Goal: Information Seeking & Learning: Learn about a topic

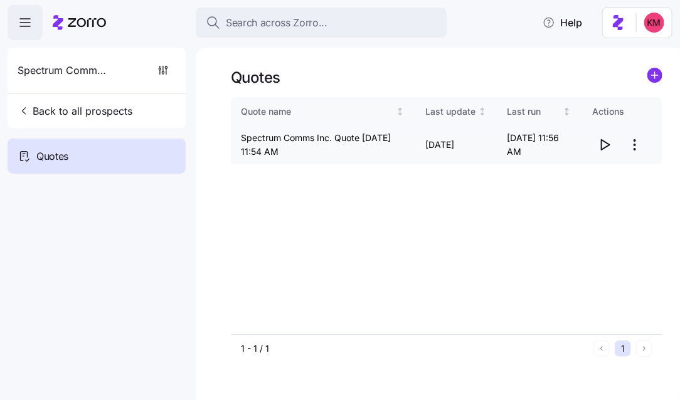
click at [601, 146] on icon "button" at bounding box center [604, 144] width 15 height 15
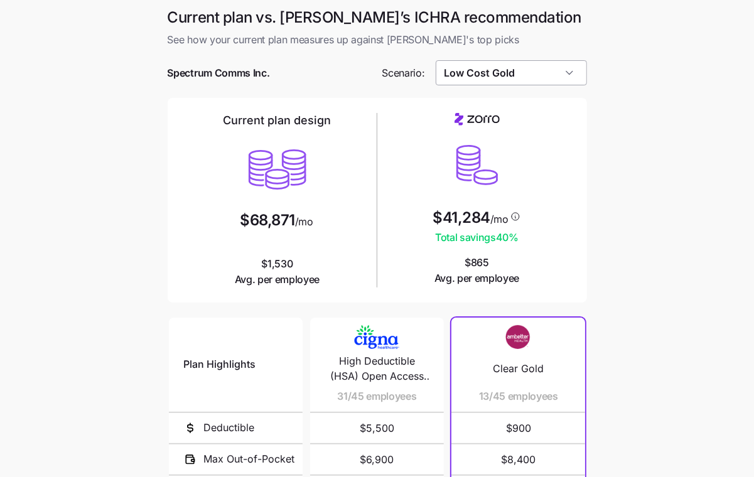
click at [479, 71] on input "Low Cost Gold" at bounding box center [511, 72] width 151 height 25
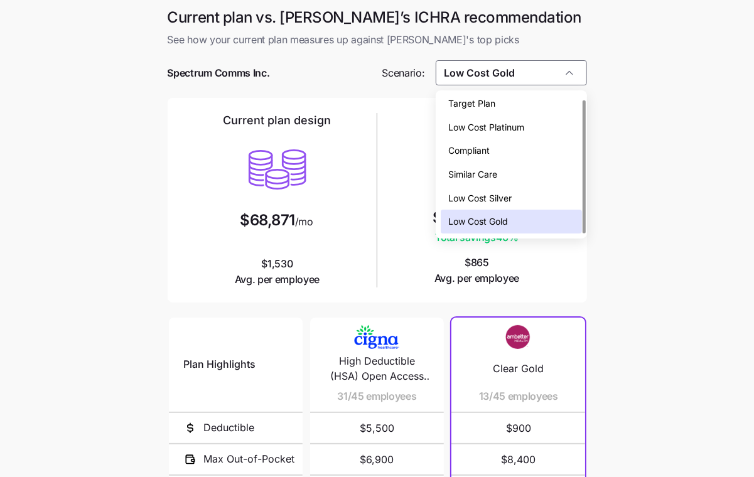
click at [508, 133] on span "Low Cost Platinum" at bounding box center [486, 127] width 76 height 14
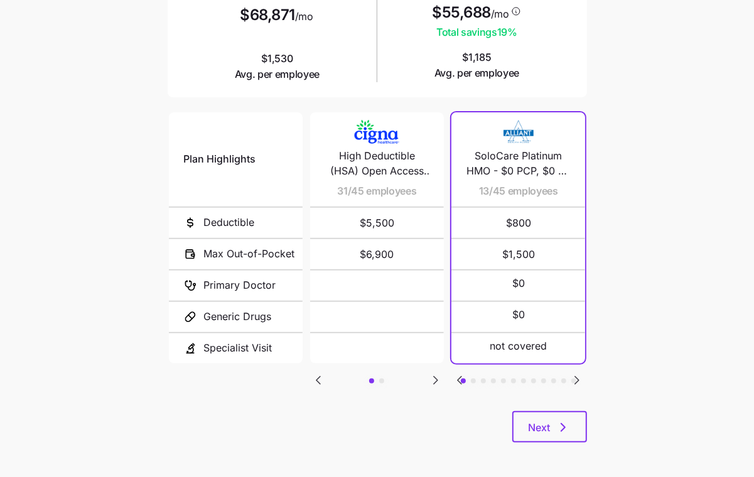
scroll to position [208, 0]
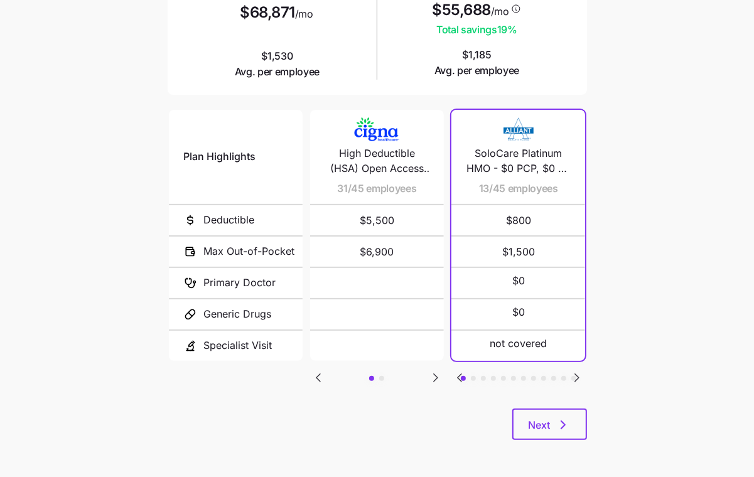
drag, startPoint x: 567, startPoint y: 371, endPoint x: 579, endPoint y: 373, distance: 12.1
click at [567, 371] on div "Plan Highlights Deductible Max Out-of-Pocket Primary Doctor Generic Drugs Speci…" at bounding box center [377, 257] width 419 height 301
click at [580, 373] on icon "Go to next slide" at bounding box center [576, 377] width 15 height 15
click at [579, 373] on icon "Go to next slide" at bounding box center [576, 377] width 15 height 15
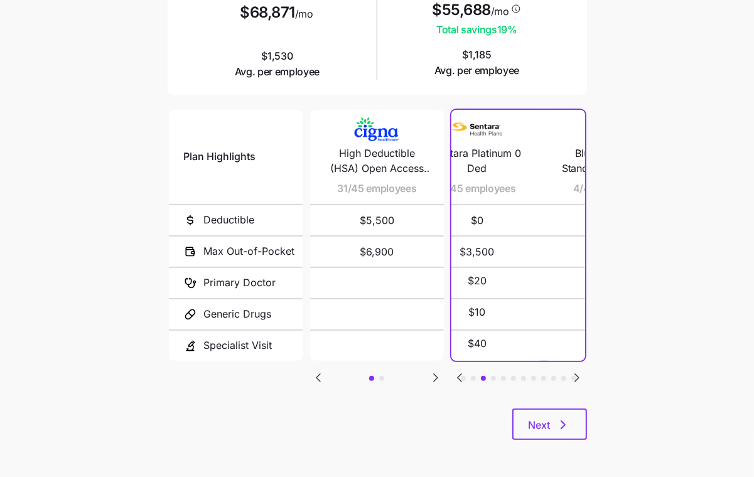
click at [579, 373] on icon "Go to next slide" at bounding box center [576, 377] width 15 height 15
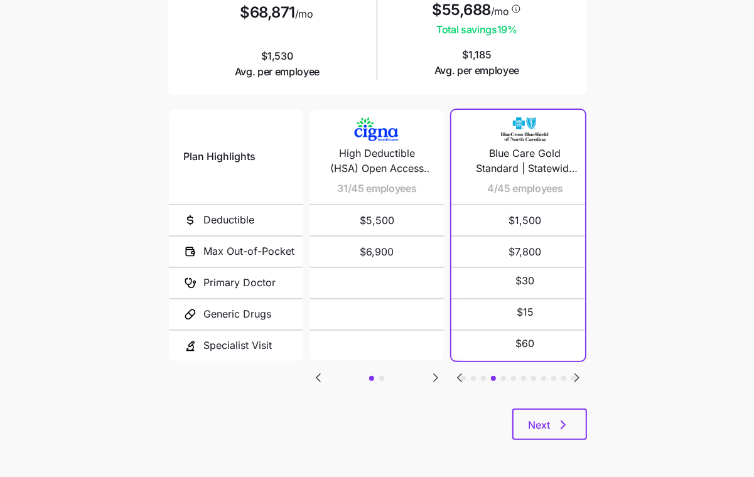
click at [579, 373] on icon "Go to next slide" at bounding box center [576, 377] width 15 height 15
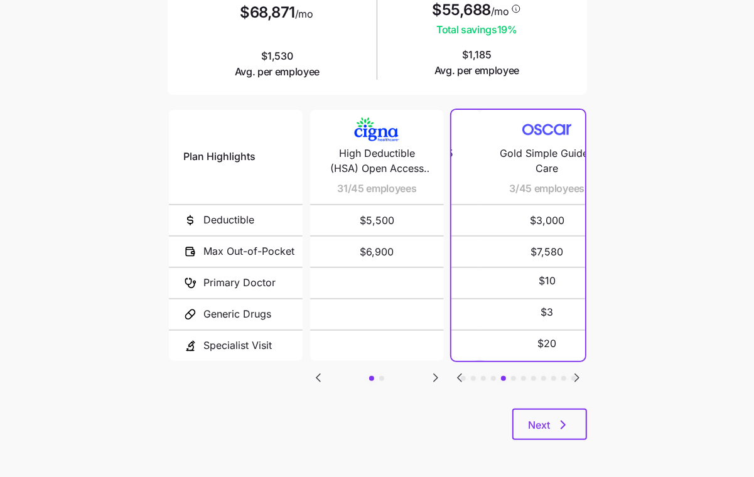
click at [579, 373] on icon "Go to next slide" at bounding box center [576, 377] width 15 height 15
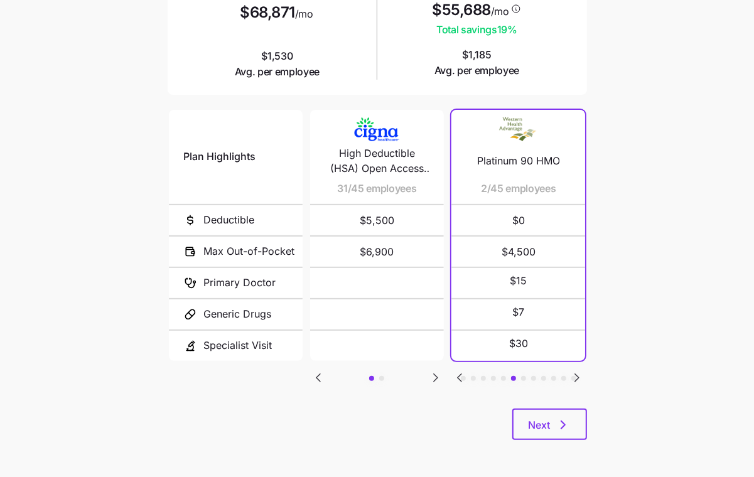
click at [457, 371] on icon "Go to previous slide" at bounding box center [459, 377] width 15 height 15
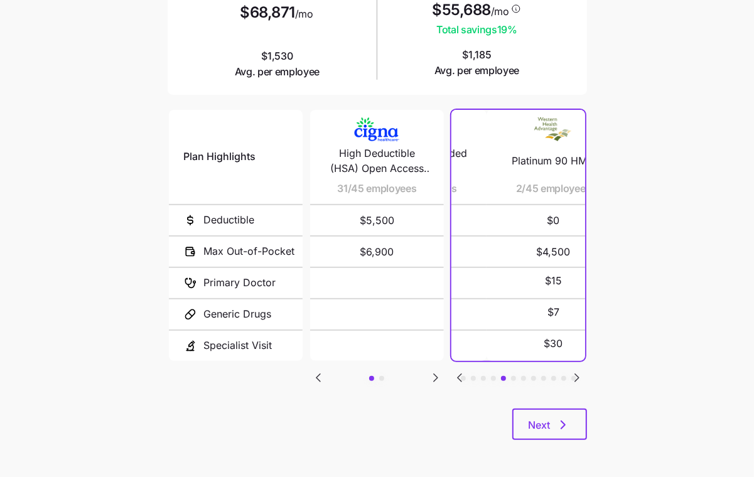
click at [457, 371] on icon "Go to previous slide" at bounding box center [459, 377] width 15 height 15
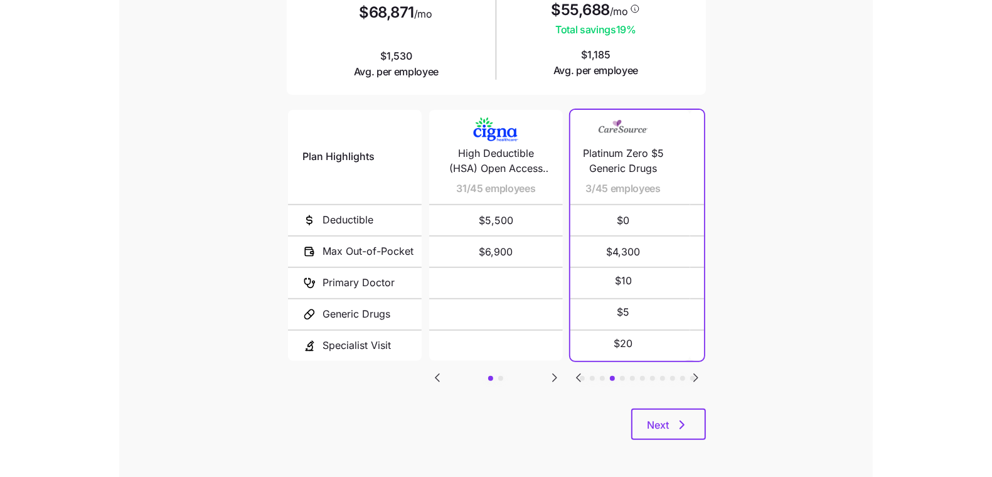
scroll to position [0, 0]
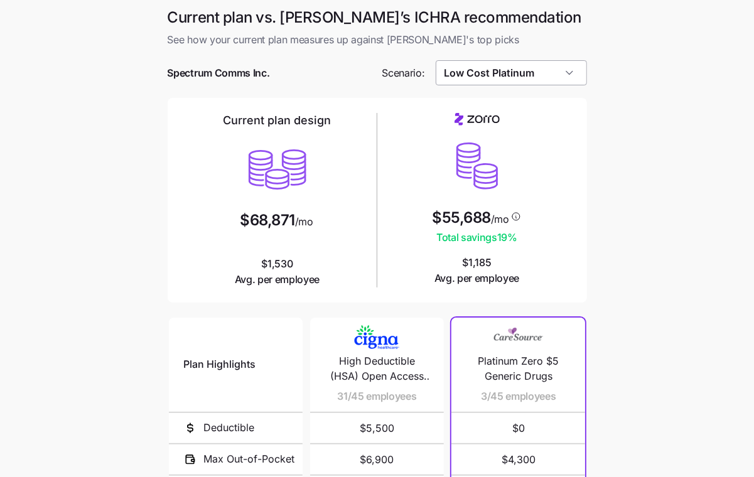
click at [465, 70] on input "Low Cost Platinum" at bounding box center [511, 72] width 151 height 25
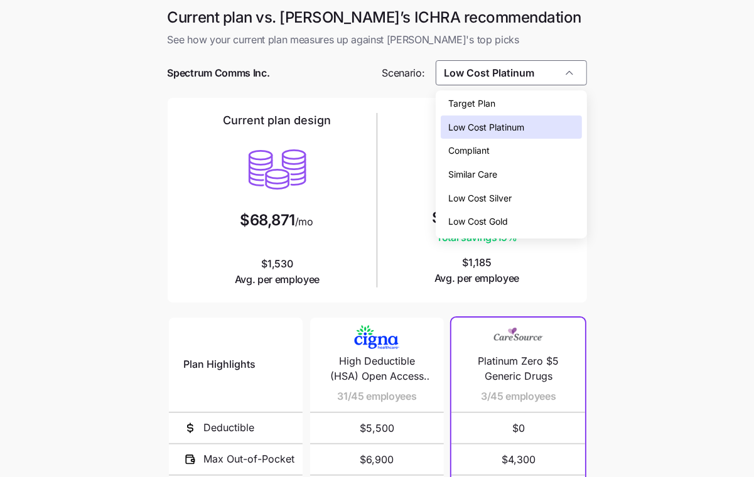
click at [502, 219] on span "Low Cost Gold" at bounding box center [478, 222] width 60 height 14
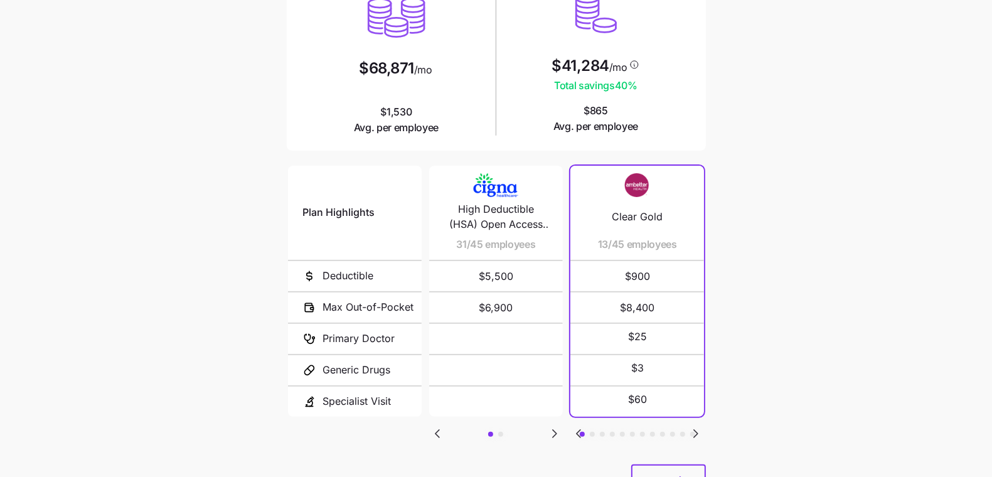
scroll to position [152, 0]
click at [552, 433] on icon "Go to next slide" at bounding box center [554, 432] width 15 height 15
click at [438, 432] on icon "Go to previous slide" at bounding box center [438, 433] width 4 height 8
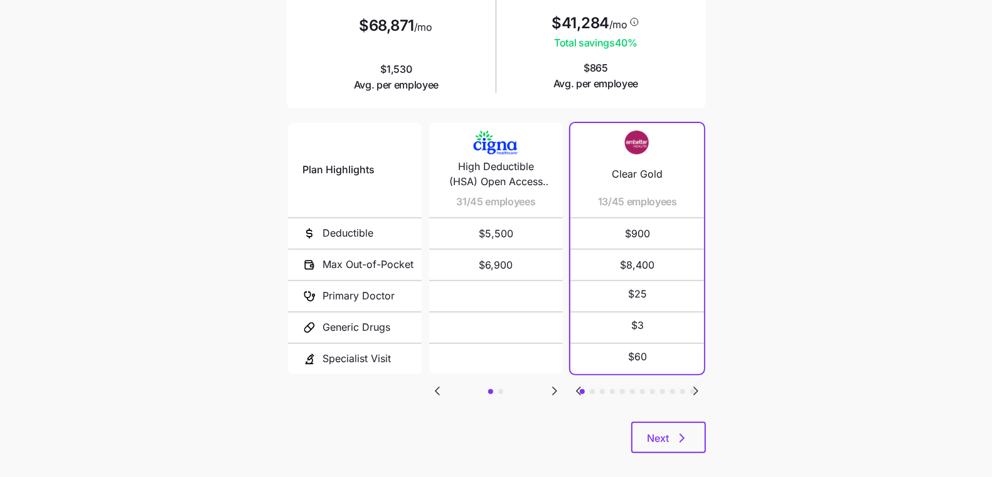
scroll to position [208, 0]
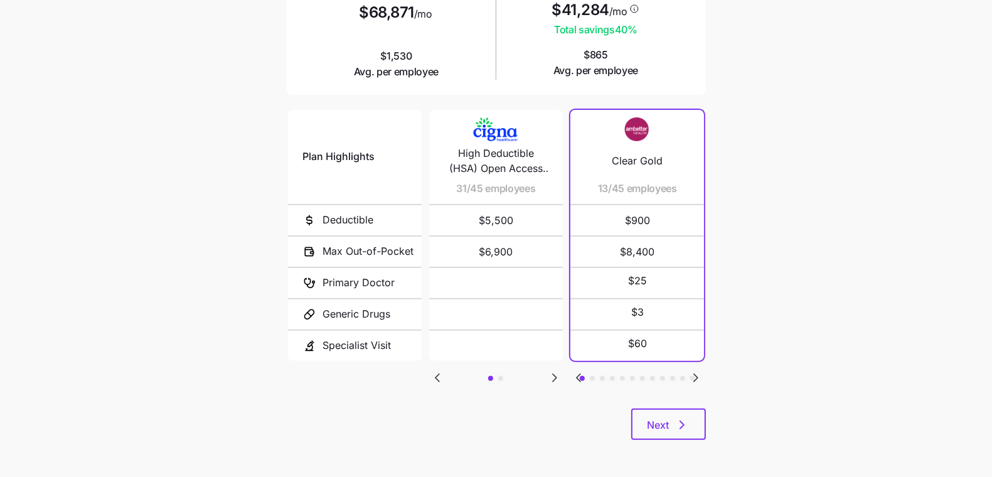
click at [698, 377] on icon "Go to next slide" at bounding box center [695, 377] width 15 height 15
click at [698, 375] on icon "Go to next slide" at bounding box center [695, 377] width 15 height 15
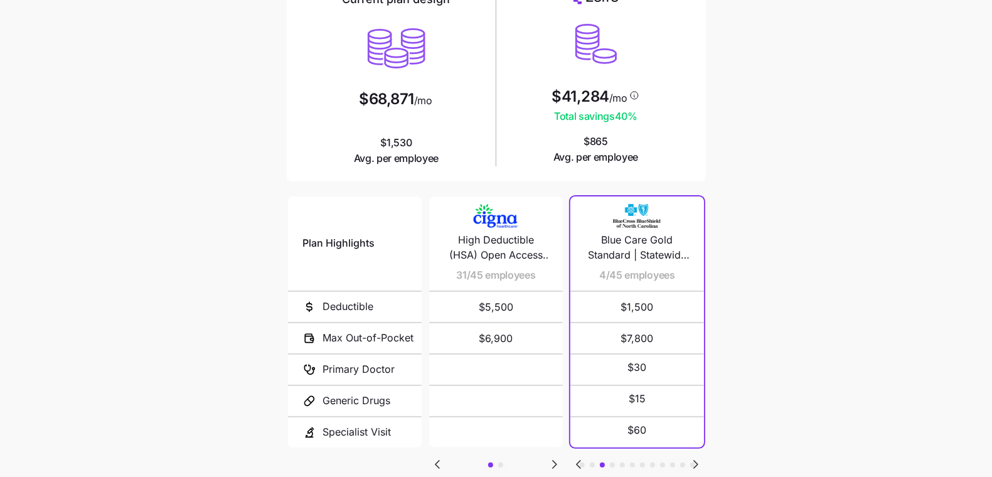
scroll to position [207, 0]
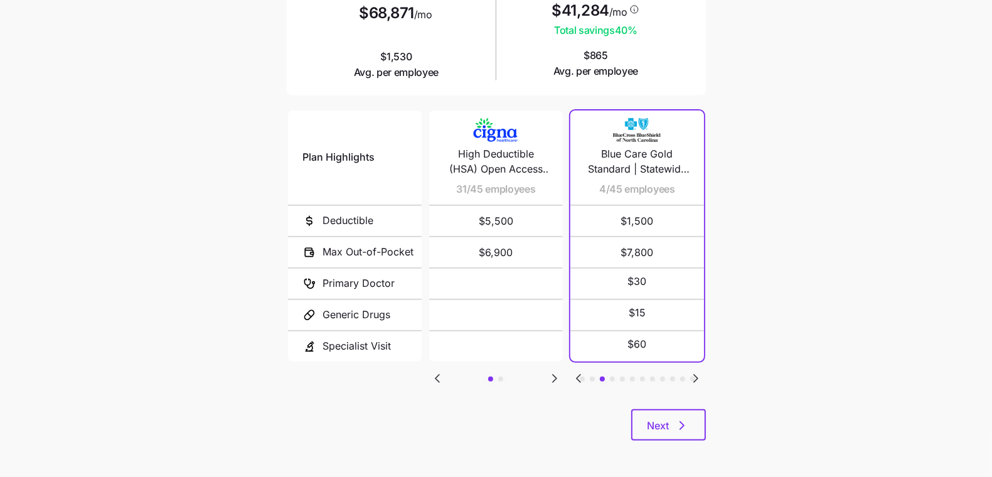
click at [580, 373] on icon "Go to previous slide" at bounding box center [578, 378] width 15 height 15
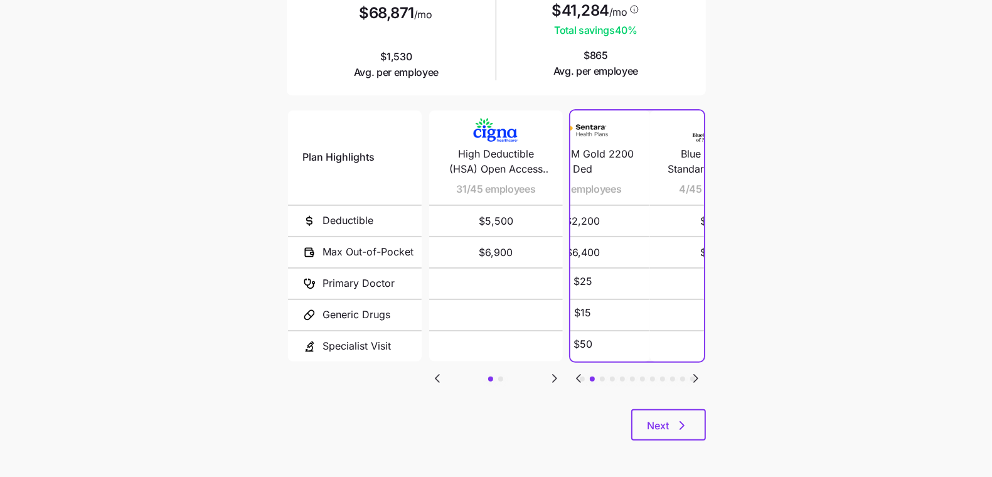
click at [580, 375] on icon "Go to previous slide" at bounding box center [579, 379] width 4 height 8
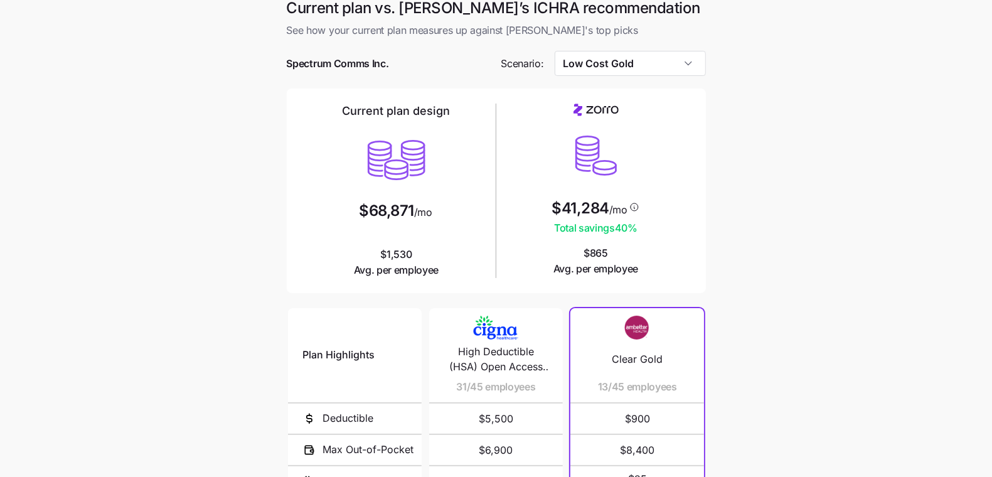
scroll to position [21, 0]
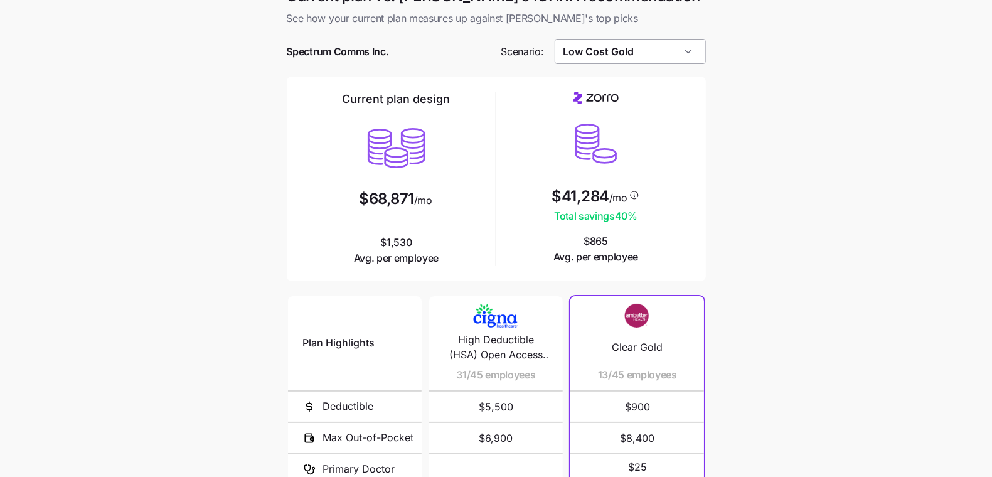
click at [633, 54] on input "Low Cost Gold" at bounding box center [630, 51] width 151 height 25
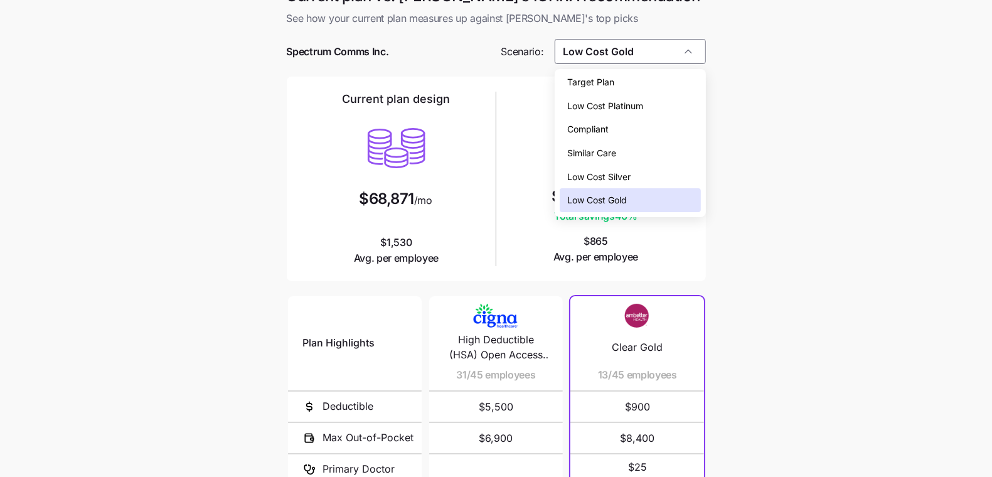
click at [673, 174] on div "Low Cost Silver" at bounding box center [630, 177] width 141 height 24
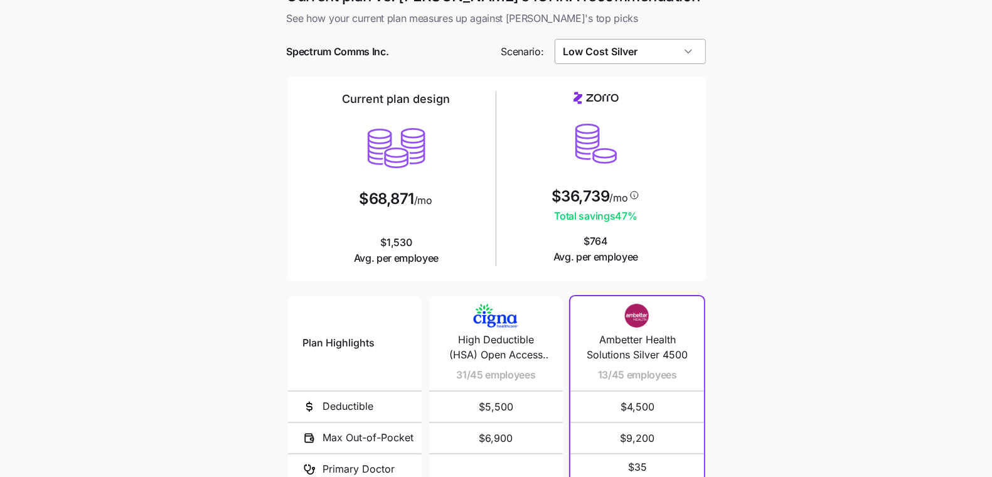
click at [661, 51] on input "Low Cost Silver" at bounding box center [630, 51] width 151 height 25
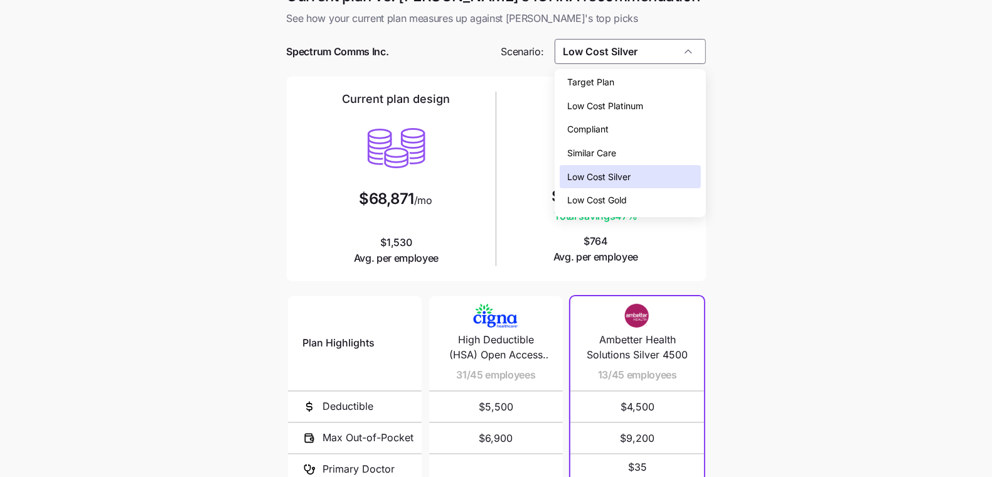
click at [641, 143] on div "Similar Care" at bounding box center [630, 153] width 141 height 24
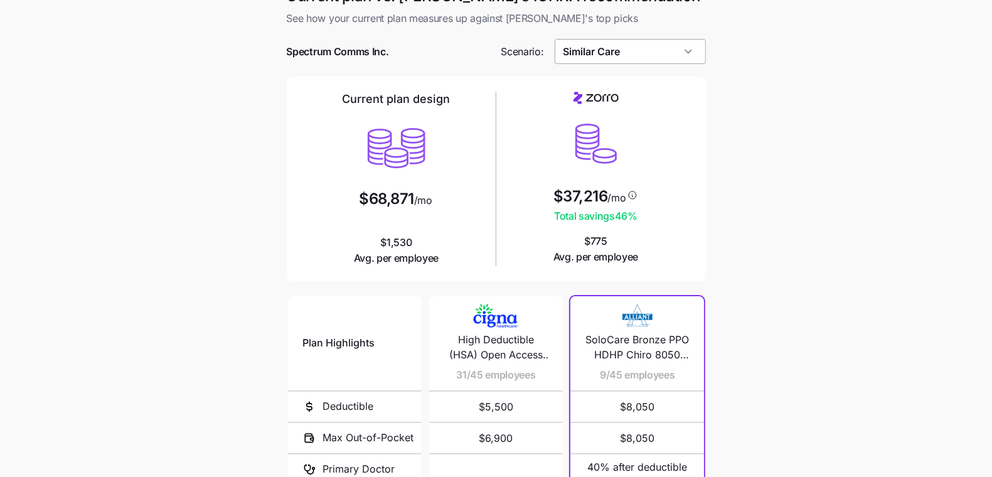
click at [628, 48] on input "Similar Care" at bounding box center [630, 51] width 151 height 25
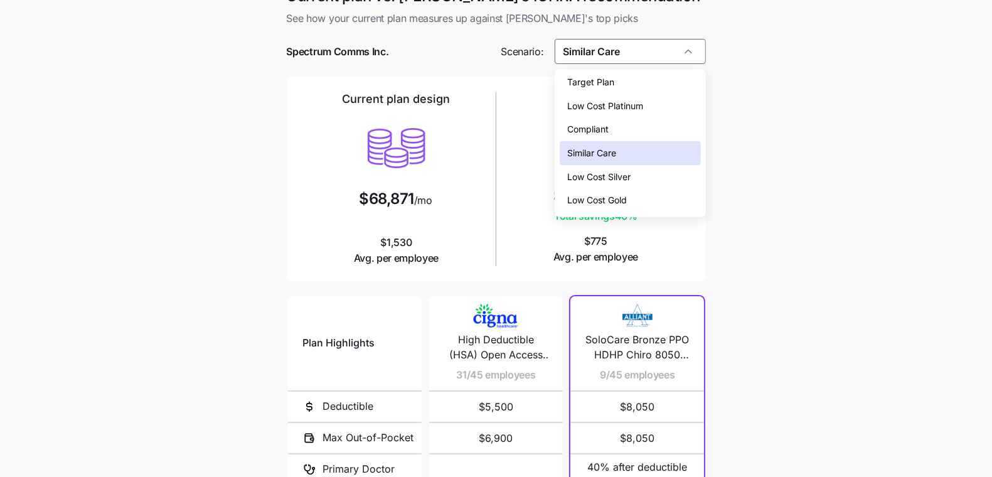
click at [642, 106] on span "Low Cost Platinum" at bounding box center [605, 106] width 76 height 14
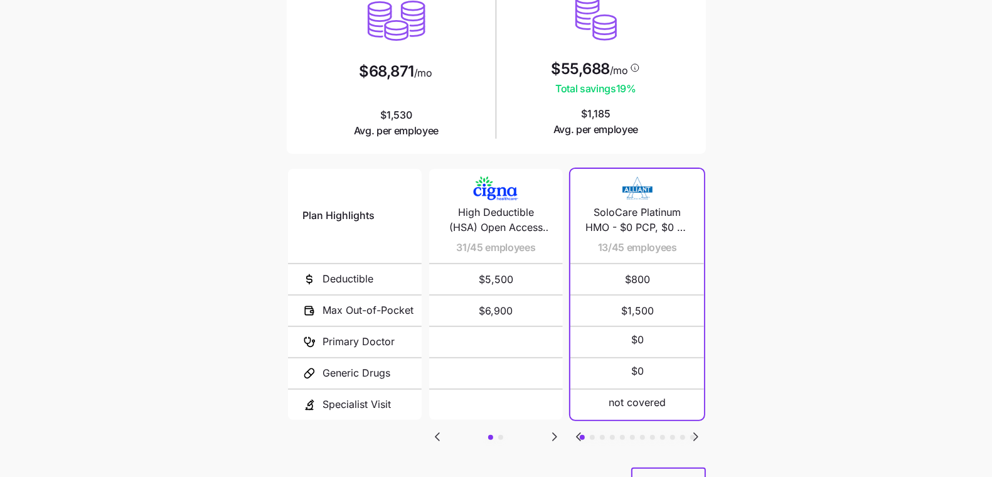
scroll to position [149, 0]
click at [698, 434] on icon "Go to next slide" at bounding box center [695, 436] width 15 height 15
click at [581, 435] on icon "Go to previous slide" at bounding box center [578, 436] width 15 height 15
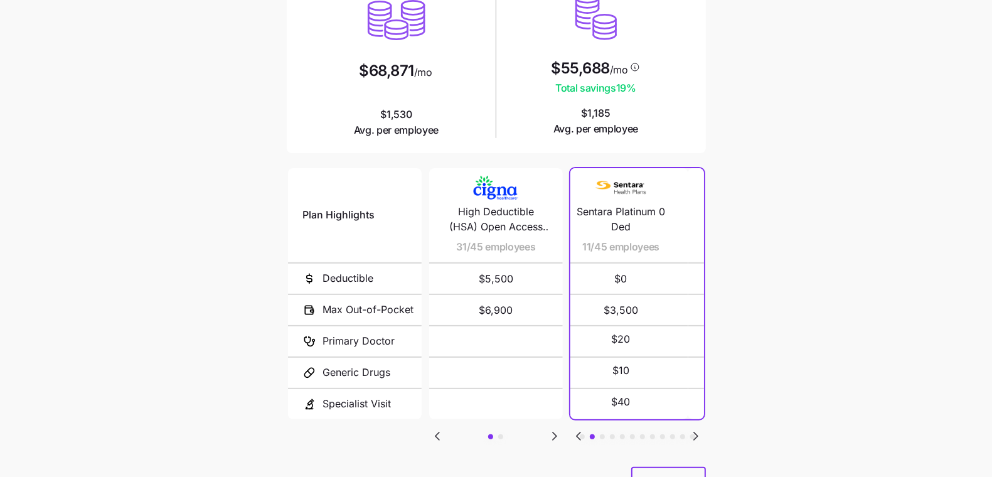
click at [581, 435] on icon "Go to previous slide" at bounding box center [578, 436] width 15 height 15
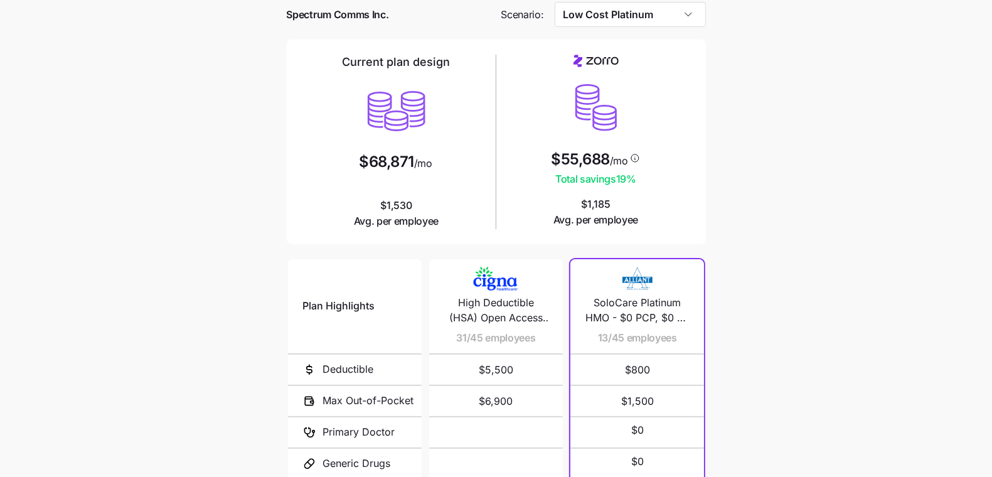
scroll to position [39, 0]
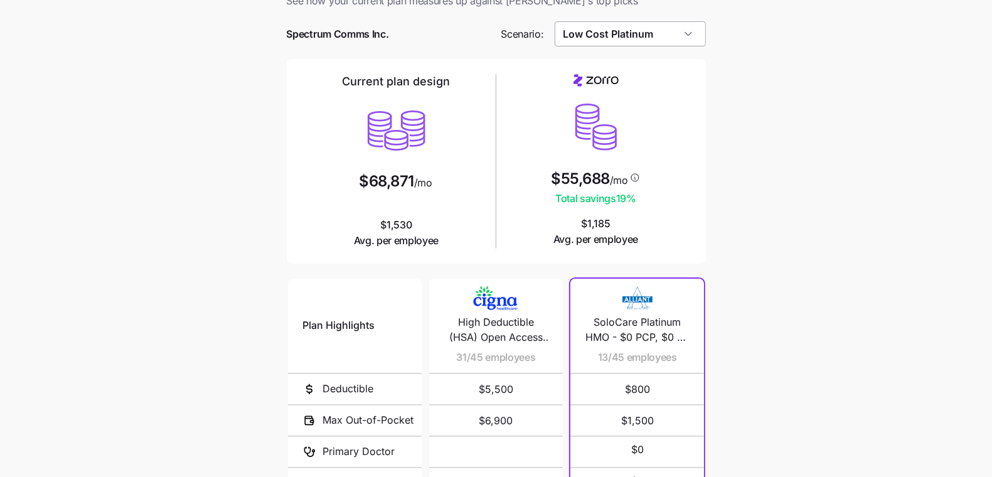
click at [633, 43] on input "Low Cost Platinum" at bounding box center [630, 33] width 151 height 25
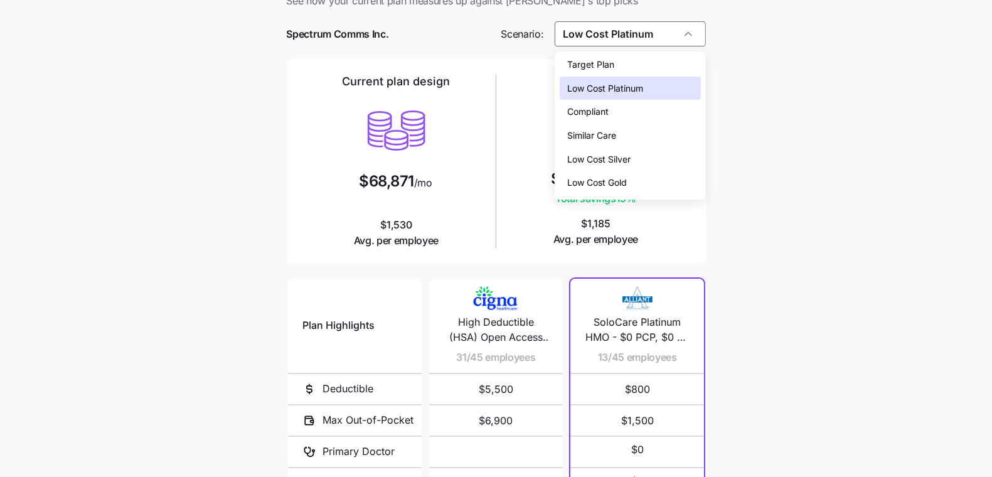
click at [656, 185] on div "Low Cost Gold" at bounding box center [630, 183] width 141 height 24
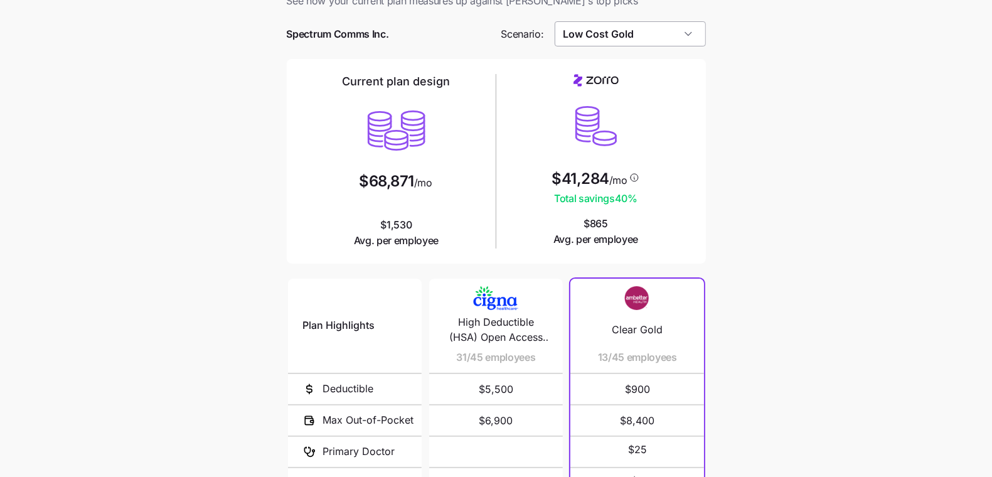
click at [655, 36] on input "Low Cost Gold" at bounding box center [630, 33] width 151 height 25
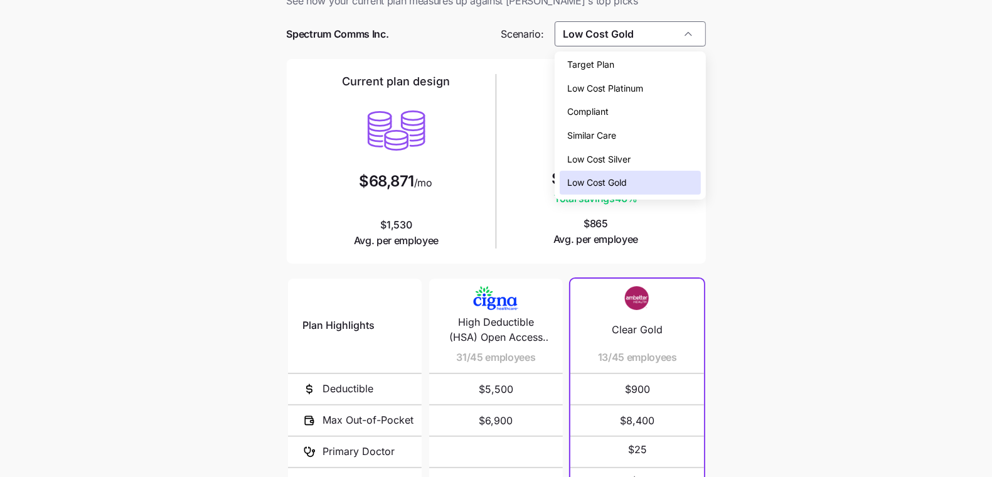
click at [624, 110] on div "Compliant" at bounding box center [630, 112] width 141 height 24
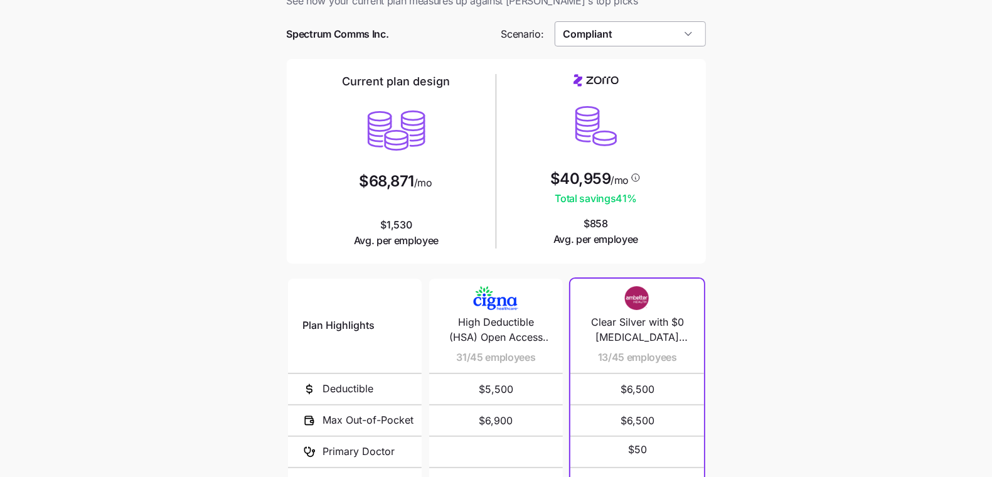
click at [643, 28] on input "Compliant" at bounding box center [630, 33] width 151 height 25
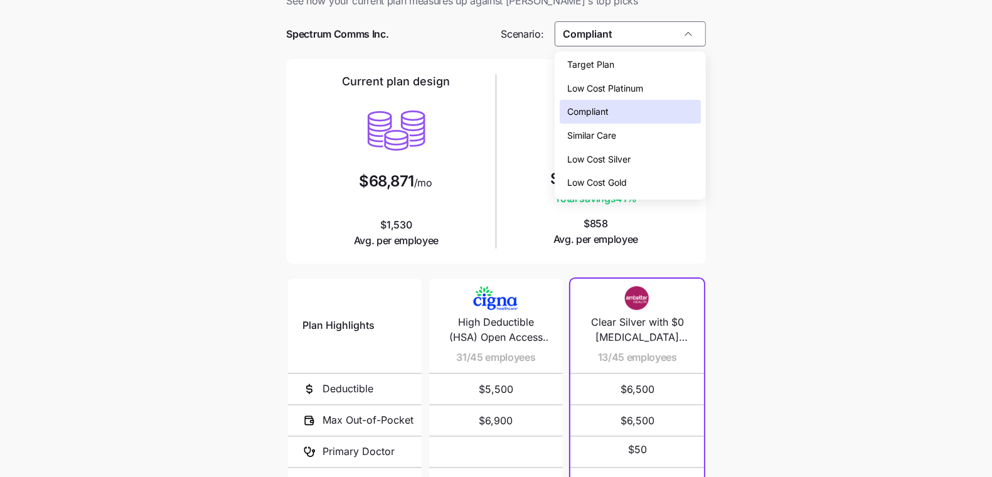
click at [623, 161] on span "Low Cost Silver" at bounding box center [598, 159] width 63 height 14
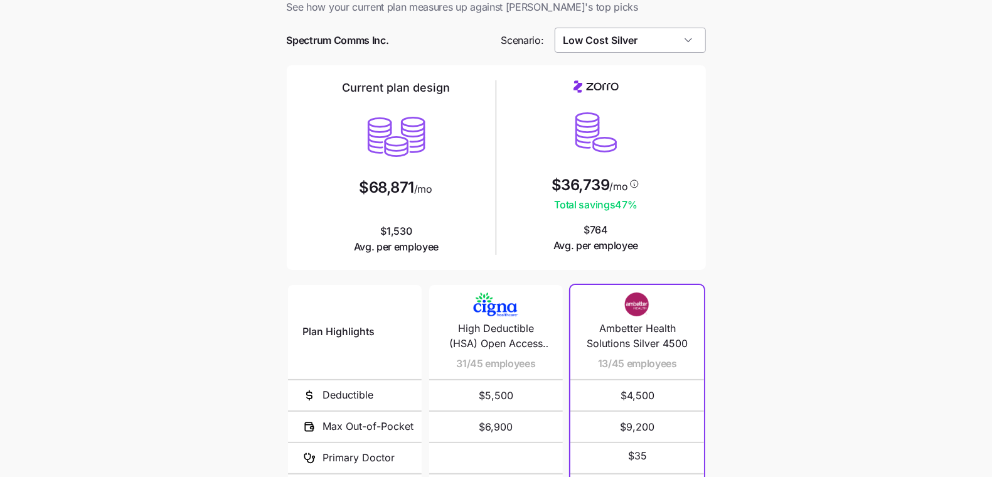
scroll to position [23, 0]
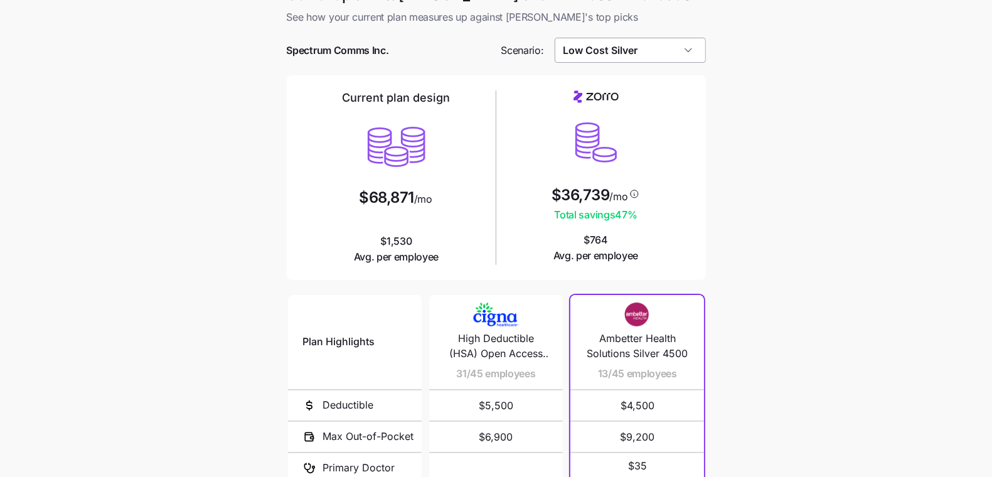
click at [649, 59] on input "Low Cost Silver" at bounding box center [630, 50] width 151 height 25
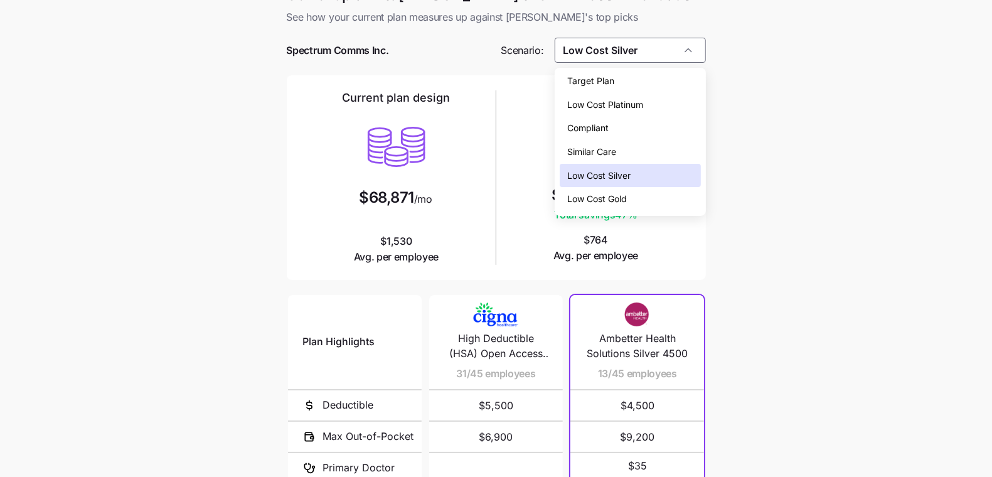
click at [629, 192] on div "Low Cost Gold" at bounding box center [630, 199] width 141 height 24
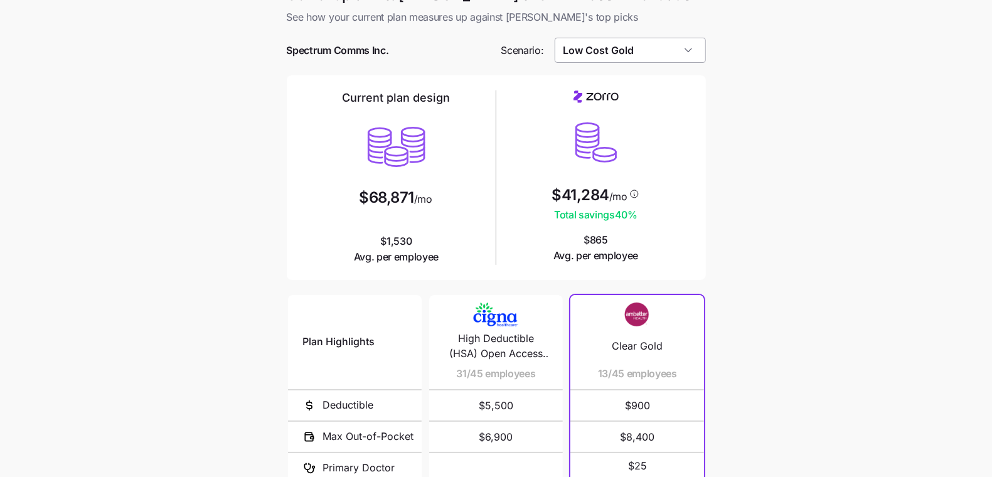
click at [637, 46] on input "Low Cost Gold" at bounding box center [630, 50] width 151 height 25
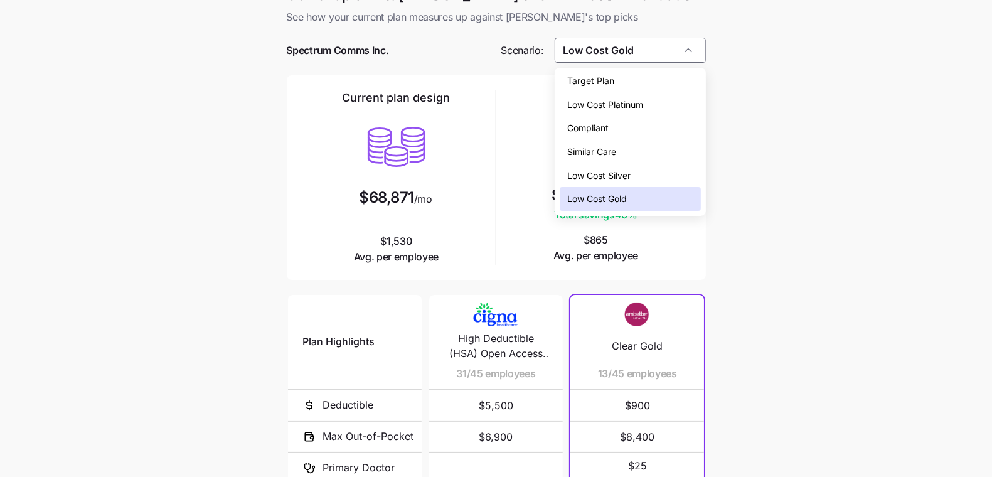
drag, startPoint x: 613, startPoint y: 140, endPoint x: 616, endPoint y: 131, distance: 9.1
click at [616, 131] on div "Target Plan Low Cost Platinum Compliant Similar Care Low Cost Silver Low Cost G…" at bounding box center [630, 140] width 141 height 142
click at [616, 131] on div "Compliant" at bounding box center [630, 128] width 141 height 24
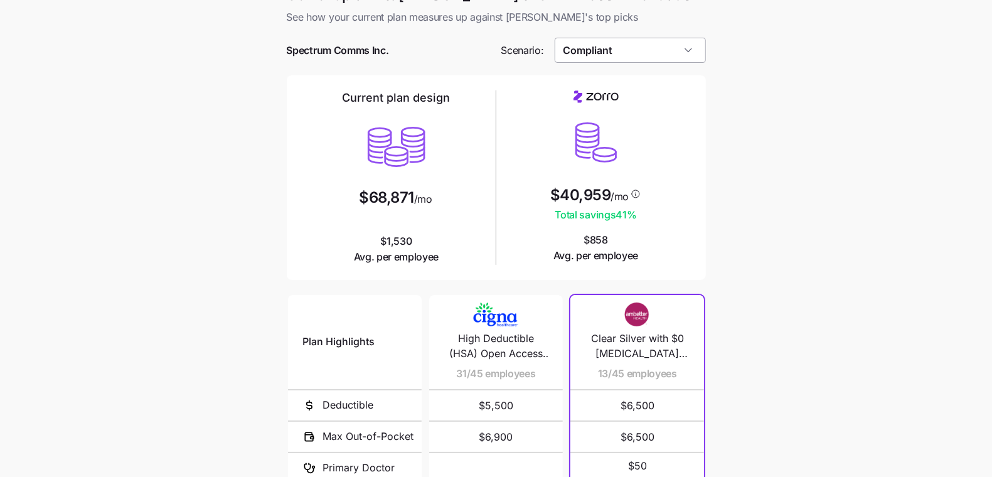
click at [642, 50] on input "Compliant" at bounding box center [630, 50] width 151 height 25
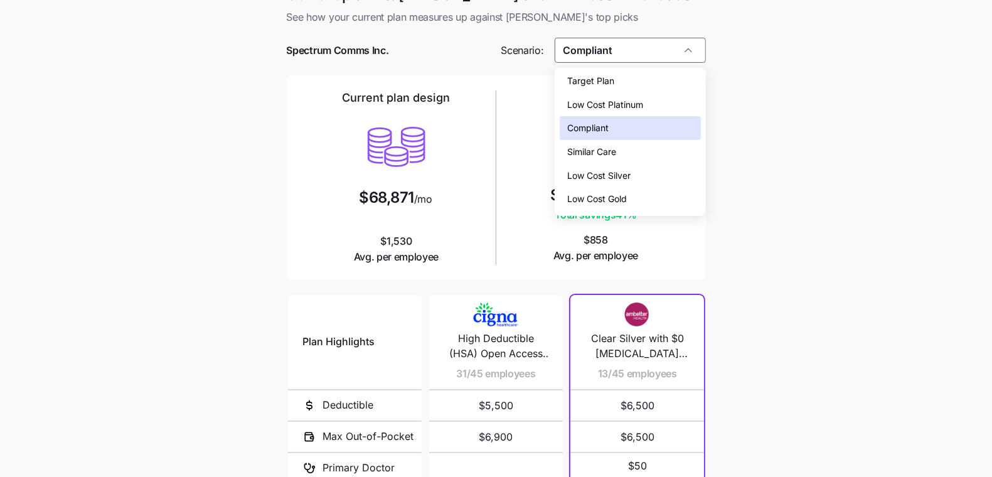
click at [627, 193] on span "Low Cost Gold" at bounding box center [597, 199] width 60 height 14
type input "Low Cost Gold"
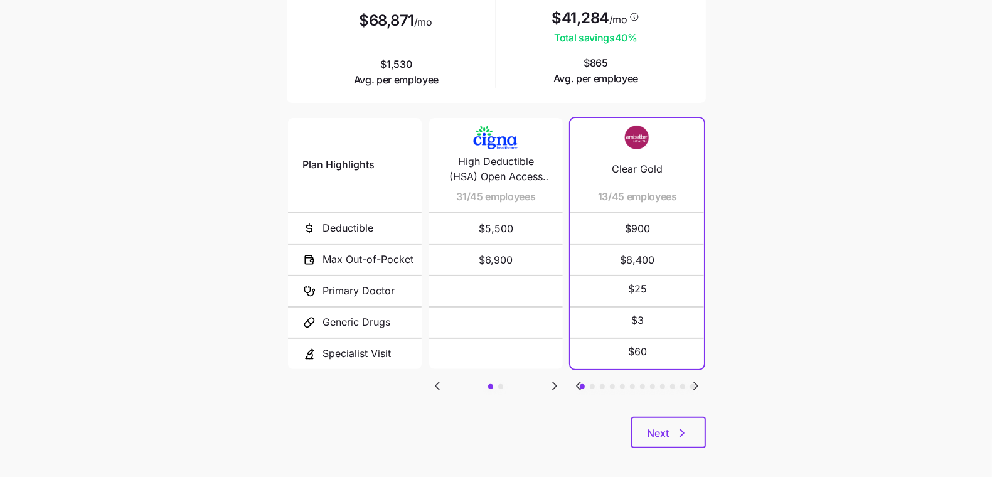
scroll to position [190, 0]
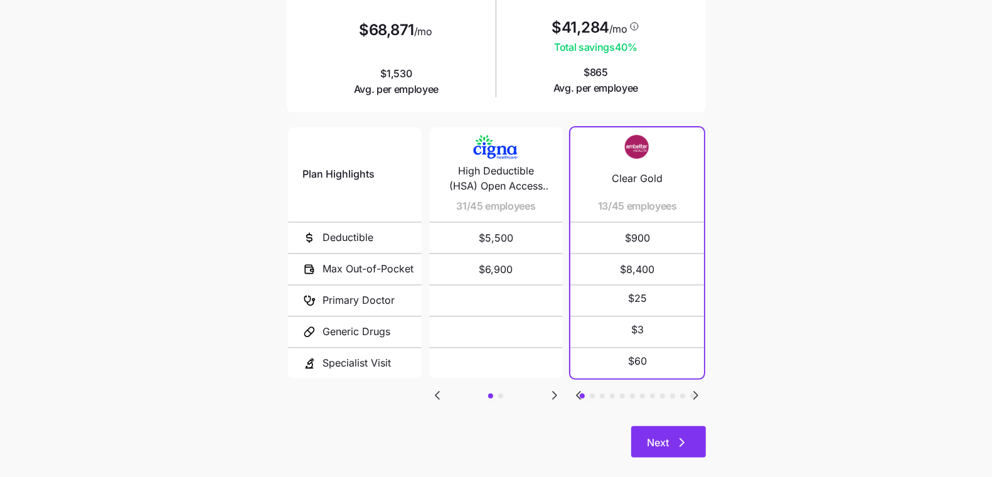
click at [664, 439] on span "Next" at bounding box center [659, 442] width 22 height 15
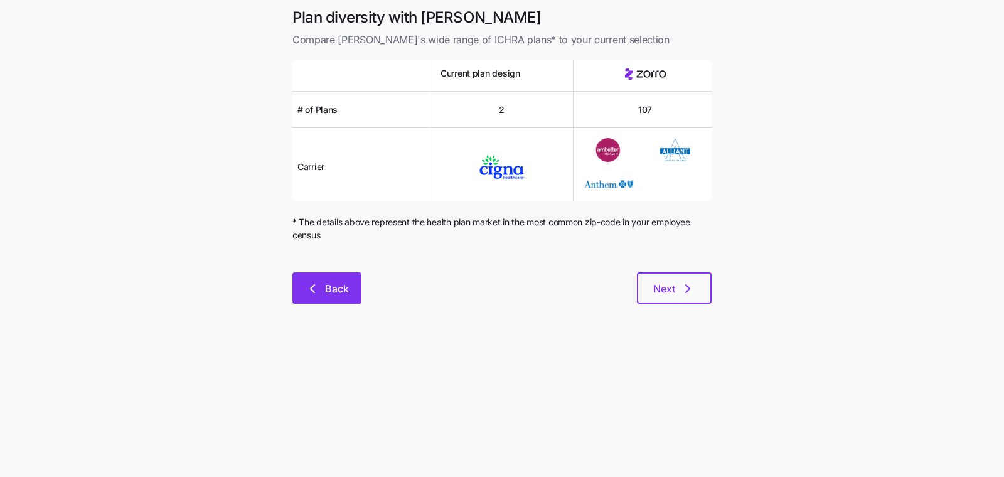
click at [313, 281] on icon "button" at bounding box center [312, 288] width 15 height 15
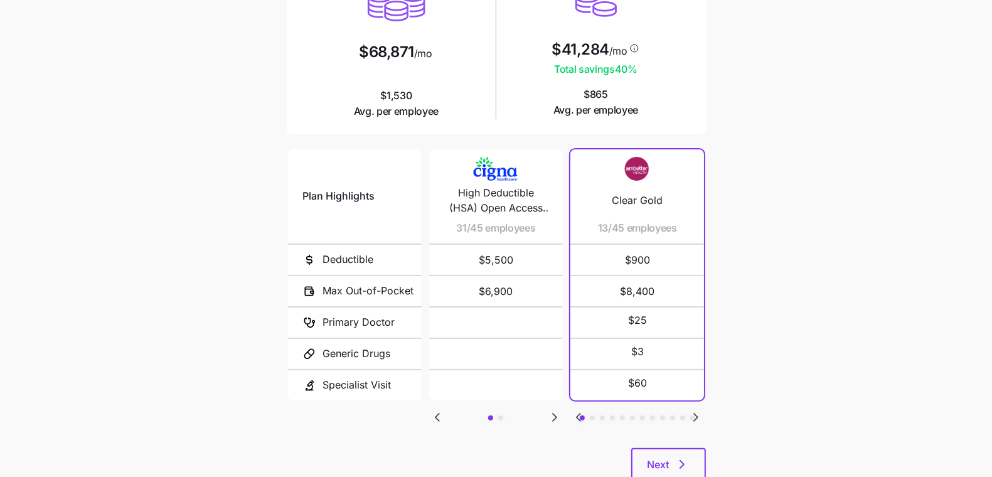
scroll to position [184, 0]
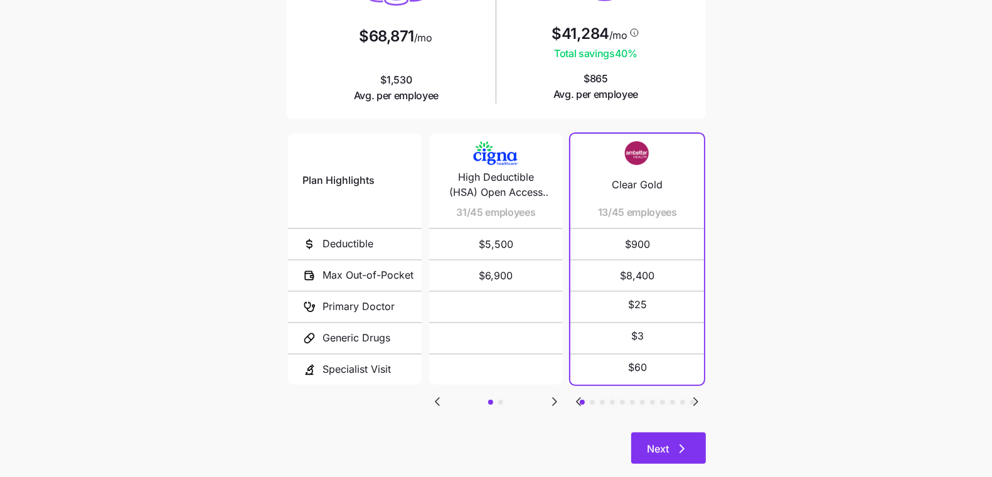
click at [648, 443] on span "Next" at bounding box center [659, 448] width 22 height 15
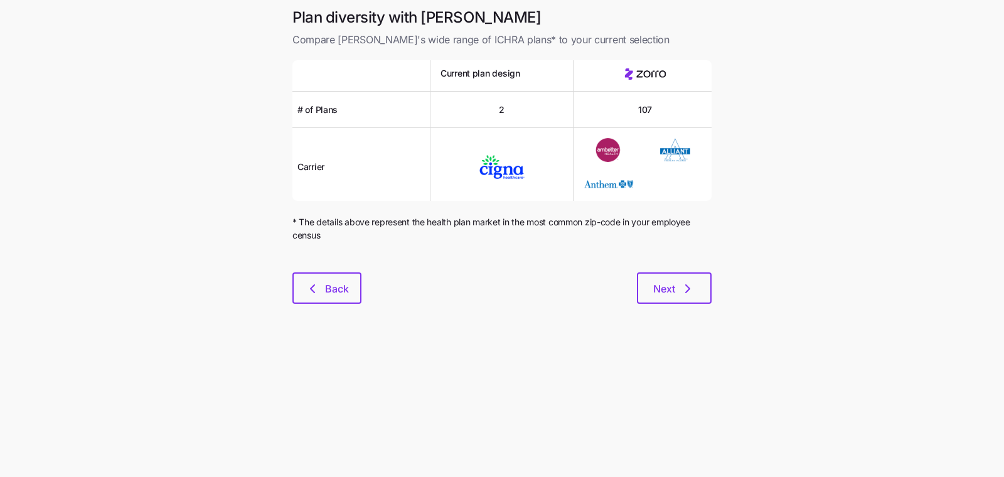
drag, startPoint x: 853, startPoint y: 236, endPoint x: 845, endPoint y: 233, distance: 8.7
click at [765, 235] on main "Plan diversity with Zorro Compare Zorro's wide range of ICHRA plans* to your cu…" at bounding box center [502, 238] width 1004 height 477
click at [697, 282] on button "Next" at bounding box center [674, 287] width 75 height 31
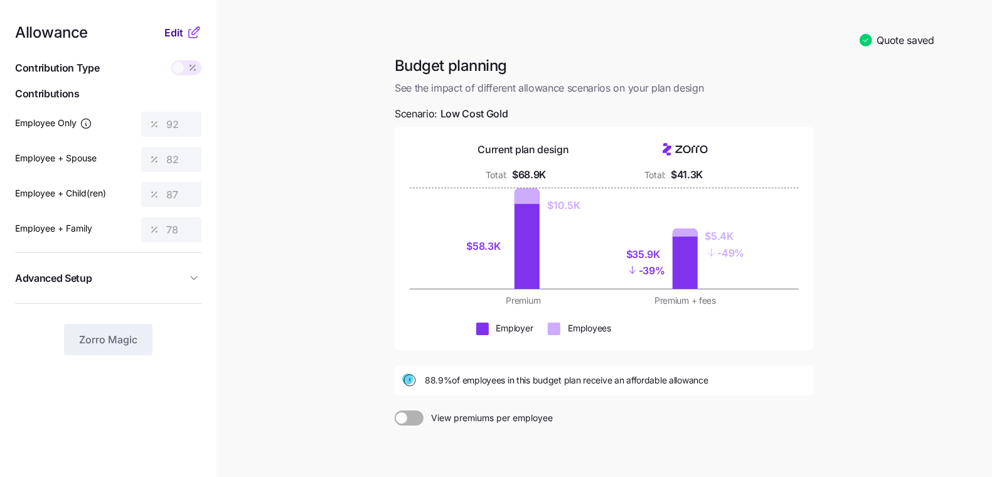
click at [177, 33] on span "Edit" at bounding box center [173, 32] width 19 height 15
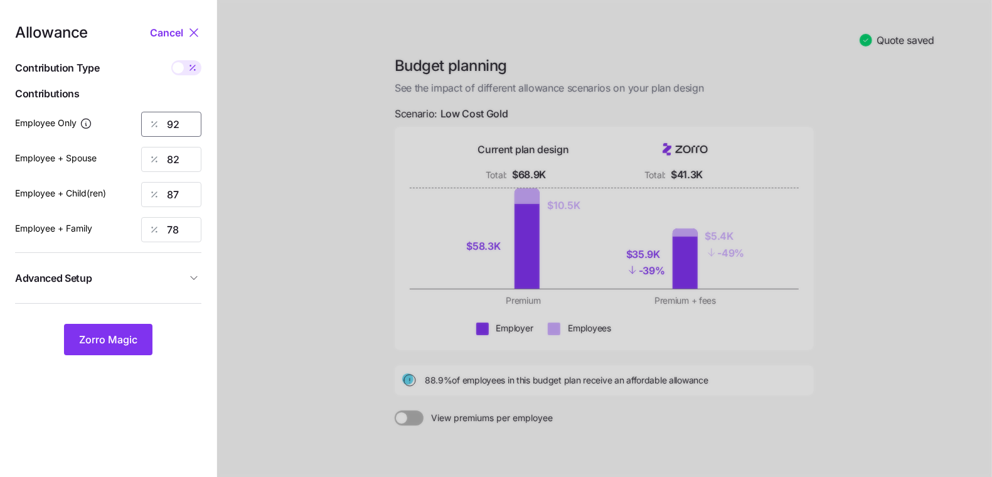
click at [183, 129] on input "92" at bounding box center [171, 124] width 60 height 25
click at [182, 129] on input "92" at bounding box center [171, 124] width 60 height 25
click at [229, 181] on div at bounding box center [604, 298] width 775 height 597
click at [92, 340] on span "Zorro Magic" at bounding box center [108, 339] width 58 height 15
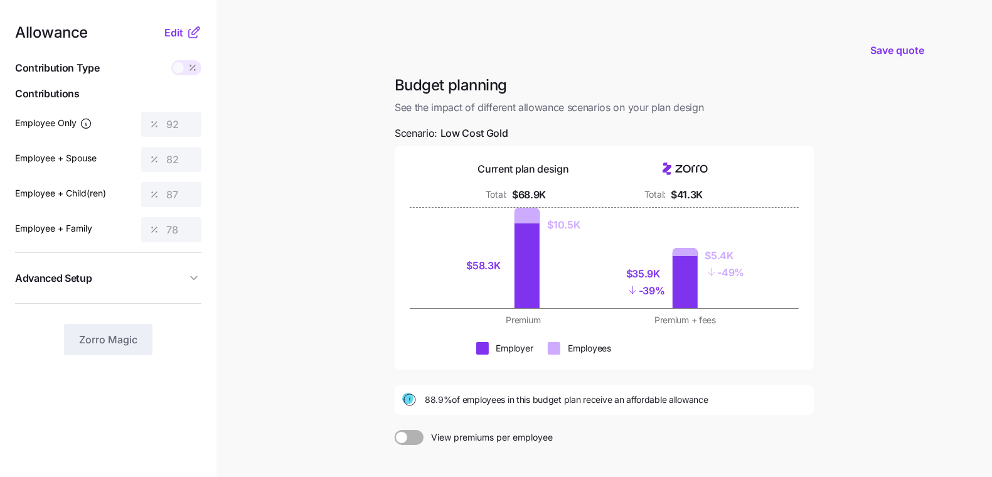
scroll to position [139, 0]
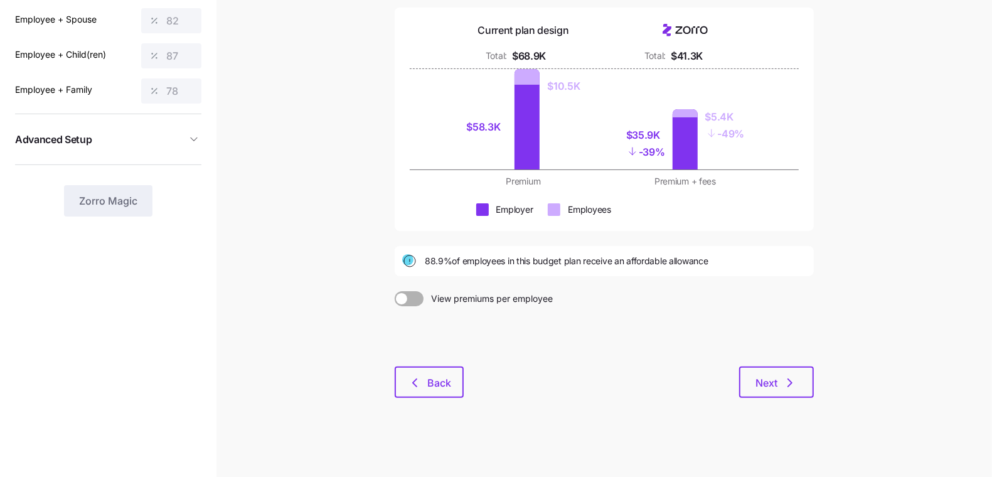
drag, startPoint x: 779, startPoint y: 385, endPoint x: 326, endPoint y: 277, distance: 466.5
click at [326, 277] on main "Save quote Budget planning See the impact of different allowance scenarios on y…" at bounding box center [496, 169] width 992 height 617
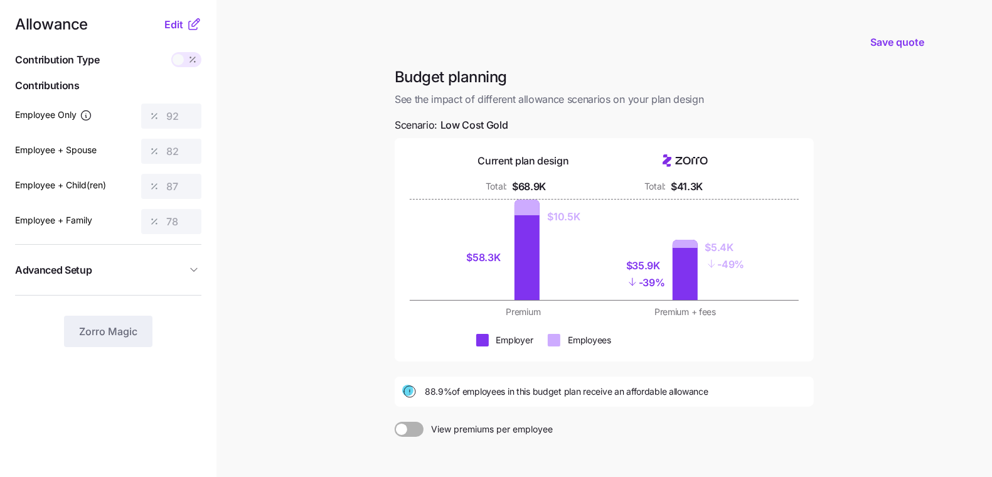
scroll to position [7, 0]
click at [170, 24] on span "Edit" at bounding box center [173, 25] width 19 height 15
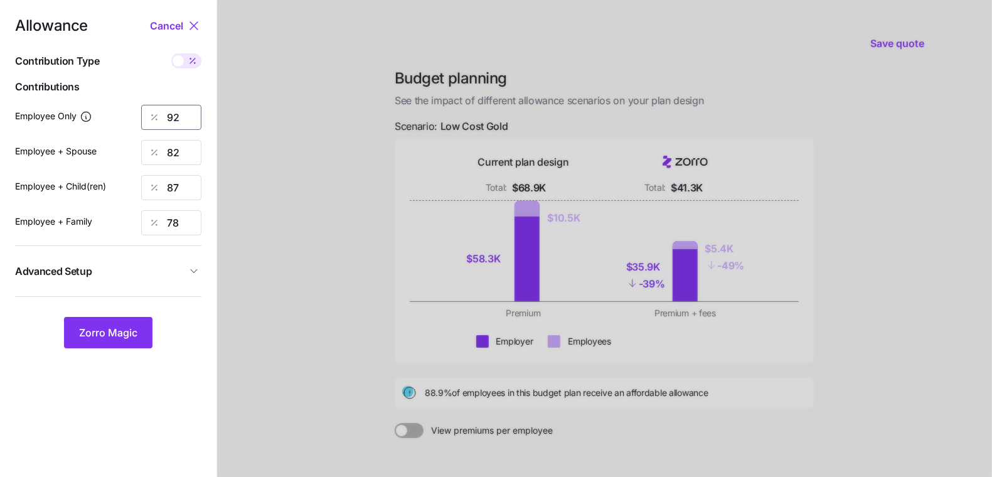
click at [171, 122] on input "92" at bounding box center [171, 117] width 60 height 25
type input "95"
click at [94, 343] on button "Zorro Magic" at bounding box center [108, 332] width 88 height 31
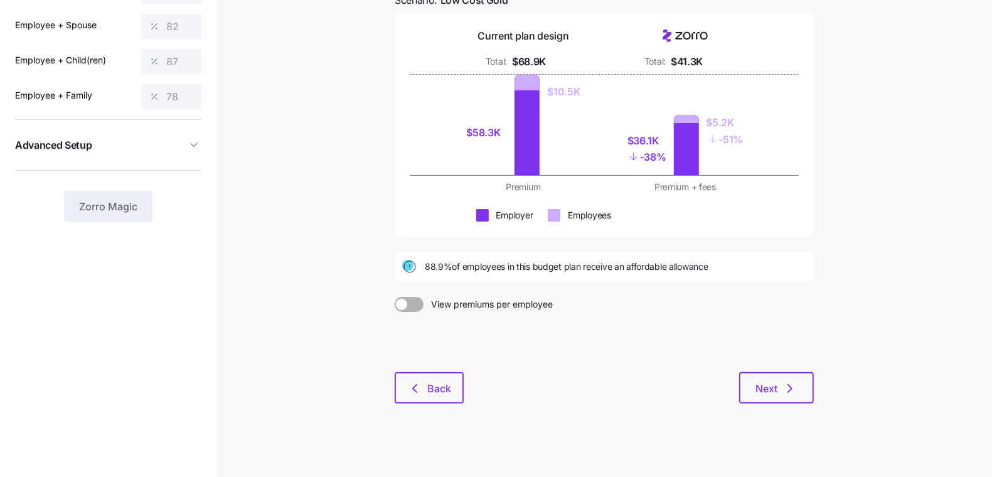
scroll to position [139, 0]
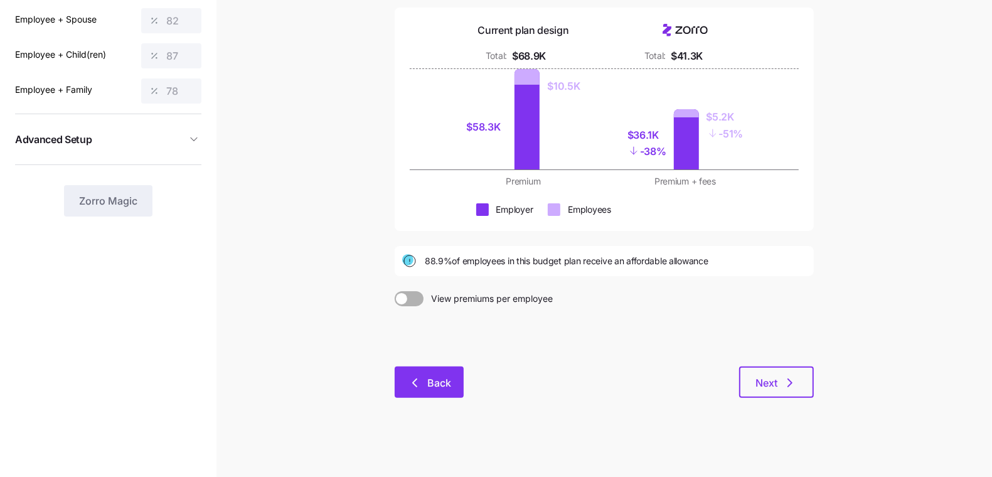
click at [436, 373] on button "Back" at bounding box center [429, 381] width 69 height 31
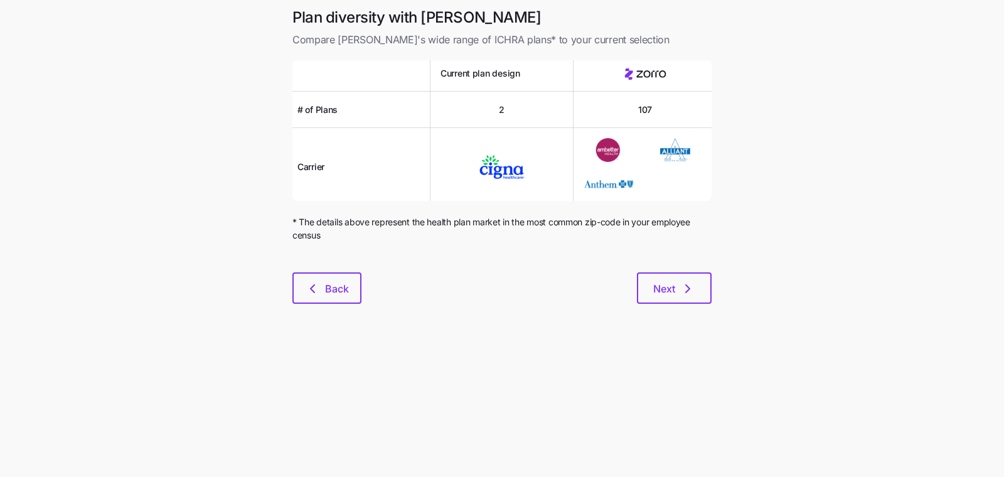
click at [282, 286] on div "Plan diversity with Zorro Compare Zorro's wide range of ICHRA plans* to your cu…" at bounding box center [501, 163] width 439 height 311
click at [305, 288] on icon "button" at bounding box center [312, 288] width 15 height 15
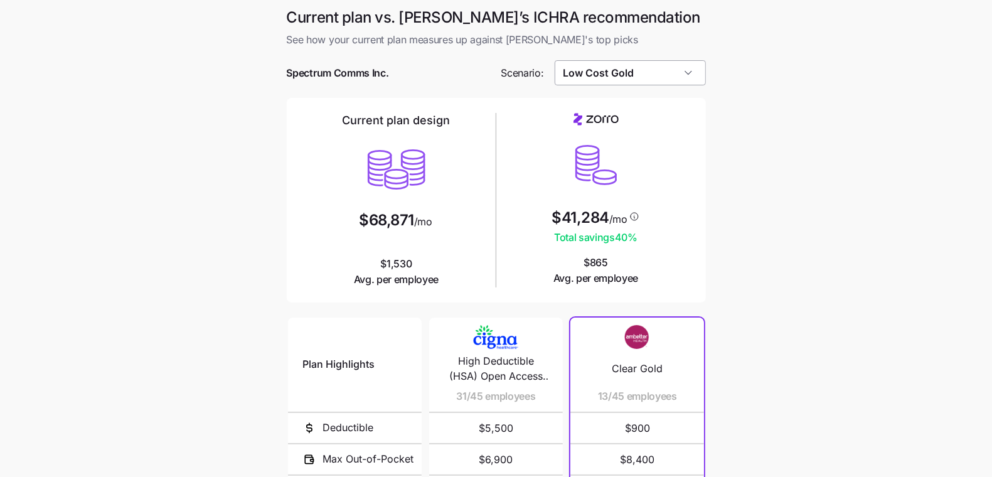
click at [610, 64] on input "Low Cost Gold" at bounding box center [630, 72] width 151 height 25
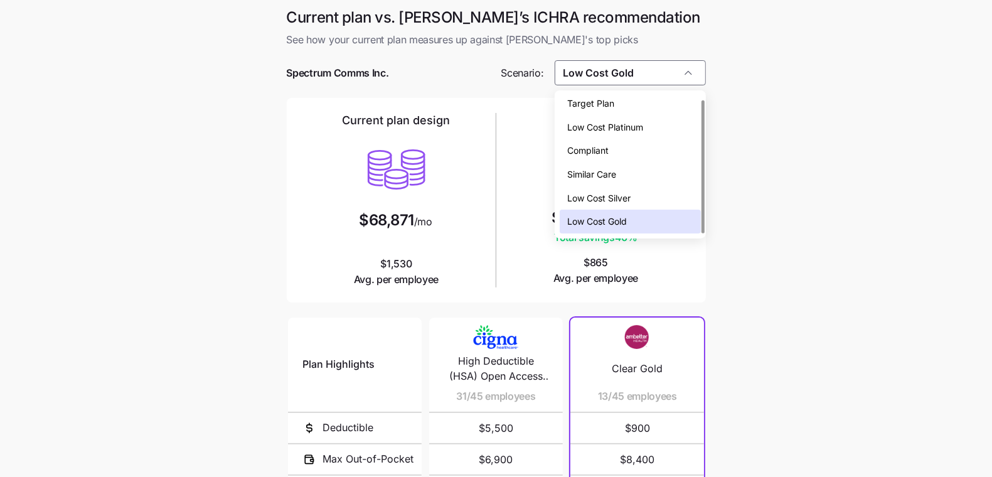
click at [637, 202] on div "Low Cost Silver" at bounding box center [630, 198] width 141 height 24
type input "Low Cost Silver"
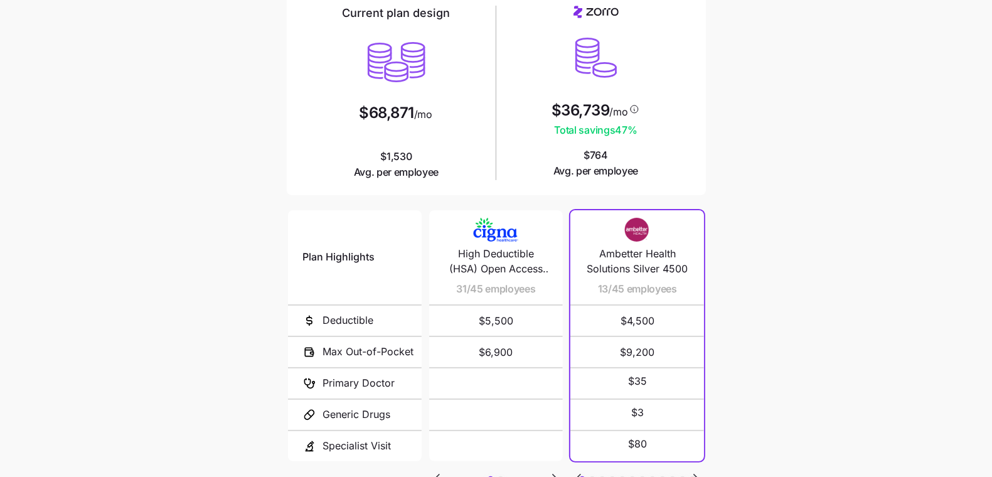
scroll to position [208, 0]
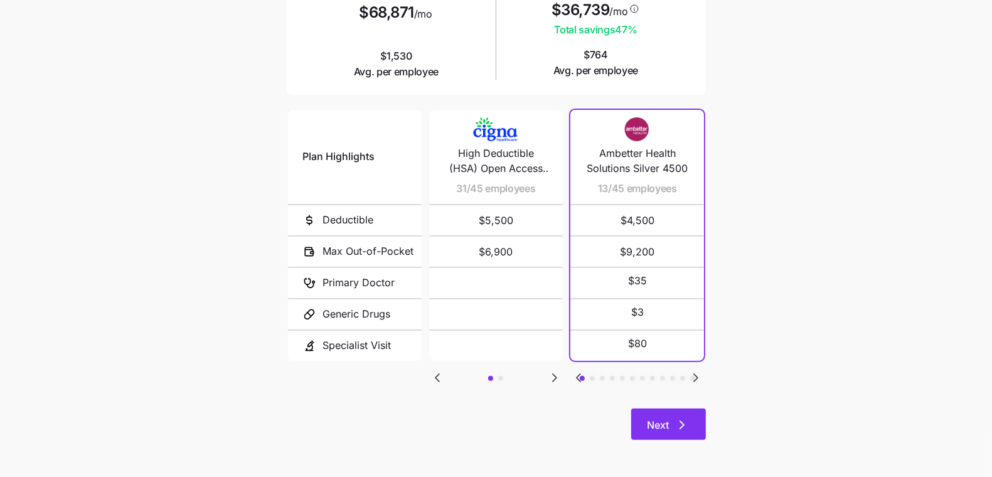
click at [675, 427] on icon "button" at bounding box center [682, 424] width 15 height 15
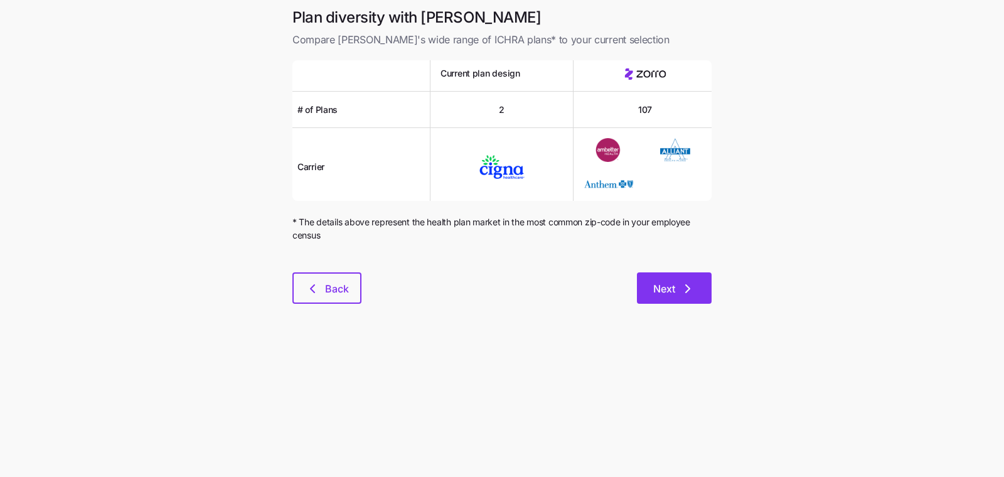
click at [681, 286] on icon "button" at bounding box center [687, 288] width 15 height 15
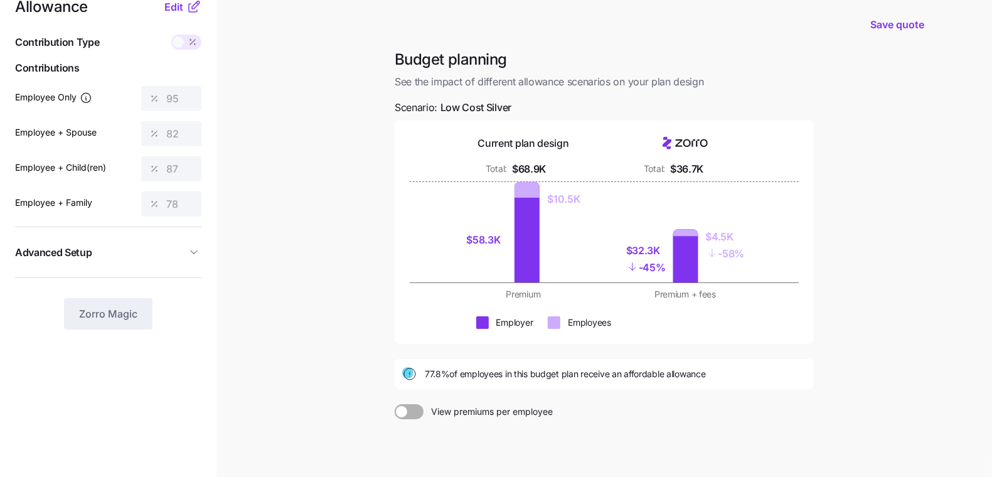
scroll to position [13, 0]
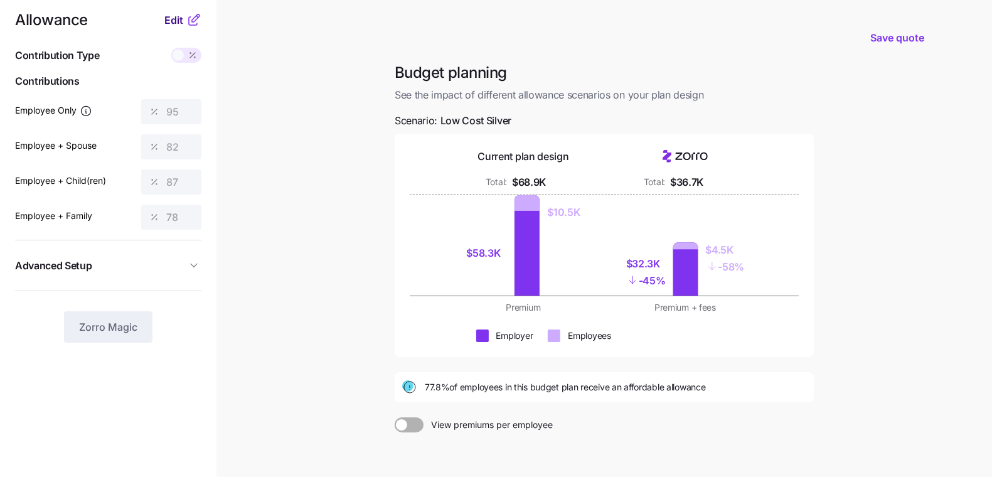
click at [170, 22] on span "Edit" at bounding box center [173, 20] width 19 height 15
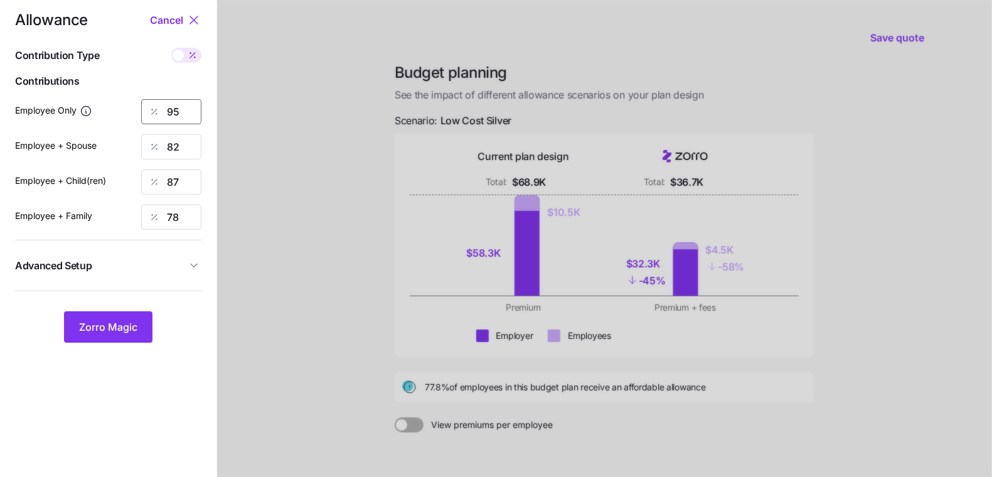
click at [175, 117] on input "95" at bounding box center [171, 111] width 60 height 25
type input "92"
click at [97, 324] on span "Zorro Magic" at bounding box center [108, 326] width 58 height 15
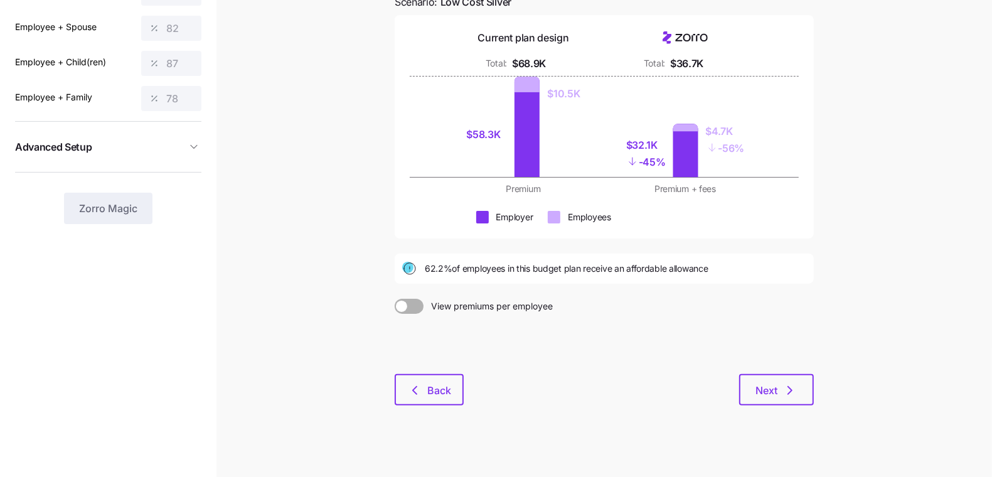
scroll to position [134, 0]
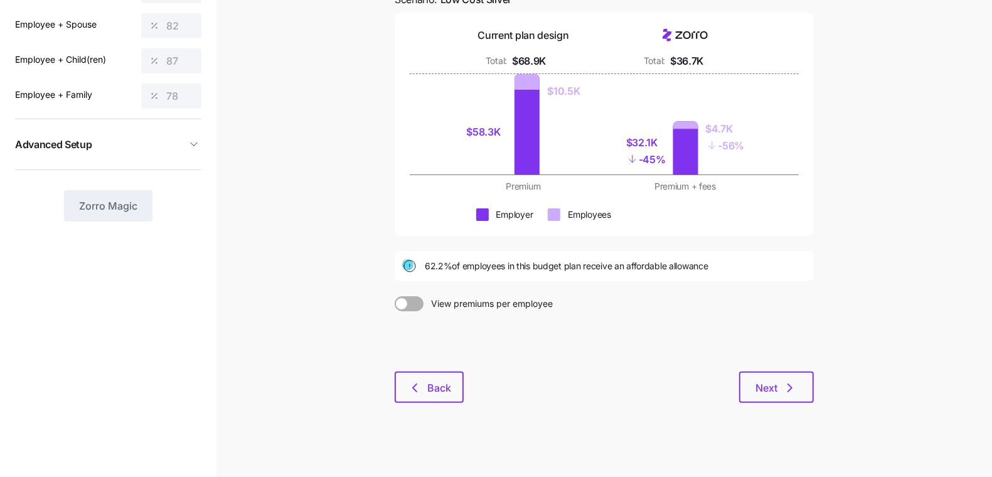
drag, startPoint x: 436, startPoint y: 430, endPoint x: 433, endPoint y: 419, distance: 12.2
click at [435, 425] on main "Save quote Budget planning See the impact of different allowance scenarios on y…" at bounding box center [496, 174] width 992 height 617
click at [419, 373] on button "Back" at bounding box center [429, 386] width 69 height 31
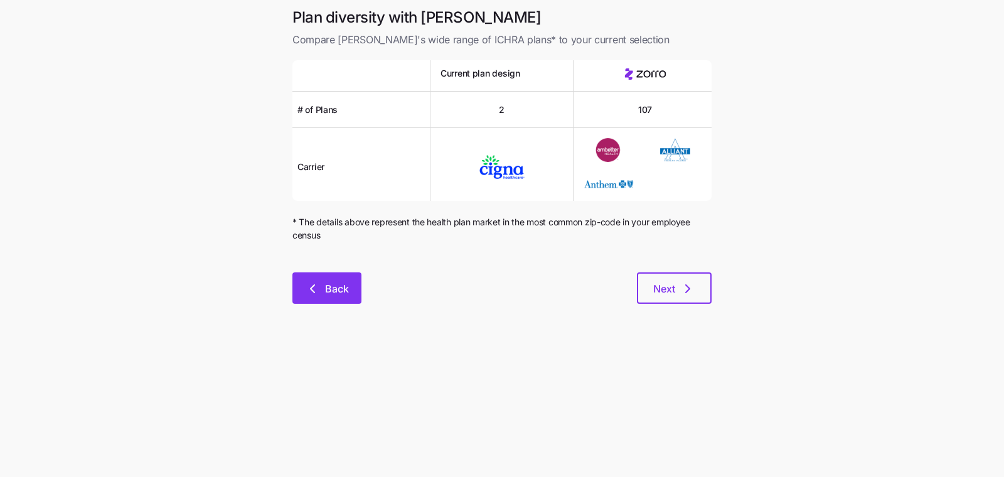
click at [311, 285] on icon "button" at bounding box center [312, 288] width 15 height 15
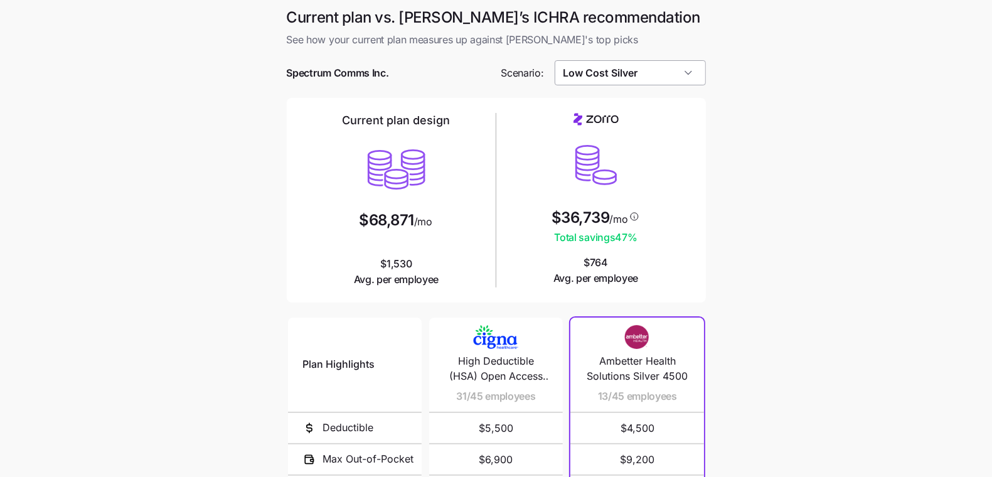
click at [603, 62] on input "Low Cost Silver" at bounding box center [630, 72] width 151 height 25
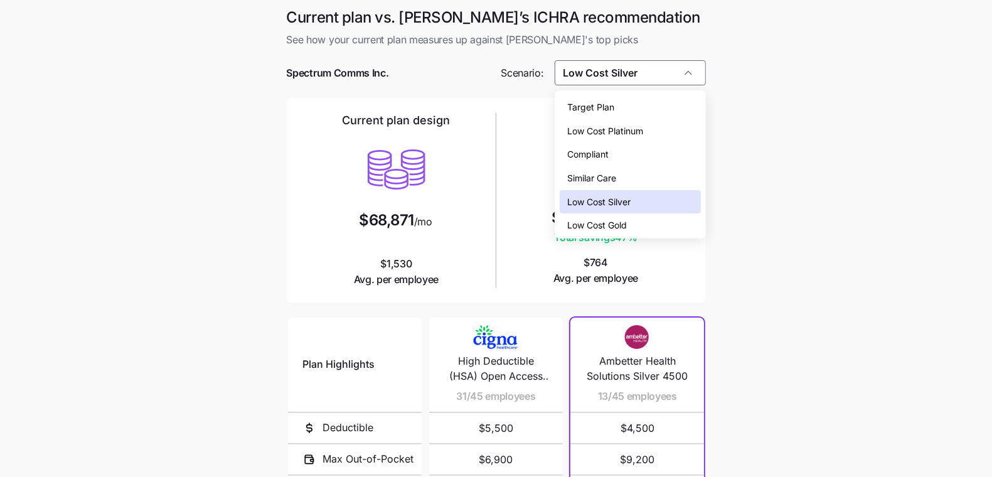
click at [644, 222] on div "Low Cost Gold" at bounding box center [630, 225] width 141 height 24
type input "Low Cost Gold"
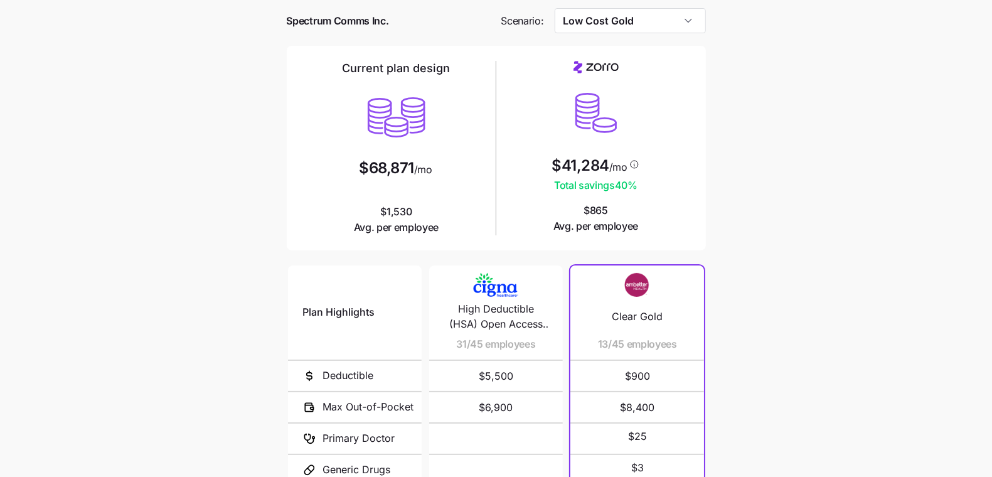
scroll to position [208, 0]
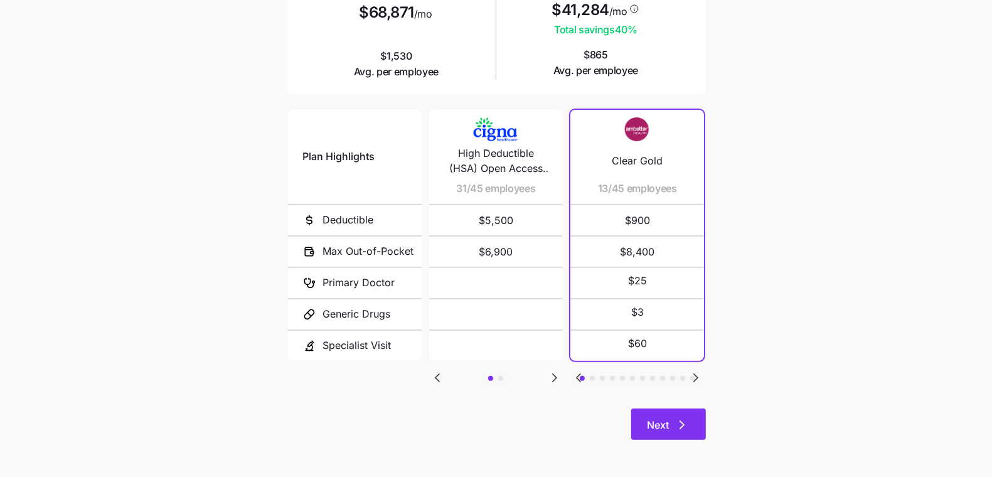
click at [668, 426] on span "Next" at bounding box center [659, 424] width 22 height 15
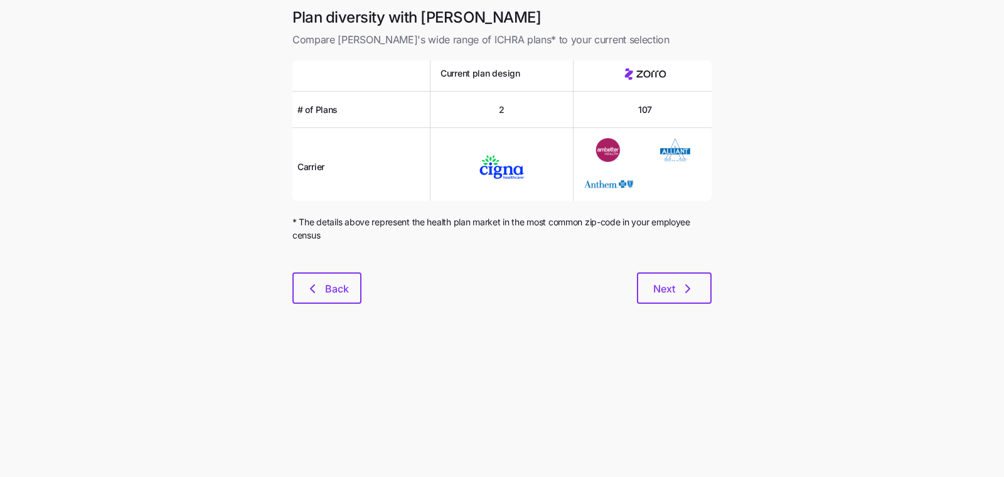
click at [671, 265] on div at bounding box center [501, 264] width 419 height 15
click at [678, 288] on span "Next" at bounding box center [674, 288] width 42 height 15
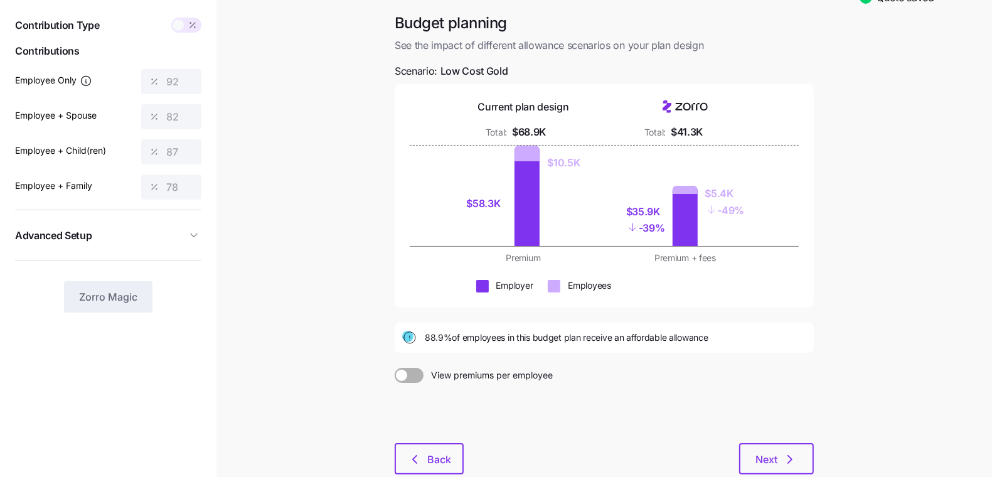
scroll to position [46, 0]
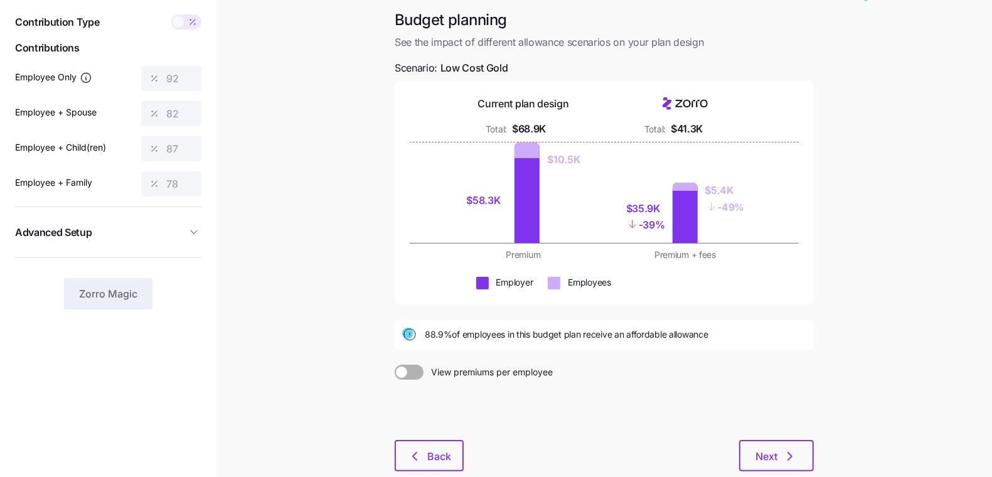
drag, startPoint x: 770, startPoint y: 449, endPoint x: 491, endPoint y: 345, distance: 297.8
click at [430, 328] on div "Budget planning See the impact of different allowance scenarios on your plan de…" at bounding box center [604, 248] width 439 height 476
click at [759, 449] on span "Next" at bounding box center [767, 456] width 22 height 15
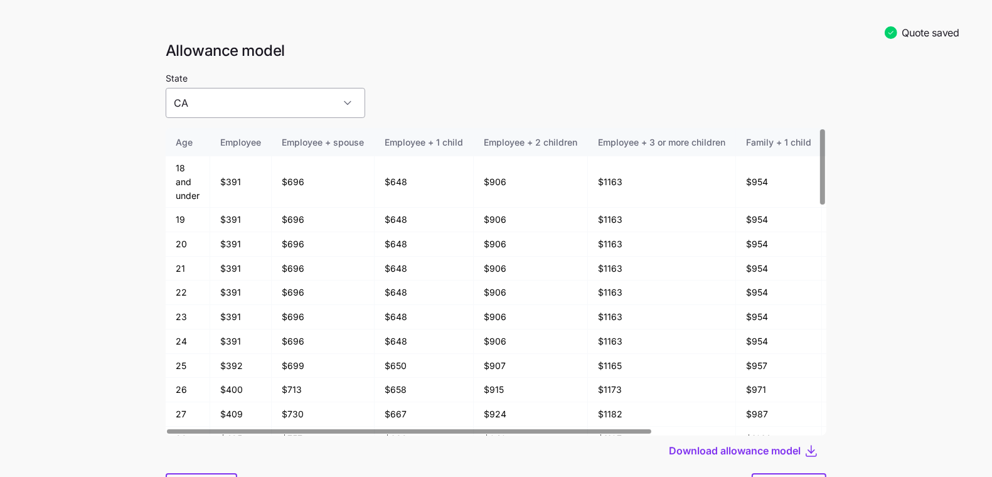
click at [286, 104] on input "CA" at bounding box center [266, 103] width 200 height 30
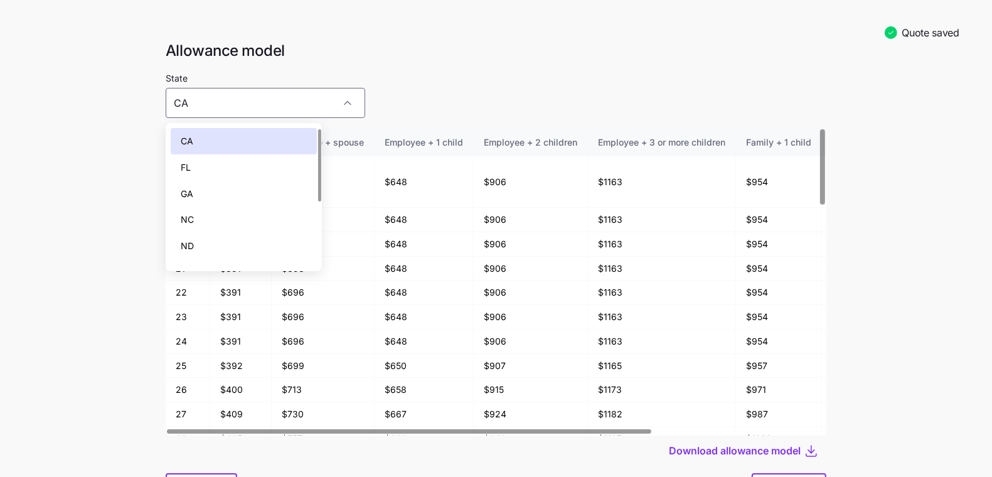
click at [380, 110] on div "State CA" at bounding box center [496, 94] width 661 height 48
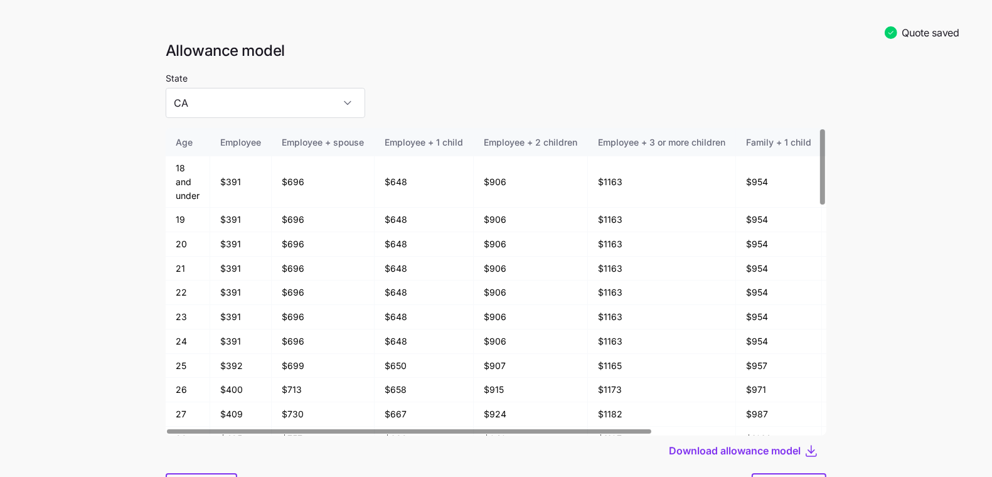
scroll to position [65, 0]
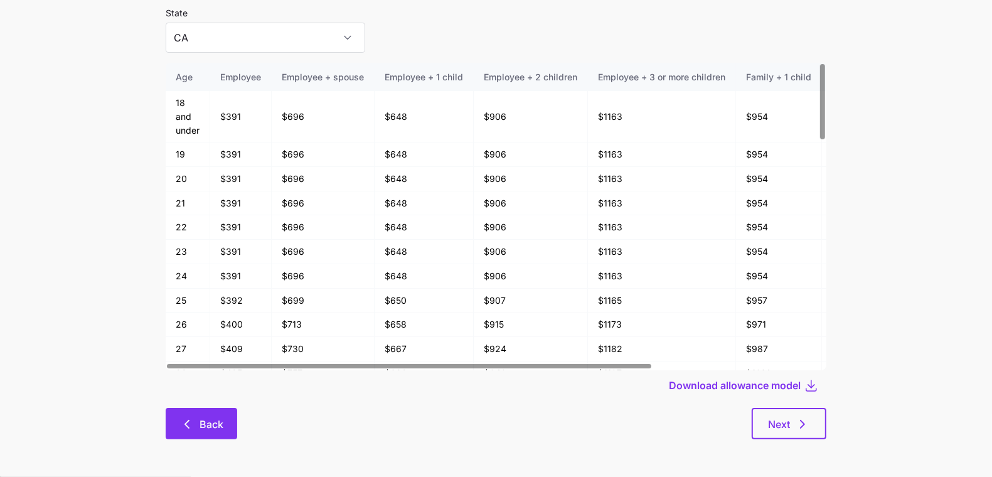
click at [193, 421] on icon "button" at bounding box center [186, 424] width 15 height 15
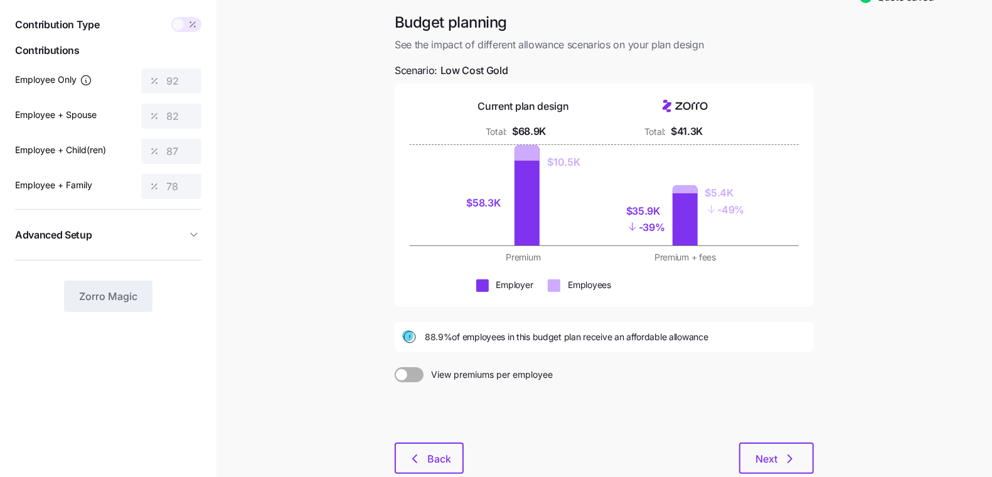
scroll to position [119, 0]
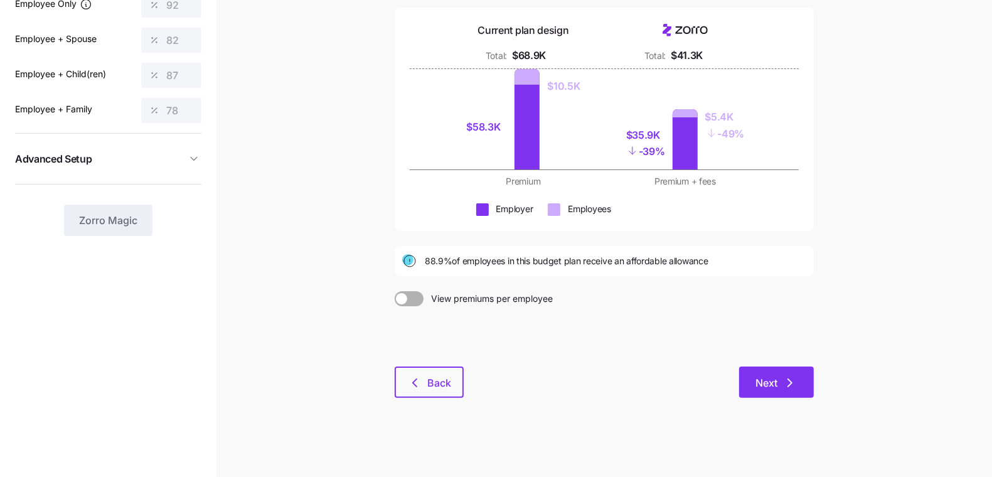
click at [765, 397] on button "Next" at bounding box center [776, 381] width 75 height 31
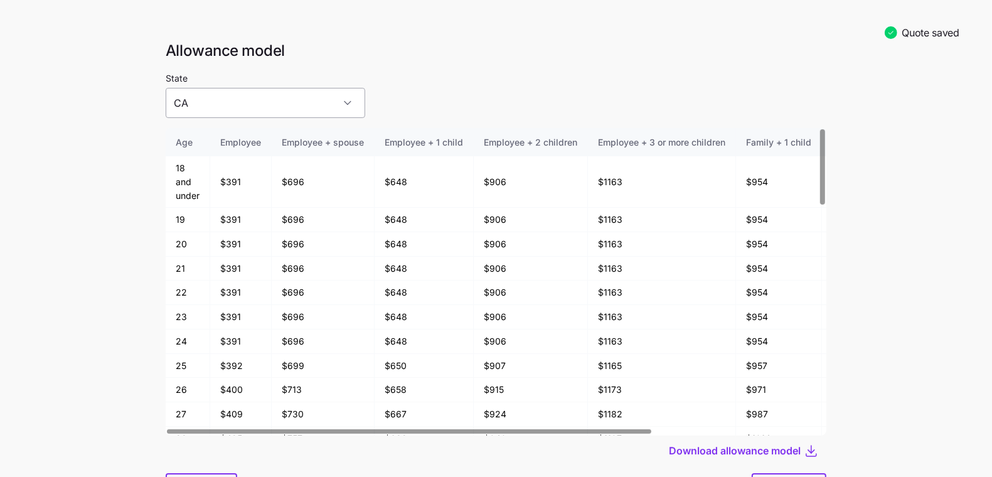
click at [238, 104] on input "CA" at bounding box center [266, 103] width 200 height 30
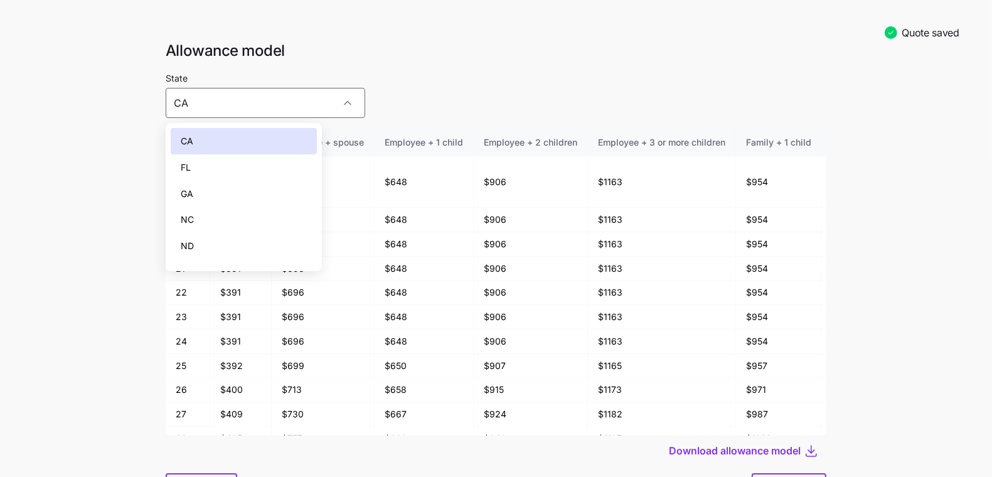
click at [231, 188] on div "GA" at bounding box center [244, 194] width 146 height 26
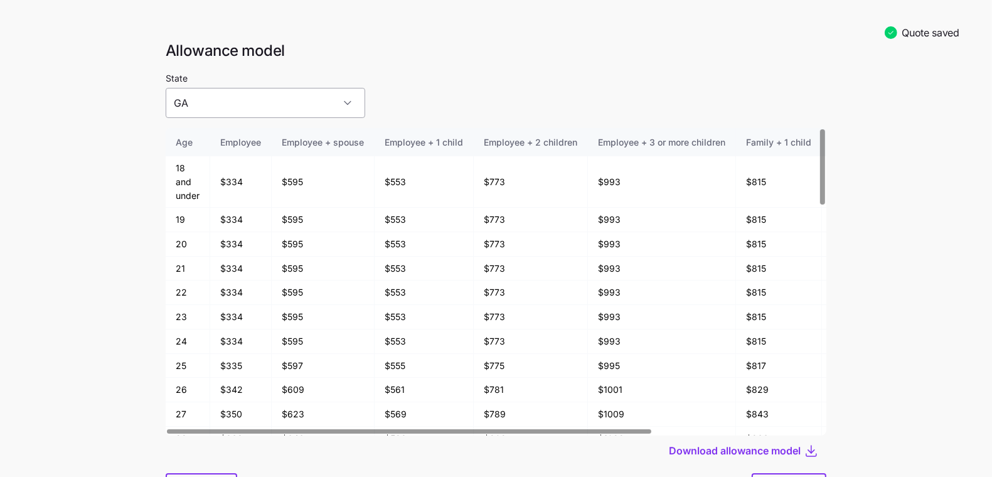
click at [242, 106] on input "GA" at bounding box center [266, 103] width 200 height 30
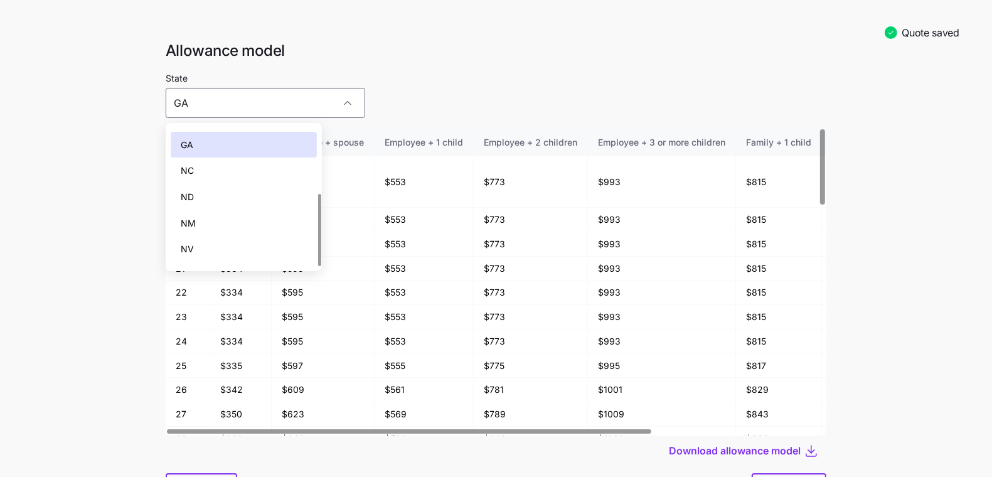
scroll to position [123, 0]
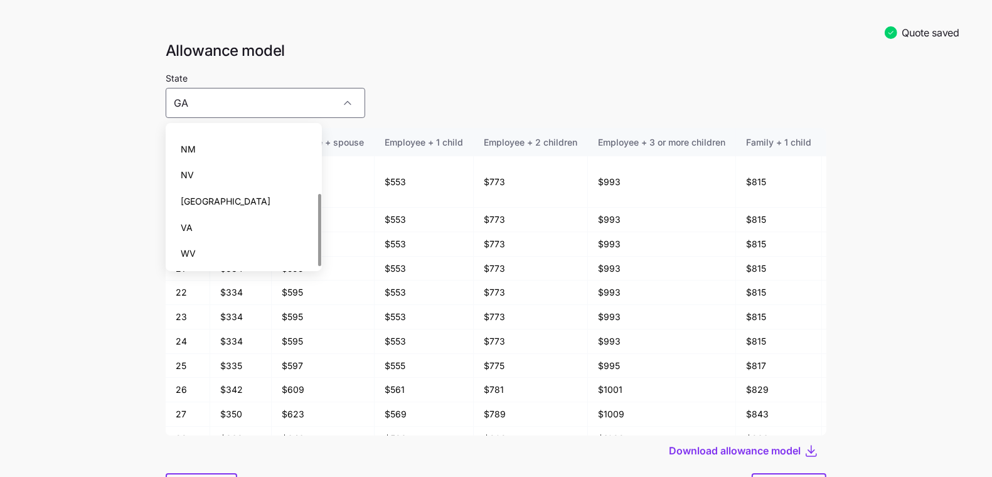
click at [237, 193] on div "[GEOGRAPHIC_DATA]" at bounding box center [244, 201] width 146 height 26
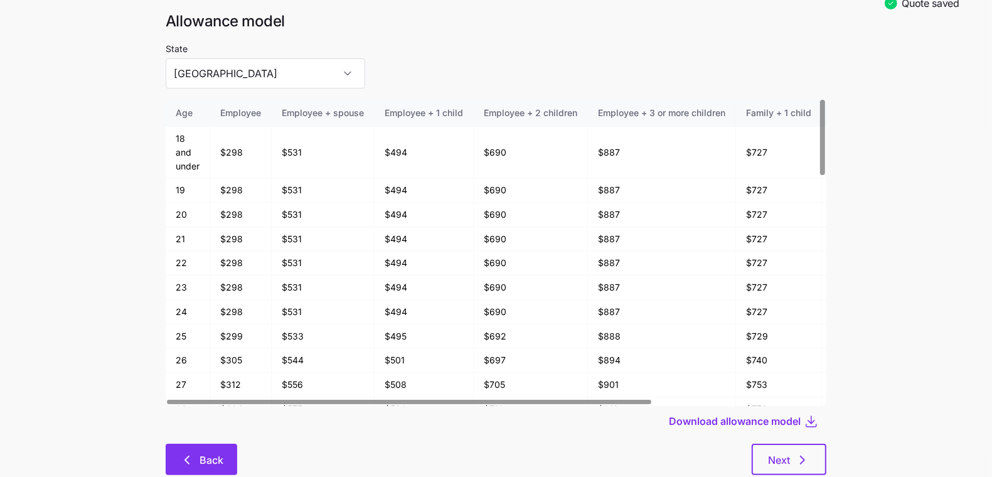
scroll to position [30, 0]
click at [193, 447] on button "Back" at bounding box center [202, 458] width 72 height 31
type input "CA"
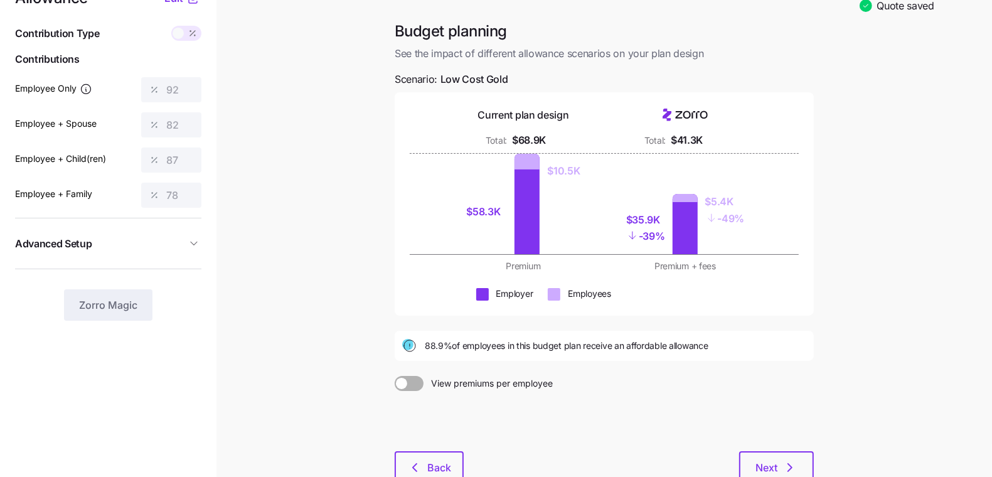
scroll to position [103, 0]
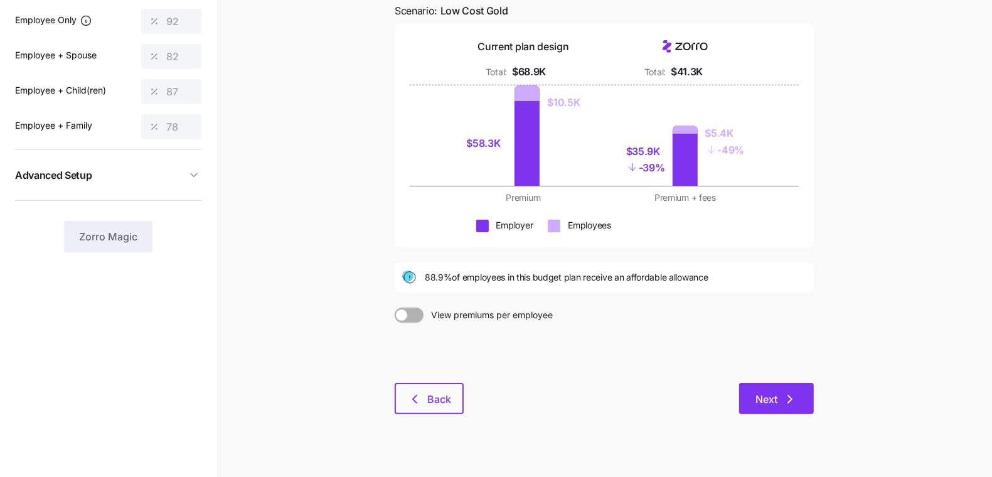
click at [765, 397] on span "Next" at bounding box center [767, 399] width 22 height 15
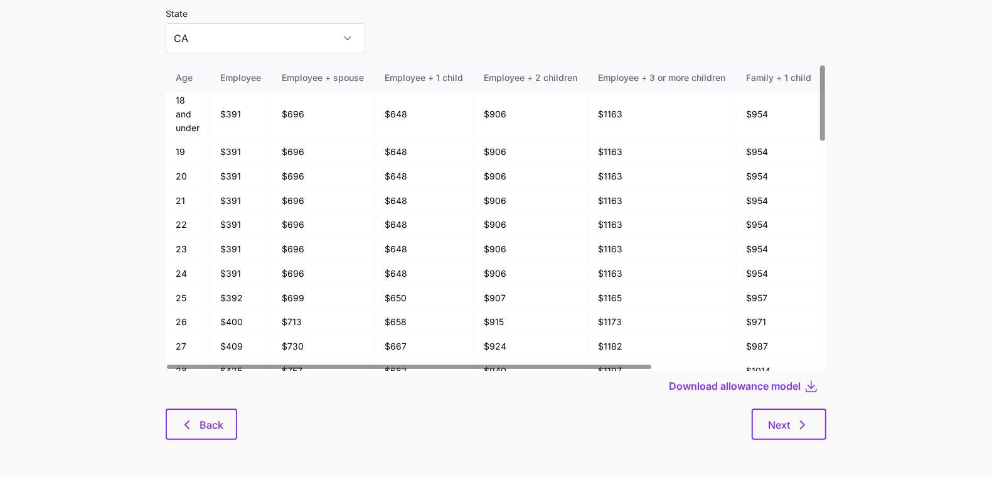
scroll to position [65, 0]
click at [224, 409] on button "Back" at bounding box center [202, 423] width 72 height 31
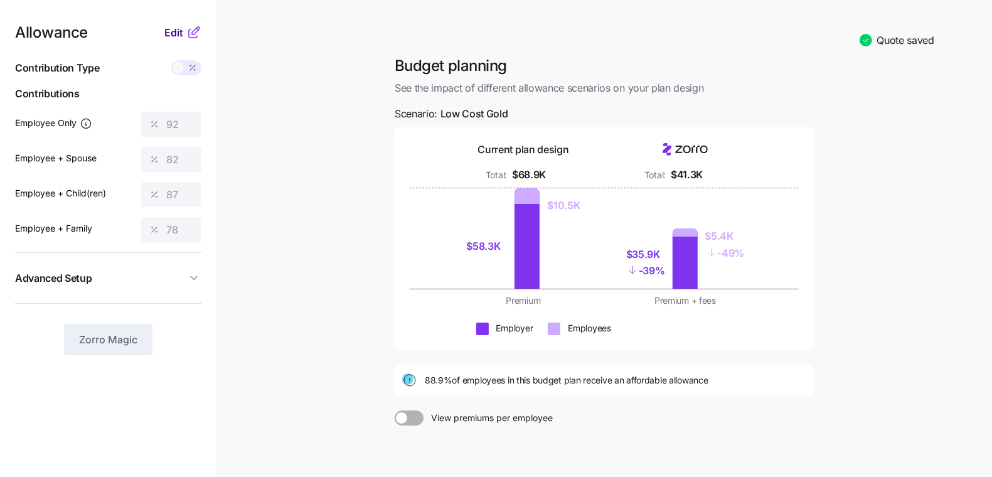
click at [166, 36] on span "Edit" at bounding box center [173, 32] width 19 height 15
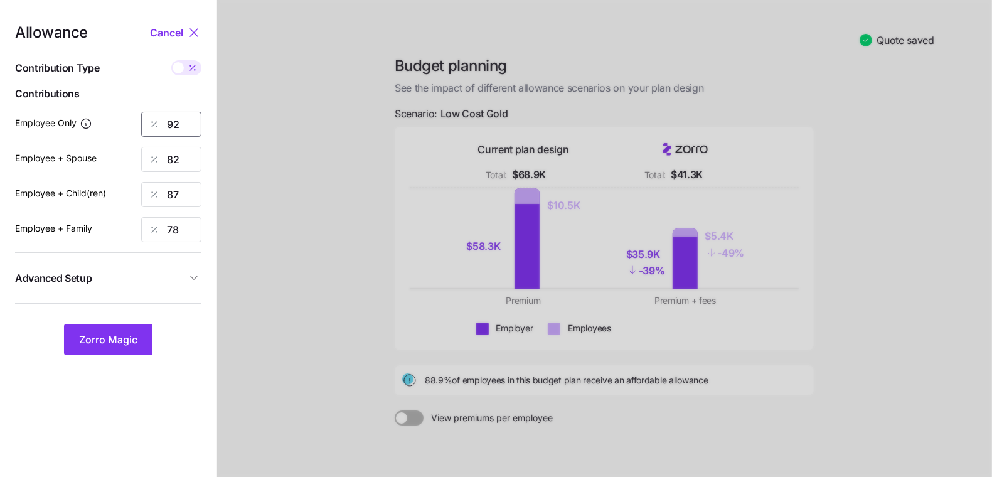
click at [172, 124] on input "92" at bounding box center [171, 124] width 60 height 25
type input "95"
click at [107, 341] on span "Zorro Magic" at bounding box center [108, 339] width 58 height 15
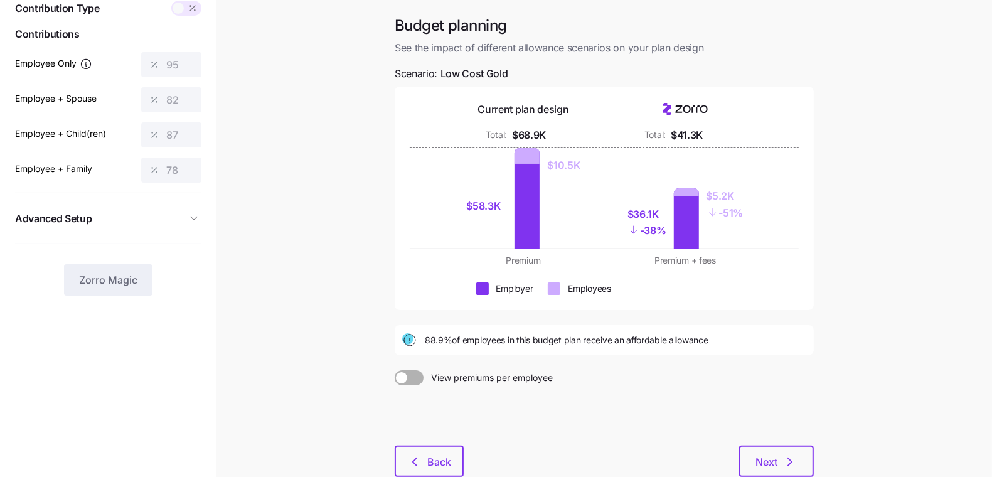
scroll to position [139, 0]
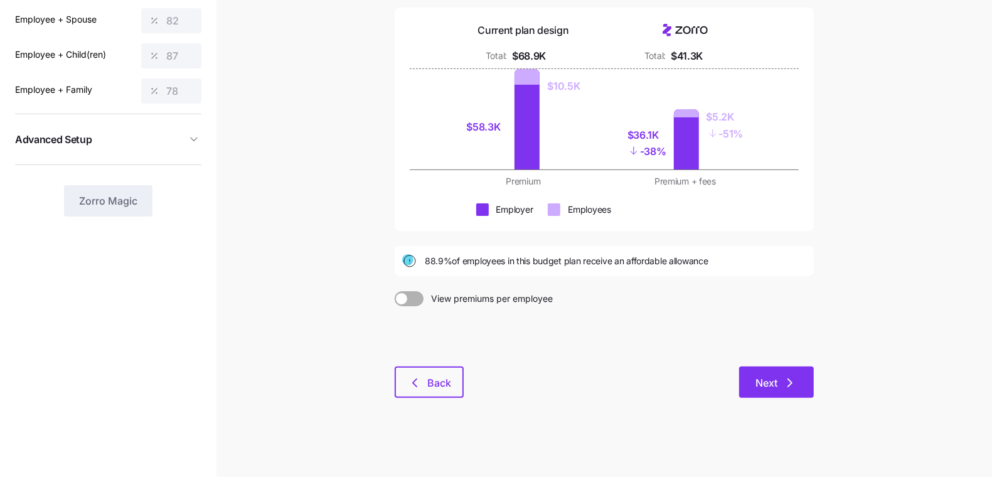
click at [764, 377] on span "Next" at bounding box center [767, 382] width 22 height 15
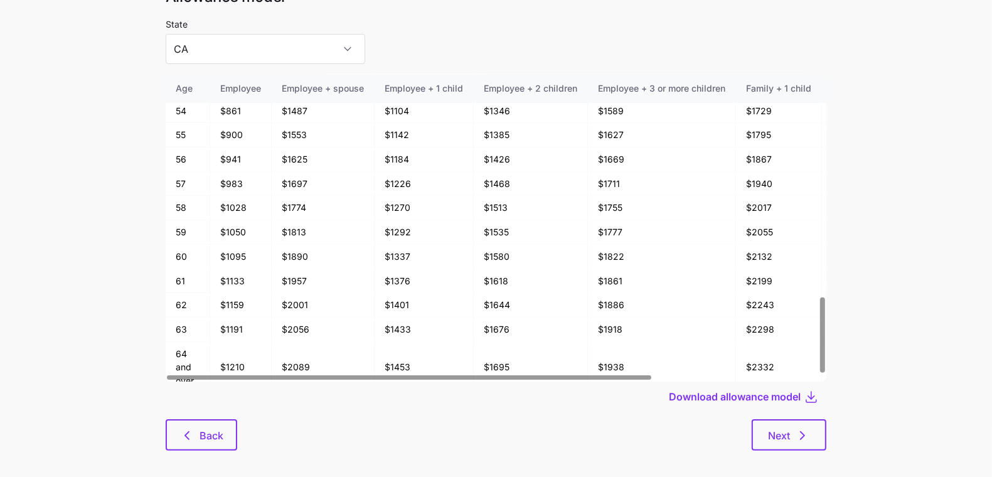
scroll to position [67, 0]
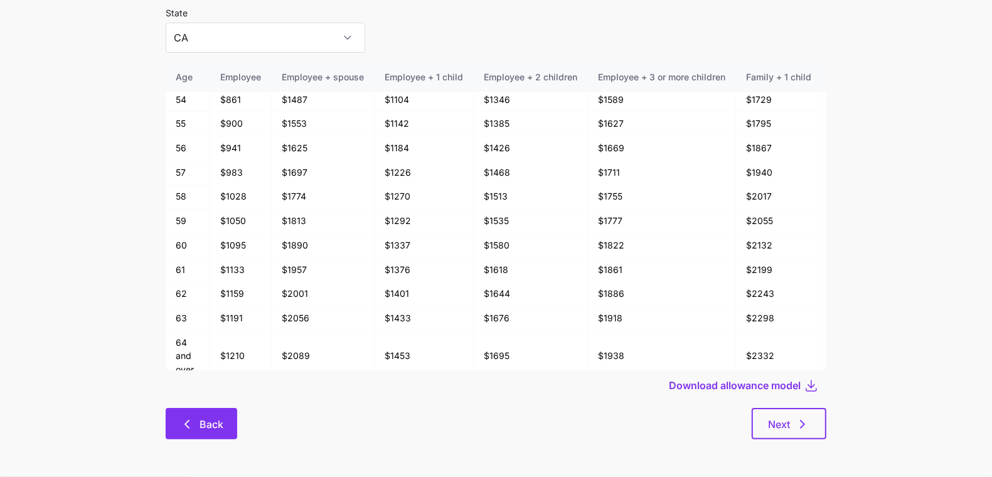
click at [209, 415] on button "Back" at bounding box center [202, 423] width 72 height 31
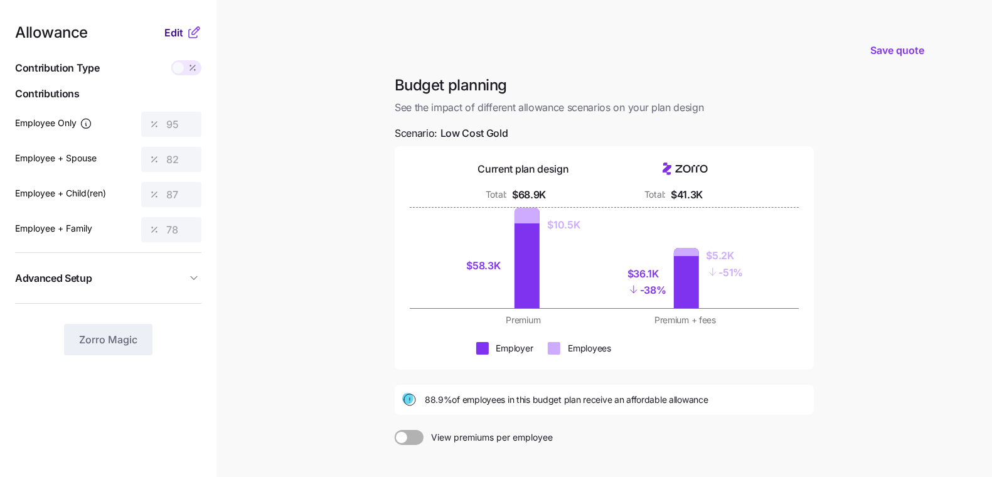
click at [176, 33] on span "Edit" at bounding box center [173, 32] width 19 height 15
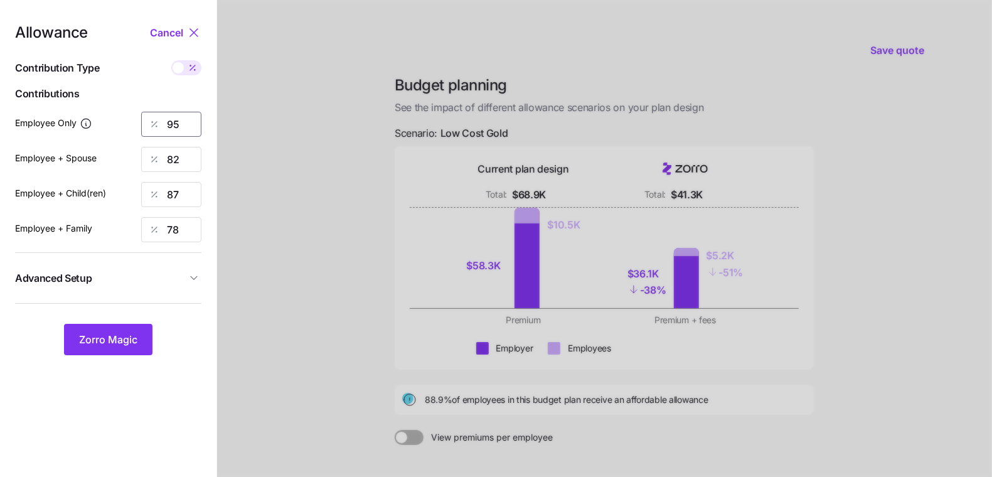
click at [170, 127] on input "95" at bounding box center [171, 124] width 60 height 25
click at [169, 127] on input "95" at bounding box center [171, 124] width 60 height 25
type input "92"
click at [117, 318] on div "Allowance Cancel Contribution Type Use classes Contributions Employee Only 92 E…" at bounding box center [108, 190] width 186 height 330
click at [119, 336] on span "Zorro Magic" at bounding box center [108, 339] width 58 height 15
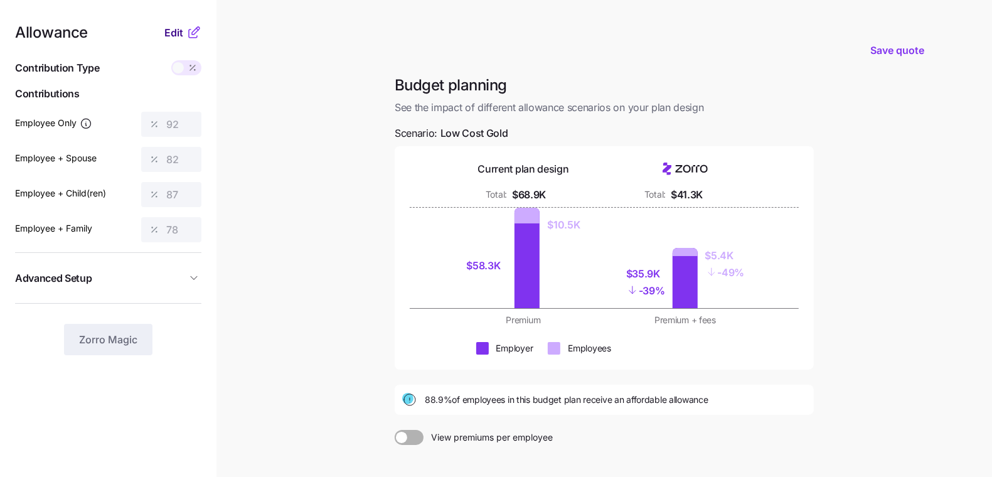
click at [168, 32] on span "Edit" at bounding box center [173, 32] width 19 height 15
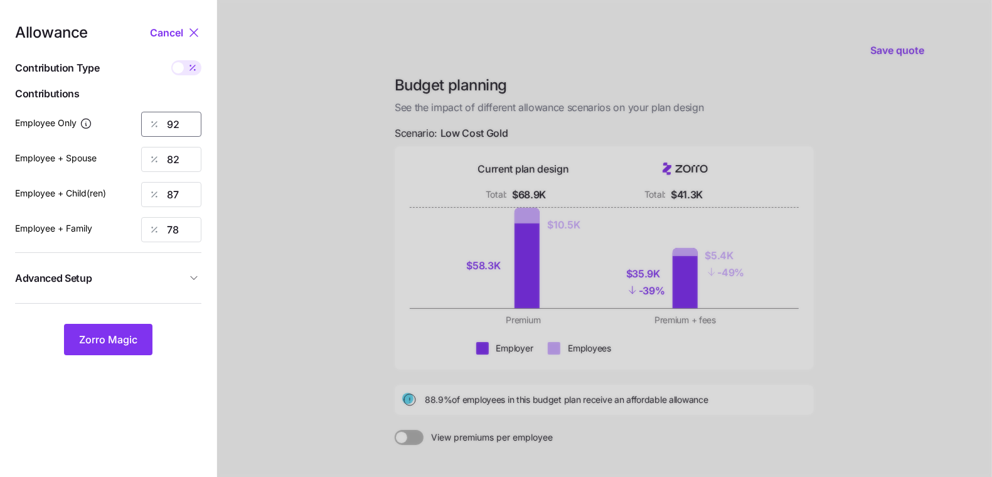
click at [174, 122] on input "92" at bounding box center [171, 124] width 60 height 25
click at [338, 260] on div at bounding box center [604, 308] width 775 height 617
click at [179, 131] on input "92" at bounding box center [171, 124] width 60 height 25
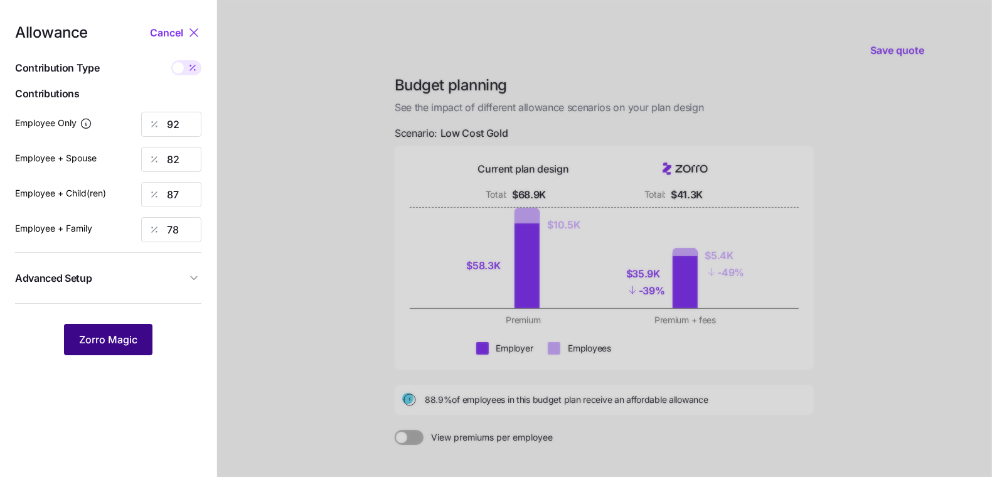
click at [126, 324] on div "Zorro Magic" at bounding box center [108, 339] width 186 height 31
click at [119, 328] on button "Zorro Magic" at bounding box center [108, 339] width 88 height 31
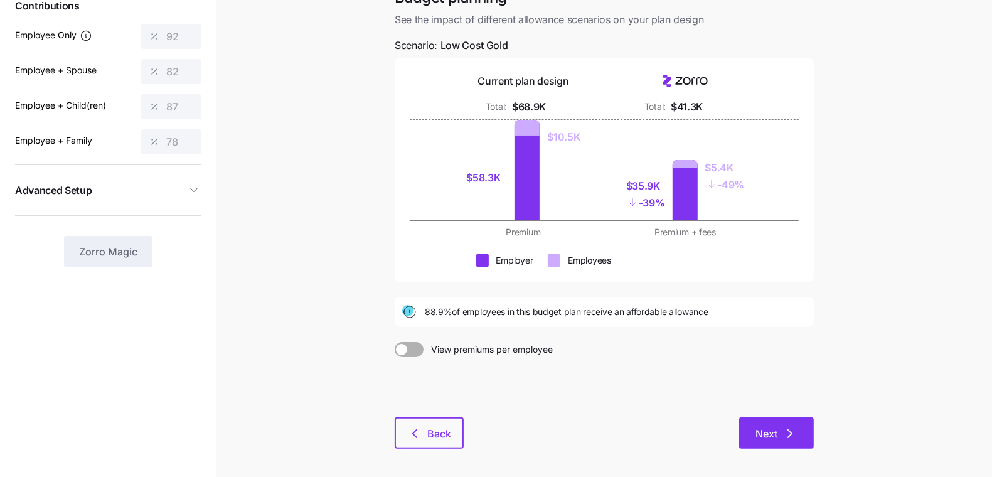
scroll to position [139, 0]
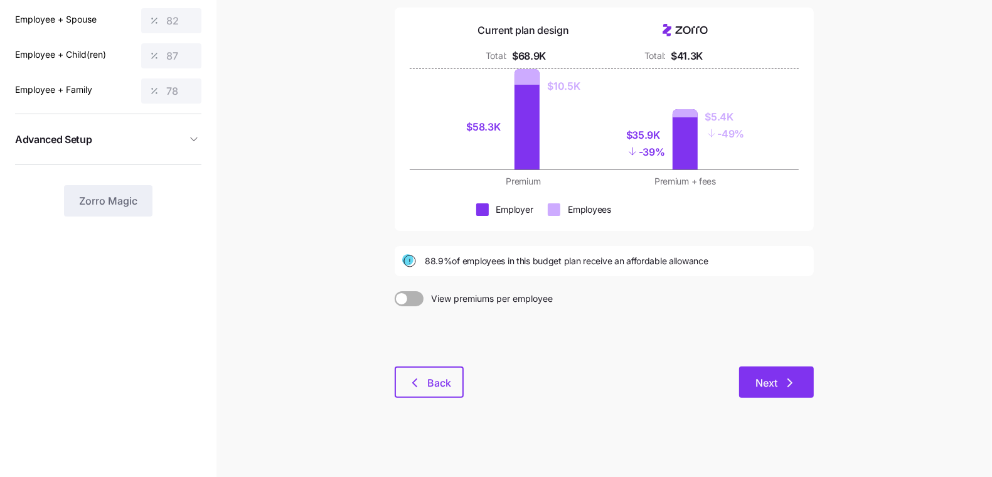
click at [765, 376] on span "Next" at bounding box center [767, 382] width 22 height 15
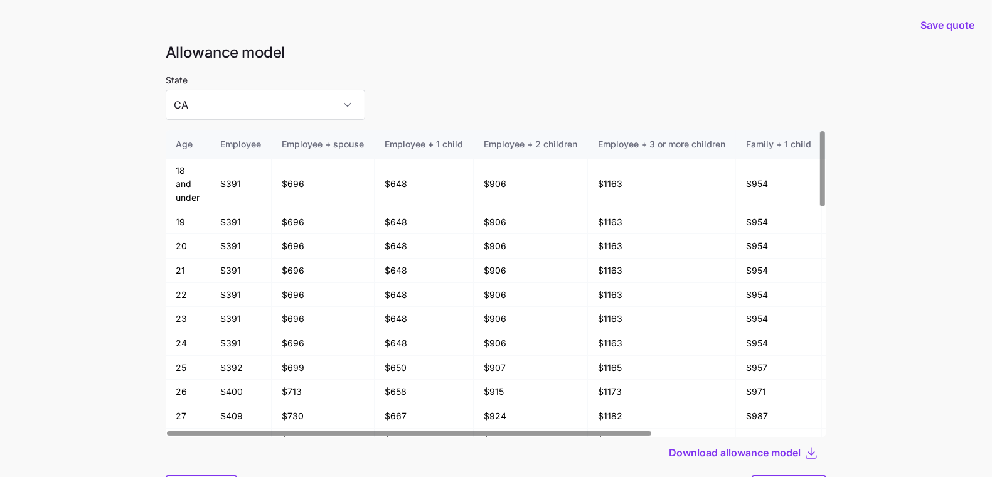
click at [268, 89] on div "State CA" at bounding box center [266, 96] width 200 height 48
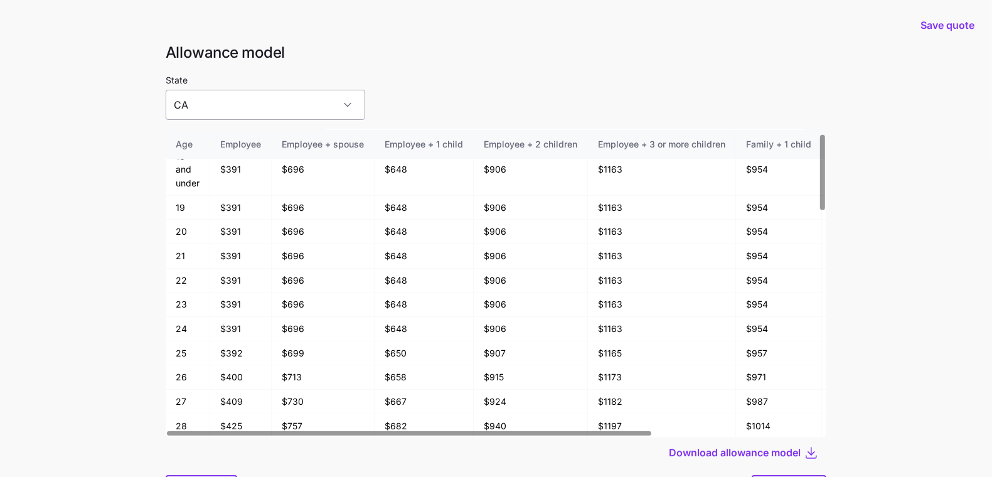
scroll to position [30, 0]
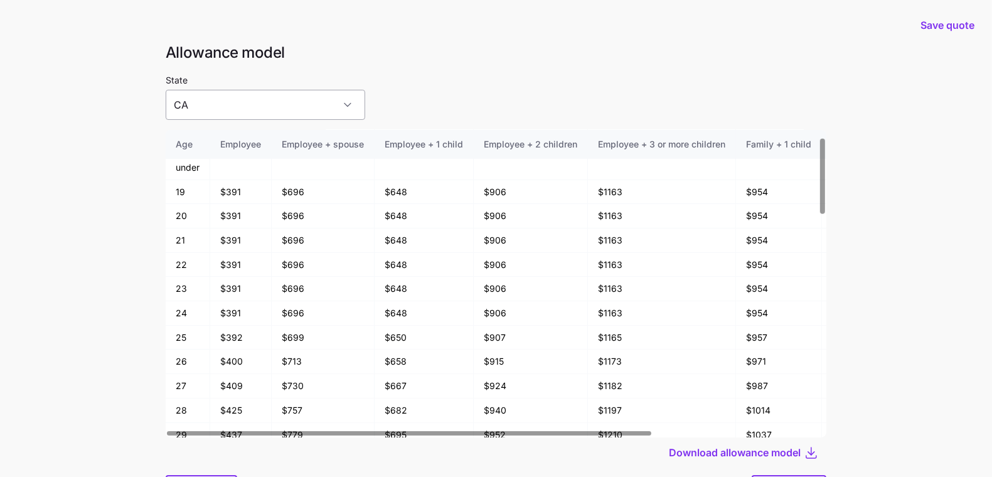
click at [250, 95] on input "CA" at bounding box center [266, 105] width 200 height 30
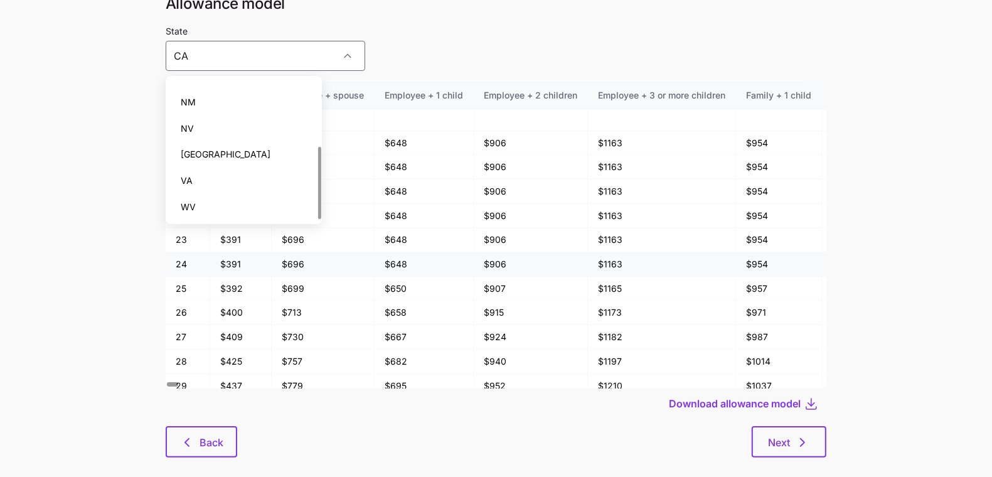
scroll to position [67, 0]
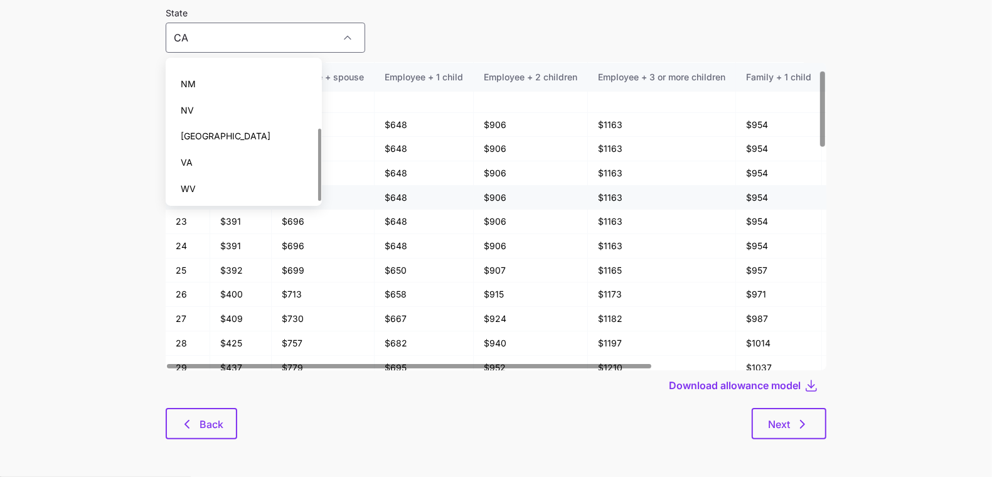
click at [222, 181] on div "WV" at bounding box center [244, 189] width 146 height 26
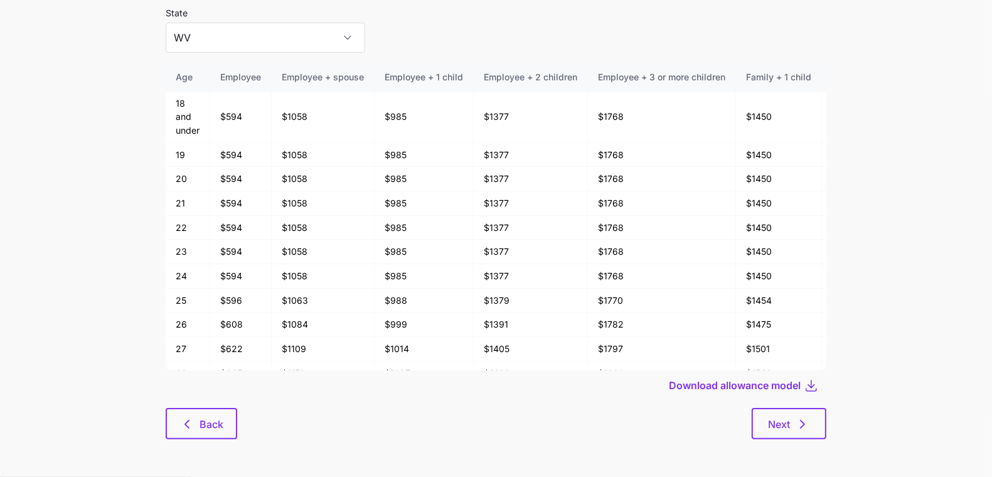
drag, startPoint x: 215, startPoint y: 430, endPoint x: 34, endPoint y: 241, distance: 261.4
click at [34, 242] on main "Save quote Allowance model State WV Age Employee Employee + spouse Employee + 1…" at bounding box center [496, 205] width 992 height 544
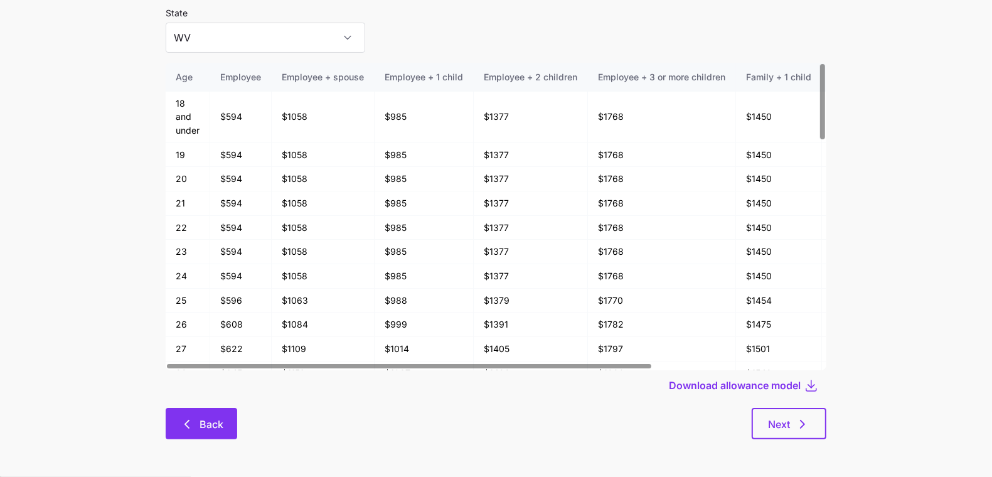
click at [210, 421] on span "Back" at bounding box center [212, 424] width 24 height 15
type input "CA"
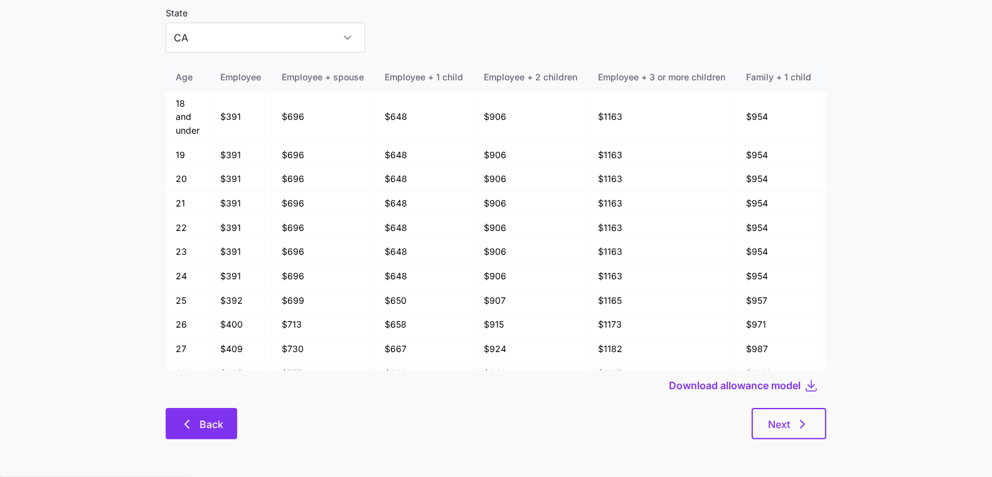
click at [186, 425] on icon "button" at bounding box center [187, 424] width 4 height 8
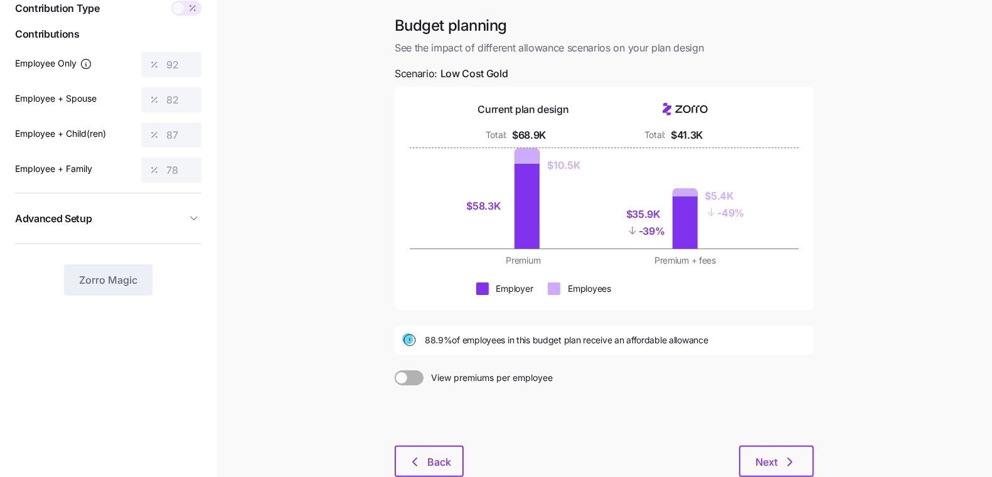
scroll to position [43, 0]
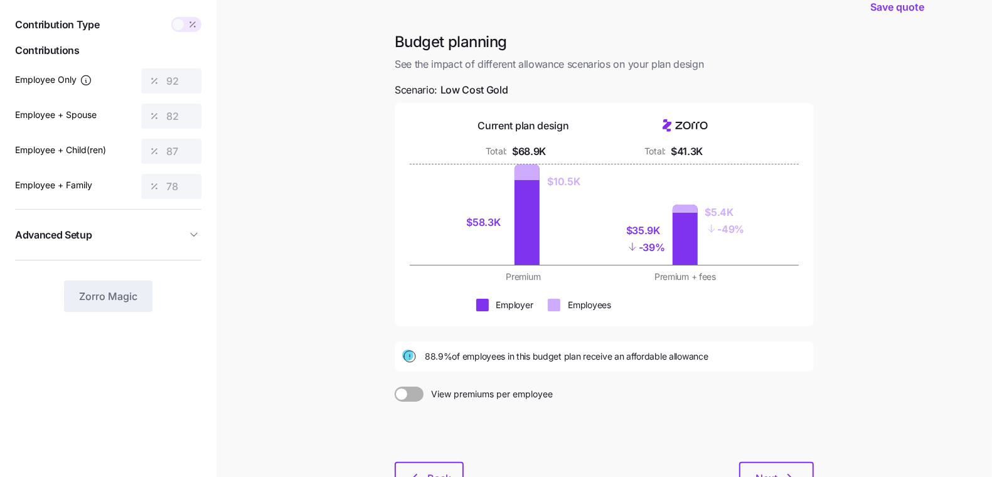
click at [186, 21] on span at bounding box center [193, 24] width 18 height 15
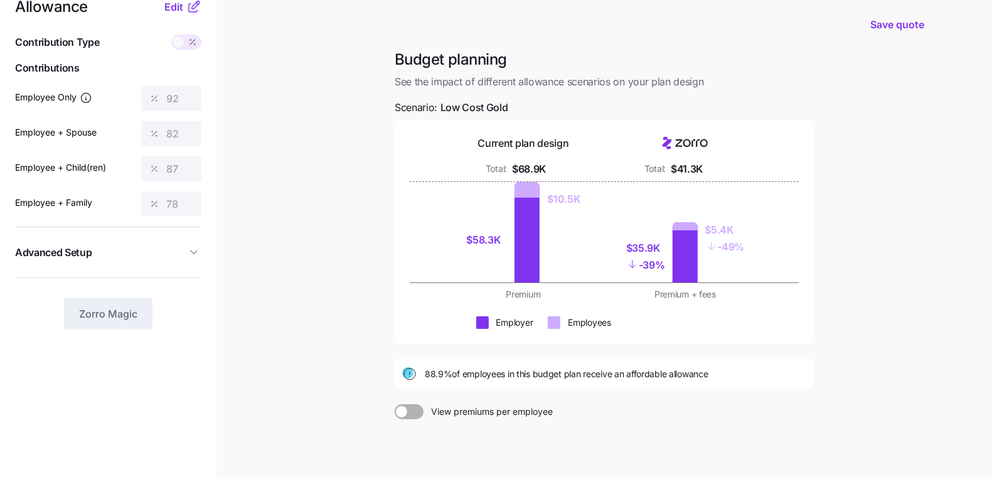
scroll to position [0, 0]
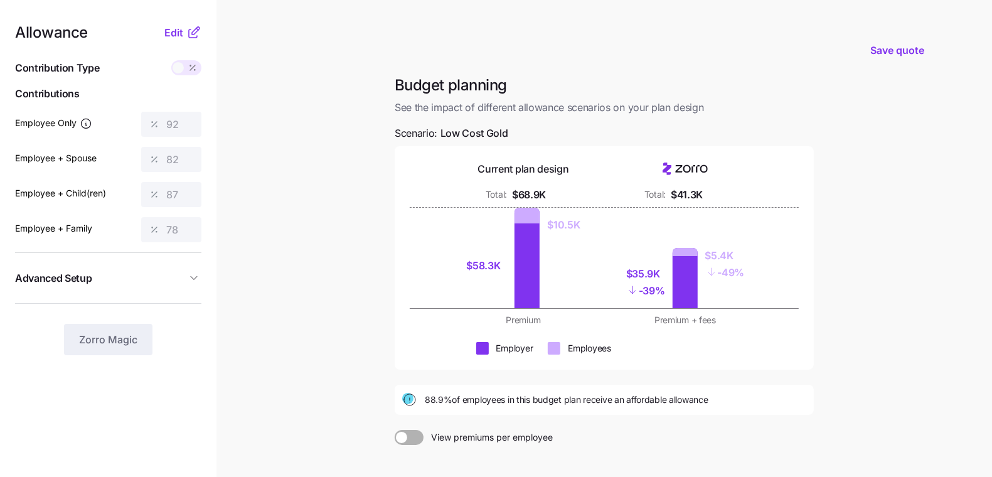
click at [176, 48] on div "Allowance Edit Contribution Type Use classes Contributions Employee Only 92 Emp…" at bounding box center [108, 190] width 186 height 330
click at [176, 32] on span "Edit" at bounding box center [173, 32] width 19 height 15
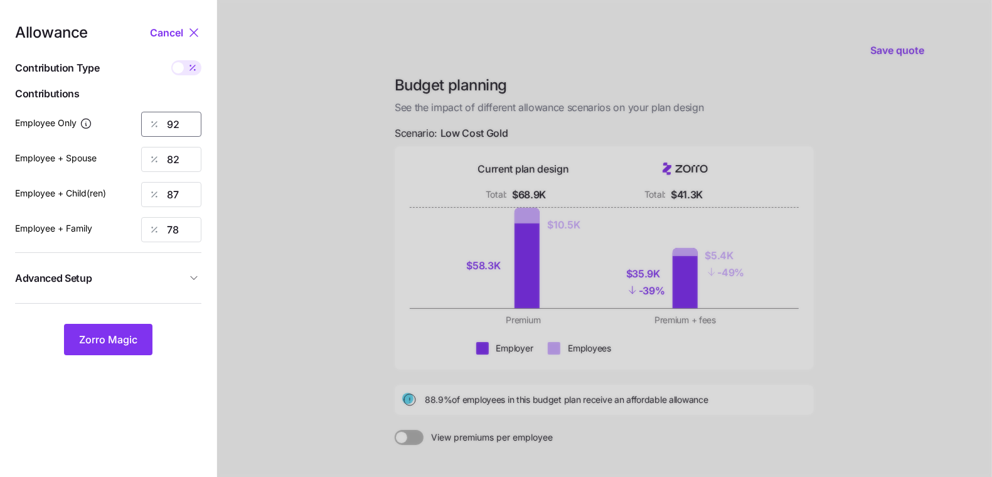
click at [183, 119] on input "92" at bounding box center [171, 124] width 60 height 25
type input "85"
click at [170, 153] on input "82" at bounding box center [171, 159] width 60 height 25
click at [172, 159] on input "82" at bounding box center [171, 159] width 60 height 25
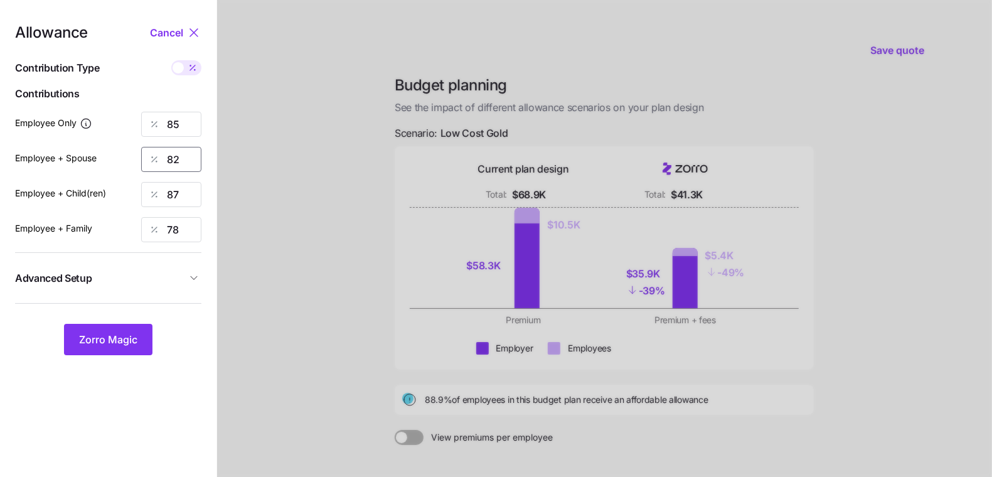
click at [172, 159] on input "82" at bounding box center [171, 159] width 60 height 25
type input "75"
drag, startPoint x: 115, startPoint y: 339, endPoint x: 371, endPoint y: 277, distance: 264.2
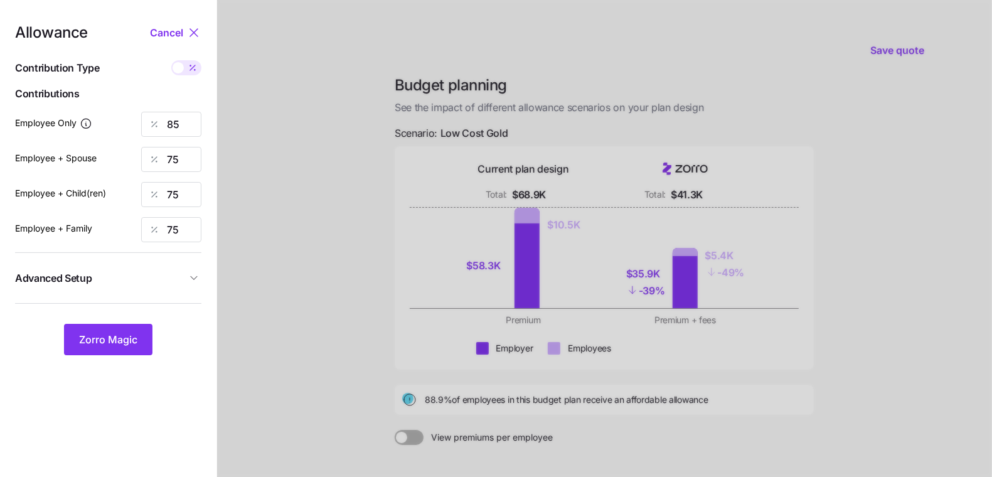
click at [371, 277] on div "Allowance Cancel Contribution Type Use classes Contributions Employee Only 85 E…" at bounding box center [496, 308] width 992 height 617
click at [121, 346] on button "Zorro Magic" at bounding box center [108, 339] width 88 height 31
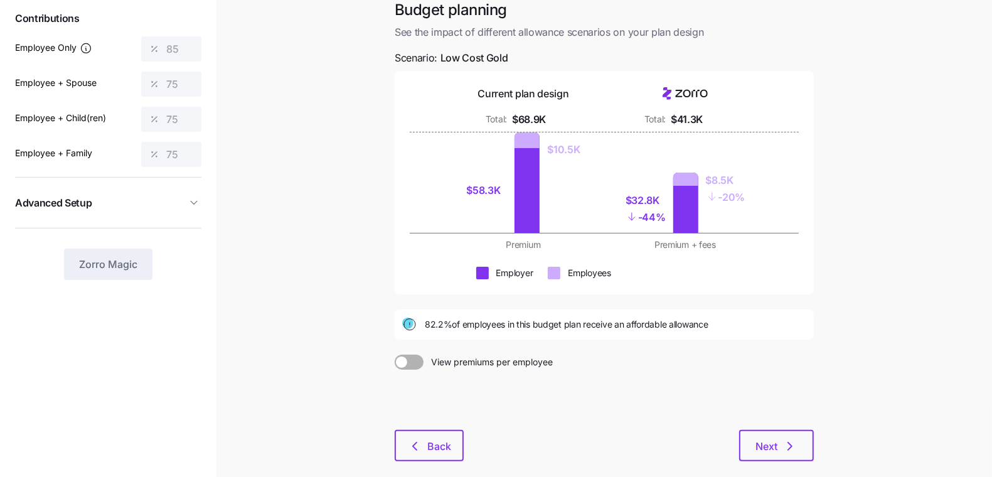
scroll to position [139, 0]
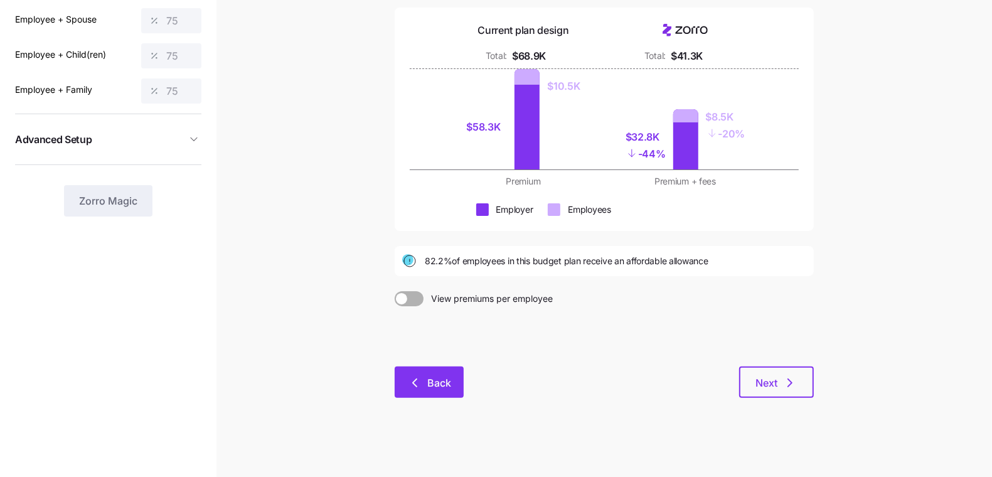
click at [404, 365] on div "Budget planning See the impact of different allowance scenarios on your plan de…" at bounding box center [604, 175] width 439 height 476
click at [407, 377] on button "Back" at bounding box center [429, 381] width 69 height 31
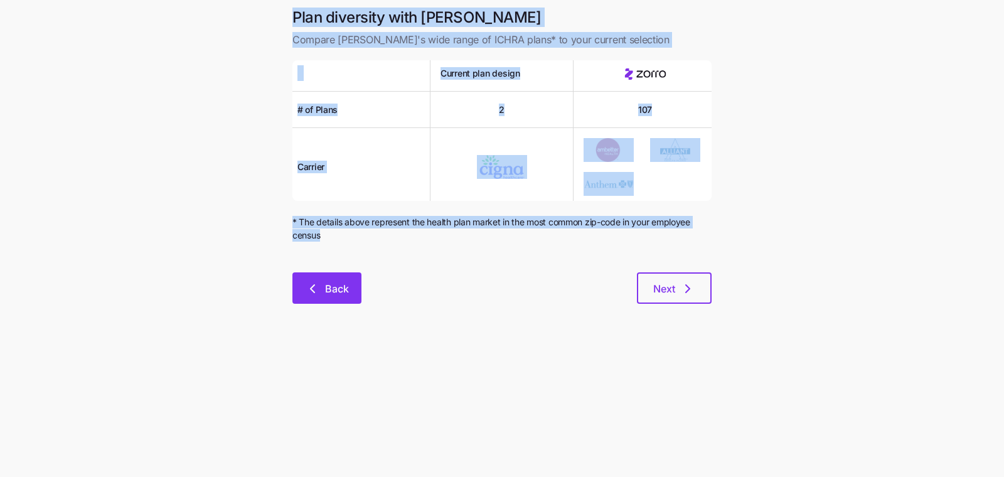
click at [334, 287] on span "Back" at bounding box center [337, 288] width 24 height 15
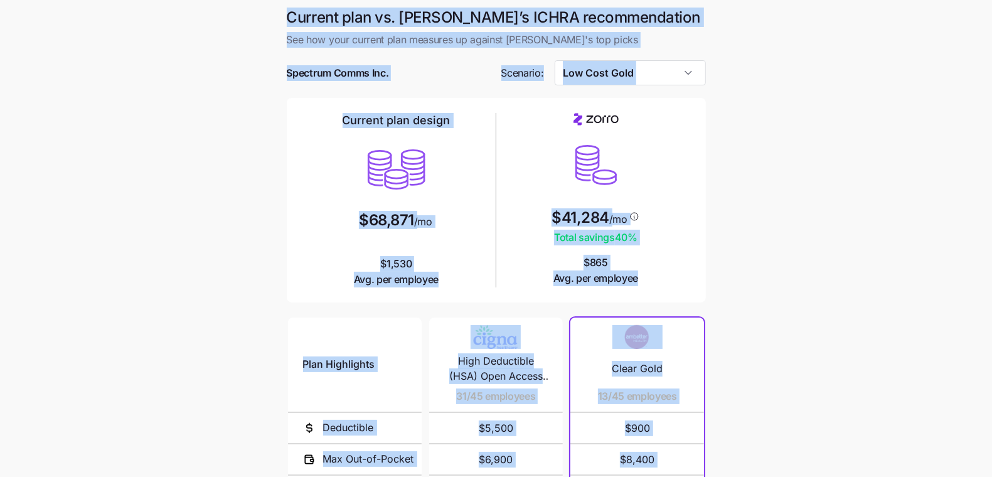
click at [758, 223] on main "Current plan vs. Zorro’s ICHRA recommendation See how your current plan measure…" at bounding box center [496, 342] width 992 height 685
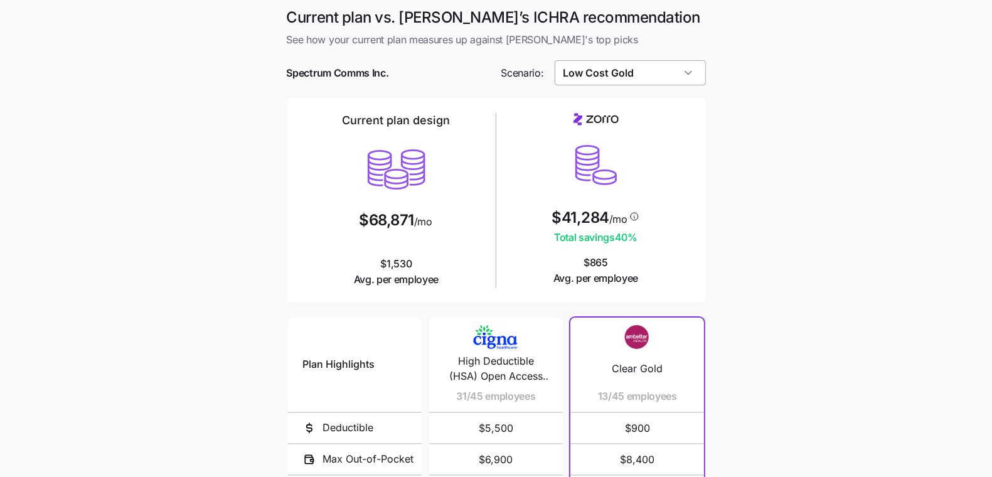
click at [643, 79] on input "Low Cost Gold" at bounding box center [630, 72] width 151 height 25
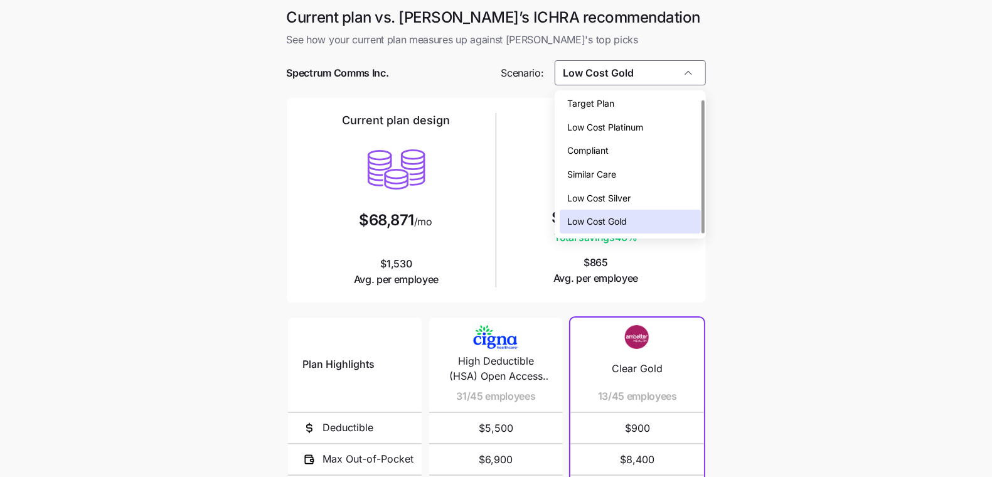
click at [626, 201] on span "Low Cost Silver" at bounding box center [598, 198] width 63 height 14
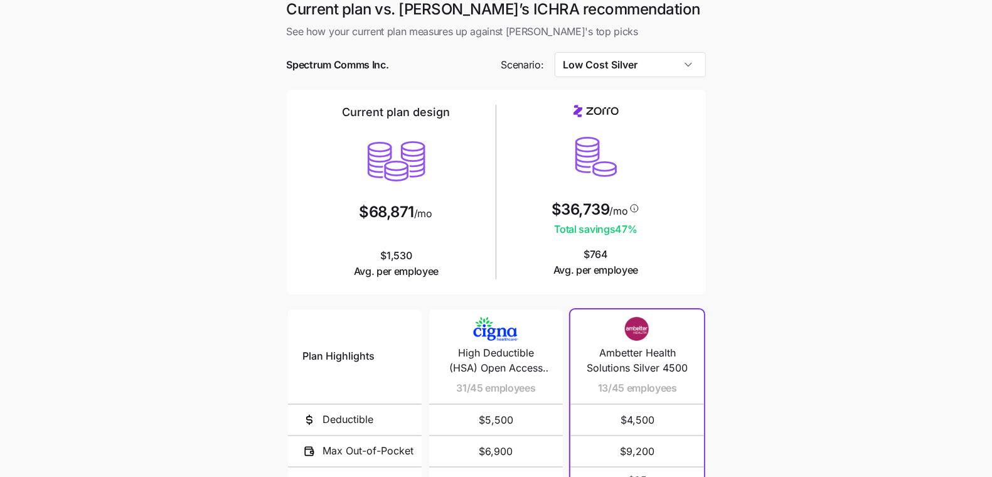
scroll to position [19, 0]
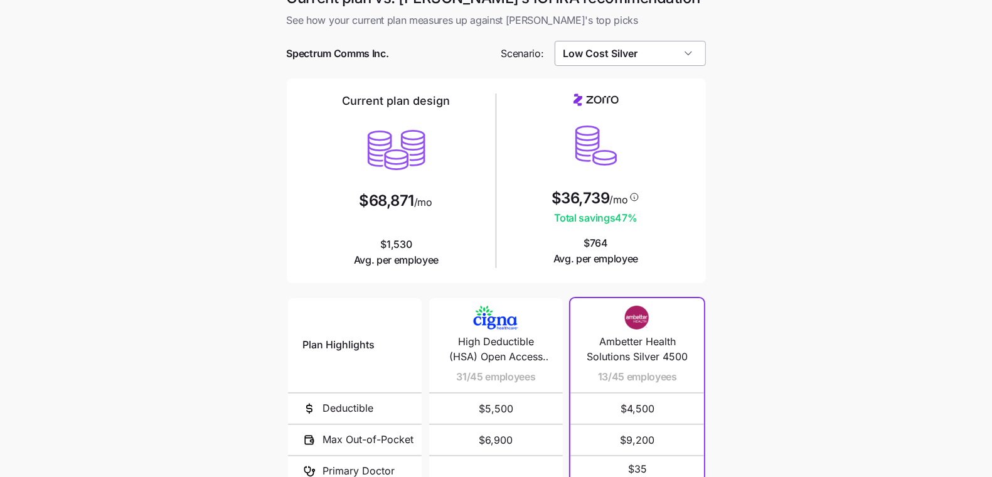
click at [685, 57] on input "Low Cost Silver" at bounding box center [630, 53] width 151 height 25
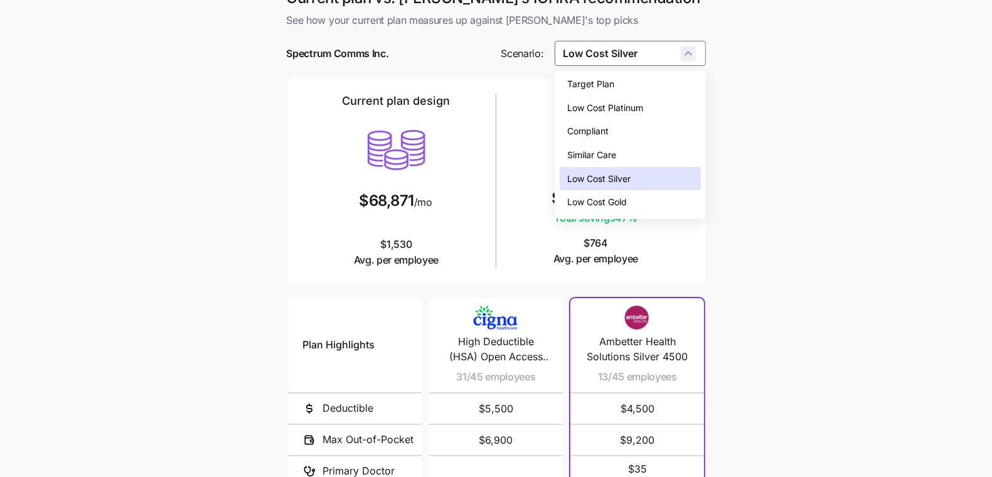
click at [690, 55] on div "Low Cost Silver" at bounding box center [630, 53] width 151 height 25
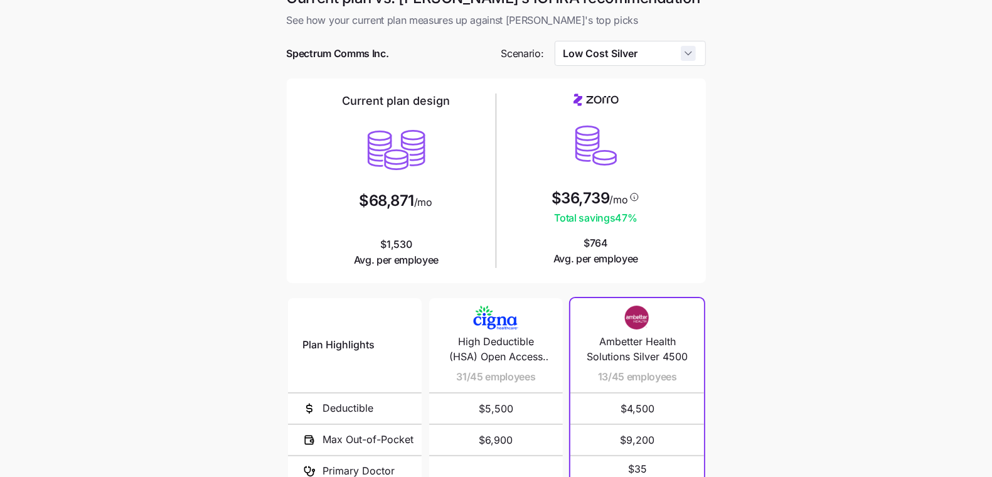
click at [690, 55] on input "Low Cost Silver" at bounding box center [630, 53] width 151 height 25
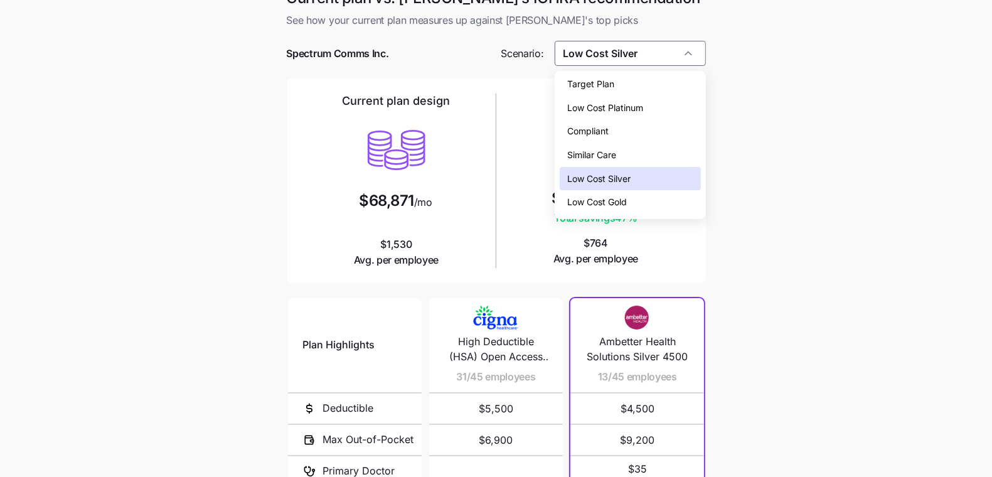
click at [629, 198] on div "Low Cost Gold" at bounding box center [630, 202] width 141 height 24
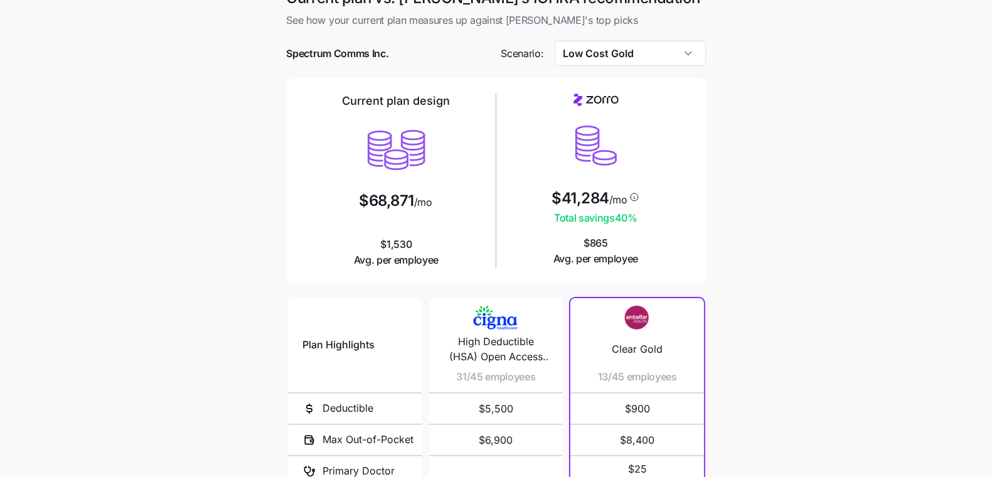
click at [752, 197] on main "Current plan vs. Zorro’s ICHRA recommendation See how your current plan measure…" at bounding box center [496, 323] width 992 height 685
click at [686, 51] on input "Low Cost Gold" at bounding box center [630, 53] width 151 height 25
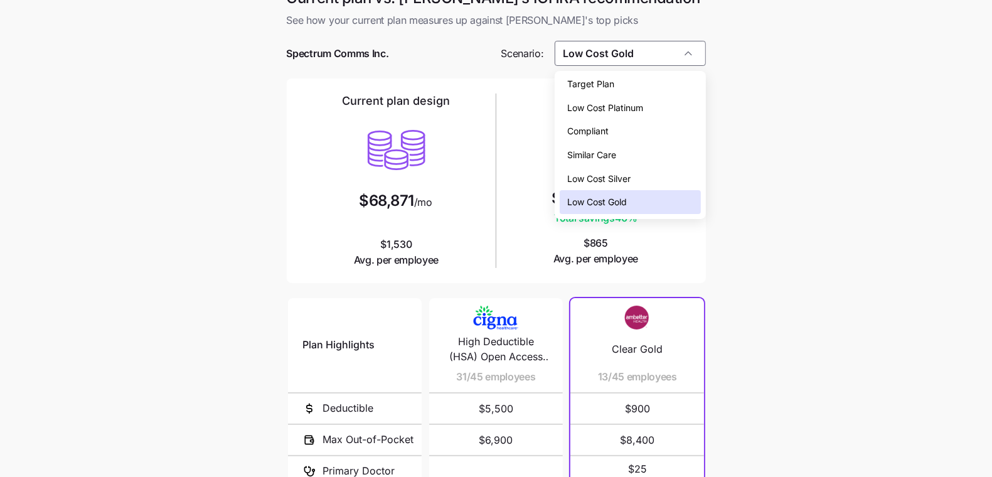
click at [644, 184] on div "Low Cost Silver" at bounding box center [630, 179] width 141 height 24
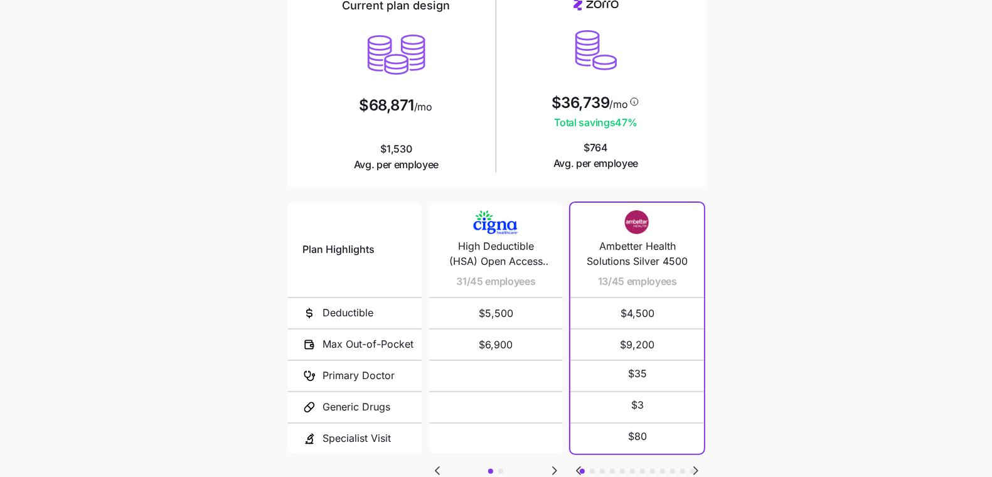
scroll to position [117, 0]
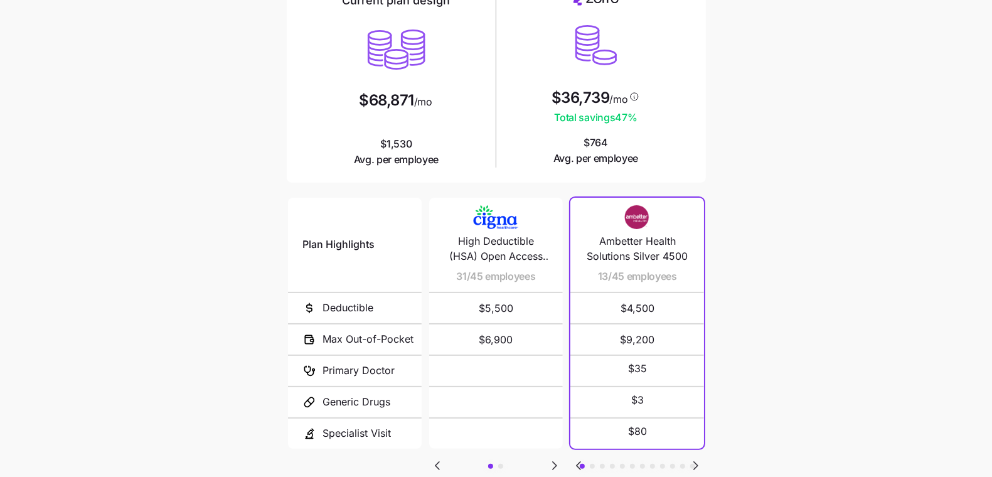
click at [726, 442] on main "Current plan vs. Zorro’s ICHRA recommendation See how your current plan measure…" at bounding box center [496, 222] width 992 height 685
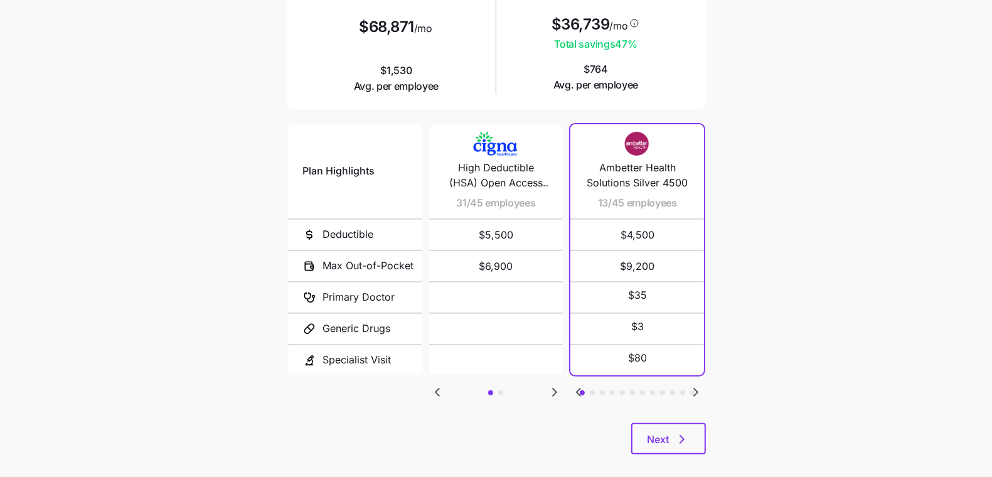
scroll to position [201, 0]
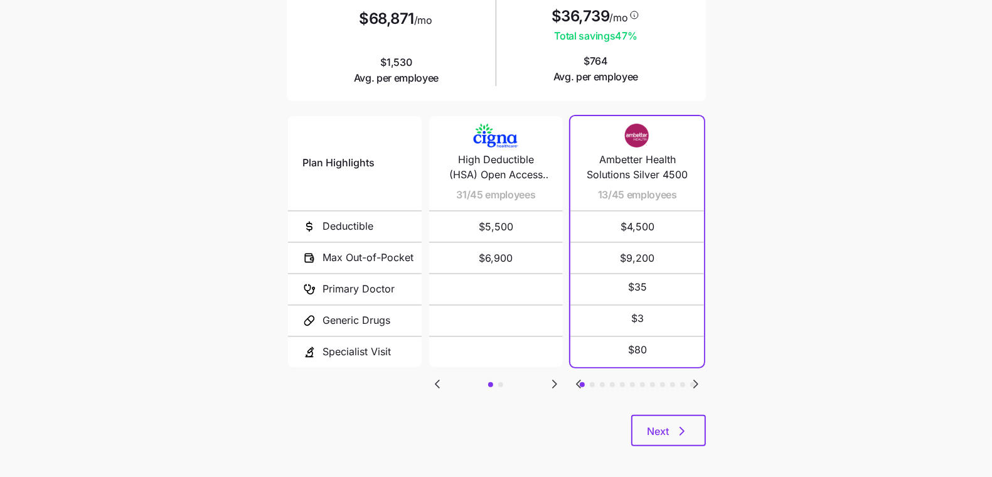
click at [697, 378] on icon "Go to next slide" at bounding box center [695, 384] width 15 height 15
click at [699, 381] on icon "Go to next slide" at bounding box center [695, 384] width 15 height 15
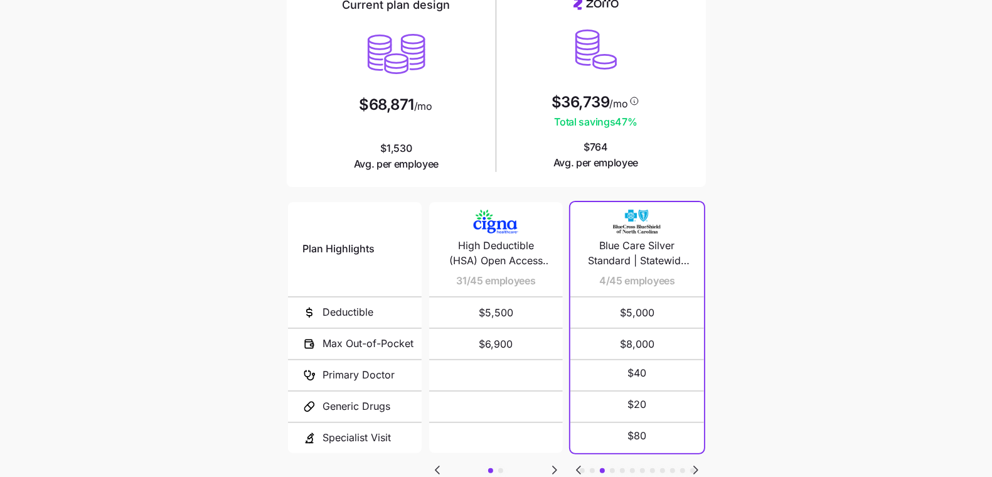
scroll to position [0, 0]
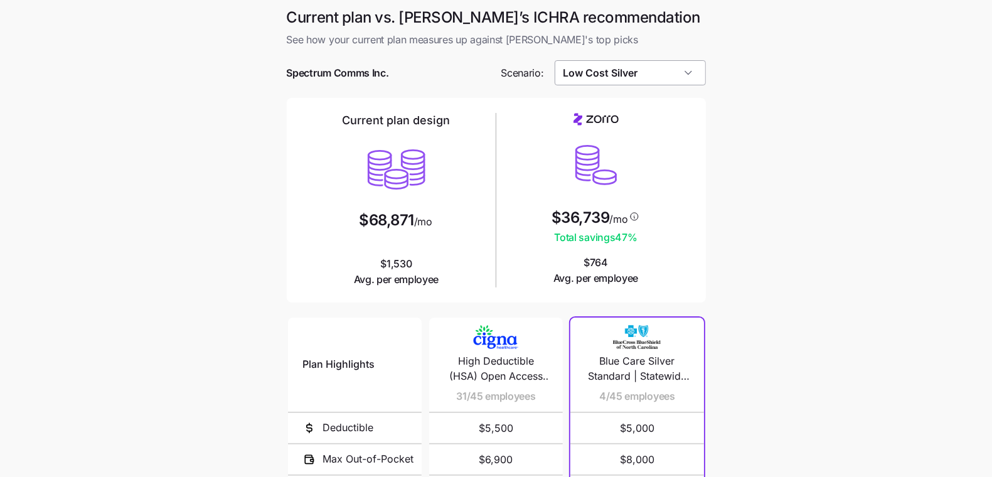
click at [661, 63] on input "Low Cost Silver" at bounding box center [630, 72] width 151 height 25
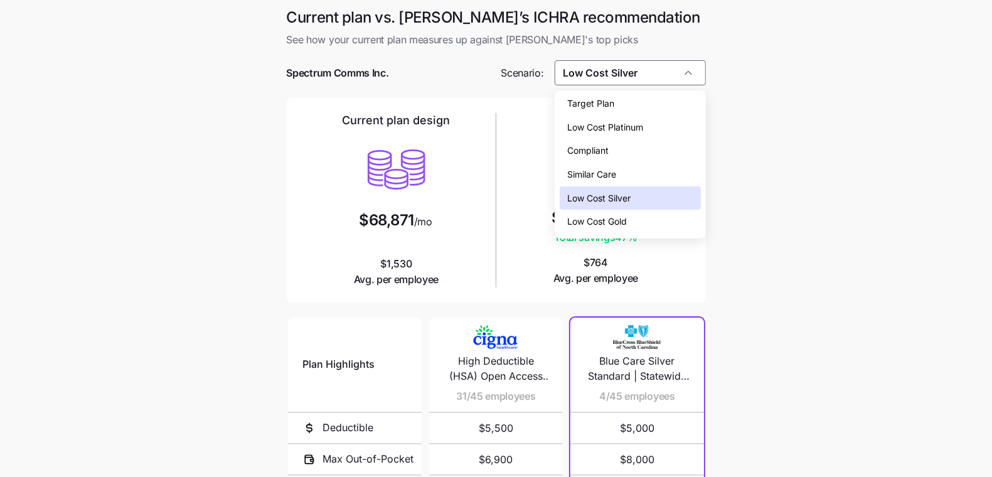
click at [636, 232] on div "Low Cost Gold" at bounding box center [630, 222] width 141 height 24
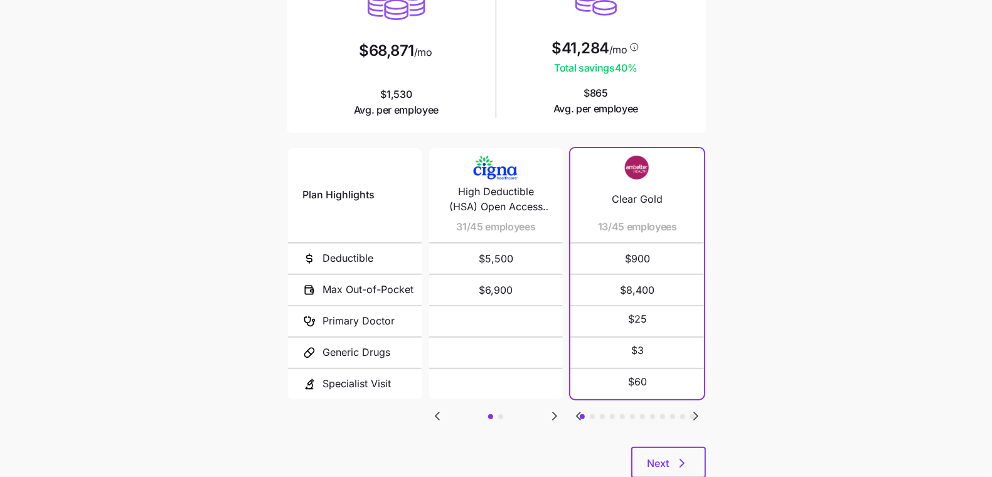
scroll to position [208, 0]
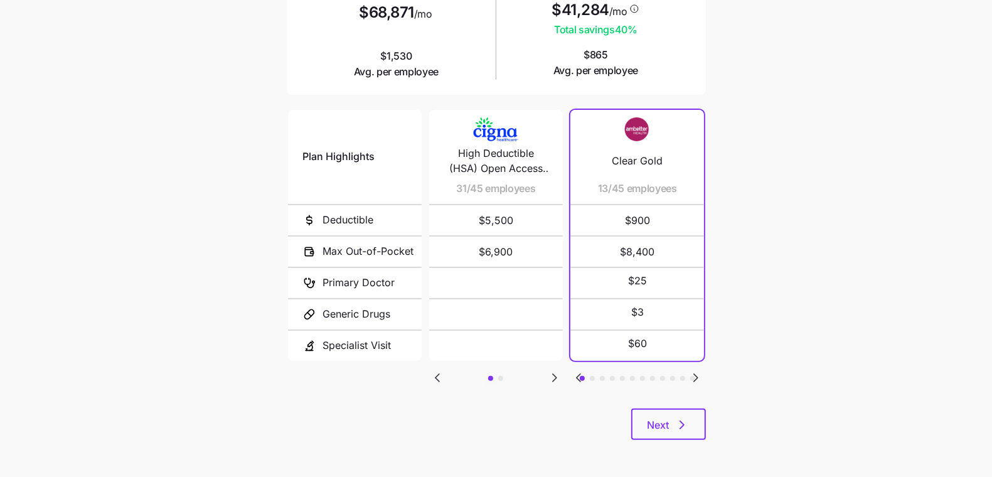
click at [695, 375] on icon "Go to next slide" at bounding box center [696, 378] width 4 height 8
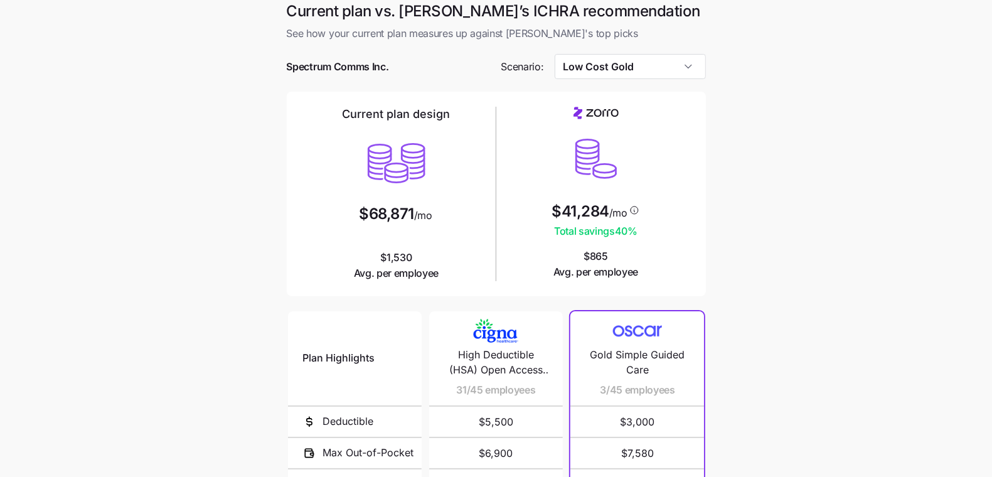
scroll to position [0, 0]
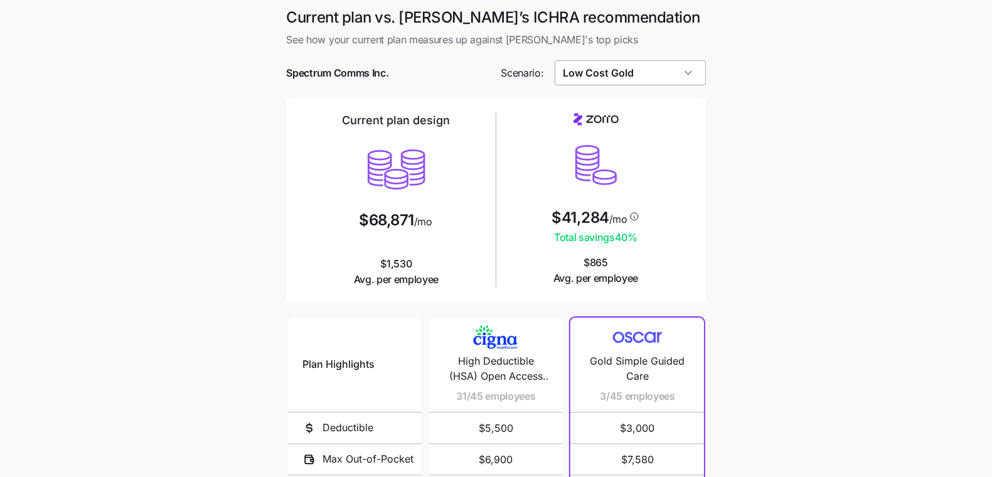
click at [693, 70] on input "Low Cost Gold" at bounding box center [630, 72] width 151 height 25
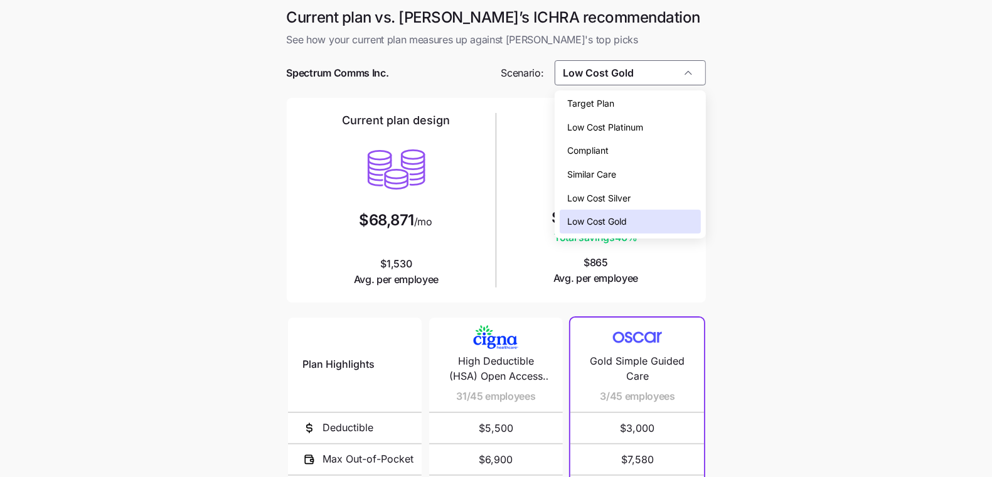
click at [648, 198] on div "Low Cost Silver" at bounding box center [630, 198] width 141 height 24
type input "Low Cost Silver"
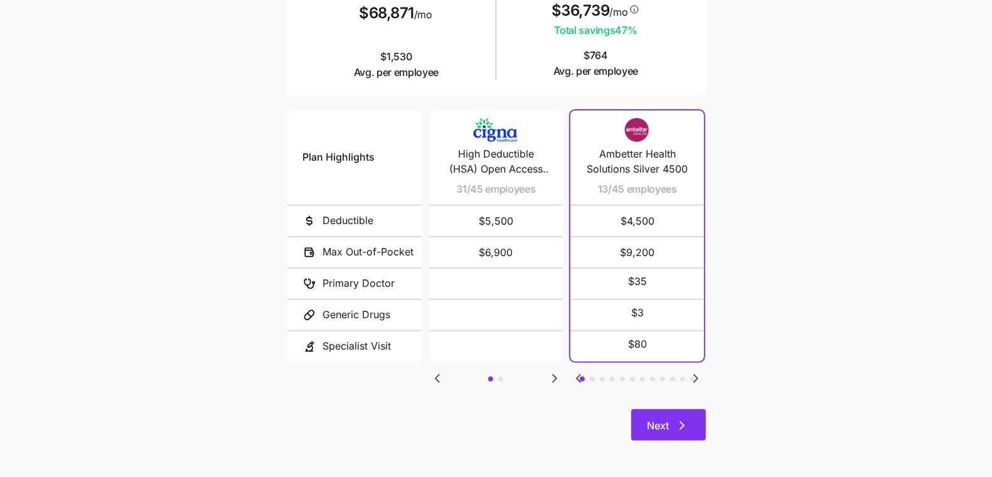
scroll to position [208, 0]
click at [688, 422] on icon "button" at bounding box center [682, 424] width 15 height 15
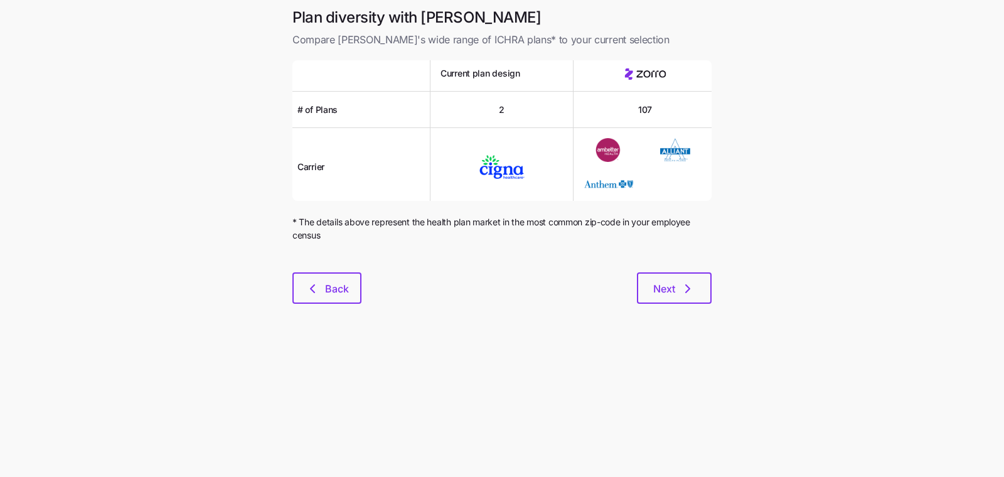
click at [697, 313] on div "Plan diversity with Zorro Compare Zorro's wide range of ICHRA plans* to your cu…" at bounding box center [501, 163] width 439 height 311
click at [692, 300] on button "Next" at bounding box center [674, 287] width 75 height 31
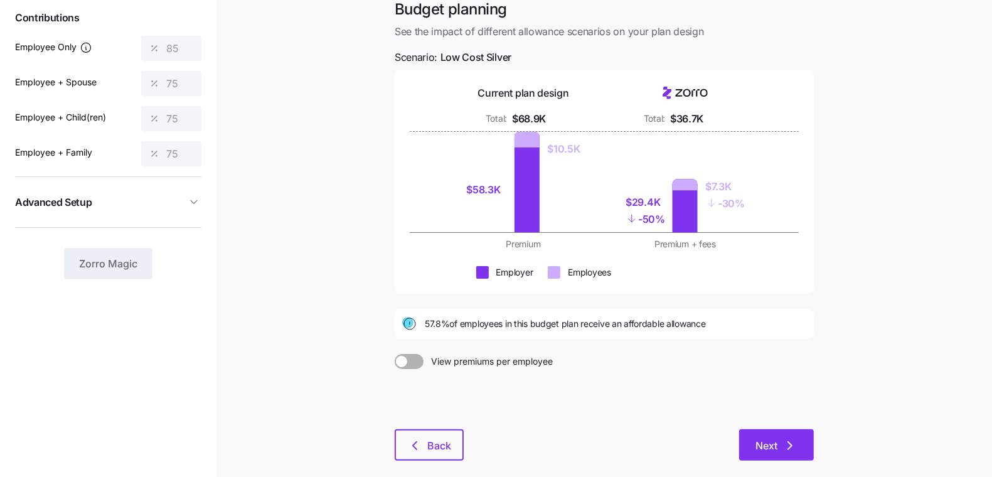
scroll to position [77, 0]
click at [765, 439] on icon "button" at bounding box center [790, 444] width 15 height 15
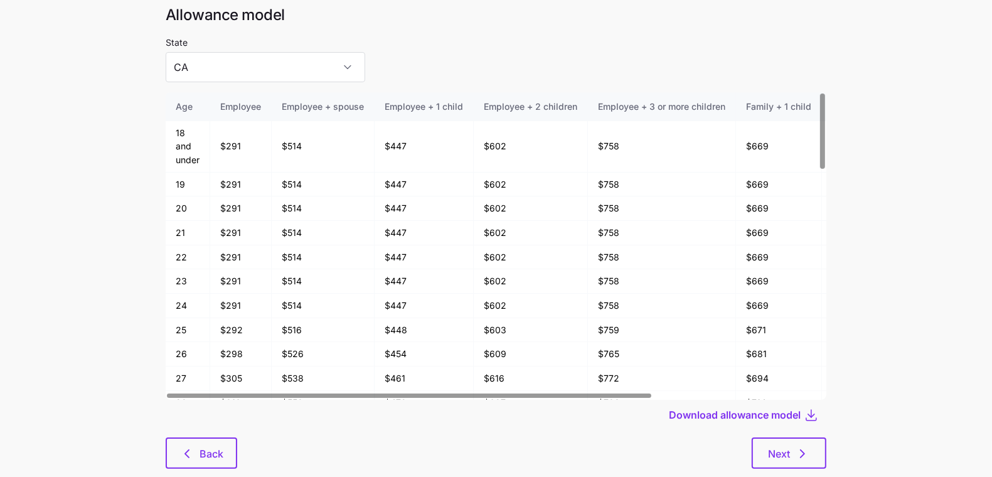
scroll to position [67, 0]
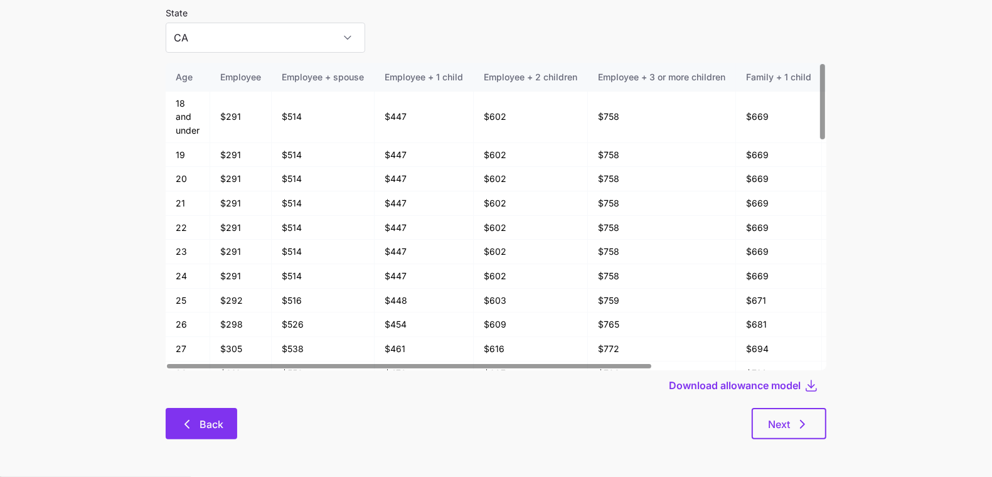
click at [197, 431] on button "Back" at bounding box center [202, 423] width 72 height 31
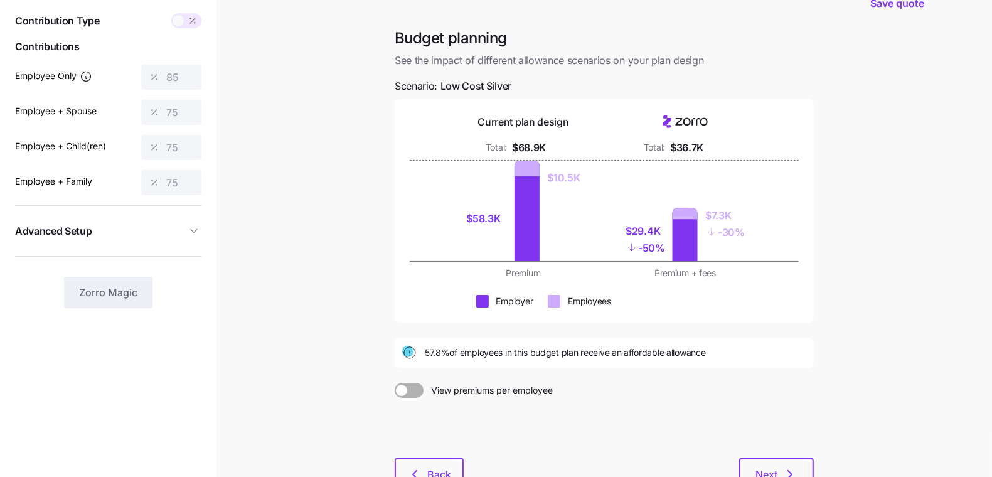
scroll to position [129, 0]
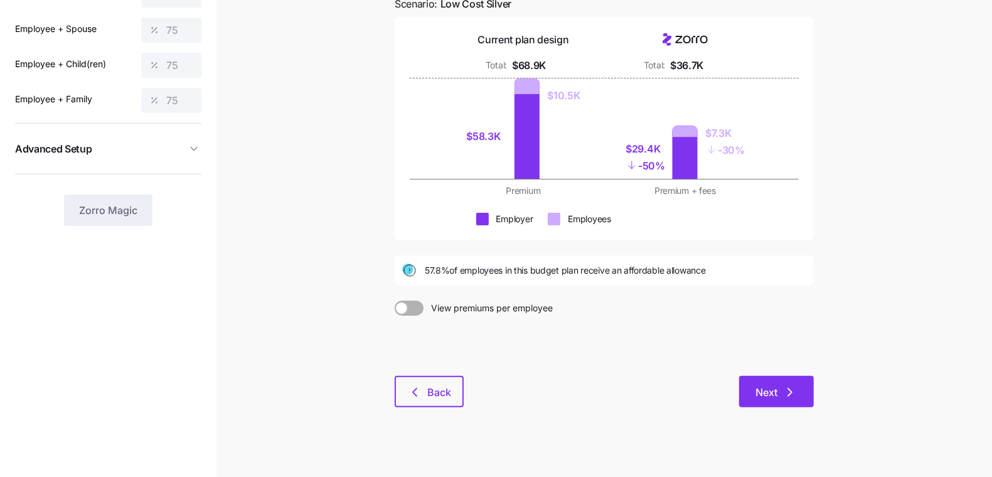
click at [765, 395] on icon "button" at bounding box center [790, 392] width 15 height 15
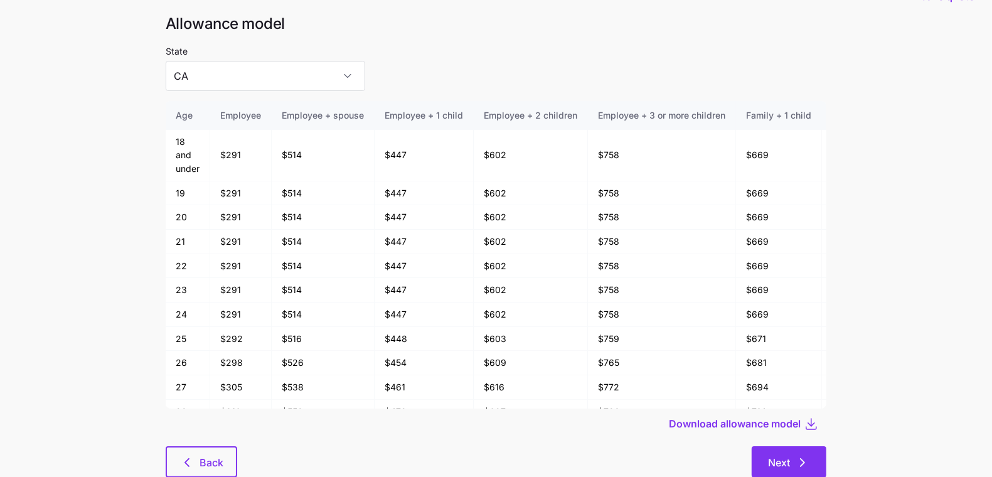
scroll to position [67, 0]
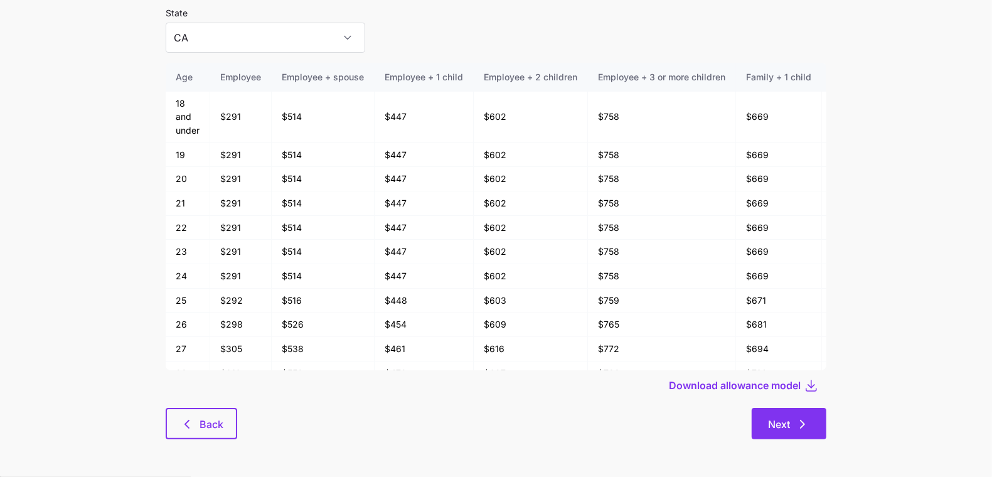
click at [765, 410] on button "Next" at bounding box center [789, 423] width 75 height 31
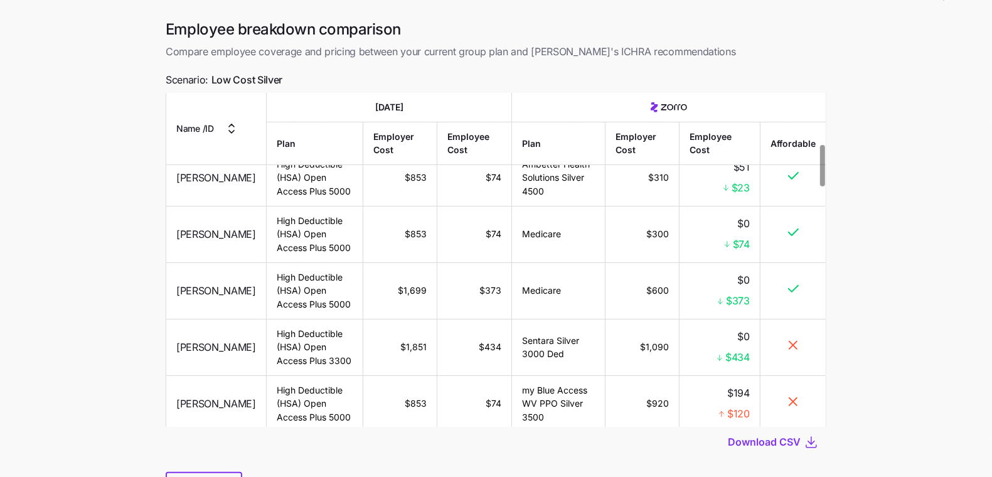
scroll to position [102, 0]
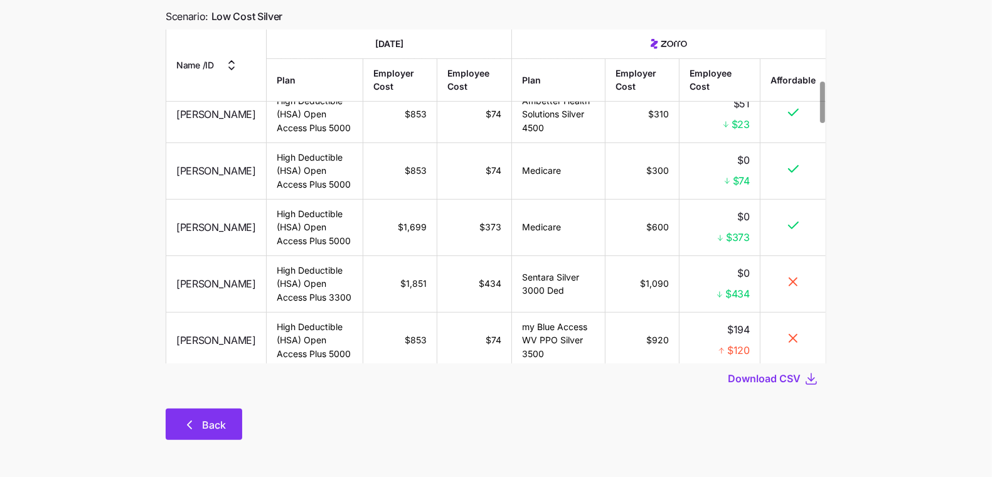
click at [206, 430] on span "Back" at bounding box center [214, 424] width 24 height 15
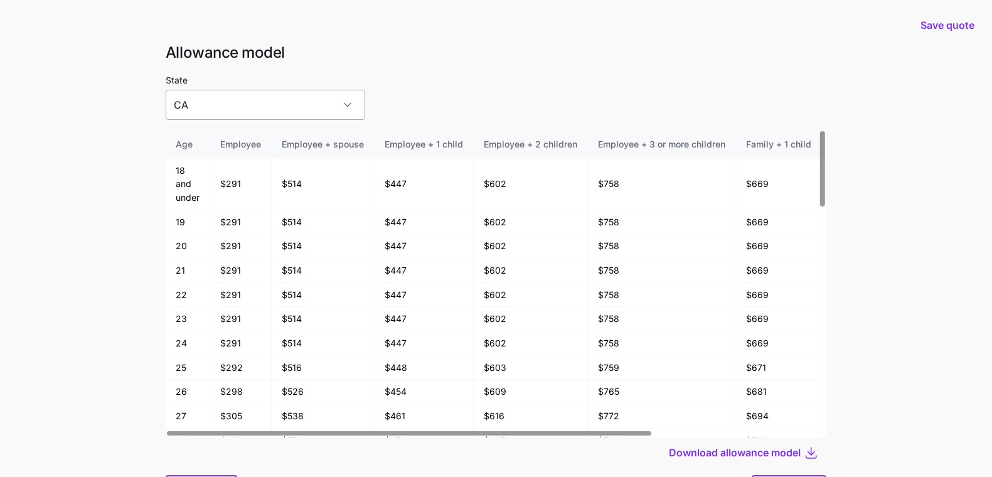
click at [229, 95] on input "CA" at bounding box center [266, 105] width 200 height 30
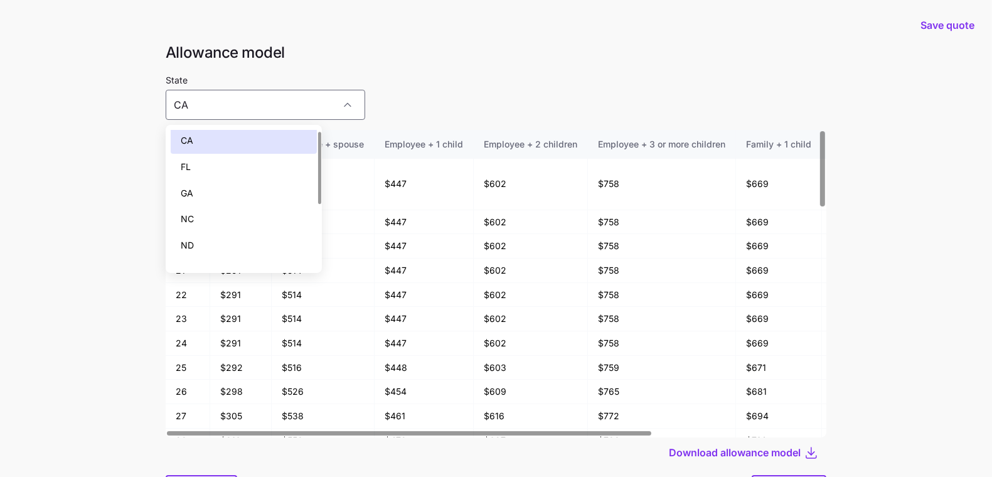
scroll to position [3, 0]
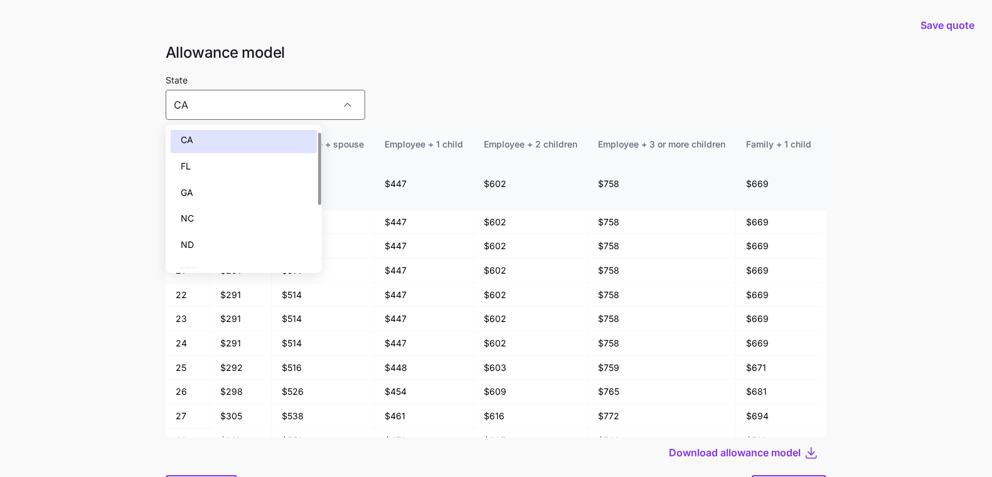
click at [220, 191] on div "GA" at bounding box center [244, 192] width 146 height 26
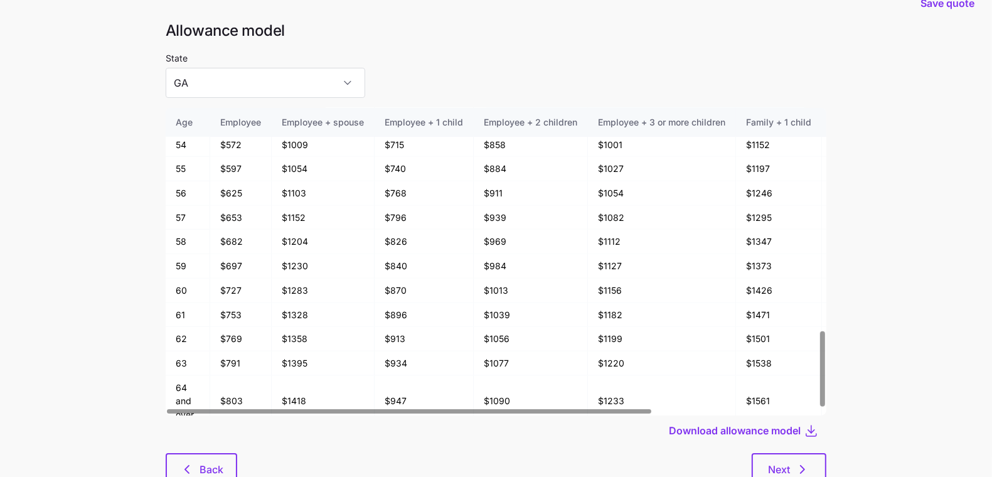
scroll to position [67, 0]
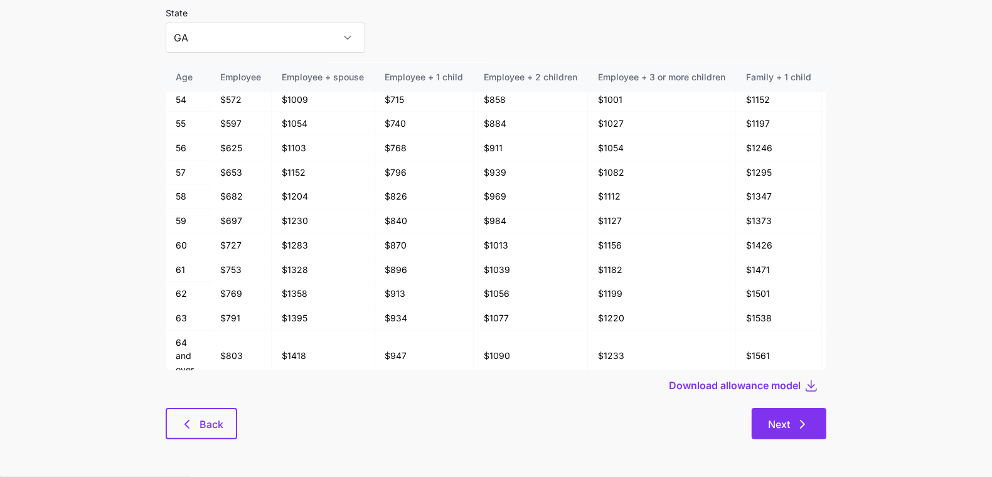
click at [765, 429] on button "Next" at bounding box center [789, 423] width 75 height 31
type input "CA"
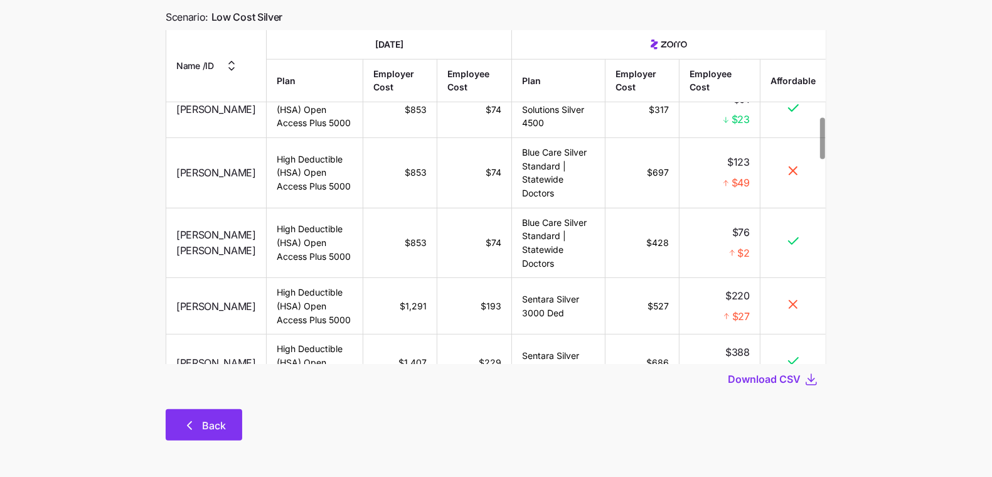
scroll to position [102, 0]
click at [196, 442] on div "Employee breakdown comparison Compare employee coverage and pricing between you…" at bounding box center [496, 205] width 681 height 499
click at [197, 426] on span "Back" at bounding box center [204, 424] width 44 height 15
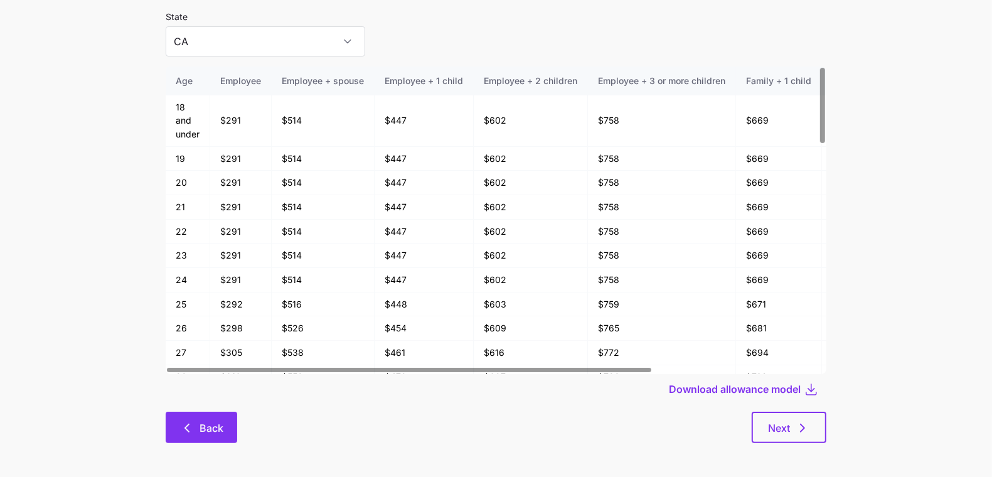
scroll to position [67, 0]
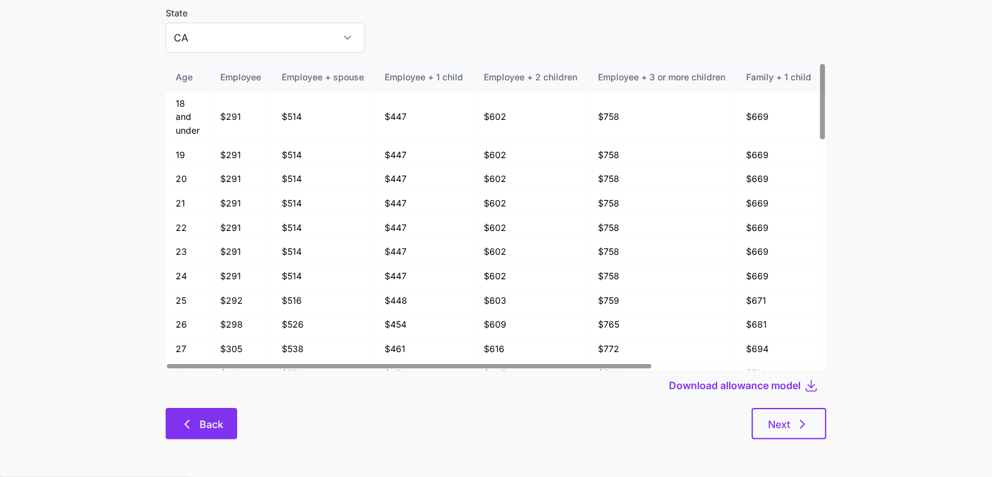
click at [205, 426] on span "Back" at bounding box center [212, 424] width 24 height 15
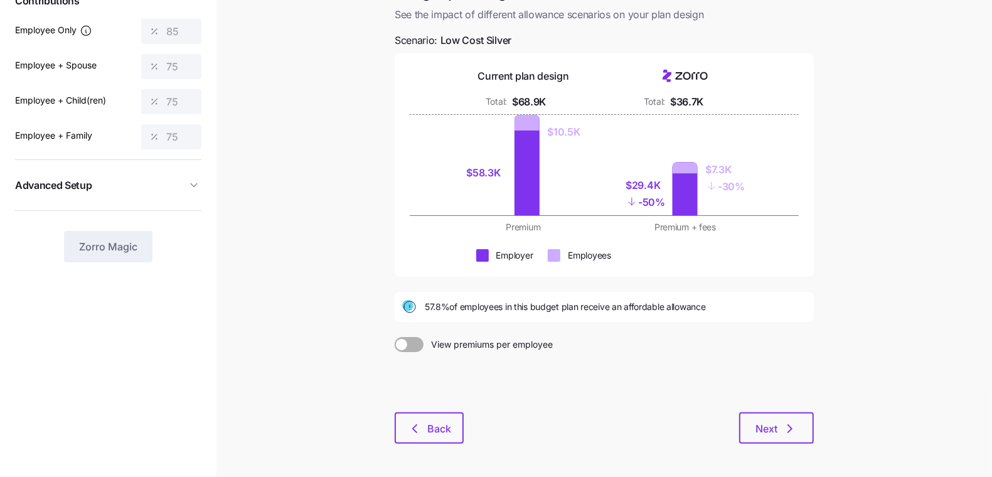
scroll to position [65, 0]
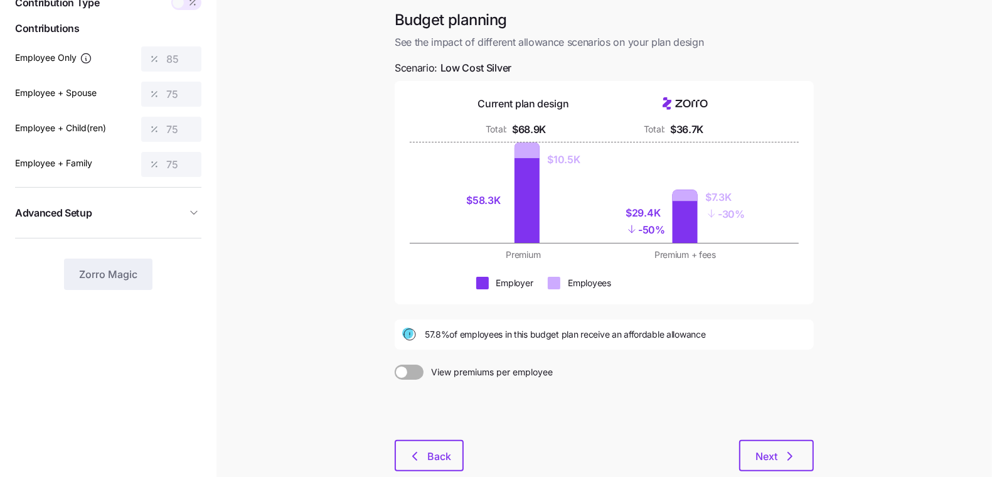
click at [757, 438] on div at bounding box center [604, 410] width 419 height 60
click at [763, 447] on button "Next" at bounding box center [776, 455] width 75 height 31
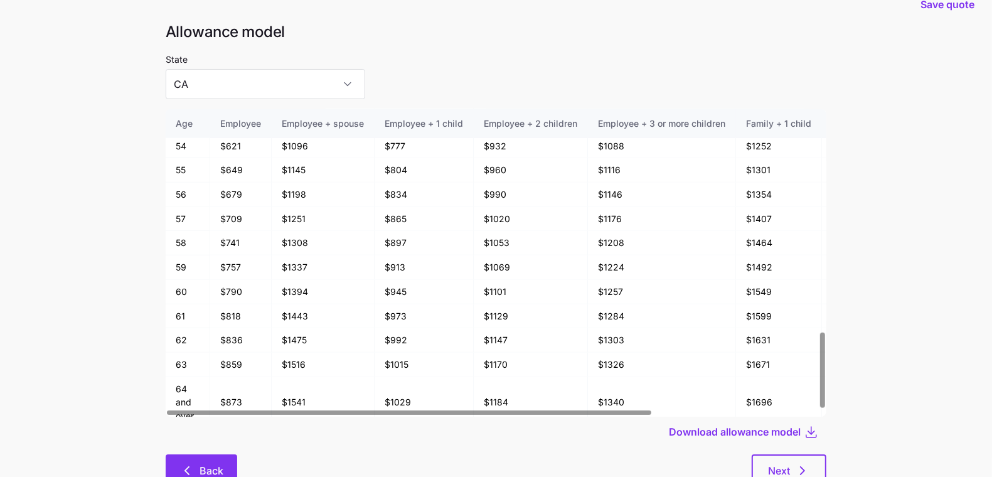
scroll to position [67, 0]
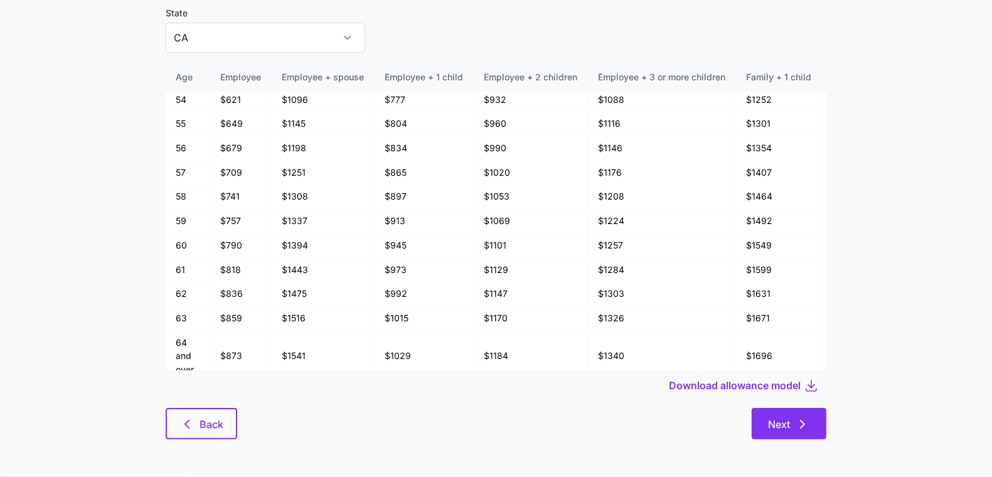
click at [765, 419] on span "Next" at bounding box center [779, 424] width 22 height 15
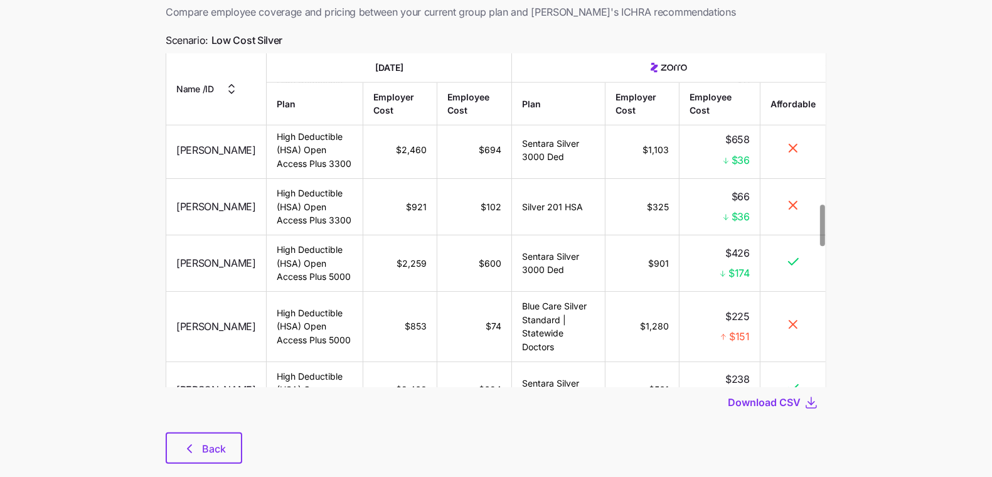
scroll to position [1217, 0]
click at [225, 449] on button "Back" at bounding box center [204, 447] width 77 height 31
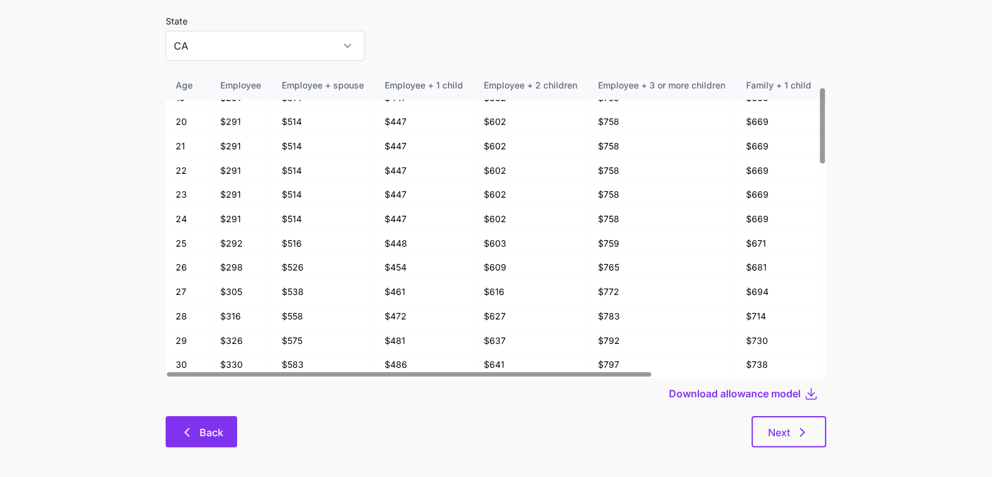
scroll to position [67, 0]
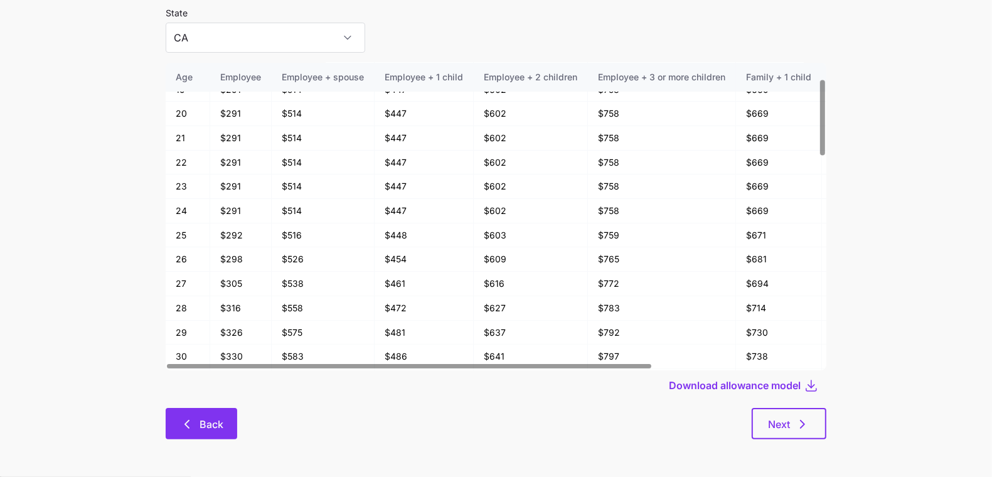
click at [184, 427] on icon "button" at bounding box center [186, 424] width 15 height 15
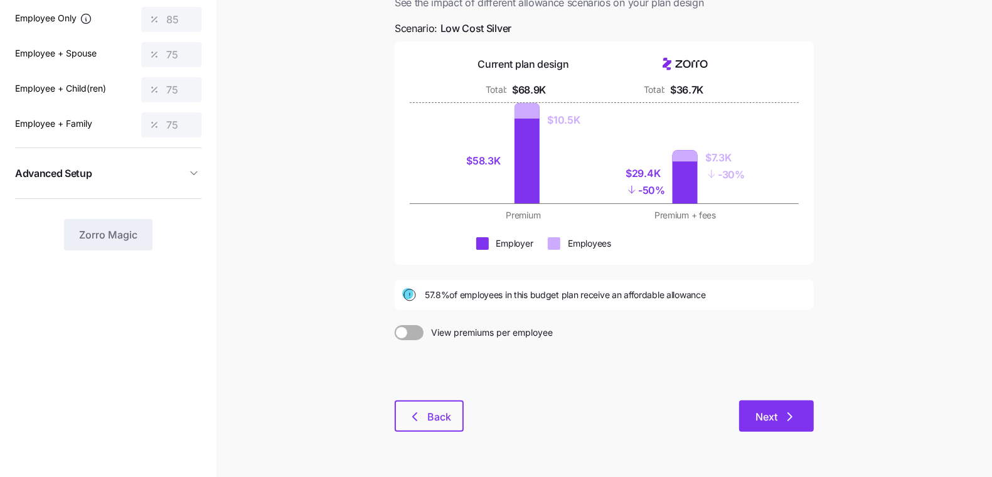
scroll to position [139, 0]
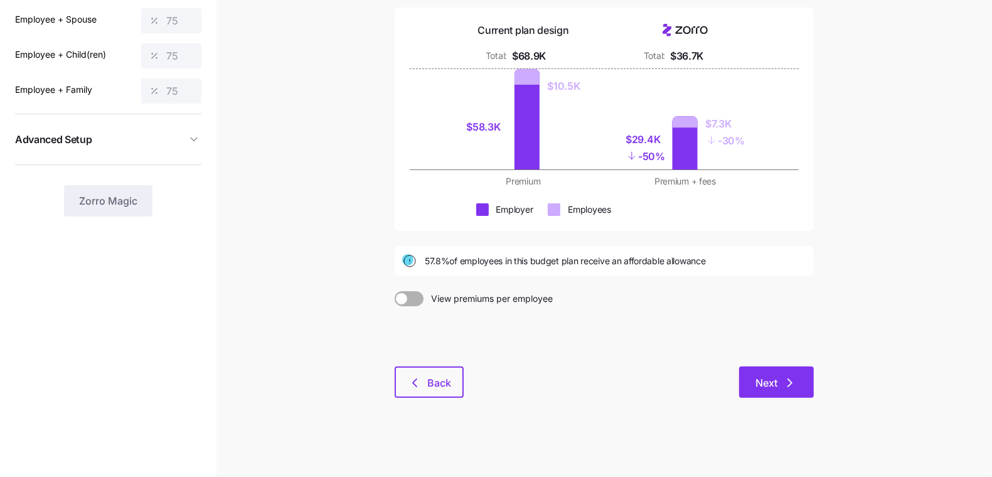
click at [765, 368] on button "Next" at bounding box center [776, 381] width 75 height 31
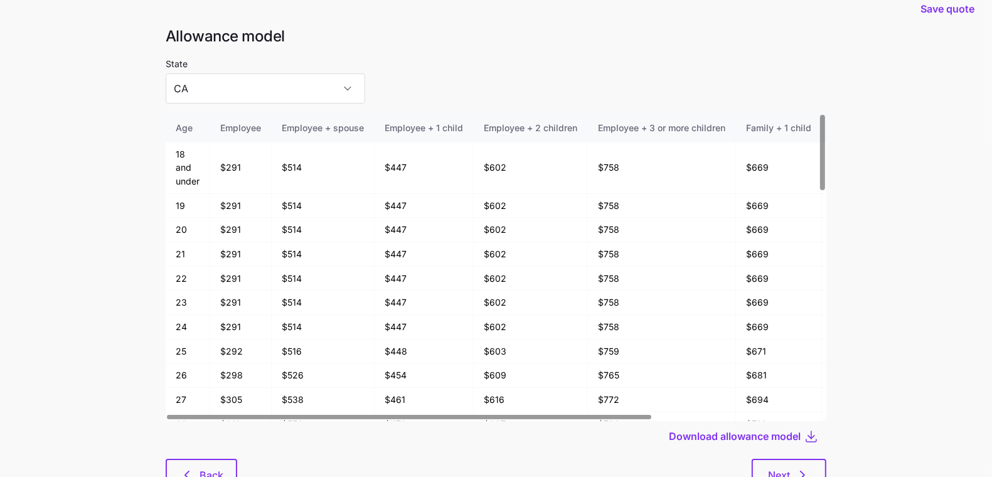
scroll to position [31, 0]
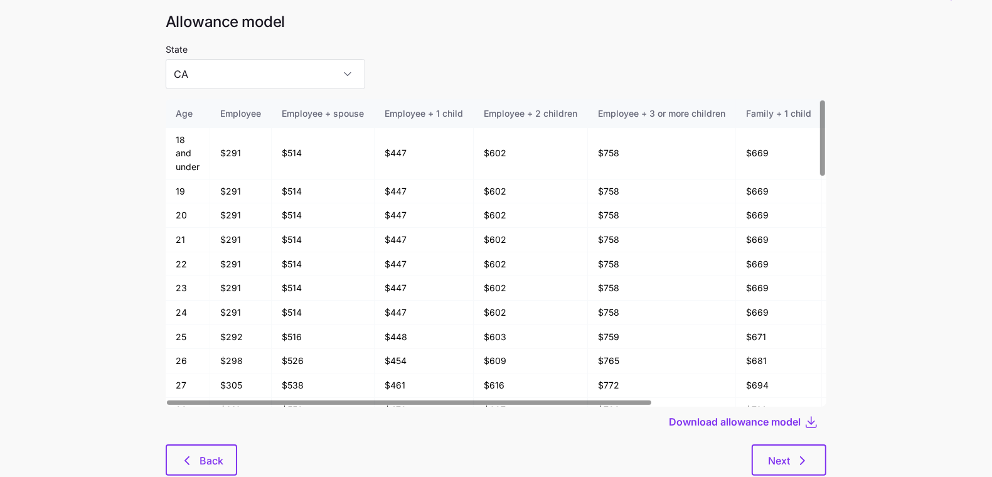
click at [249, 54] on div "State CA" at bounding box center [266, 65] width 200 height 48
click at [248, 57] on div "State CA" at bounding box center [266, 65] width 200 height 48
click at [245, 61] on input "CA" at bounding box center [266, 74] width 200 height 30
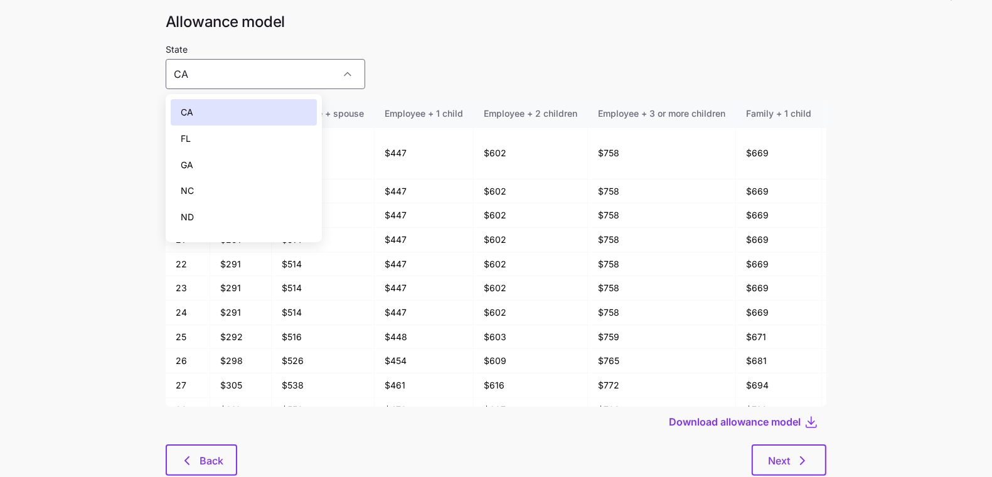
scroll to position [123, 0]
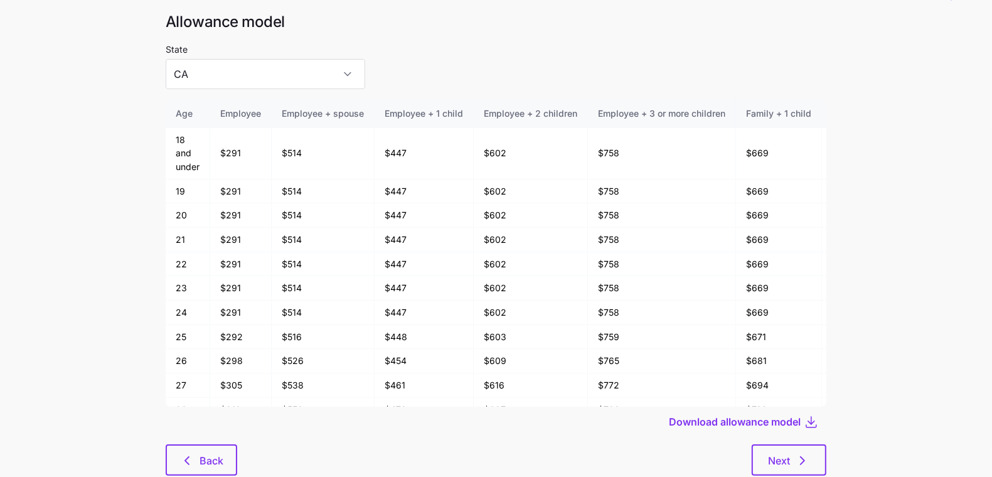
click at [107, 190] on main "Save quote Allowance model State CA Age Employee Employee + spouse Employee + 1…" at bounding box center [496, 241] width 992 height 544
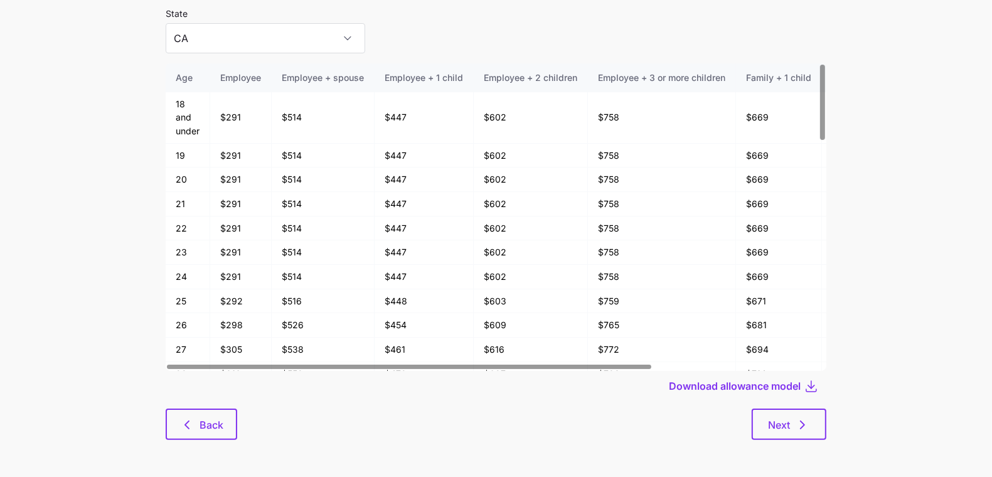
scroll to position [67, 0]
click at [229, 36] on input "CA" at bounding box center [266, 38] width 200 height 30
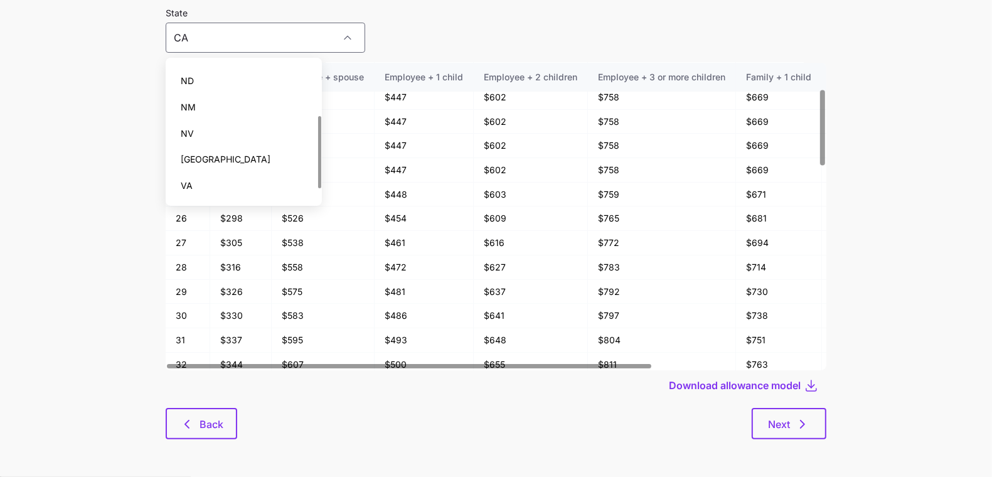
scroll to position [100, 0]
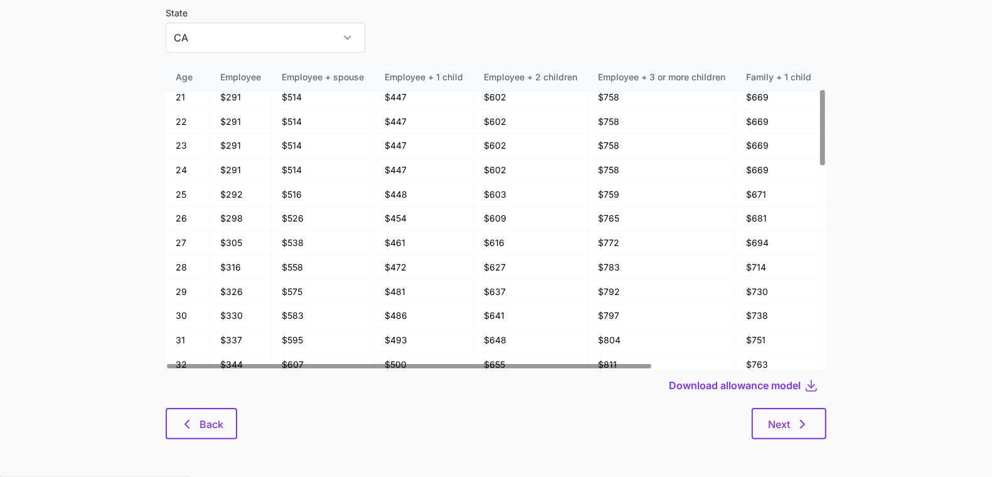
click at [500, 389] on div "Download allowance model" at bounding box center [496, 385] width 661 height 30
click at [765, 417] on span "Next" at bounding box center [779, 424] width 22 height 15
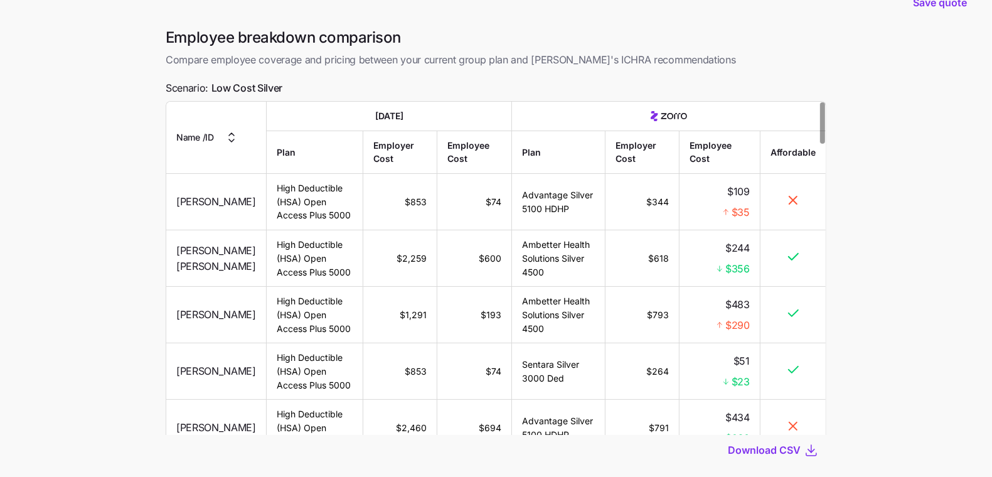
scroll to position [102, 0]
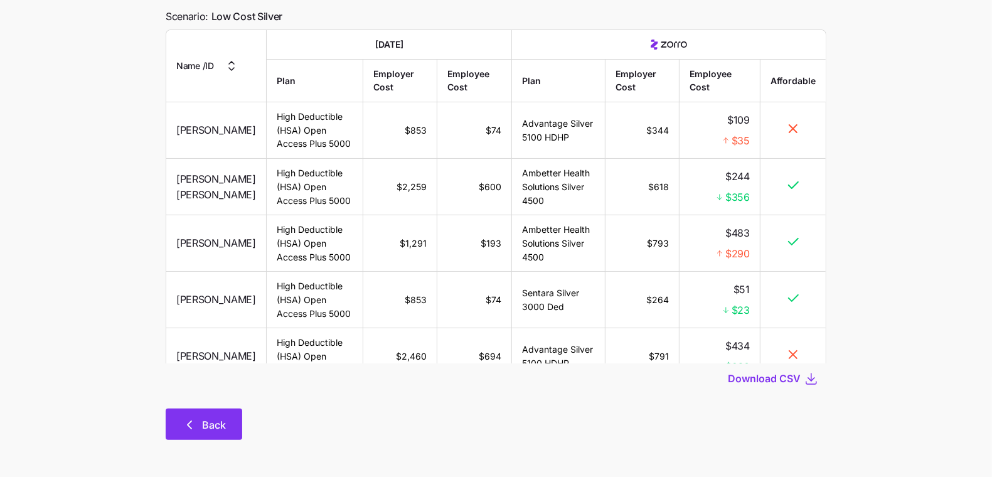
click at [204, 432] on button "Back" at bounding box center [204, 424] width 77 height 31
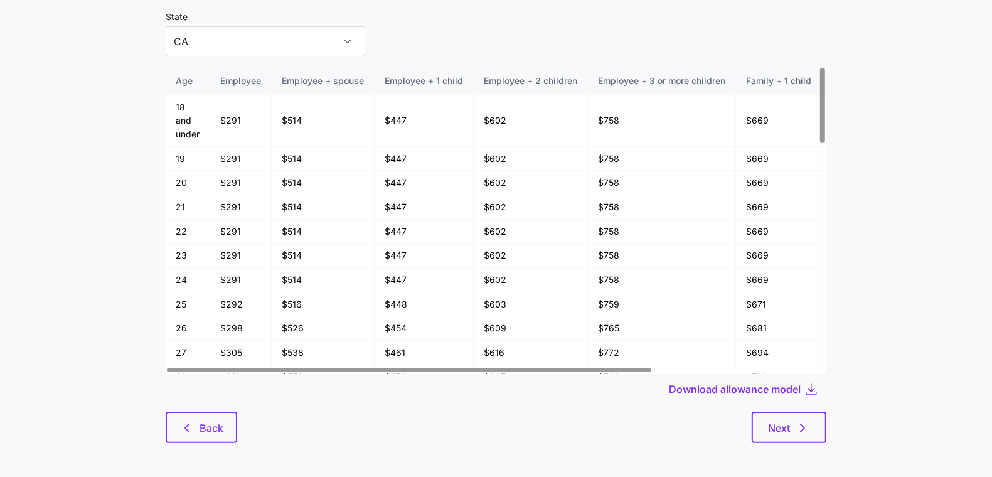
scroll to position [67, 0]
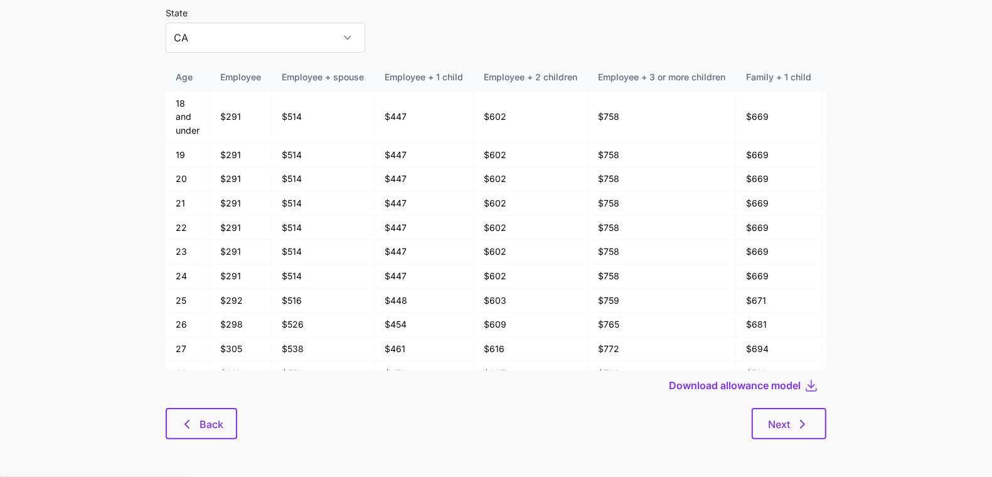
drag, startPoint x: 211, startPoint y: 434, endPoint x: 609, endPoint y: 462, distance: 398.9
click at [601, 449] on main "Save quote Allowance model State CA Age Employee Employee + spouse Employee + 1…" at bounding box center [496, 205] width 992 height 544
click at [765, 425] on span "Next" at bounding box center [779, 424] width 22 height 15
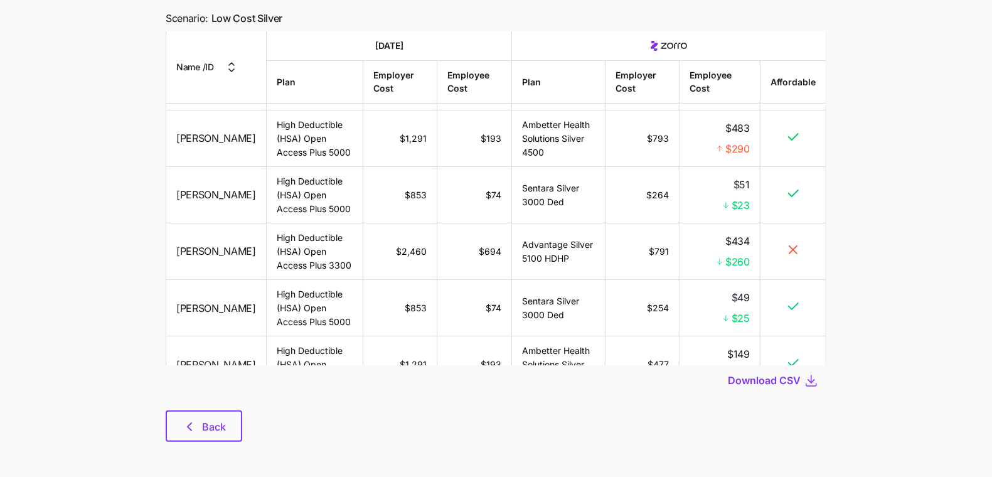
scroll to position [102, 0]
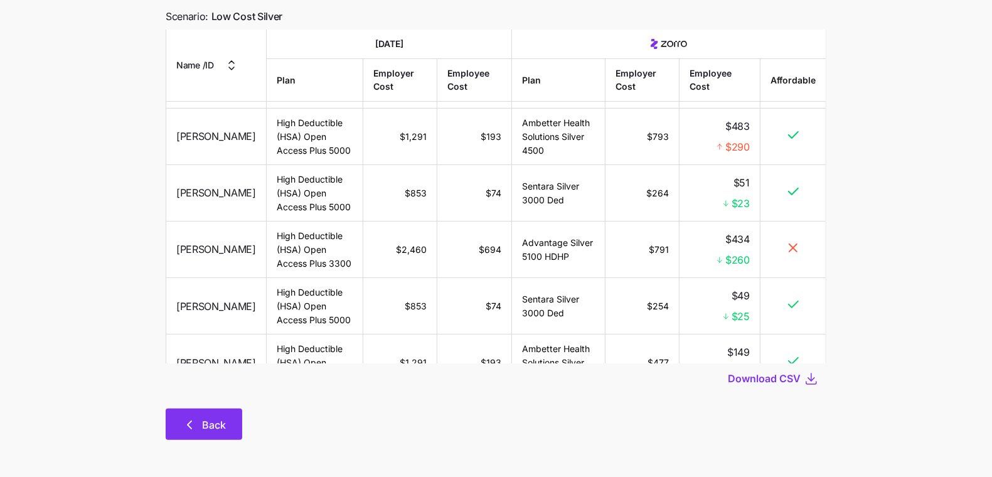
drag, startPoint x: 262, startPoint y: 444, endPoint x: 215, endPoint y: 437, distance: 48.2
click at [262, 444] on div "Employee breakdown comparison Compare employee coverage and pricing between you…" at bounding box center [496, 205] width 681 height 499
click at [188, 430] on icon "button" at bounding box center [189, 424] width 15 height 15
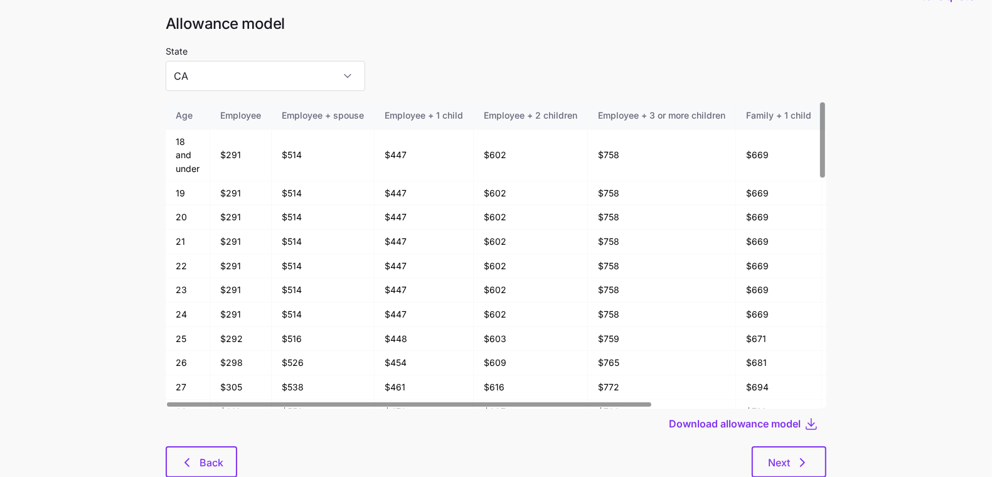
scroll to position [67, 0]
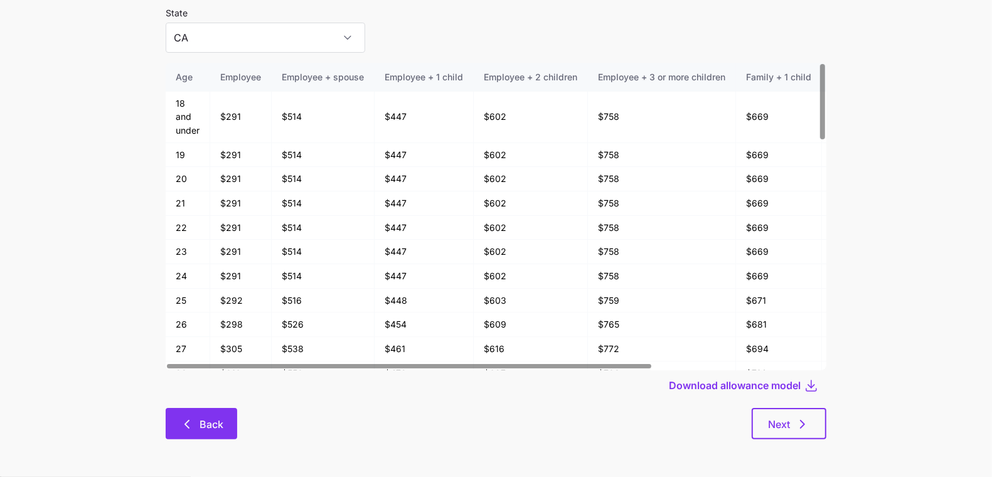
click at [190, 430] on icon "button" at bounding box center [186, 424] width 15 height 15
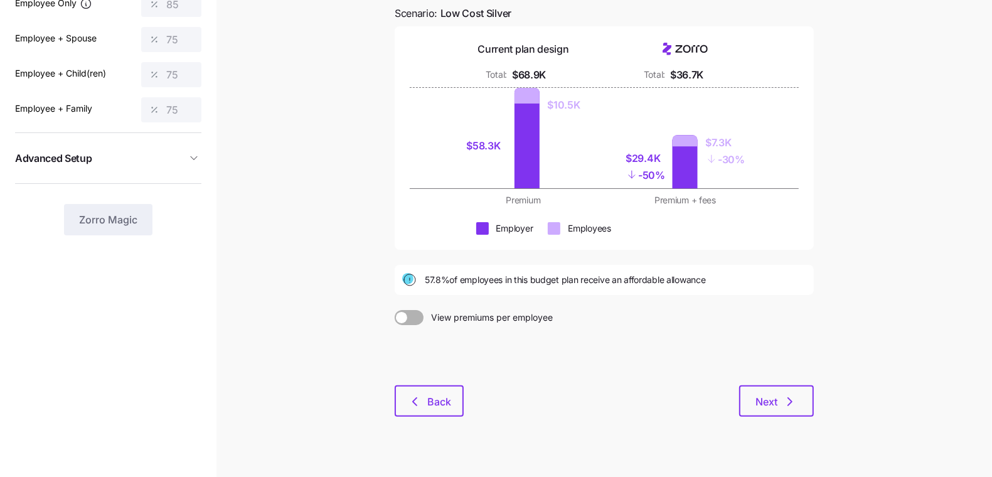
scroll to position [139, 0]
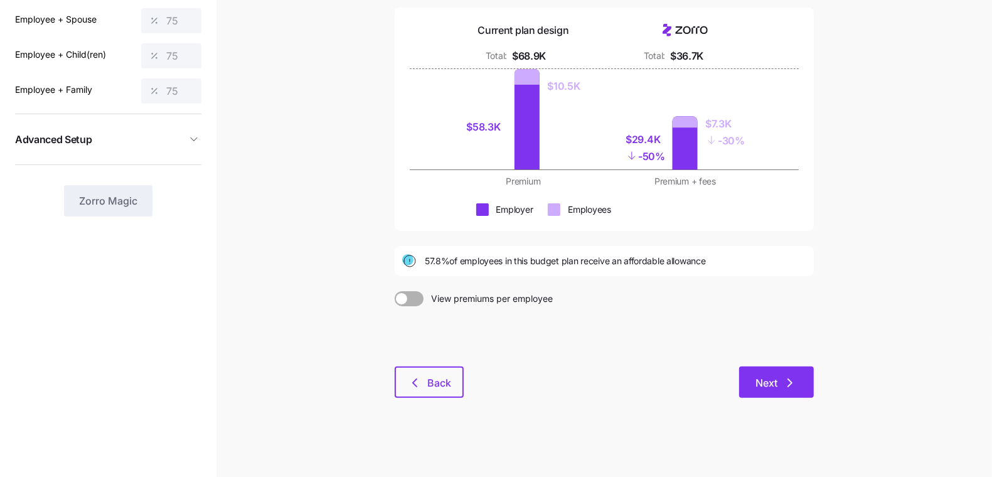
click at [765, 375] on button "Next" at bounding box center [776, 381] width 75 height 31
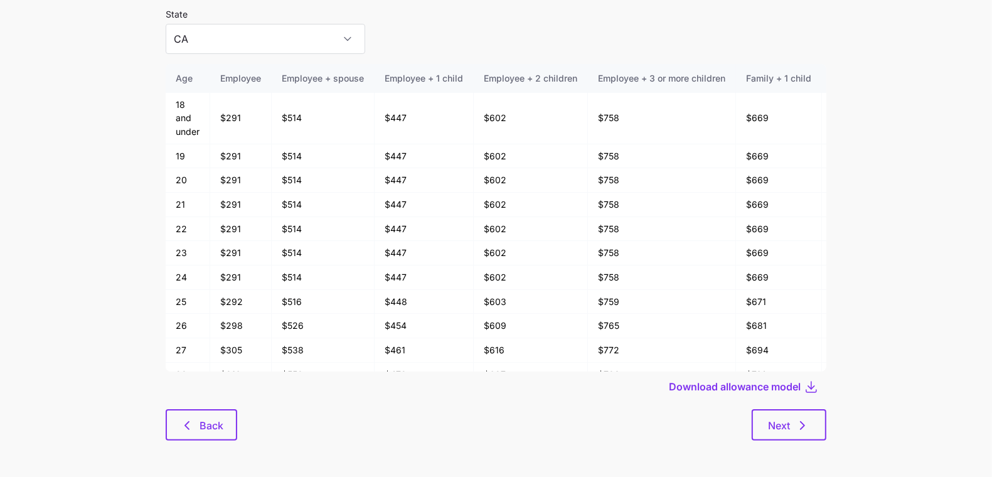
scroll to position [67, 0]
click at [765, 420] on icon "button" at bounding box center [802, 424] width 15 height 15
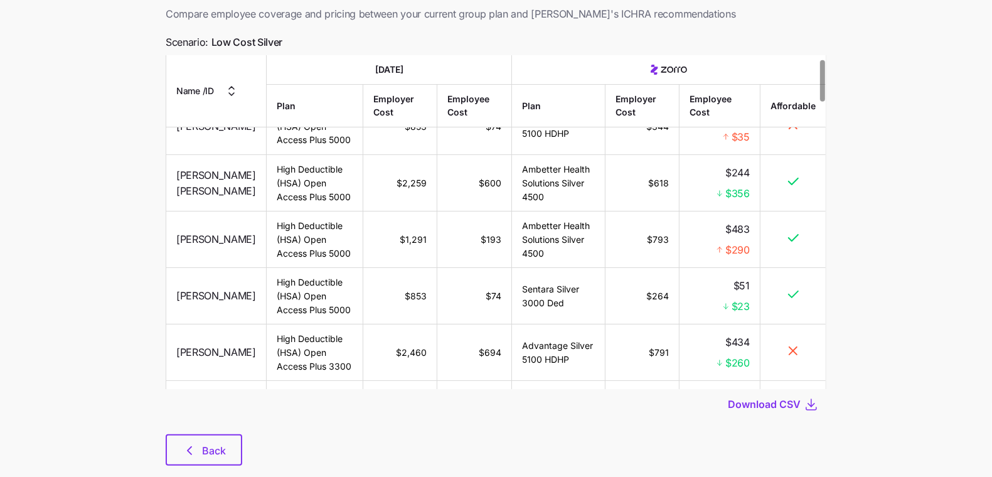
scroll to position [102, 0]
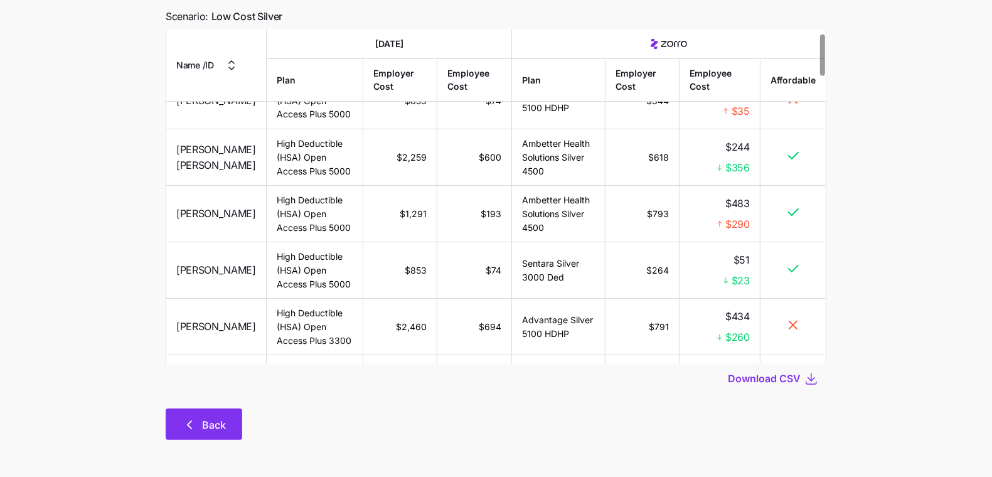
click at [220, 415] on button "Back" at bounding box center [204, 424] width 77 height 31
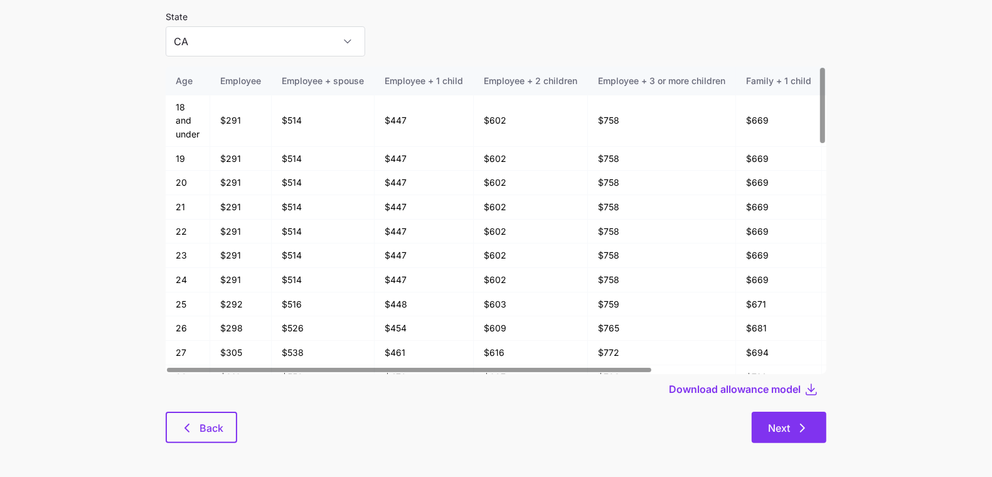
scroll to position [67, 0]
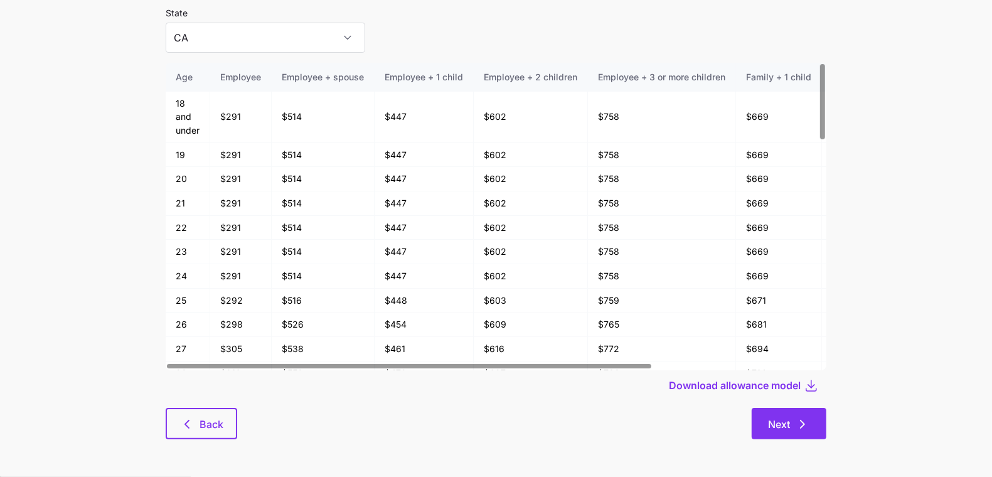
click at [765, 413] on button "Next" at bounding box center [789, 423] width 75 height 31
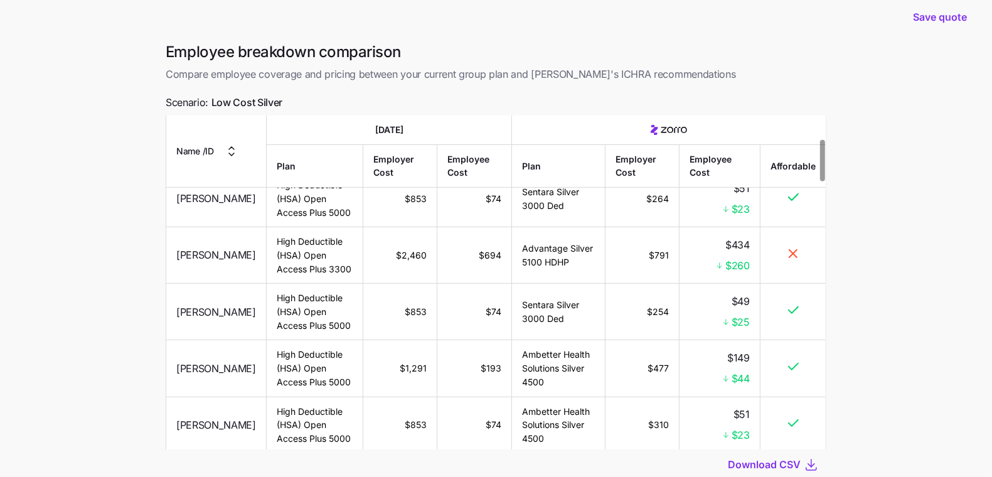
scroll to position [102, 0]
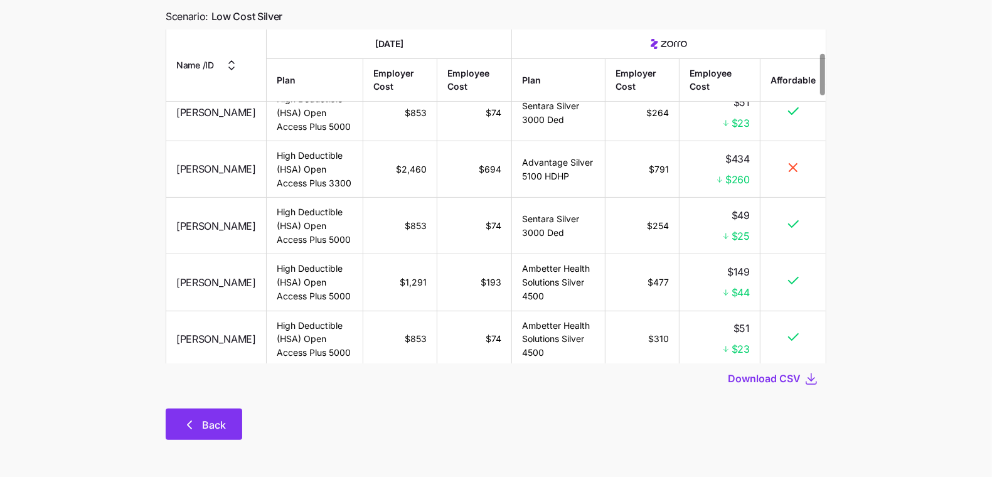
click at [210, 415] on button "Back" at bounding box center [204, 424] width 77 height 31
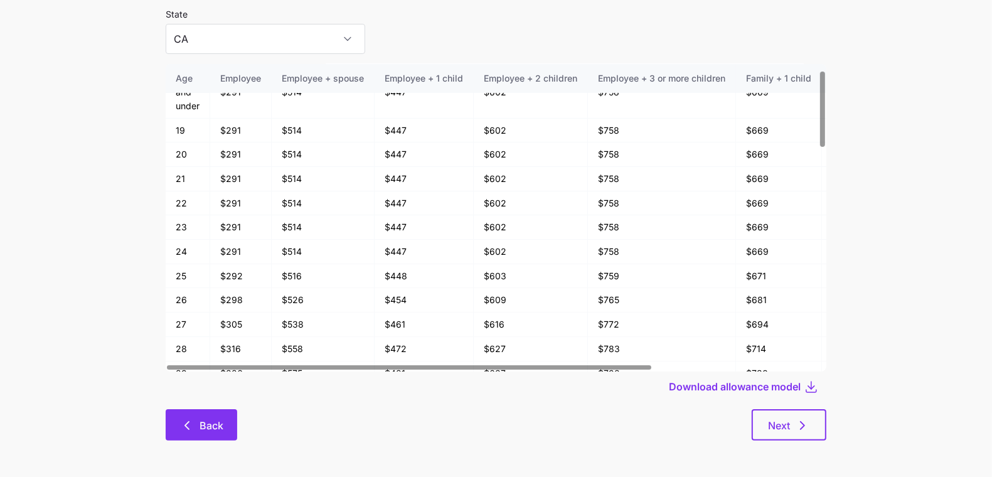
scroll to position [67, 0]
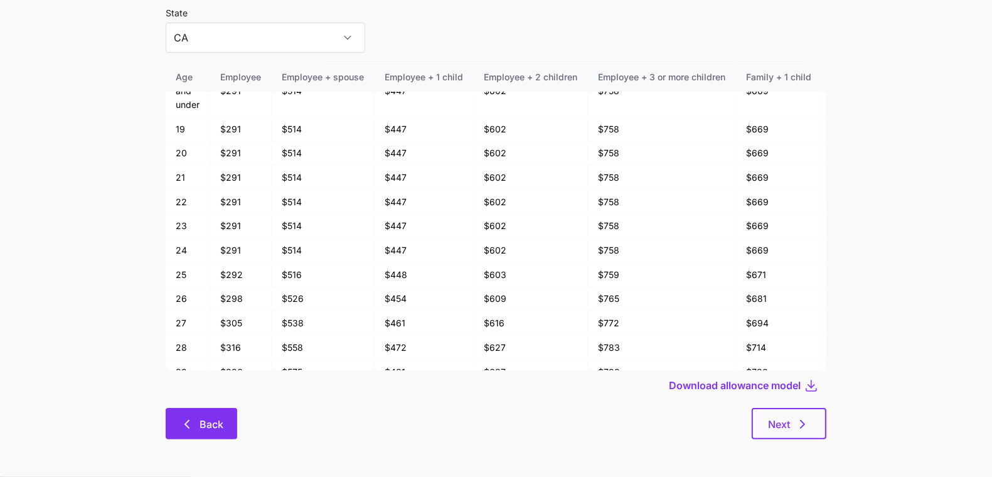
click at [209, 419] on span "Back" at bounding box center [212, 424] width 24 height 15
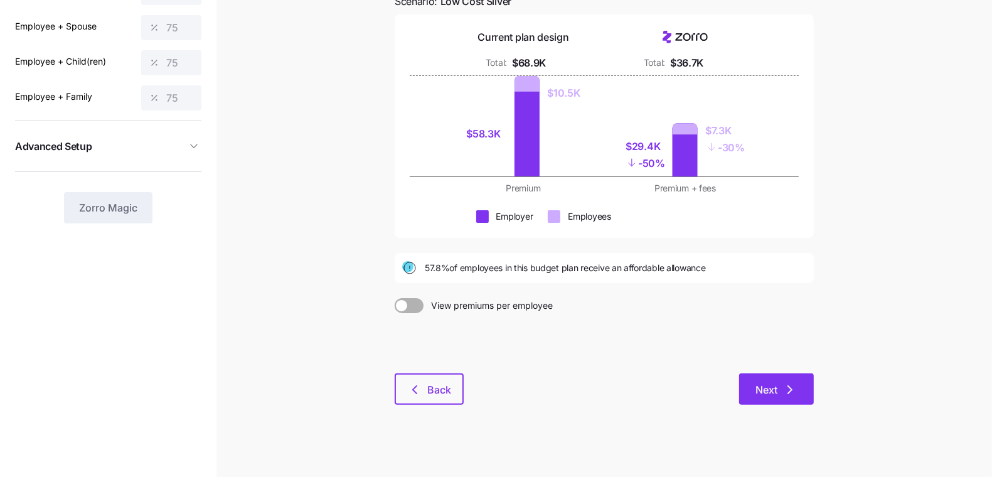
scroll to position [139, 0]
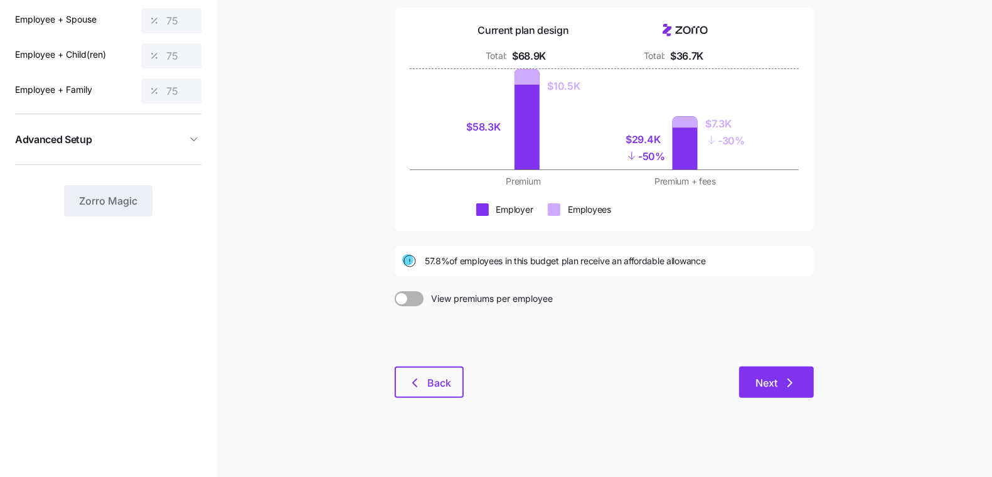
click at [765, 368] on button "Next" at bounding box center [776, 381] width 75 height 31
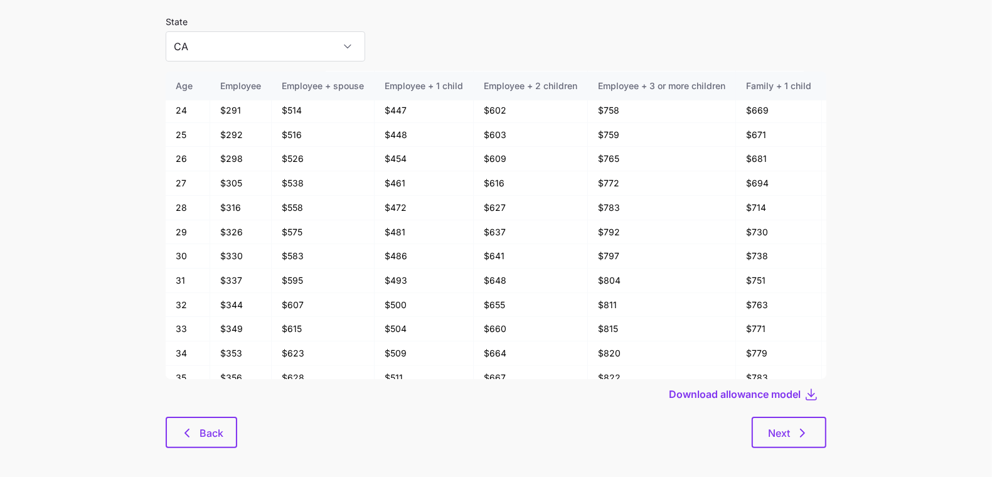
scroll to position [67, 0]
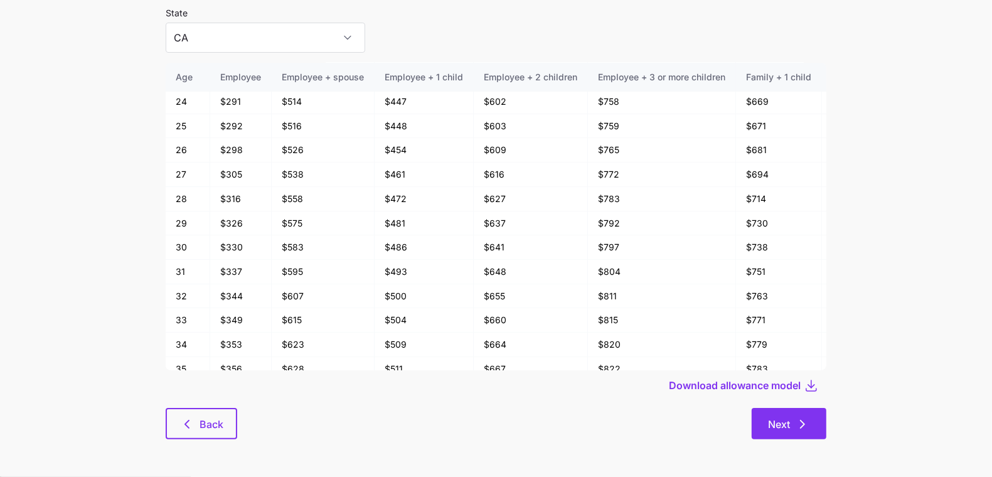
click at [765, 428] on span "Next" at bounding box center [779, 424] width 22 height 15
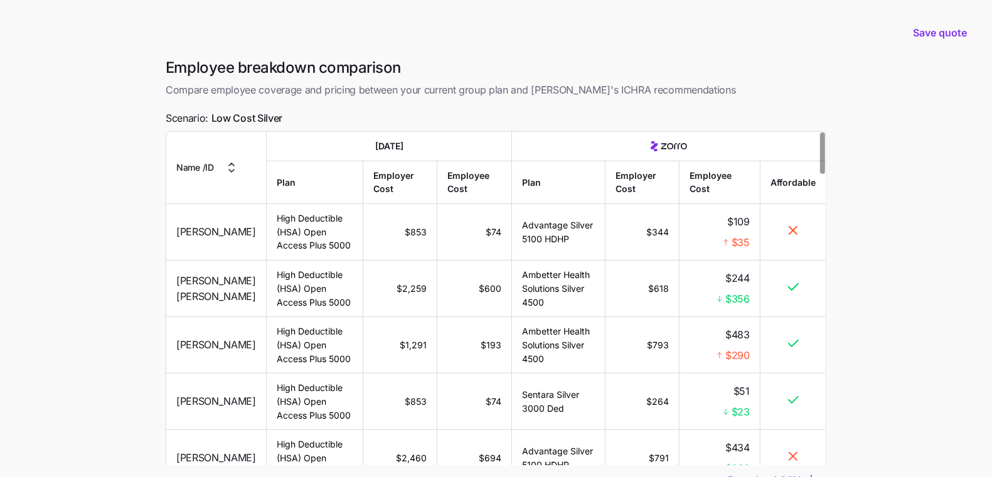
scroll to position [102, 0]
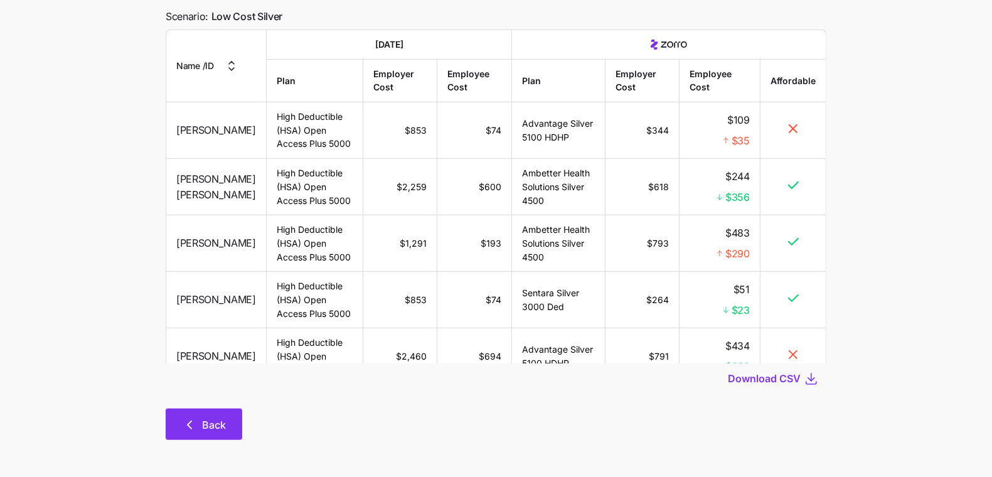
click at [169, 425] on button "Back" at bounding box center [204, 424] width 77 height 31
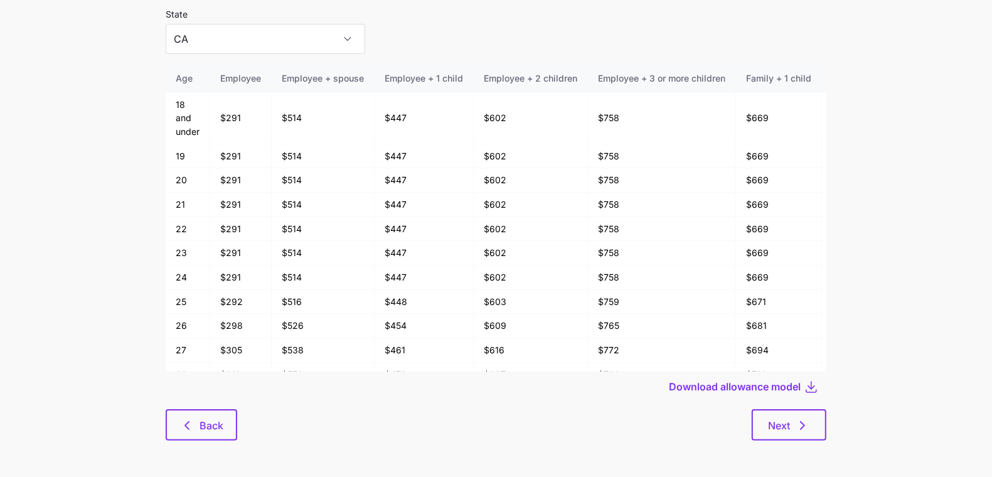
scroll to position [67, 0]
click at [184, 416] on button "Back" at bounding box center [202, 423] width 72 height 31
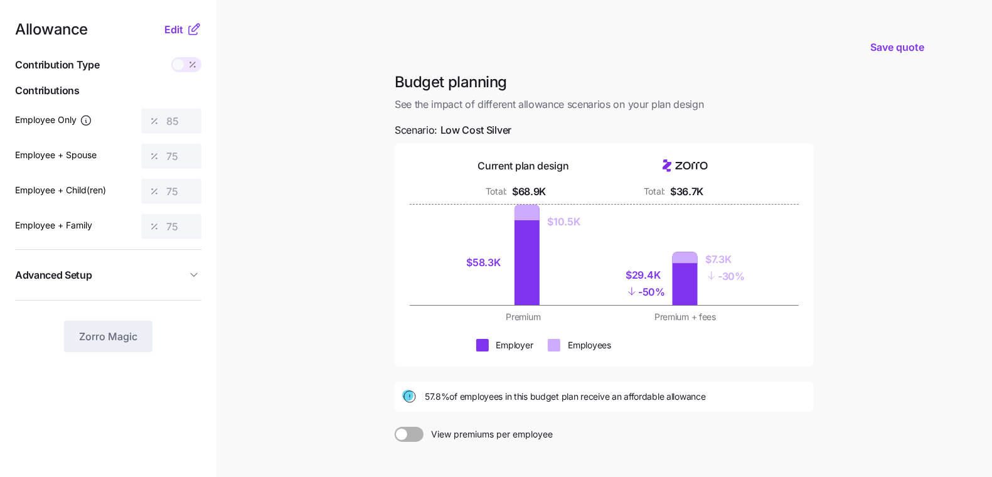
scroll to position [44, 0]
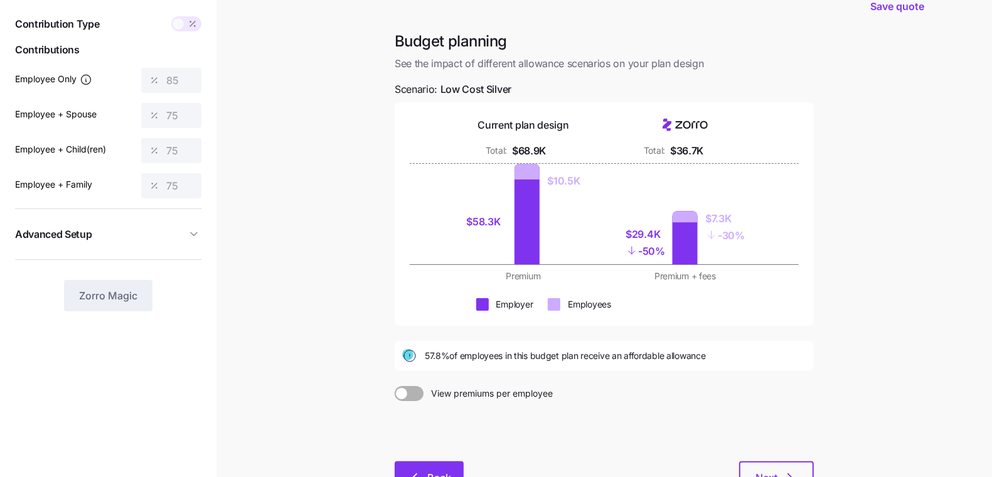
click at [407, 449] on button "Back" at bounding box center [429, 476] width 69 height 31
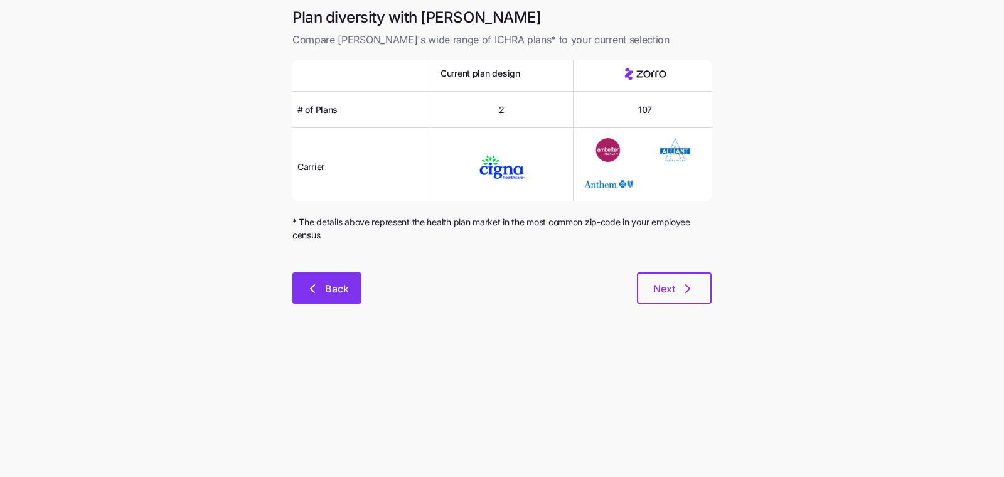
click at [338, 289] on span "Back" at bounding box center [337, 288] width 24 height 15
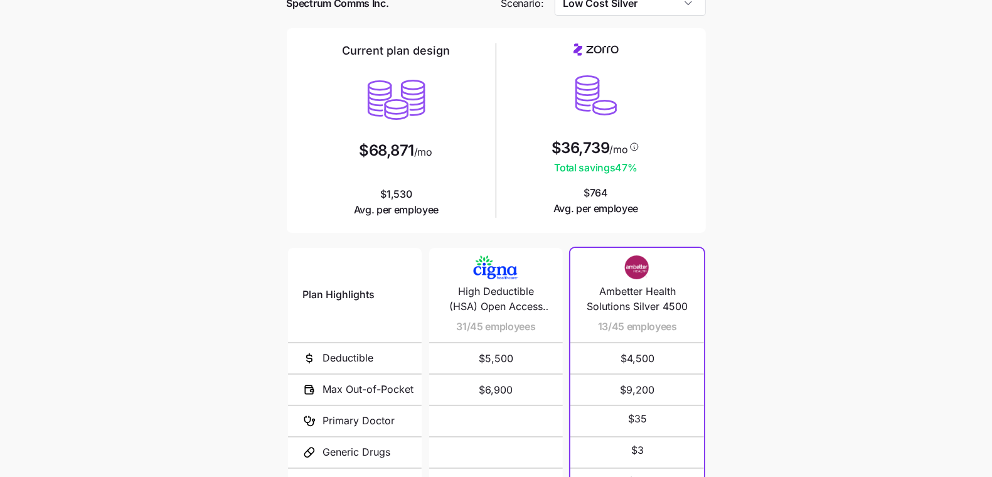
scroll to position [208, 0]
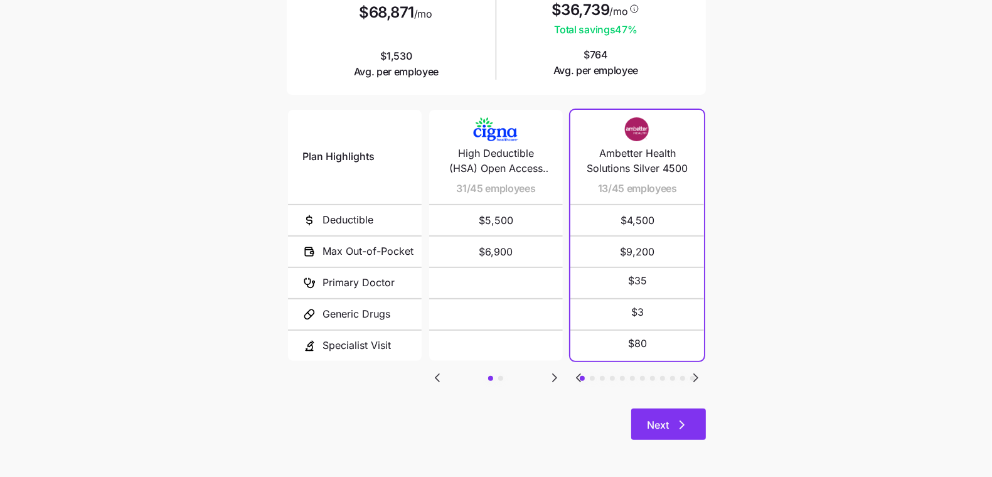
click at [676, 425] on icon "button" at bounding box center [682, 424] width 15 height 15
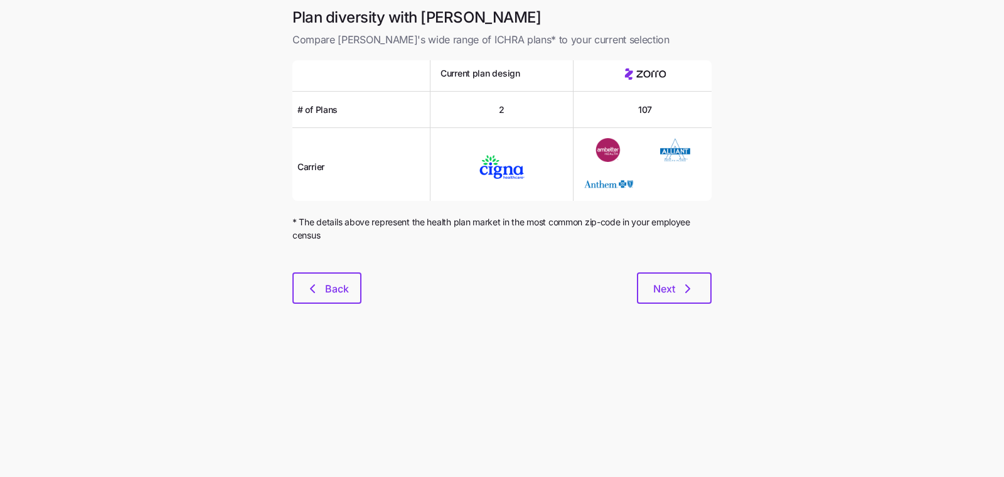
click at [685, 307] on div "Plan diversity with Zorro Compare Zorro's wide range of ICHRA plans* to your cu…" at bounding box center [501, 163] width 439 height 311
click at [683, 295] on icon "button" at bounding box center [687, 288] width 15 height 15
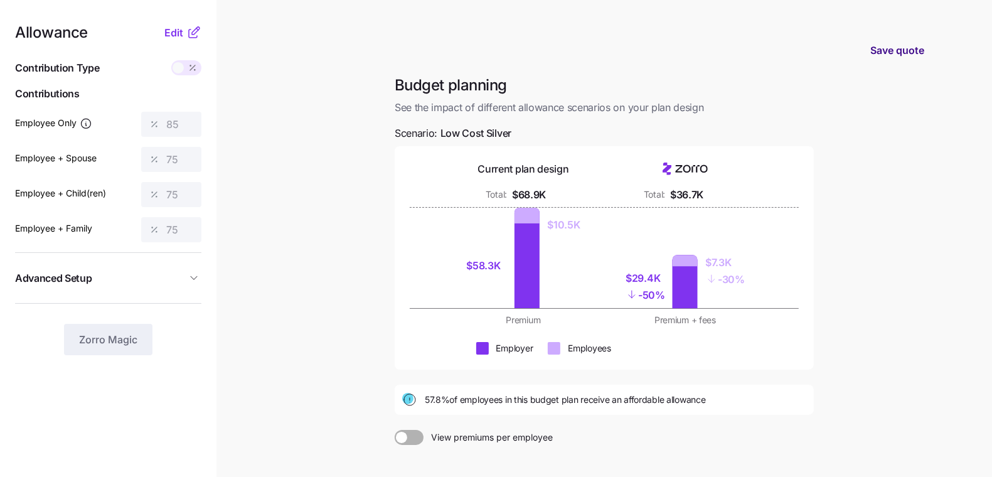
click at [765, 51] on span "Save quote" at bounding box center [897, 50] width 54 height 15
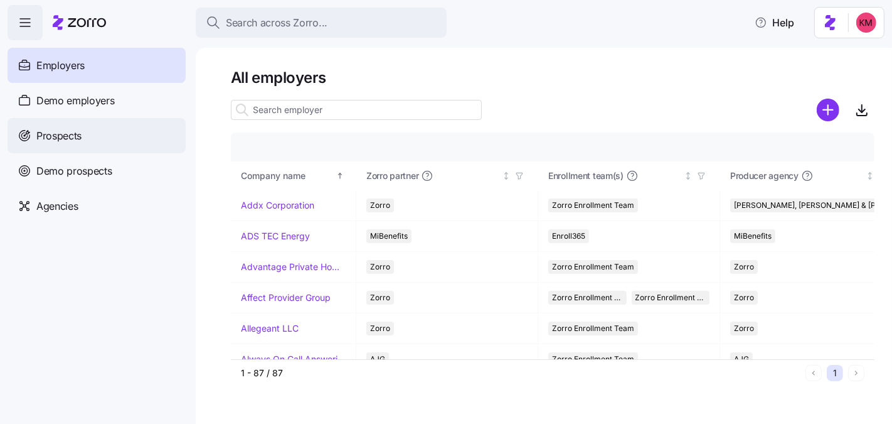
click at [71, 131] on span "Prospects" at bounding box center [58, 136] width 45 height 16
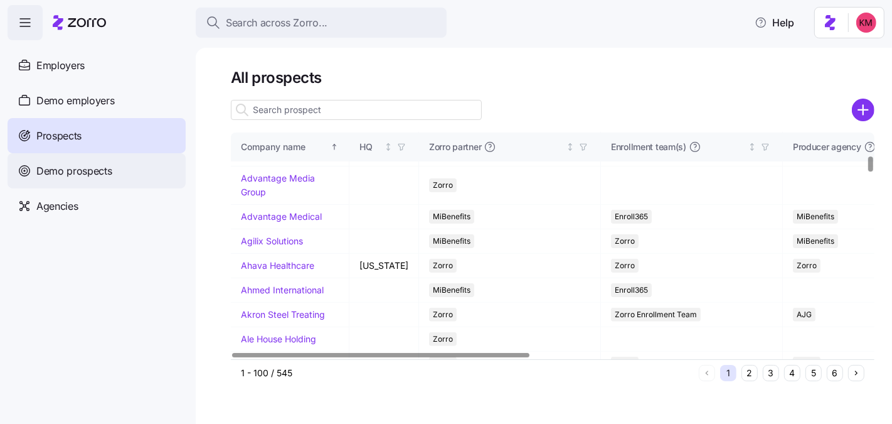
scroll to position [329, 0]
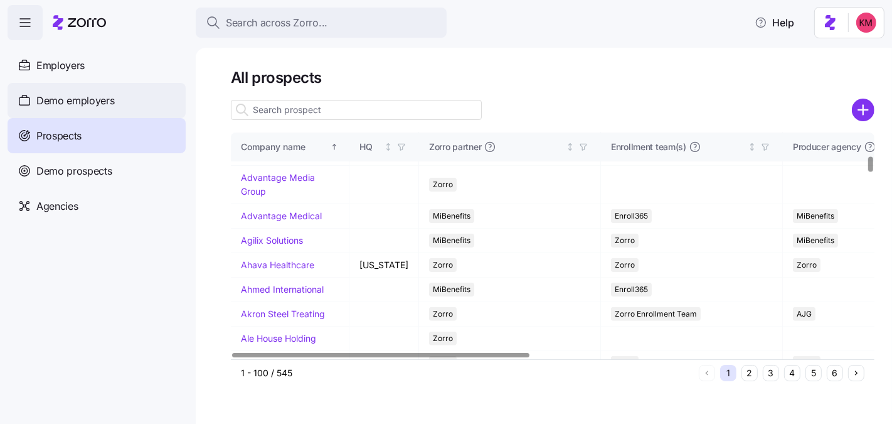
click at [113, 101] on span "Demo employers" at bounding box center [75, 101] width 78 height 16
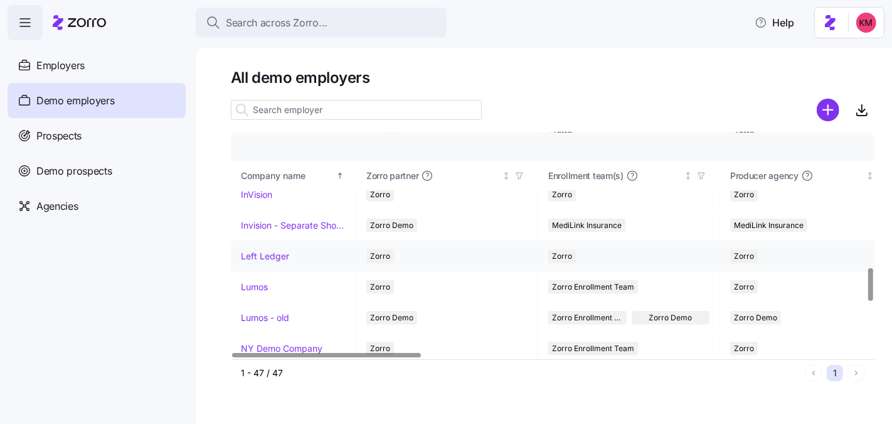
scroll to position [919, 0]
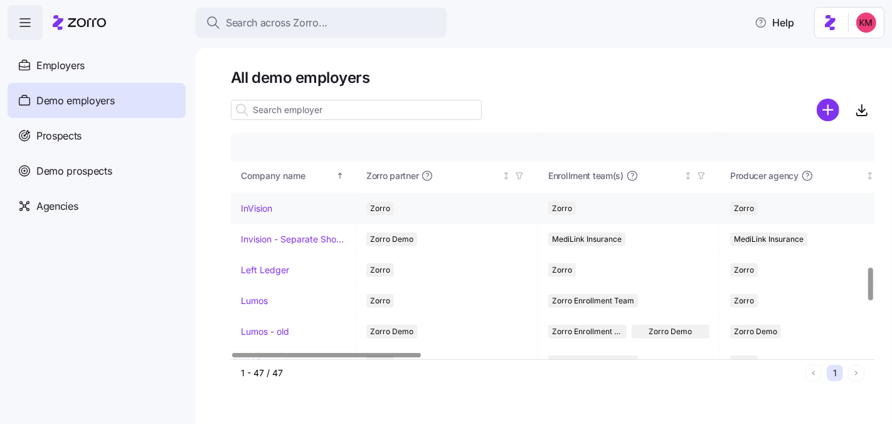
click at [254, 202] on link "InVision" at bounding box center [256, 208] width 31 height 13
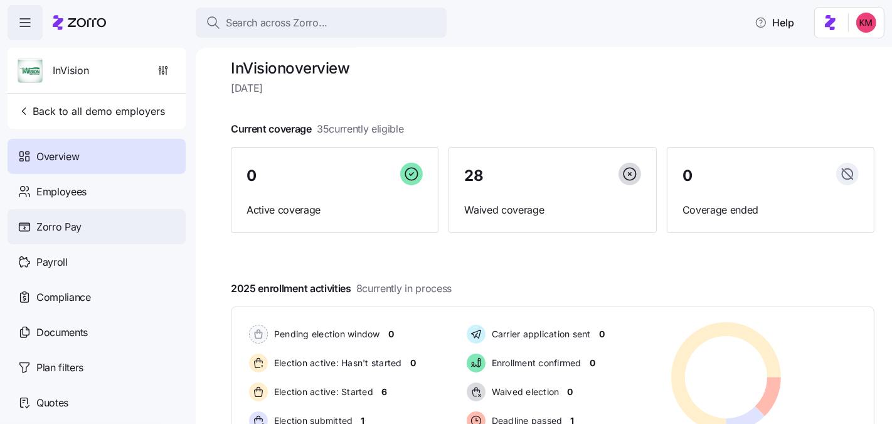
scroll to position [23, 0]
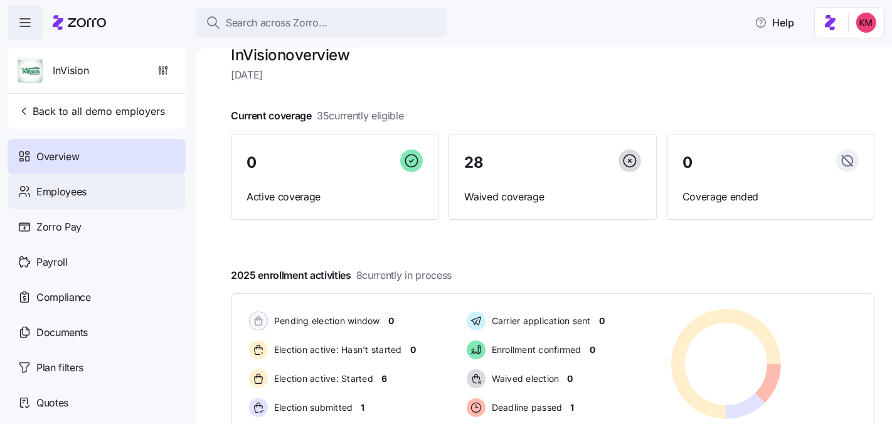
click at [59, 197] on span "Employees" at bounding box center [61, 192] width 50 height 16
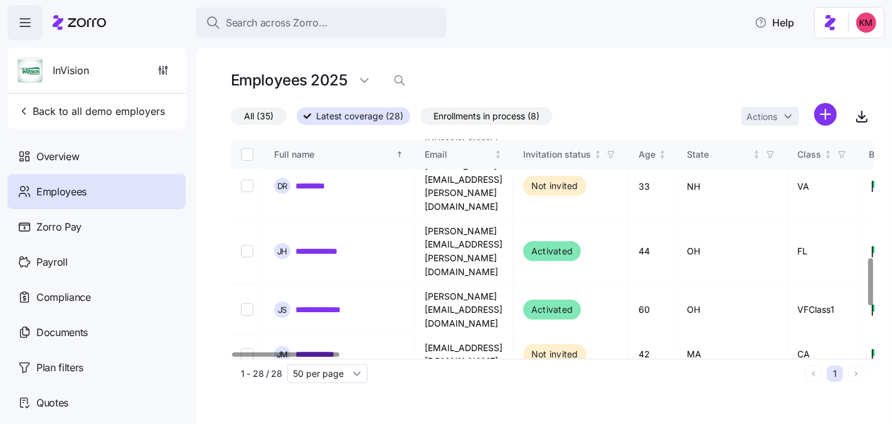
scroll to position [424, 0]
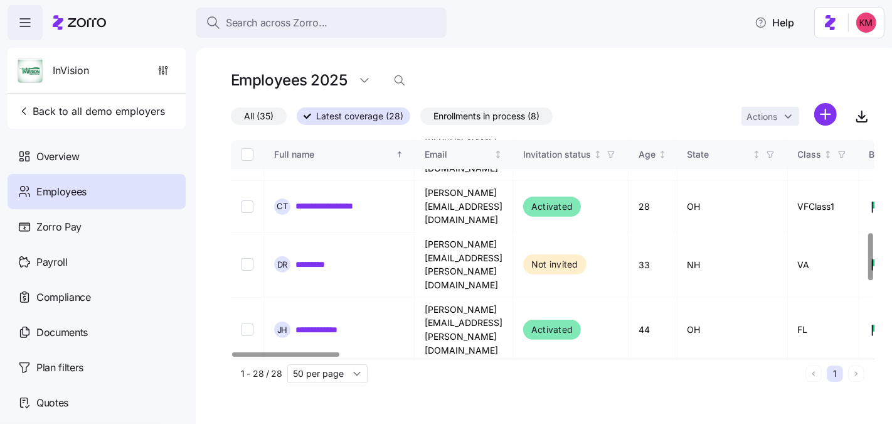
click at [323, 423] on link "**********" at bounding box center [326, 432] width 60 height 13
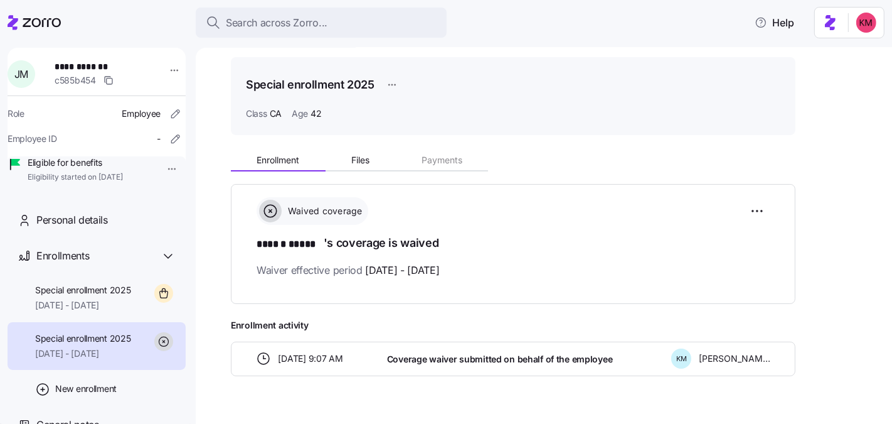
scroll to position [61, 0]
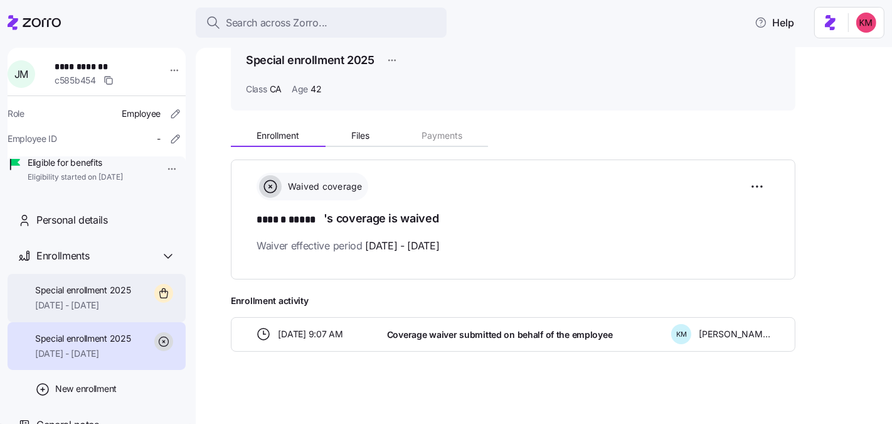
click at [67, 296] on span "Special enrollment 2025" at bounding box center [83, 290] width 96 height 13
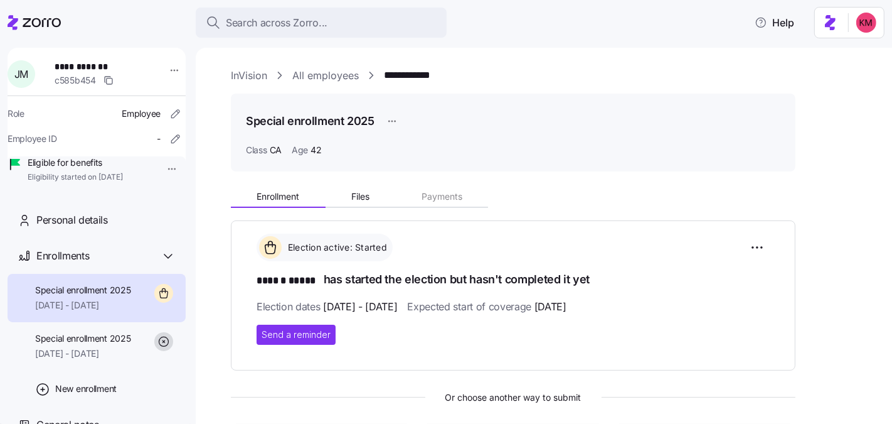
drag, startPoint x: 301, startPoint y: 338, endPoint x: 343, endPoint y: 242, distance: 105.4
click at [343, 242] on div "Election active: Started ****** ***** has started the election but hasn't compl…" at bounding box center [513, 288] width 513 height 111
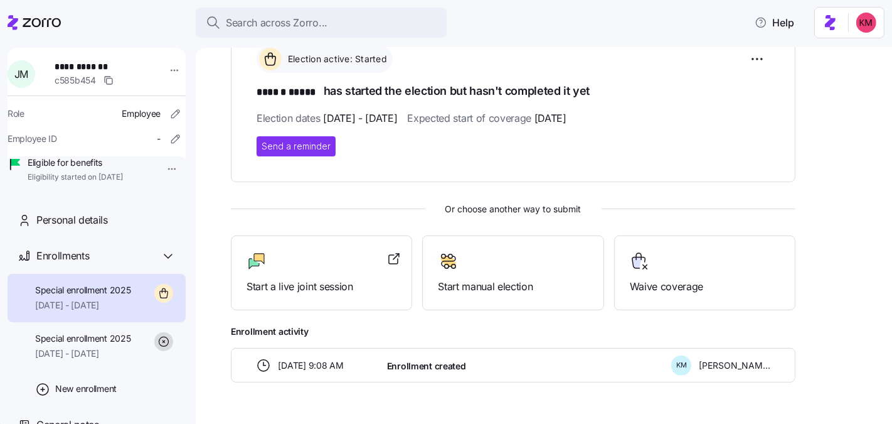
scroll to position [215, 0]
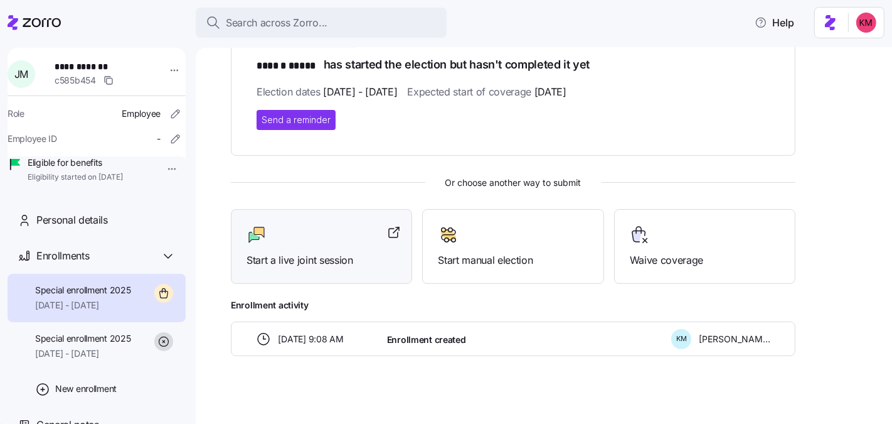
click at [272, 257] on span "Start a live joint session" at bounding box center [322, 260] width 150 height 16
click at [232, 243] on div "Start a live joint session" at bounding box center [321, 246] width 181 height 75
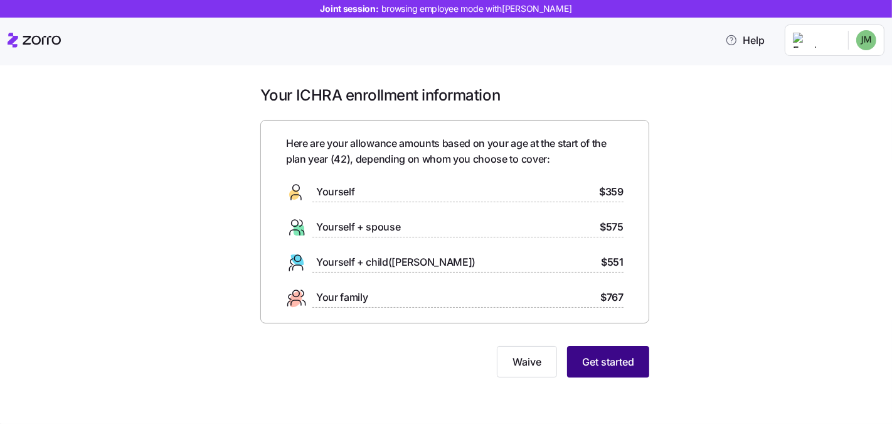
click at [621, 346] on button "Get started" at bounding box center [608, 361] width 82 height 31
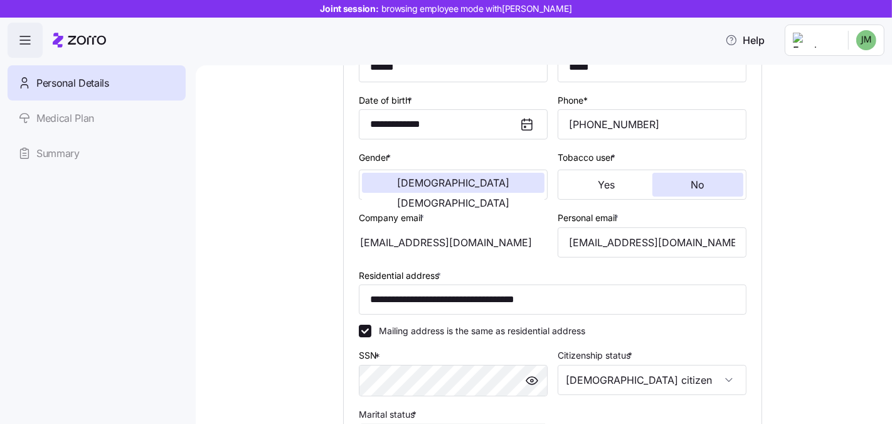
scroll to position [345, 0]
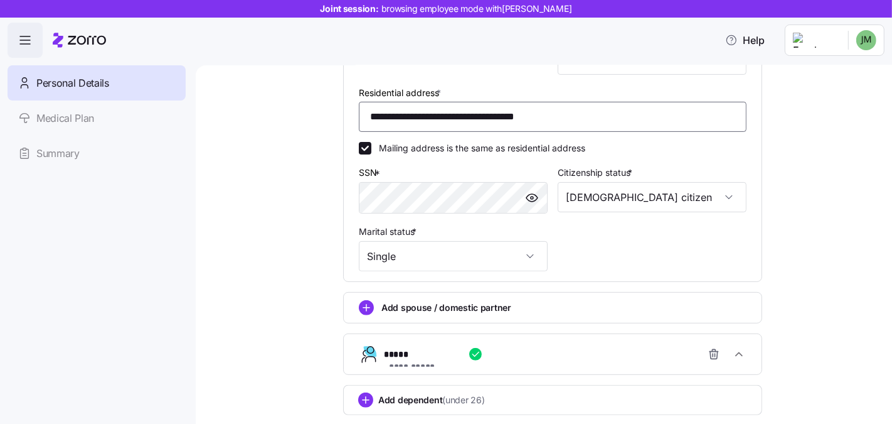
click at [489, 124] on input "**********" at bounding box center [553, 117] width 388 height 30
paste input
type input "**********"
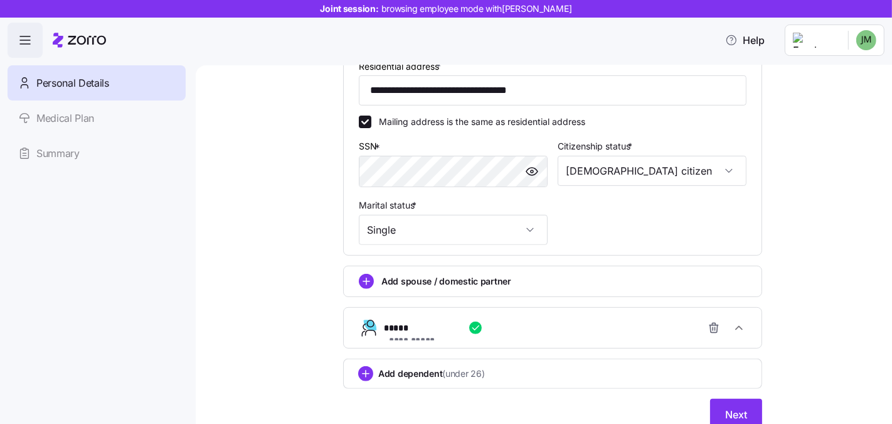
scroll to position [421, 0]
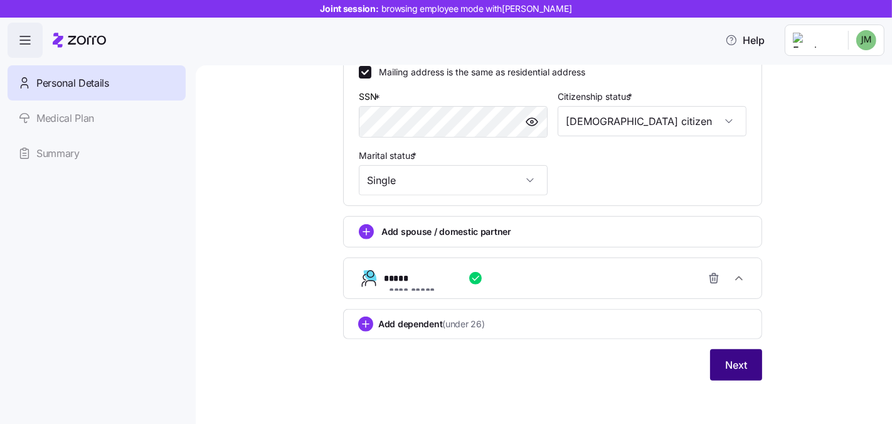
click at [744, 369] on button "Next" at bounding box center [736, 364] width 52 height 31
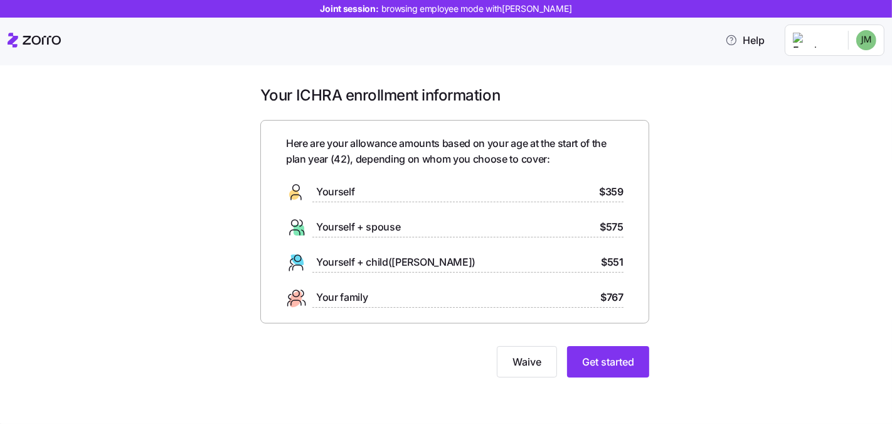
click at [673, 355] on div "Your ICHRA enrollment information Here are your allowance amounts based on your…" at bounding box center [455, 238] width 840 height 307
click at [609, 365] on span "Get started" at bounding box center [608, 361] width 52 height 15
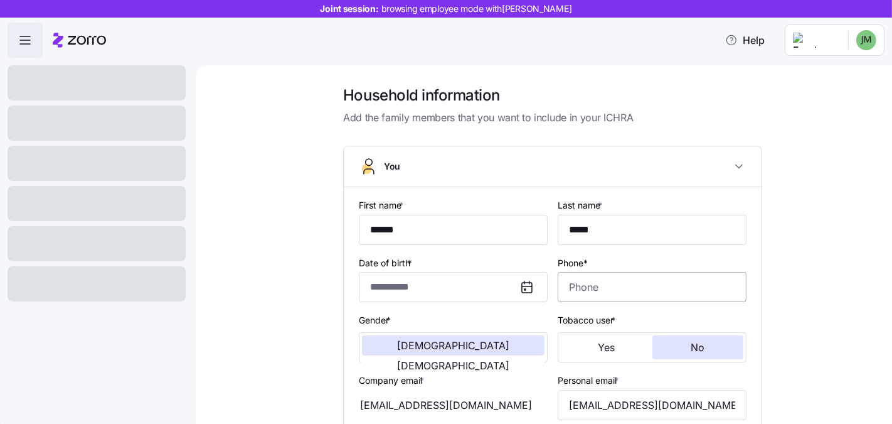
type input "**********"
type input "[PHONE_NUMBER]"
type input "[DEMOGRAPHIC_DATA] citizen"
type input "Single"
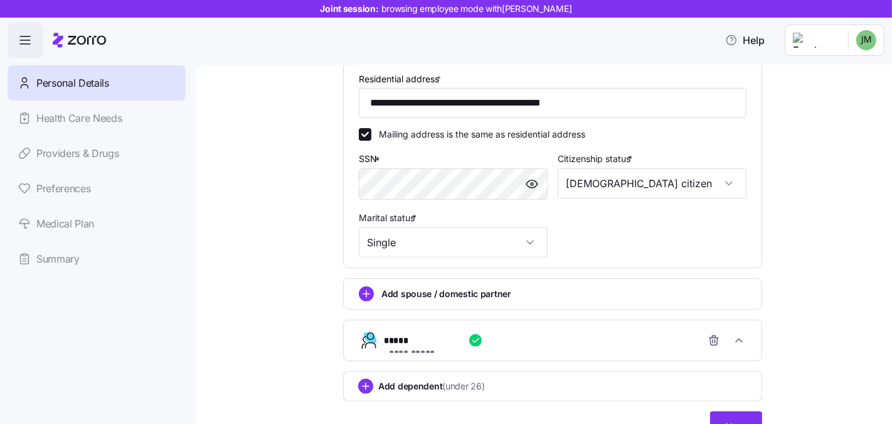
scroll to position [421, 0]
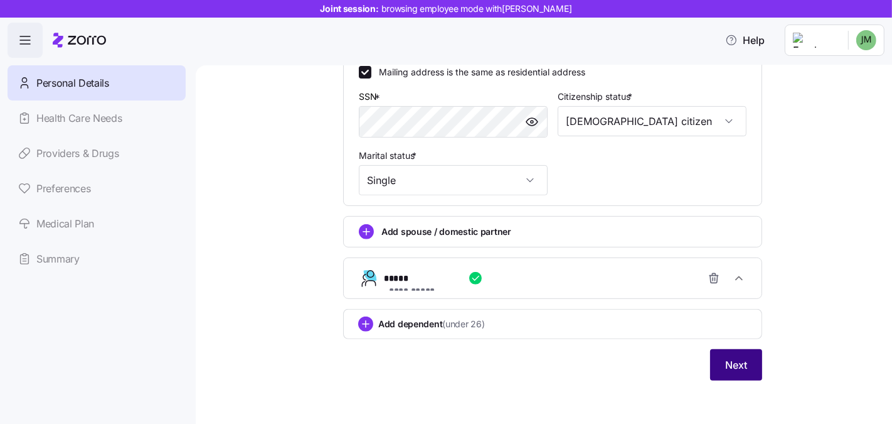
click at [717, 372] on button "Next" at bounding box center [736, 364] width 52 height 31
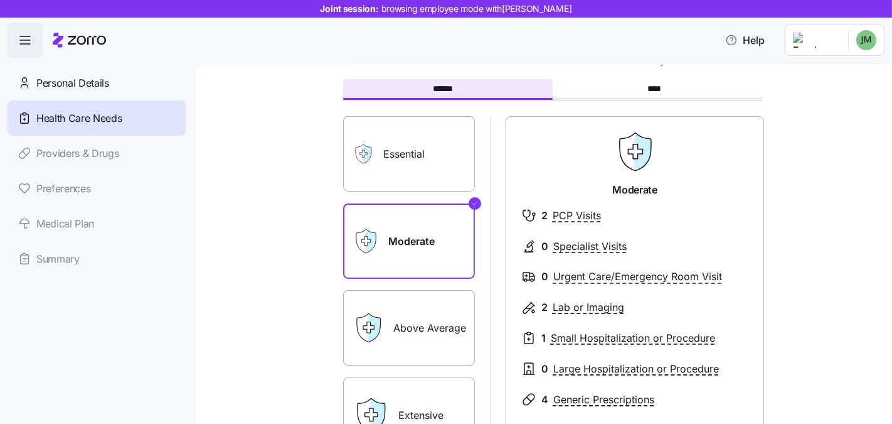
scroll to position [253, 0]
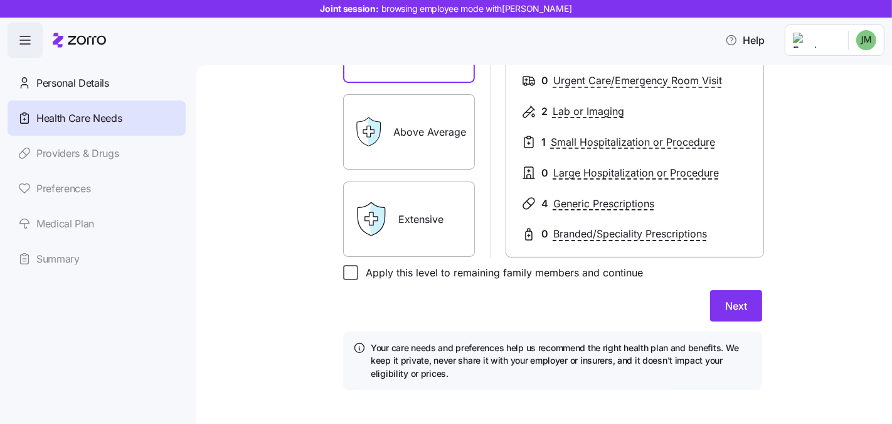
click at [343, 274] on input "Apply this level to remaining family members and continue" at bounding box center [350, 272] width 15 height 15
checkbox input "true"
click at [719, 302] on button "Next" at bounding box center [736, 305] width 52 height 31
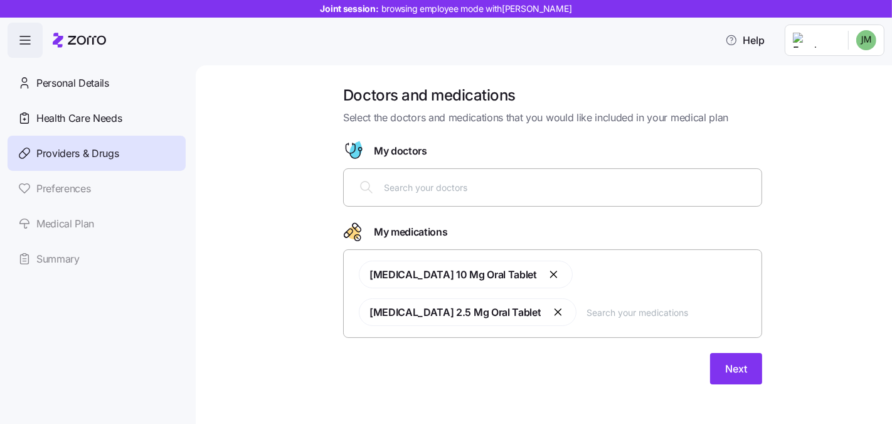
click at [492, 190] on input "text" at bounding box center [569, 187] width 370 height 14
type input "[PERSON_NAME]"
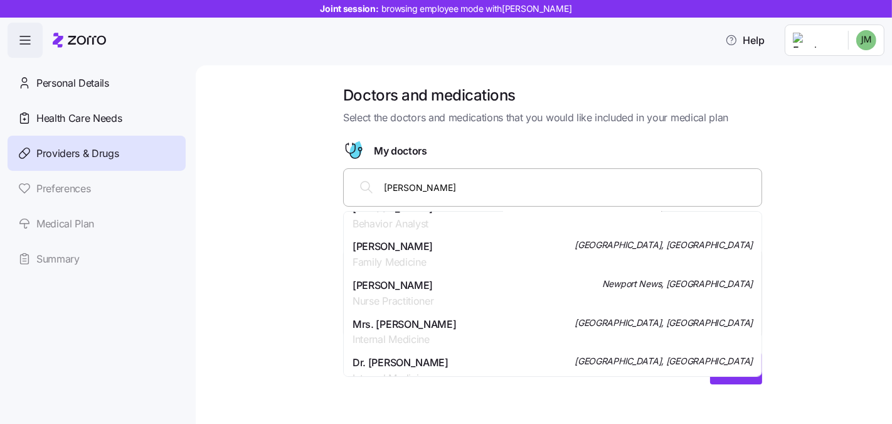
scroll to position [713, 0]
click at [465, 255] on div "[PERSON_NAME] Family Medicine [GEOGRAPHIC_DATA], [GEOGRAPHIC_DATA]" at bounding box center [553, 253] width 400 height 31
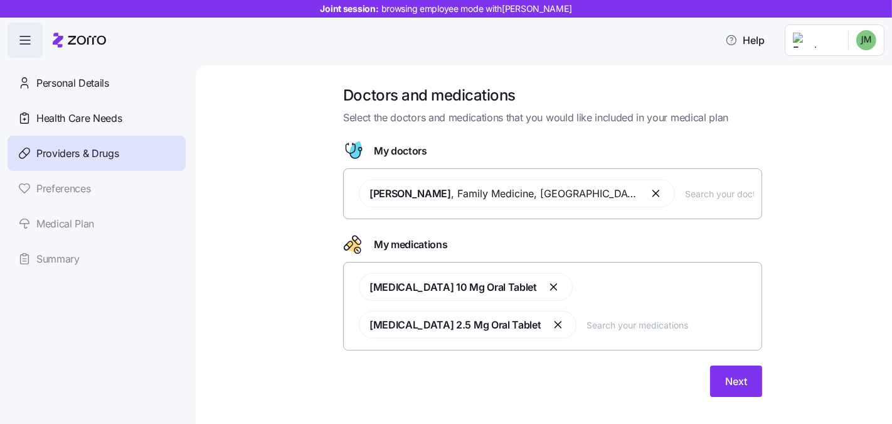
click at [227, 243] on div "Doctors and medications Select the doctors and medications that you would like …" at bounding box center [544, 244] width 697 height 358
click at [587, 318] on input "text" at bounding box center [671, 325] width 168 height 14
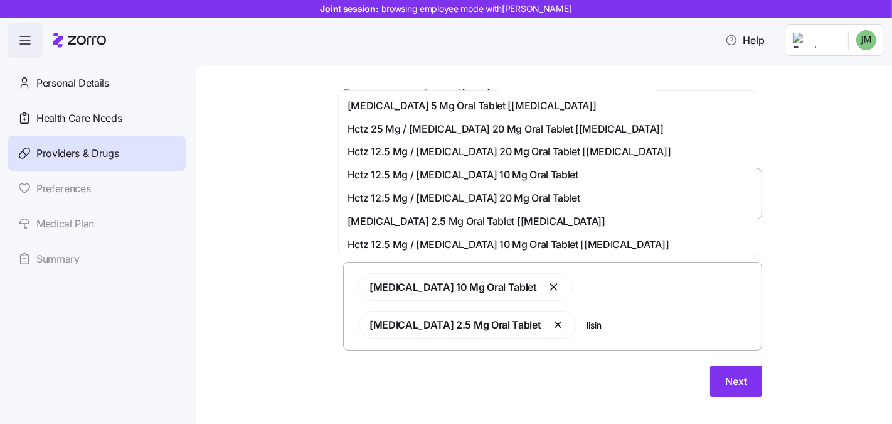
scroll to position [321, 0]
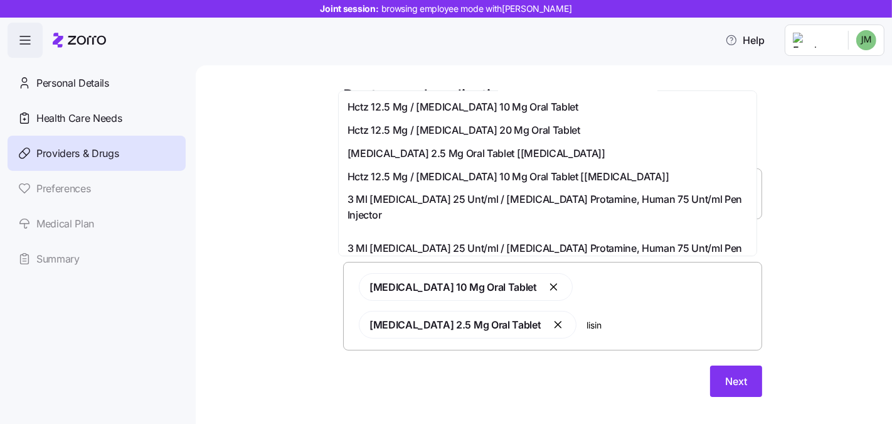
type input "lisin"
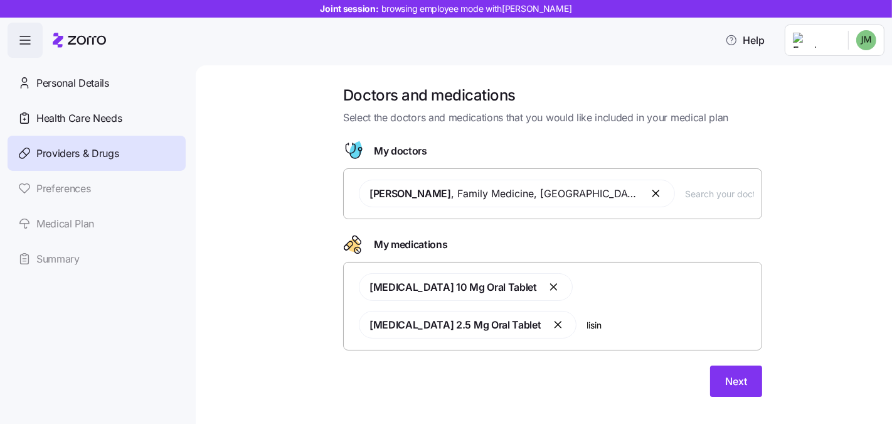
click at [226, 224] on div "Doctors and medications Select the doctors and medications that you would like …" at bounding box center [544, 244] width 697 height 358
click at [794, 340] on div "Doctors and medications Select the doctors and medications that you would like …" at bounding box center [553, 248] width 644 height 326
click at [710, 368] on button "Next" at bounding box center [736, 380] width 52 height 31
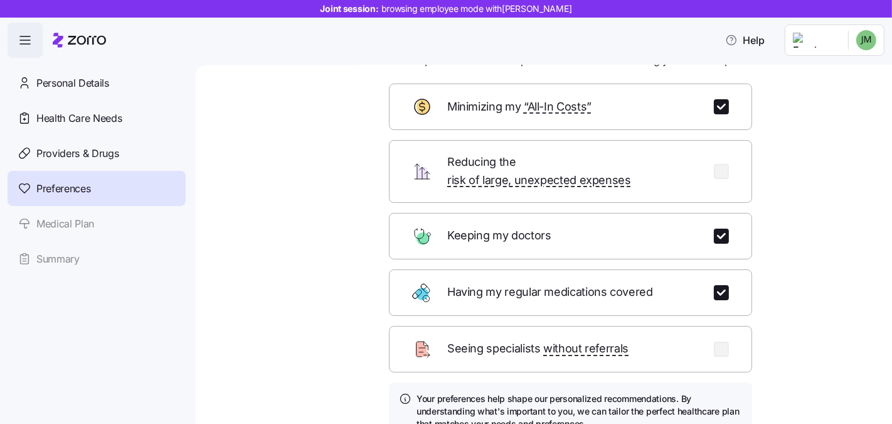
scroll to position [131, 0]
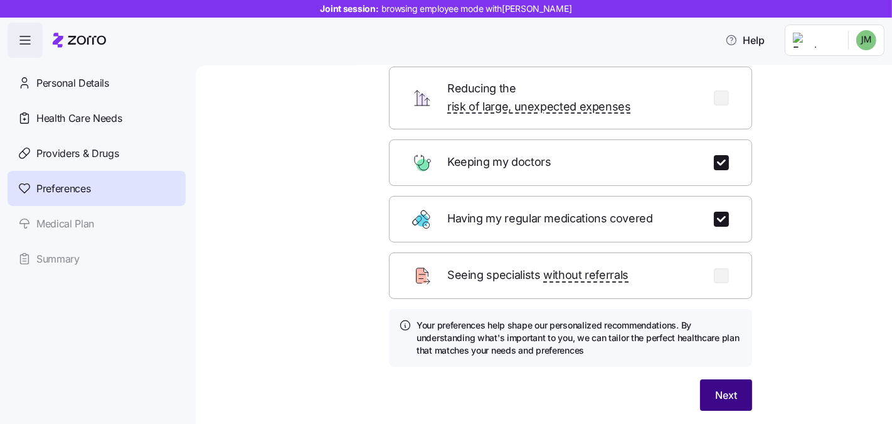
click at [707, 388] on button "Next" at bounding box center [726, 394] width 52 height 31
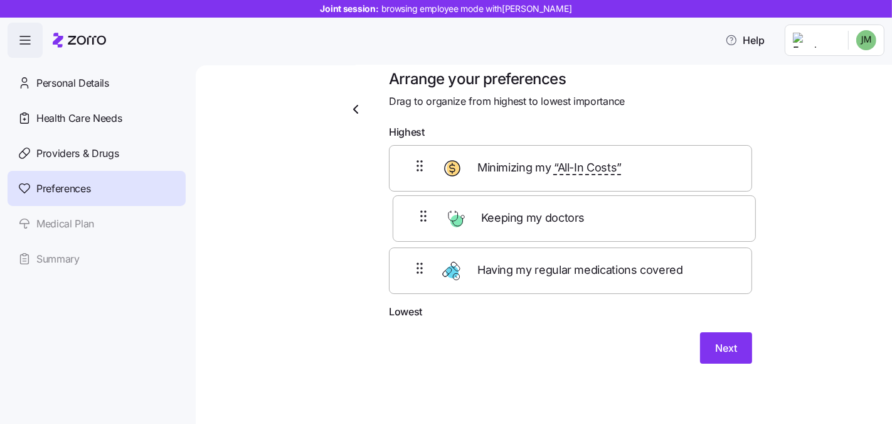
scroll to position [14, 0]
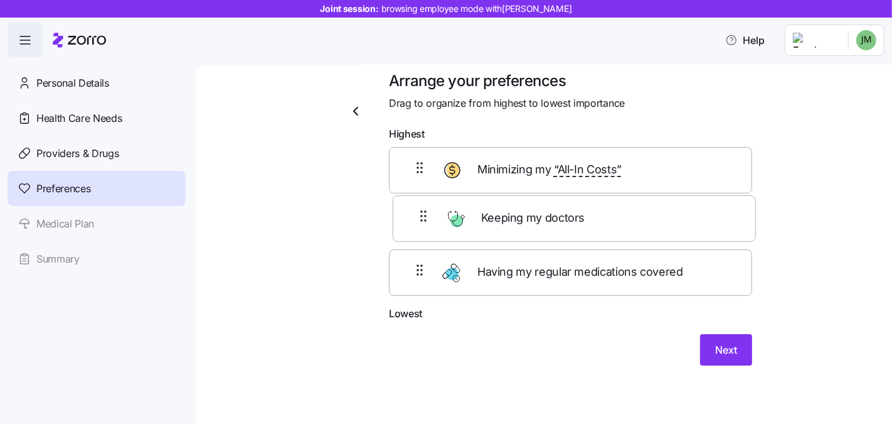
drag, startPoint x: 410, startPoint y: 281, endPoint x: 420, endPoint y: 206, distance: 74.7
click at [420, 206] on div "Minimizing my “All-In Costs” Having my regular medications covered Keeping my d…" at bounding box center [570, 226] width 363 height 159
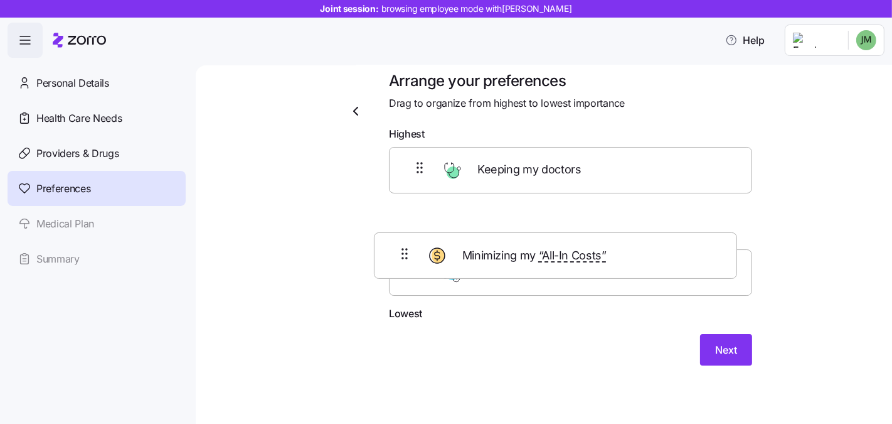
drag, startPoint x: 409, startPoint y: 174, endPoint x: 399, endPoint y: 261, distance: 87.8
click at [398, 262] on div "Minimizing my “All-In Costs” Keeping my doctors Having my regular medications c…" at bounding box center [570, 226] width 363 height 159
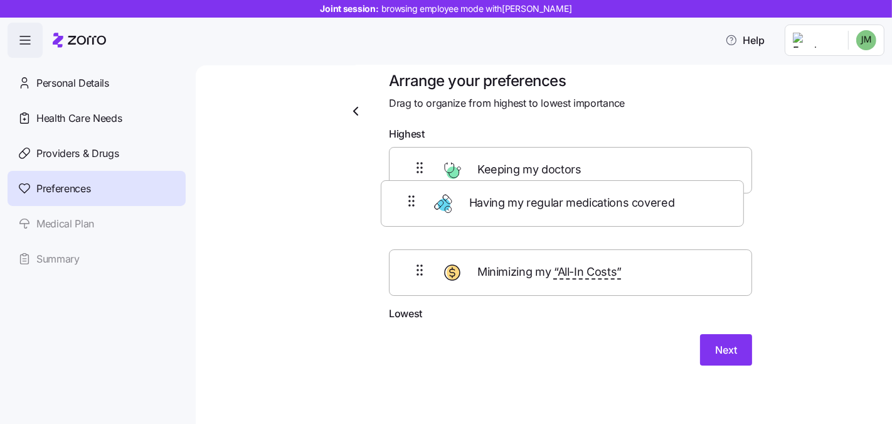
drag, startPoint x: 414, startPoint y: 282, endPoint x: 409, endPoint y: 198, distance: 83.6
click at [409, 198] on div "Keeping my doctors Minimizing my “All-In Costs” Having my regular medications c…" at bounding box center [570, 226] width 363 height 159
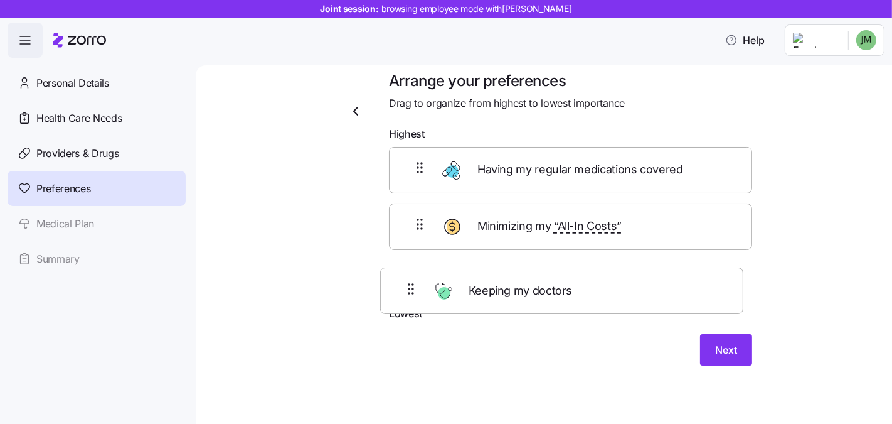
drag, startPoint x: 409, startPoint y: 168, endPoint x: 405, endPoint y: 243, distance: 74.8
click at [405, 296] on div "Keeping my doctors Having my regular medications covered Minimizing my “All-In …" at bounding box center [570, 226] width 363 height 159
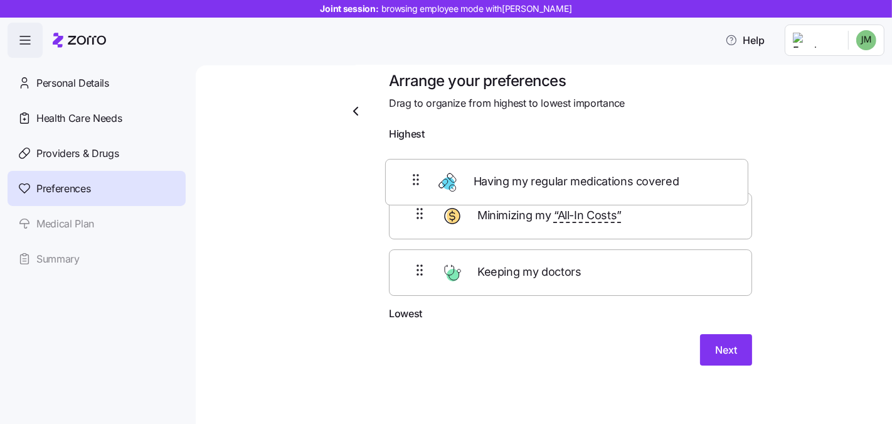
drag, startPoint x: 405, startPoint y: 228, endPoint x: 405, endPoint y: 177, distance: 50.8
click at [405, 177] on div "Minimizing my “All-In Costs” Having my regular medications covered Keeping my d…" at bounding box center [570, 226] width 363 height 159
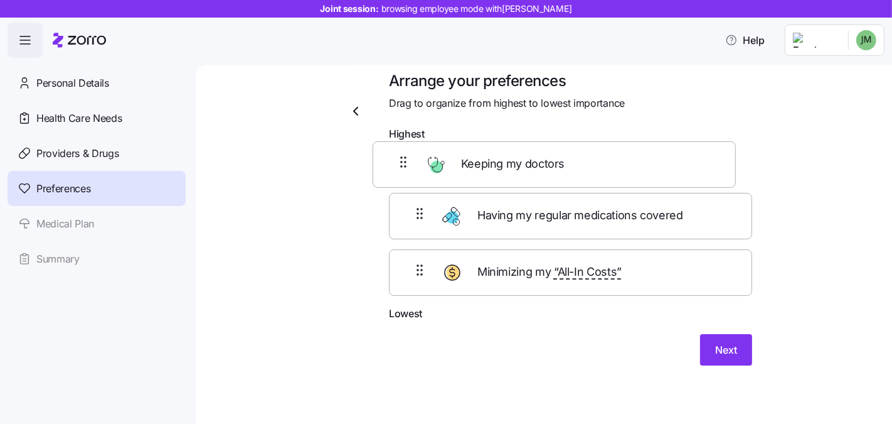
drag, startPoint x: 417, startPoint y: 289, endPoint x: 407, endPoint y: 164, distance: 125.3
click at [407, 164] on div "Having my regular medications covered Minimizing my “All-In Costs” Keeping my d…" at bounding box center [570, 226] width 363 height 159
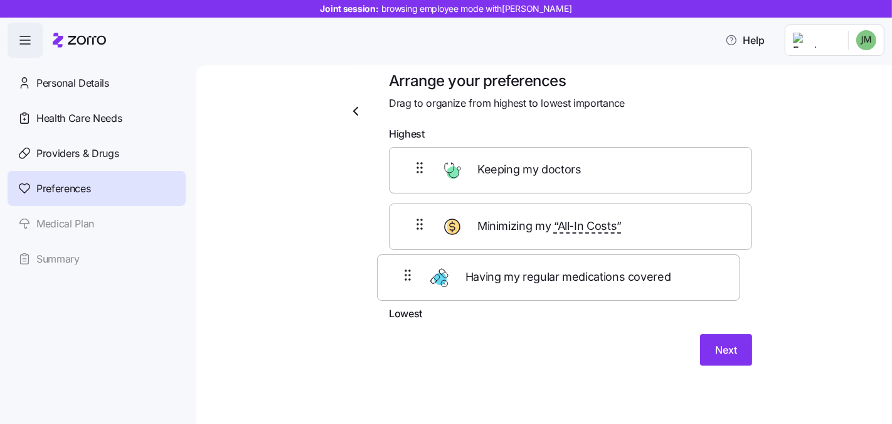
drag, startPoint x: 415, startPoint y: 281, endPoint x: 409, endPoint y: 268, distance: 14.3
click at [409, 268] on div "Keeping my doctors Minimizing my “All-In Costs” Having my regular medications c…" at bounding box center [570, 226] width 363 height 159
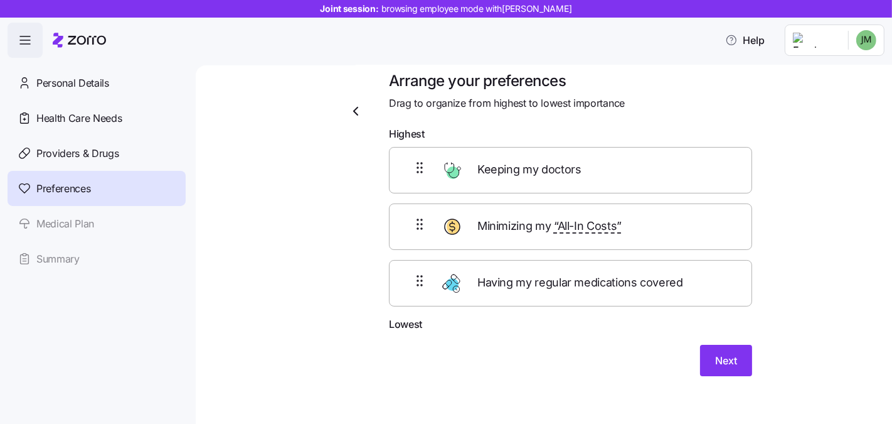
drag, startPoint x: 788, startPoint y: 328, endPoint x: 774, endPoint y: 351, distance: 26.5
click at [788, 328] on div "Arrange your preferences Drag to organize from highest to lowest importance Hig…" at bounding box center [553, 238] width 644 height 335
click at [723, 356] on span "Next" at bounding box center [726, 360] width 22 height 15
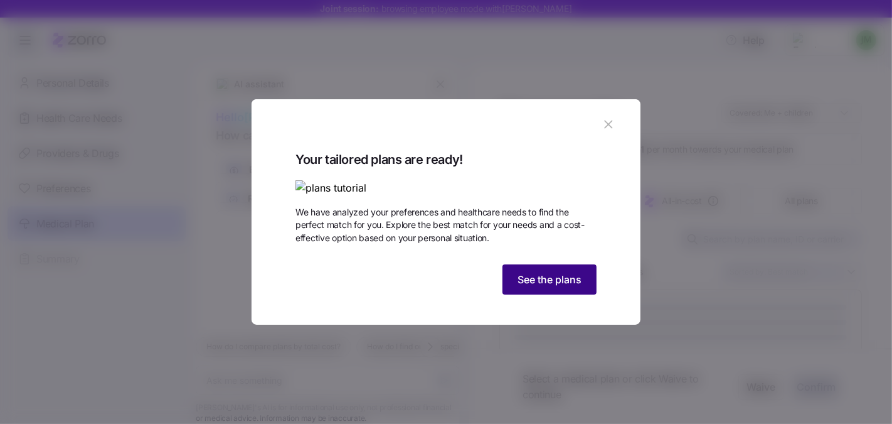
click at [550, 287] on span "See the plans" at bounding box center [550, 279] width 64 height 15
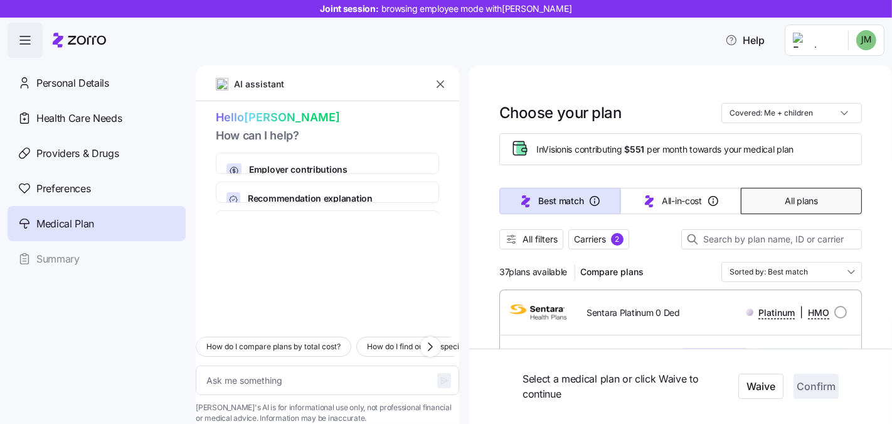
click at [793, 192] on button "All plans" at bounding box center [801, 201] width 121 height 26
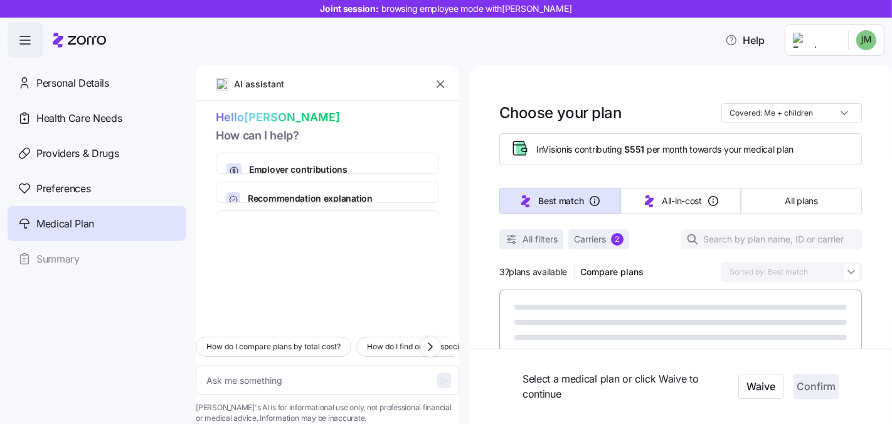
type textarea "x"
type input "Sorted by: Premium"
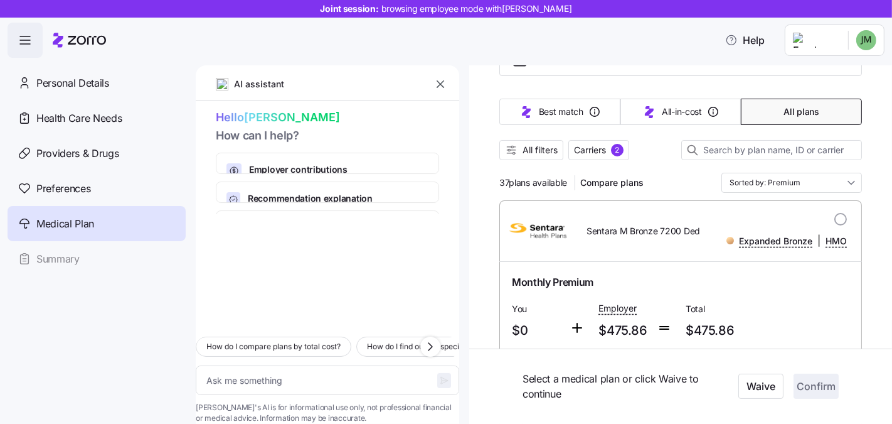
scroll to position [94, 0]
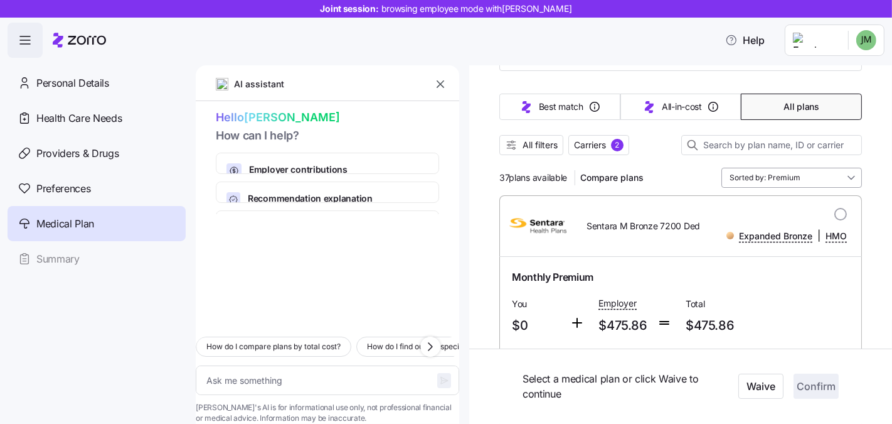
click at [783, 169] on input "Sorted by: Premium" at bounding box center [792, 178] width 141 height 20
click at [678, 168] on div "37 plans available Compare plans Sorted by: Premium" at bounding box center [681, 178] width 363 height 20
click at [534, 139] on span "All filters" at bounding box center [540, 145] width 35 height 13
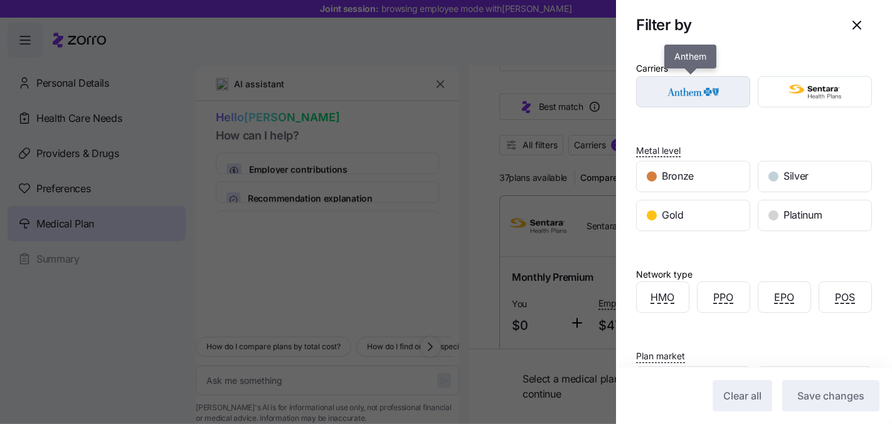
click at [702, 105] on div "button" at bounding box center [693, 92] width 113 height 30
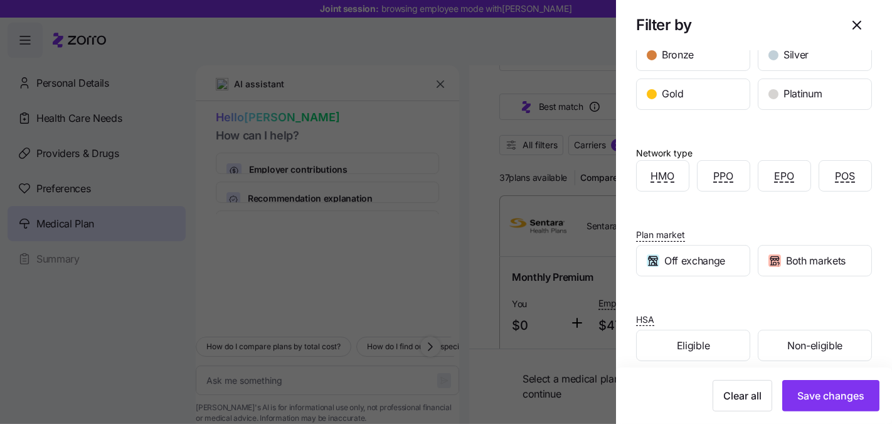
scroll to position [131, 0]
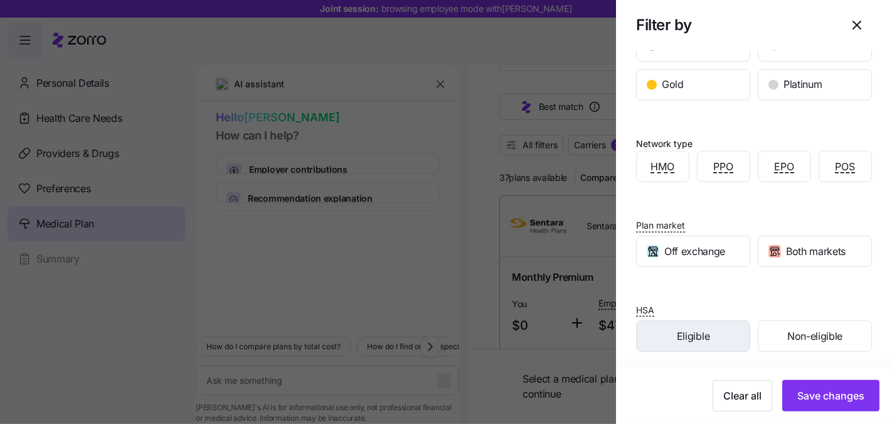
click at [700, 331] on span "Eligible" at bounding box center [693, 336] width 33 height 16
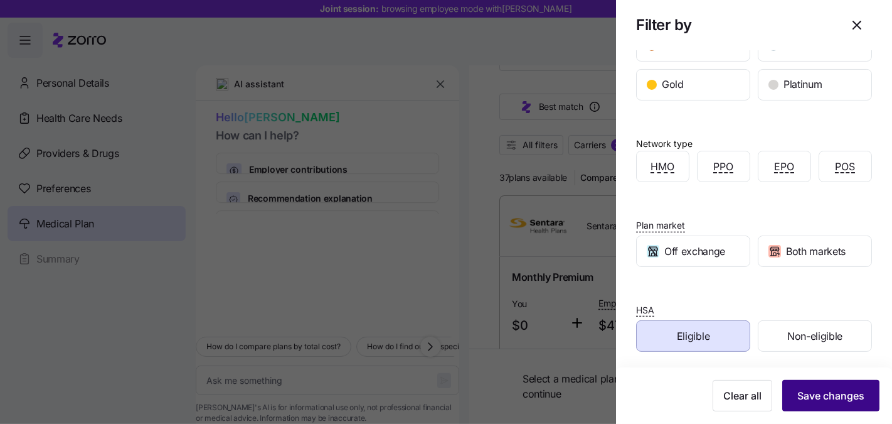
click at [809, 401] on span "Save changes" at bounding box center [831, 395] width 67 height 15
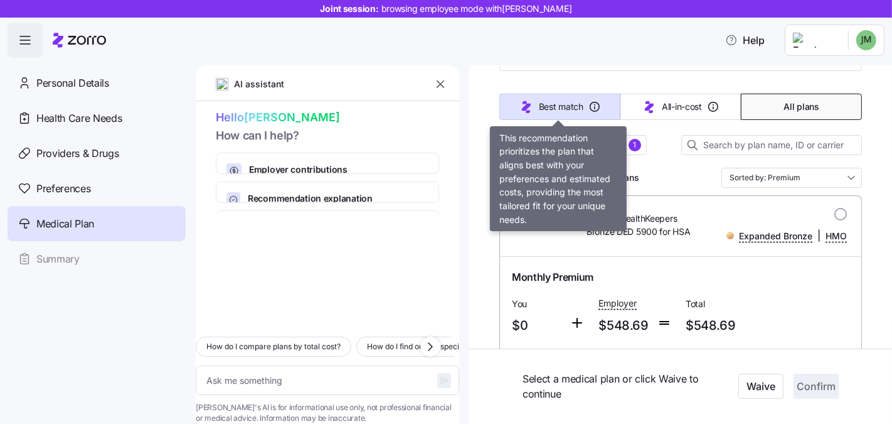
click at [543, 103] on span "Best match" at bounding box center [561, 106] width 45 height 13
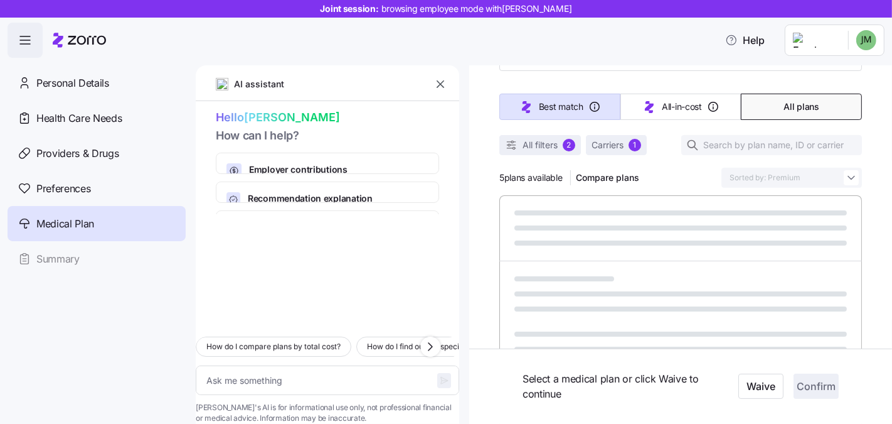
type textarea "x"
type input "Sorted by: Best match"
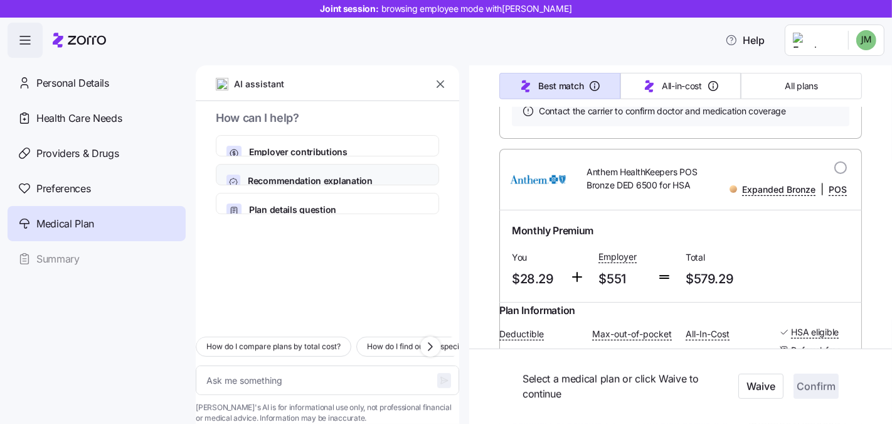
scroll to position [25, 0]
click at [320, 365] on textarea at bounding box center [328, 379] width 264 height 29
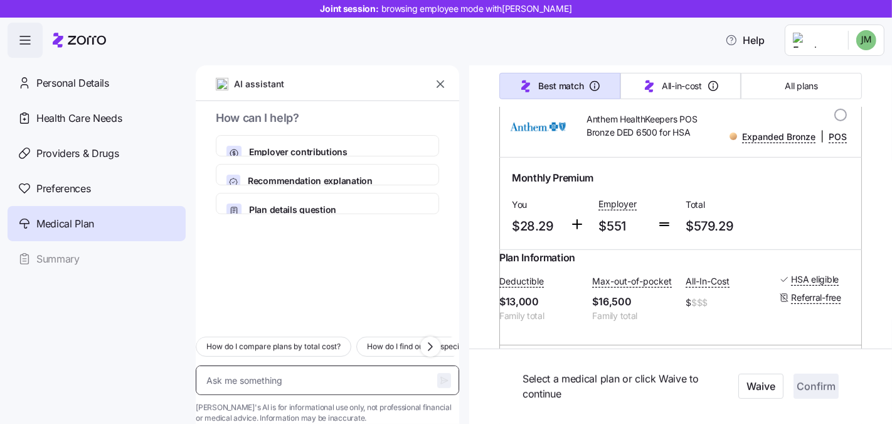
scroll to position [653, 0]
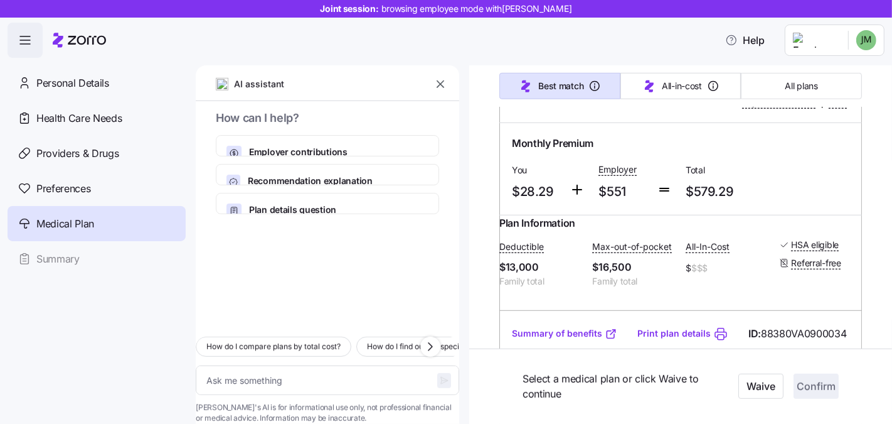
click at [268, 377] on div "How do I compare plans by total cost? How do I find out if a specialist is in-n…" at bounding box center [328, 374] width 264 height 97
click at [274, 365] on textarea at bounding box center [328, 379] width 264 height 29
click at [279, 365] on textarea at bounding box center [328, 379] width 264 height 29
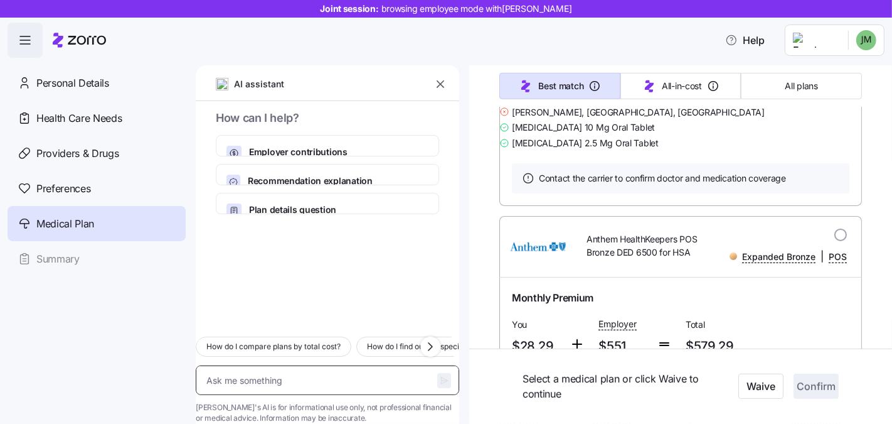
scroll to position [499, 0]
type textarea "x"
type textarea "D"
type textarea "x"
type textarea "Do"
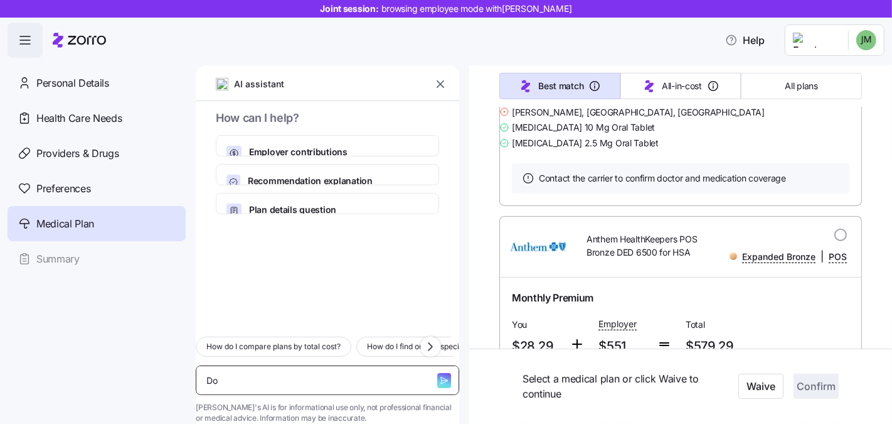
type textarea "x"
type textarea "Doe"
type textarea "x"
type textarea "Does"
type textarea "x"
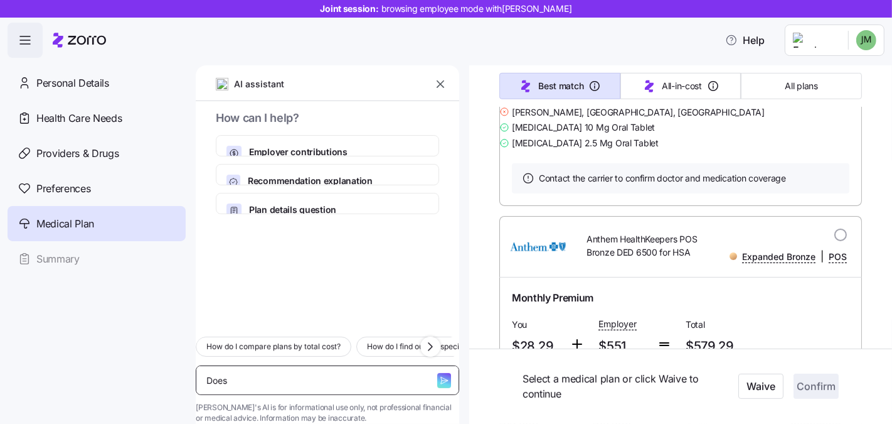
type textarea "Does"
type textarea "x"
type textarea "Does Ch"
type textarea "x"
type textarea "Does Chr"
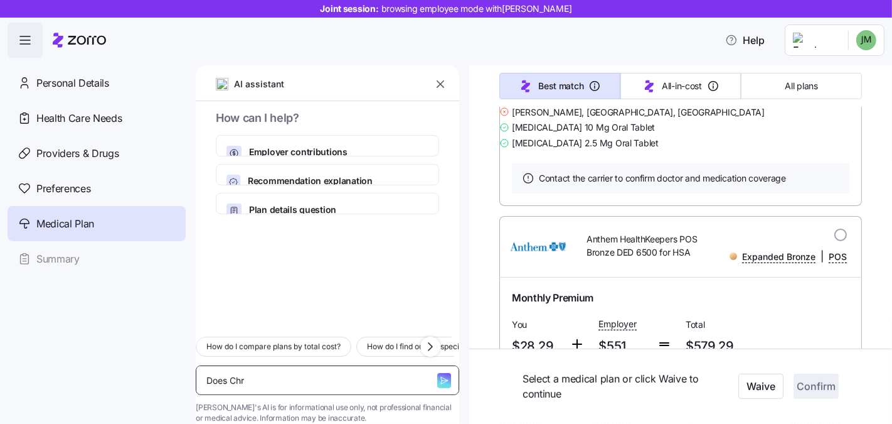
type textarea "x"
type textarea "Does Chri"
type textarea "x"
type textarea "Does Chris"
type textarea "x"
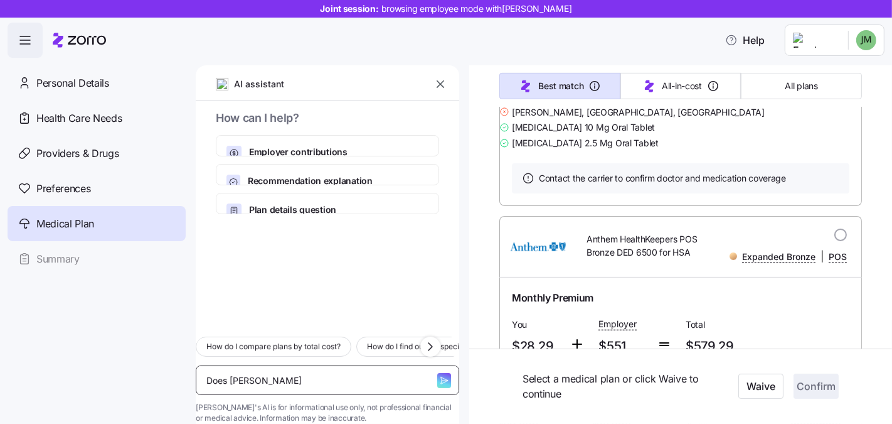
type textarea "Does Christ"
type textarea "x"
type textarea "Does Christo"
type textarea "x"
type textarea "Does Christop"
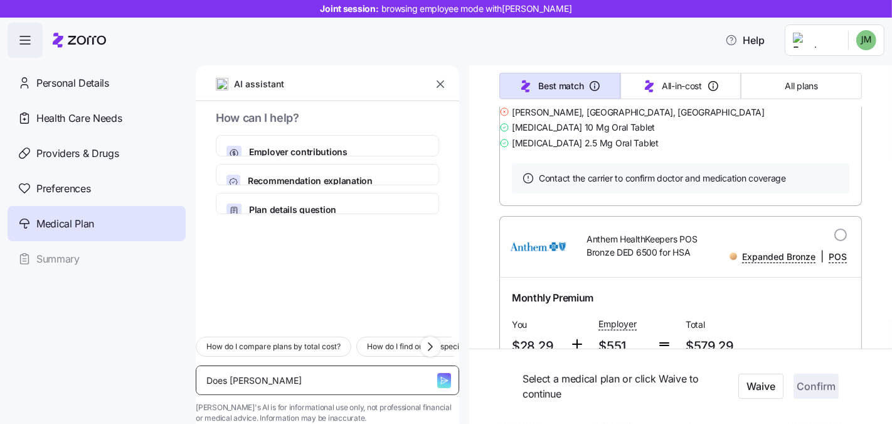
type textarea "x"
type textarea "Does Christoph"
type textarea "x"
type textarea "Does Christophe"
type textarea "x"
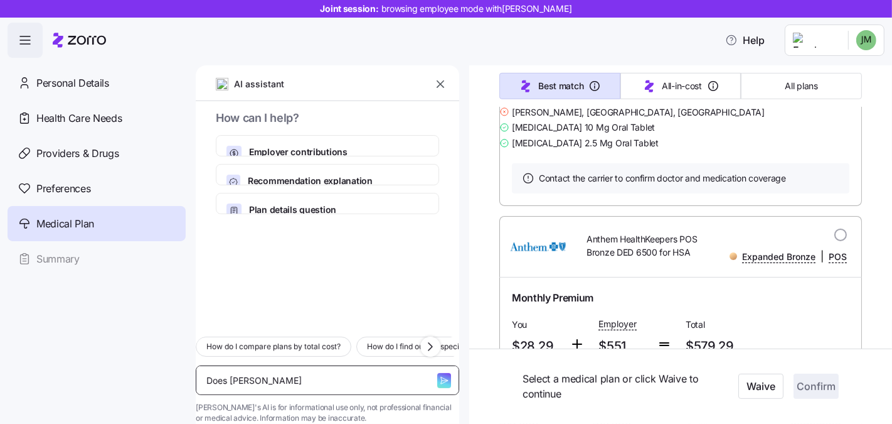
type textarea "Does Christopher"
type textarea "x"
type textarea "Does Christopher"
type textarea "x"
type textarea "Does Christopher J"
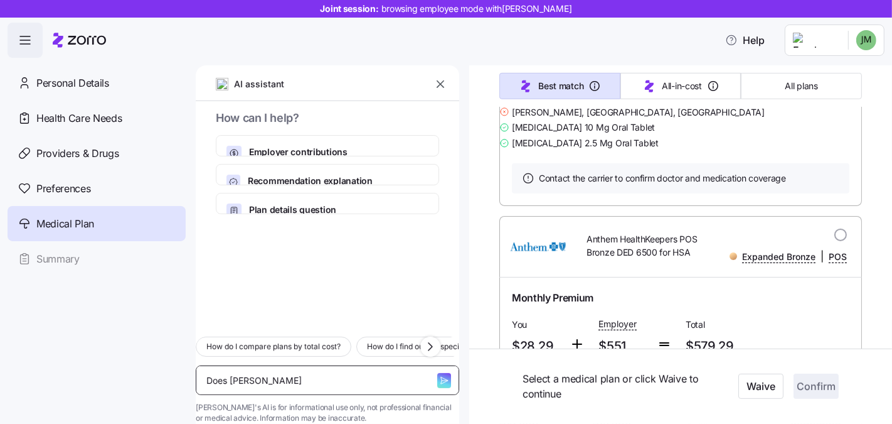
type textarea "x"
type textarea "Does Christopher Jon"
type textarea "x"
type textarea "Does Christopher Jone"
type textarea "x"
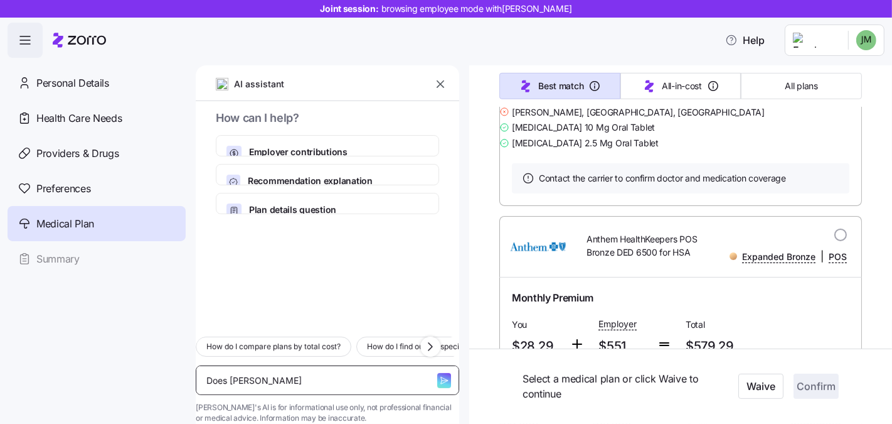
type textarea "Does Christopher Jones"
type textarea "x"
type textarea "Does Christopher Jones"
type textarea "x"
type textarea "Does Christopher Jones a"
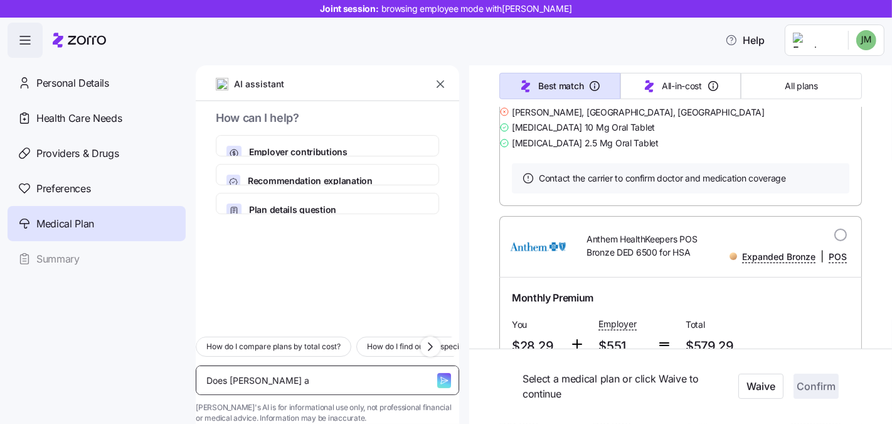
type textarea "x"
type textarea "Does Christopher Jones ac"
type textarea "x"
type textarea "Does Christopher Jones acc"
type textarea "x"
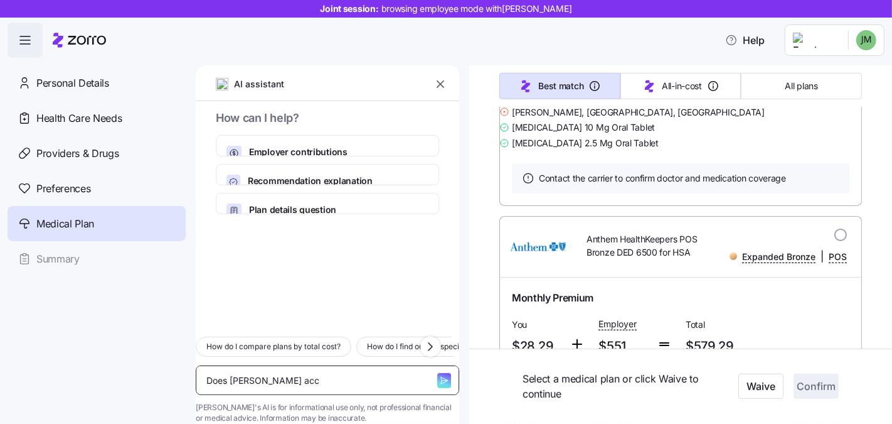
type textarea "Does Christopher Jones acce"
type textarea "x"
type textarea "Does Christopher Jones accep"
type textarea "x"
type textarea "Does Christopher Jones accept"
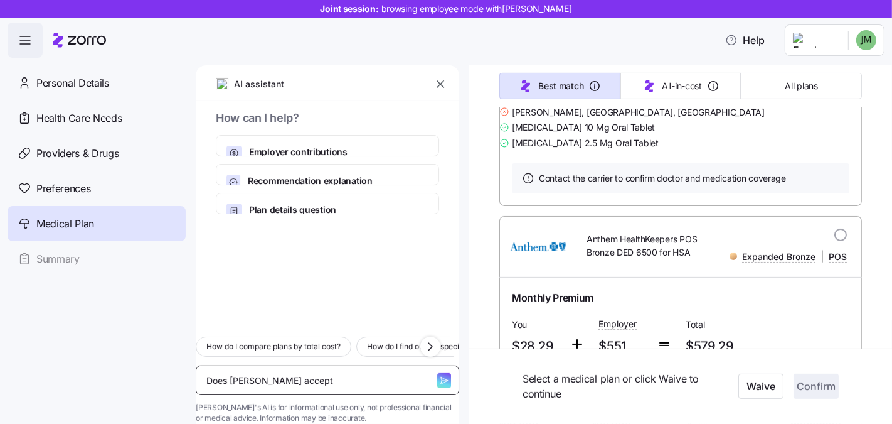
type textarea "x"
type textarea "Does Christopher Jones accept"
type textarea "x"
type textarea "Does Christopher Jones accept a"
type textarea "x"
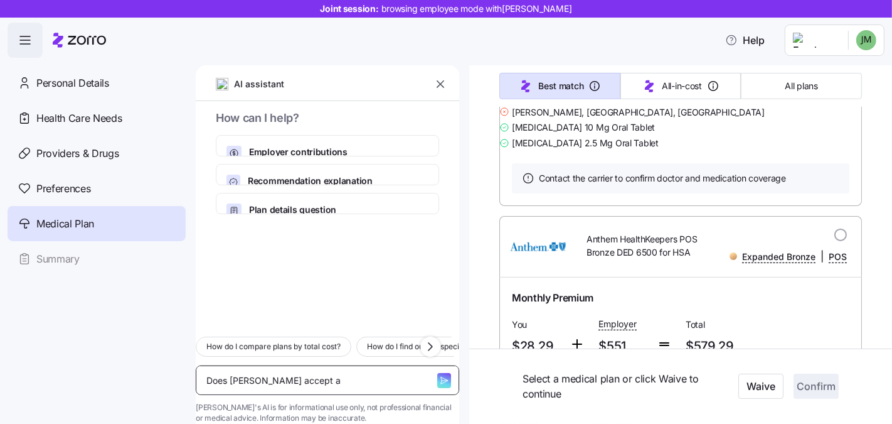
type textarea "Does Christopher Jones accept an"
type textarea "x"
type textarea "Does Christopher Jones accept any"
type textarea "x"
type textarea "Does Christopher Jones accept any"
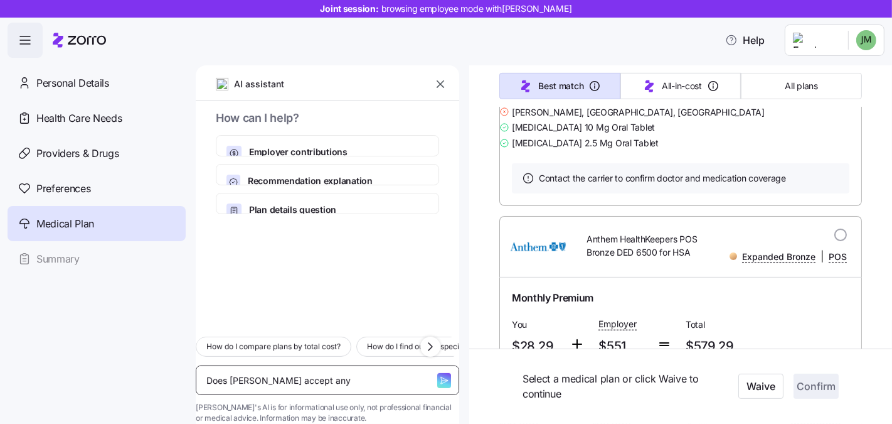
type textarea "x"
type textarea "Does Christopher Jones accept any i"
type textarea "x"
type textarea "Does Christopher Jones accept any in"
type textarea "x"
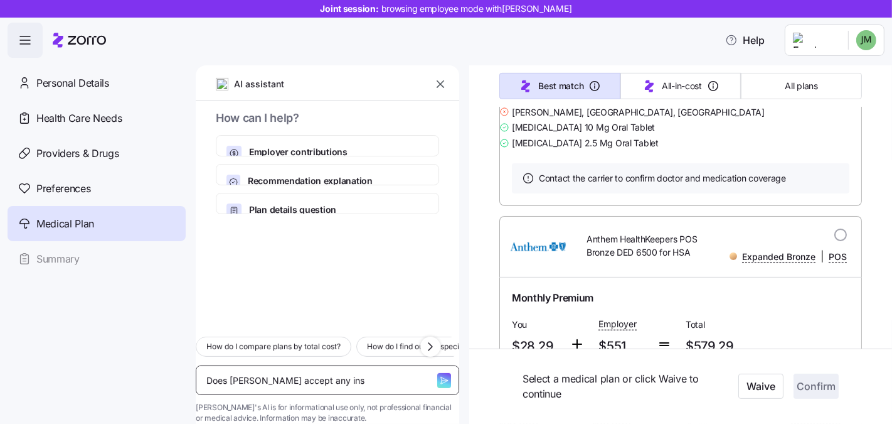
type textarea "Does Christopher Jones accept any insu"
type textarea "x"
type textarea "Does Christopher Jones accept any insur"
type textarea "x"
type textarea "Does Christopher Jones accept any insuran"
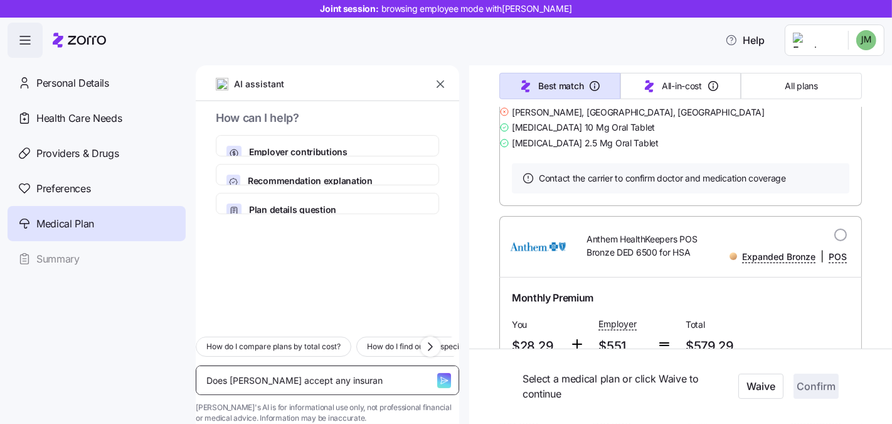
type textarea "x"
type textarea "Does Christopher Jones accept any insuranc"
type textarea "x"
type textarea "Does Christopher Jones accept any insurance"
type textarea "x"
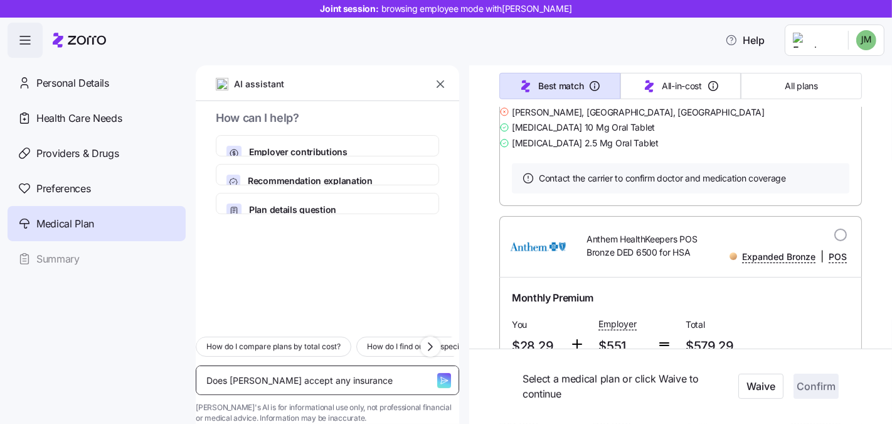
type textarea "Does Christopher Jones accept any insurance?"
type textarea "x"
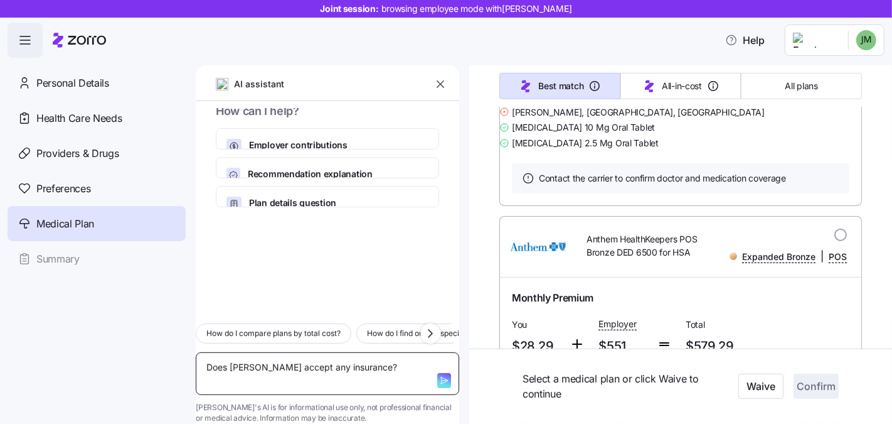
type textarea "Does Christopher Jones accept any insurance?"
type textarea "x"
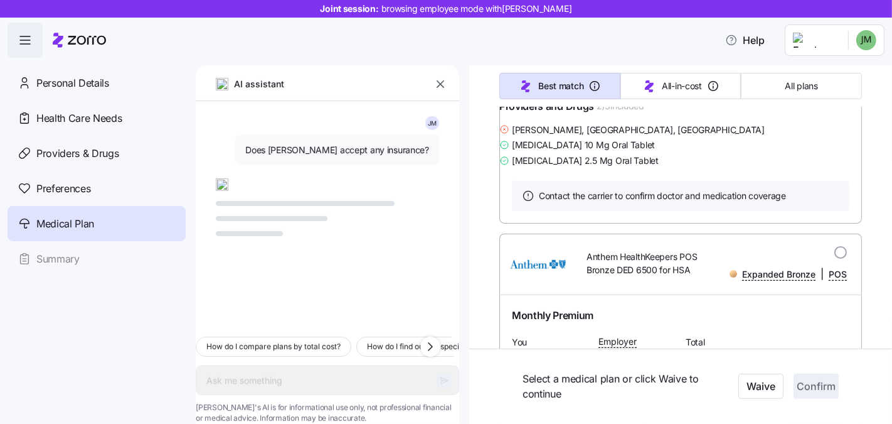
scroll to position [494, 0]
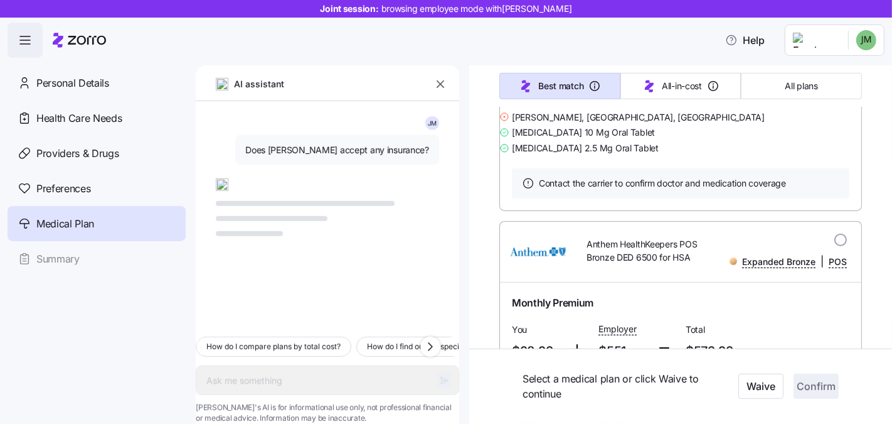
click at [208, 178] on div "J M Does Christopher Jones accept any insurance?" at bounding box center [328, 213] width 264 height 225
click at [218, 182] on img at bounding box center [222, 184] width 13 height 13
drag, startPoint x: 220, startPoint y: 185, endPoint x: 228, endPoint y: 198, distance: 15.8
click at [220, 185] on img at bounding box center [222, 184] width 13 height 13
click at [225, 191] on div at bounding box center [327, 207] width 223 height 58
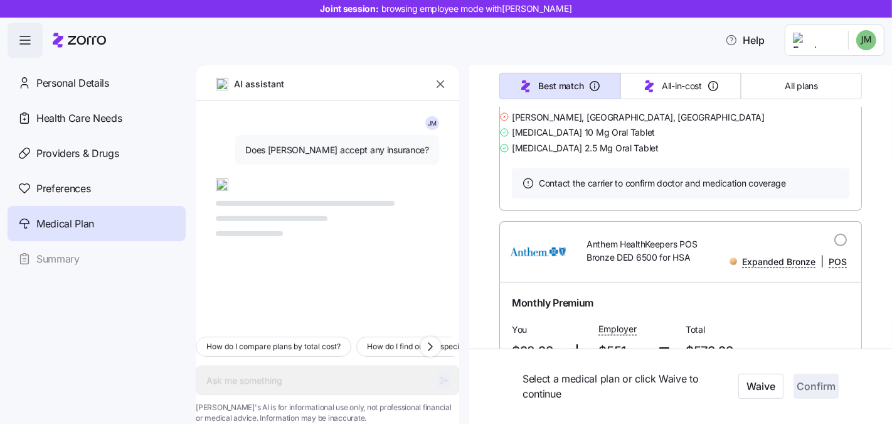
click at [222, 188] on img at bounding box center [222, 184] width 13 height 13
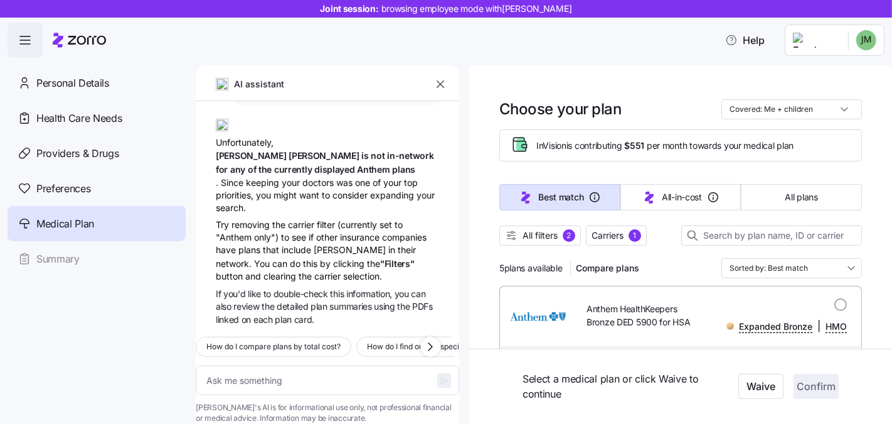
scroll to position [5, 0]
click at [781, 112] on input "Covered: Me + children" at bounding box center [792, 108] width 141 height 20
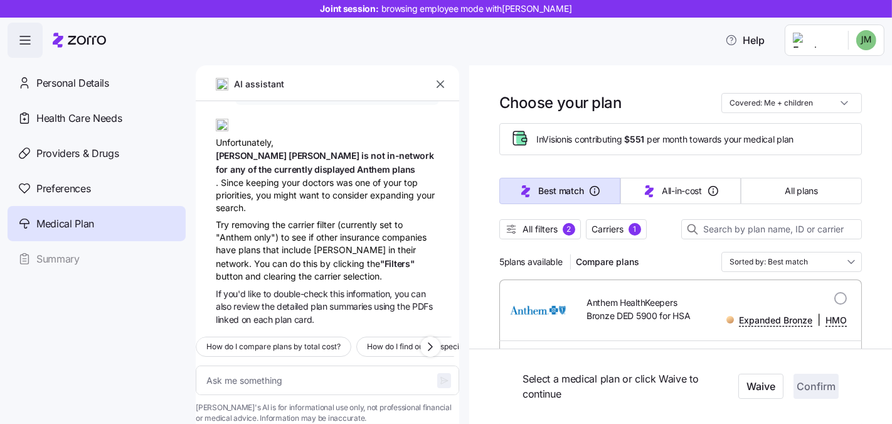
scroll to position [4, 0]
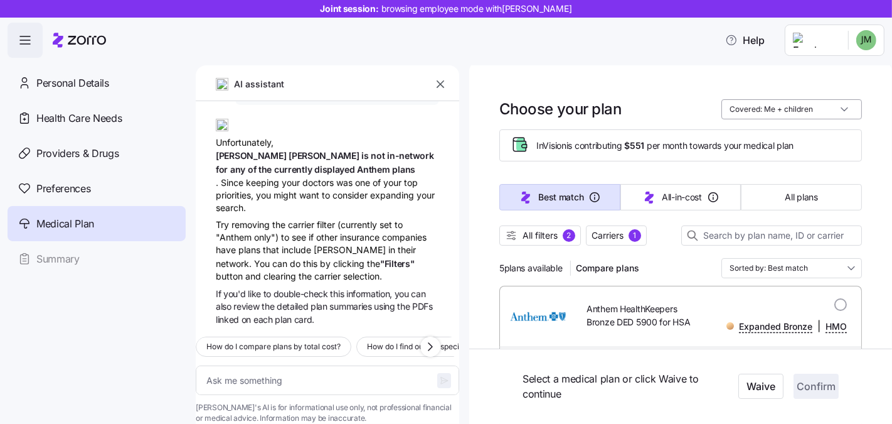
click at [813, 109] on input "Covered: Me + children" at bounding box center [792, 109] width 141 height 20
click at [786, 134] on div "Just me" at bounding box center [782, 139] width 131 height 21
type textarea "x"
type input "Covered: Just me"
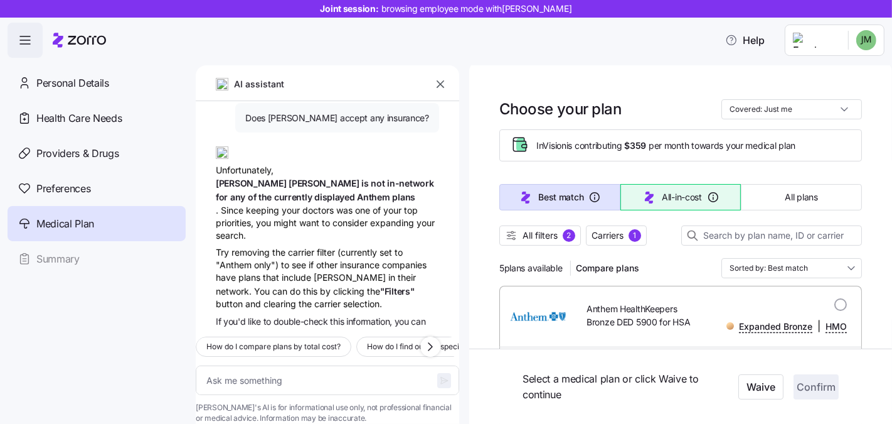
scroll to position [0, 0]
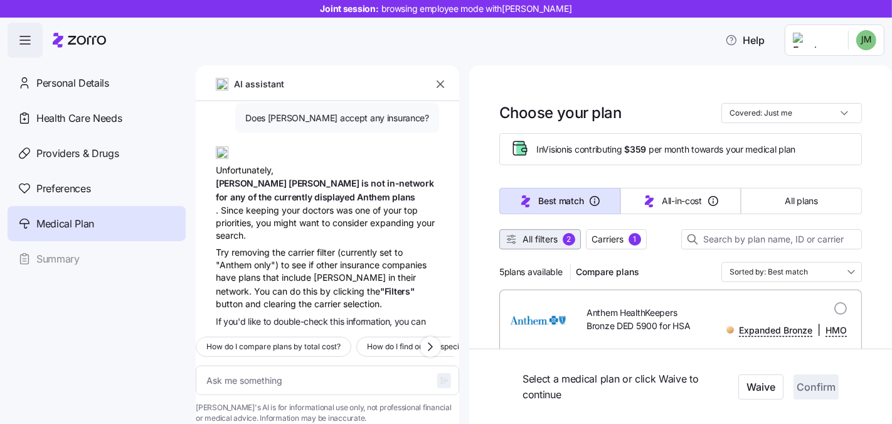
click at [525, 247] on button "All filters 2" at bounding box center [541, 239] width 82 height 20
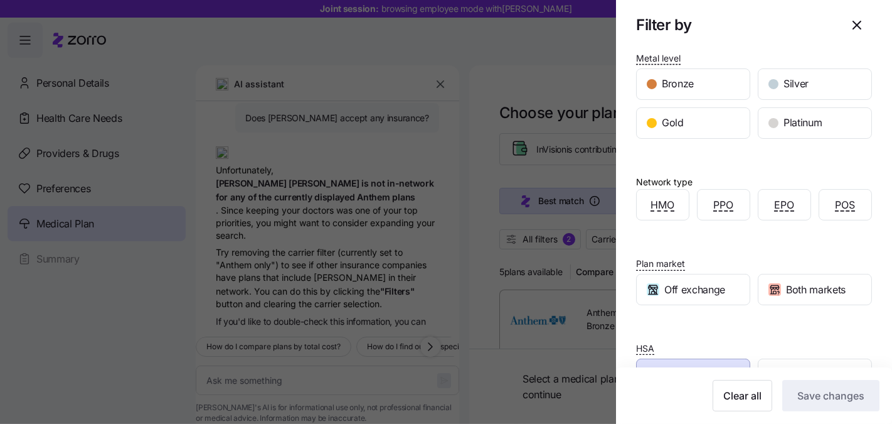
scroll to position [131, 0]
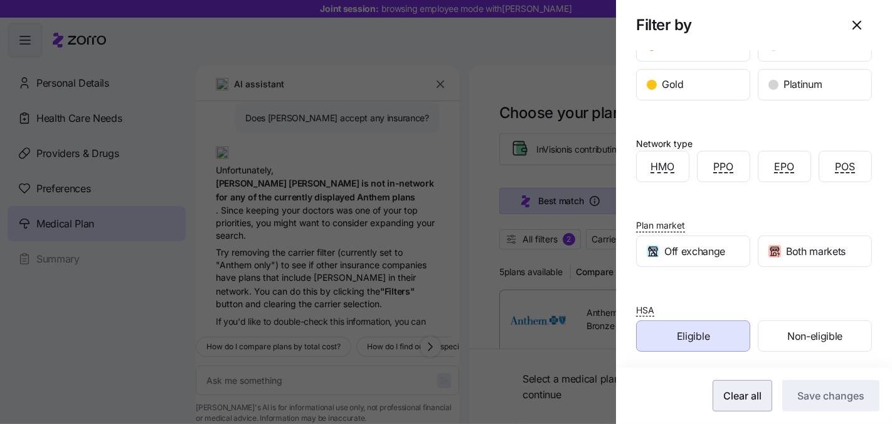
click at [733, 390] on span "Clear all" at bounding box center [743, 395] width 38 height 15
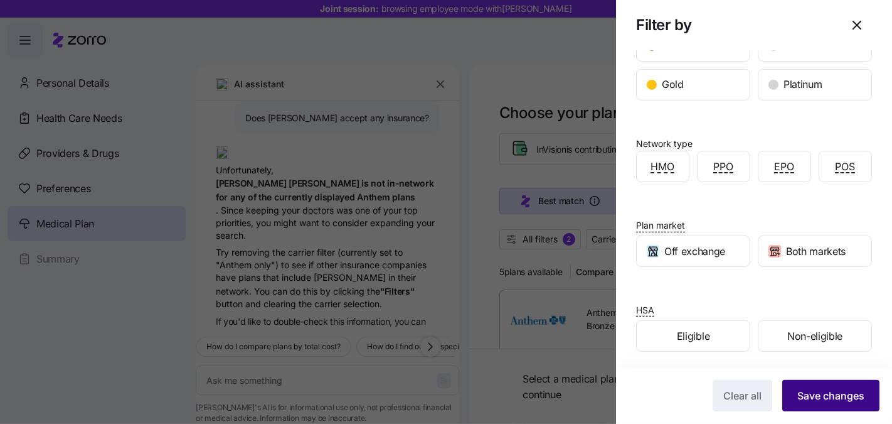
click at [815, 392] on span "Save changes" at bounding box center [831, 395] width 67 height 15
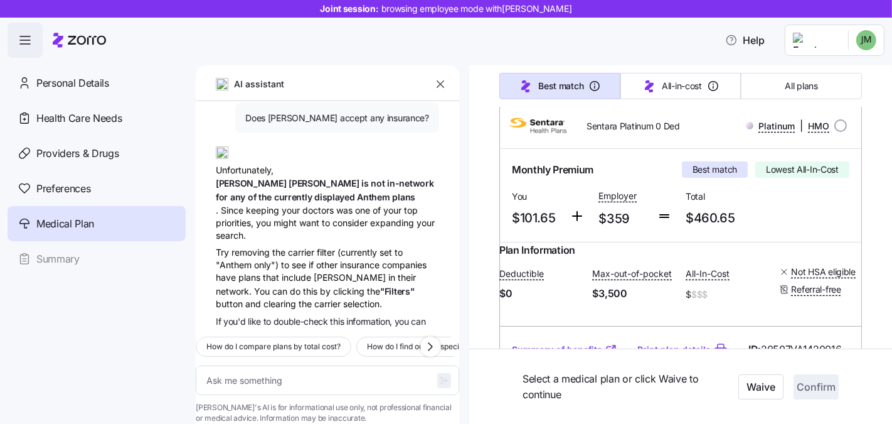
scroll to position [0, 0]
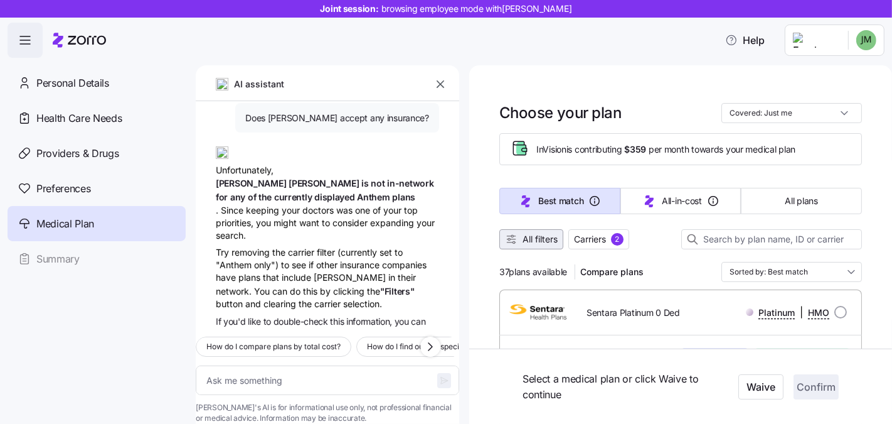
click at [557, 240] on span "All filters" at bounding box center [540, 239] width 35 height 13
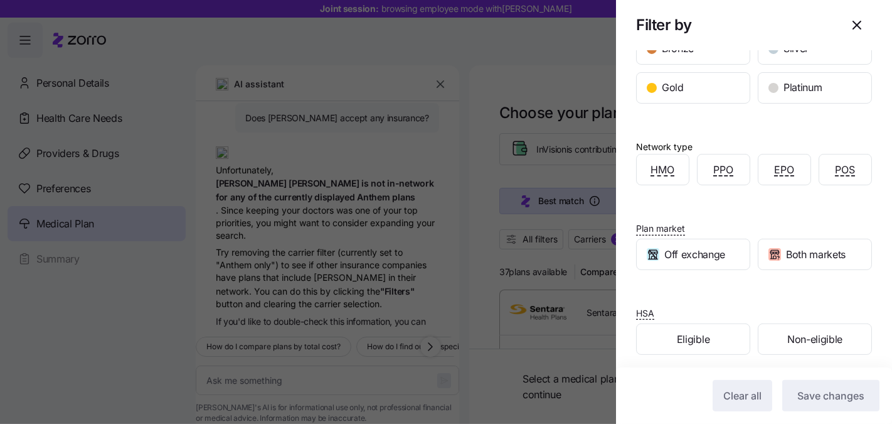
scroll to position [131, 0]
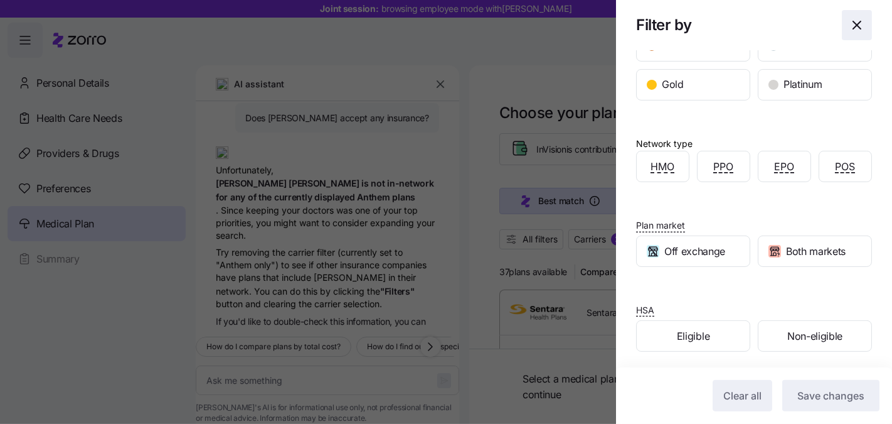
click at [850, 24] on icon "button" at bounding box center [857, 25] width 15 height 15
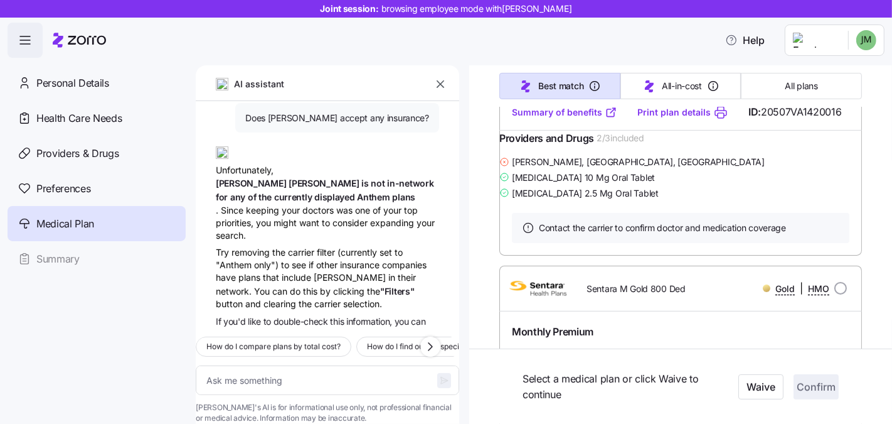
scroll to position [292, 0]
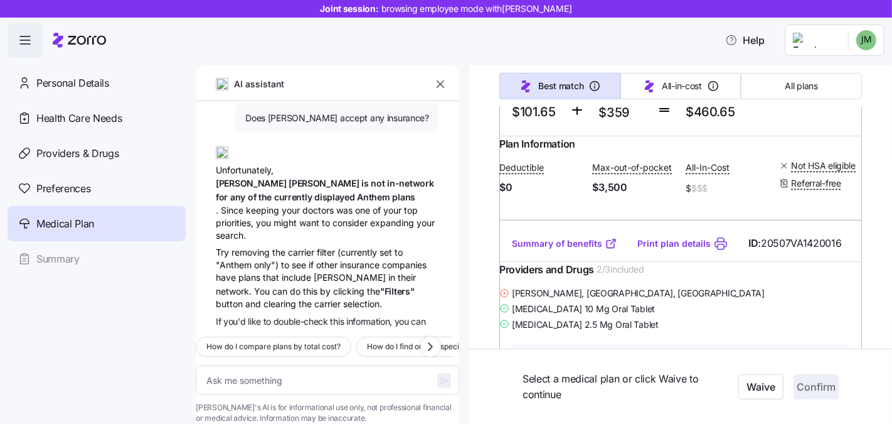
click at [794, 72] on div "Best match All-in-cost All plans" at bounding box center [681, 85] width 363 height 41
click at [798, 82] on span "All plans" at bounding box center [801, 86] width 33 height 13
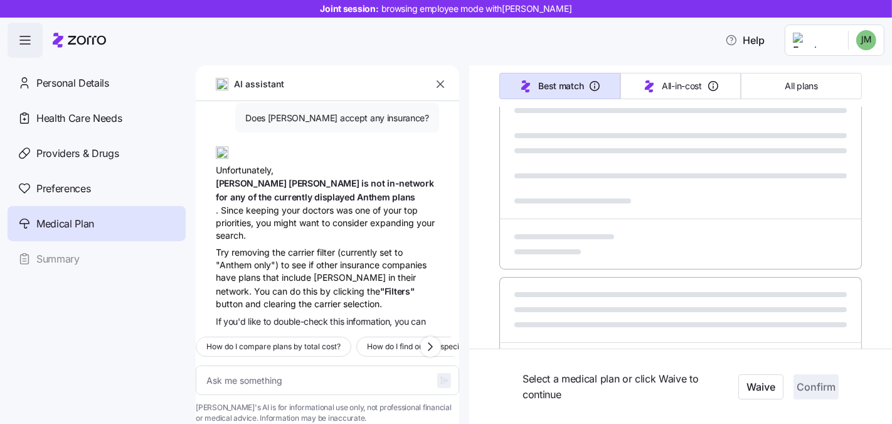
type textarea "x"
type input "Sorted by: Premium"
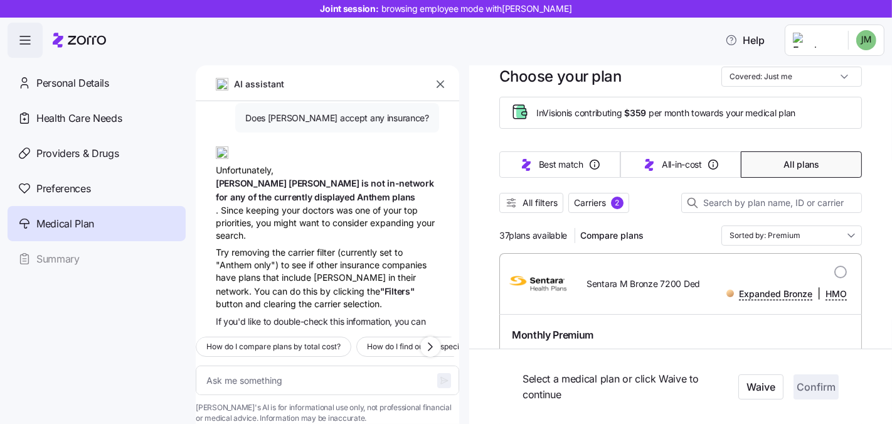
scroll to position [0, 0]
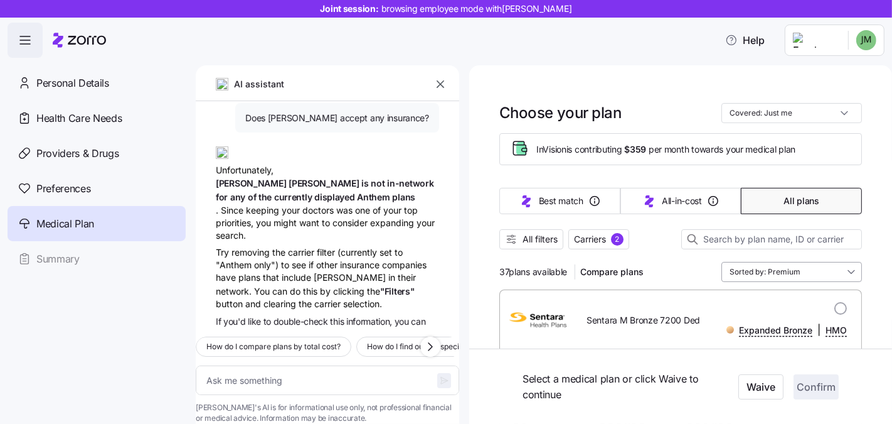
click at [776, 274] on input "Sorted by: Premium" at bounding box center [792, 272] width 141 height 20
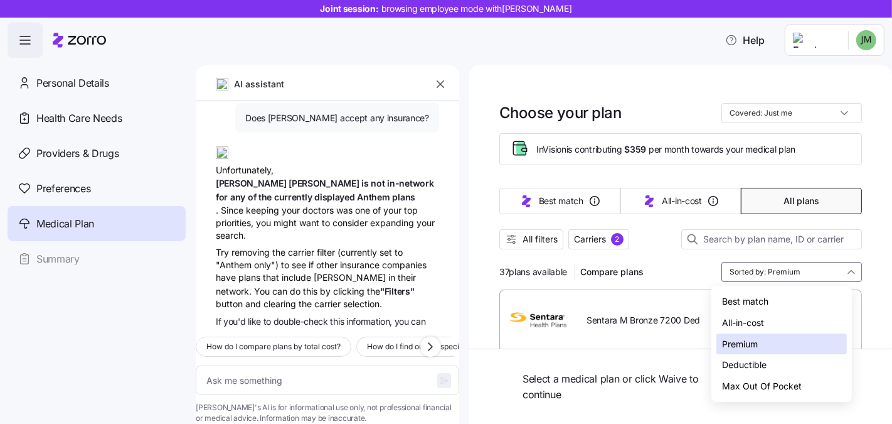
click at [673, 262] on div "37 plans available Compare plans Sorted by: Premium" at bounding box center [681, 272] width 363 height 20
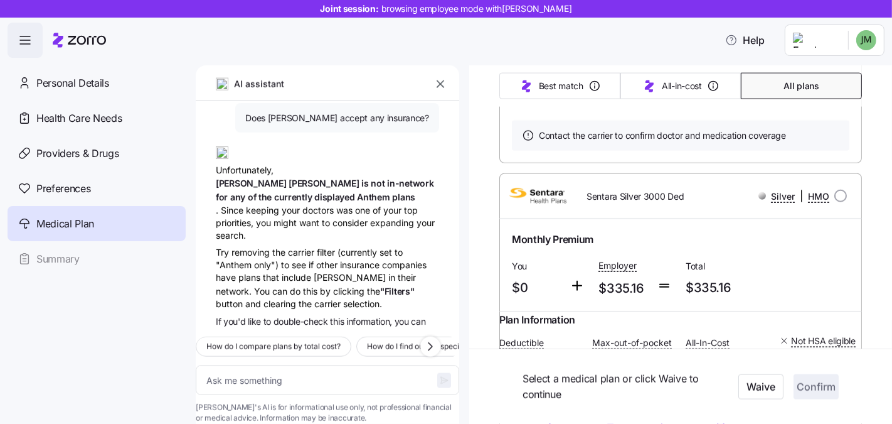
scroll to position [1096, 0]
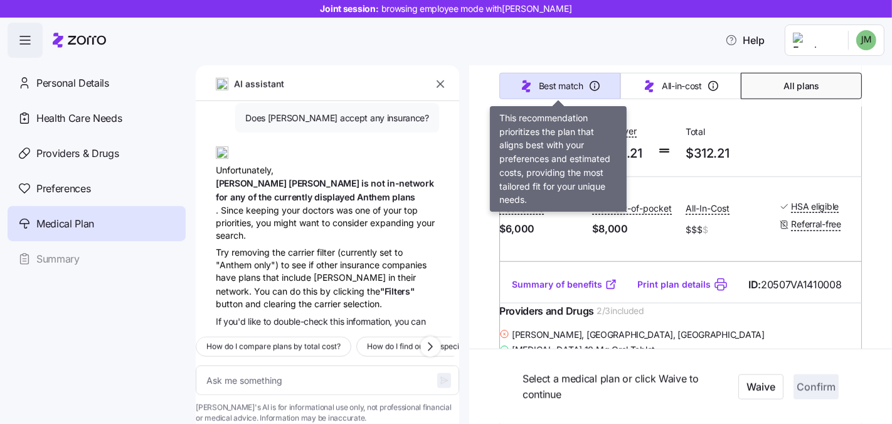
click at [575, 93] on button "Best match" at bounding box center [560, 86] width 121 height 26
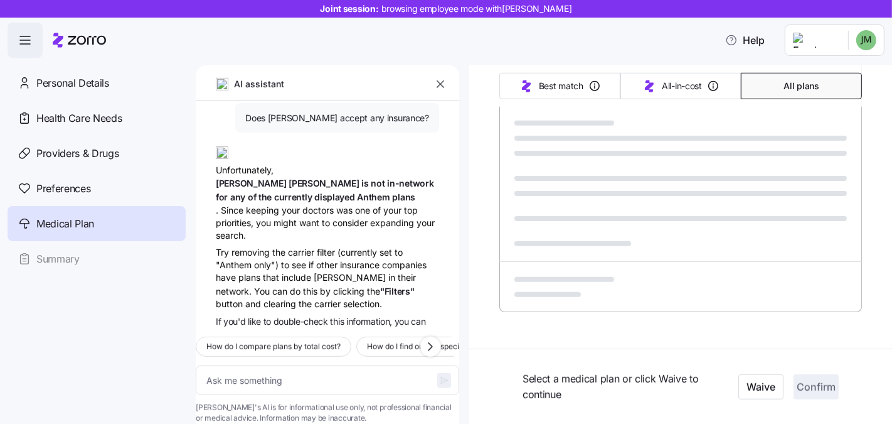
type textarea "x"
type input "Sorted by: Best match"
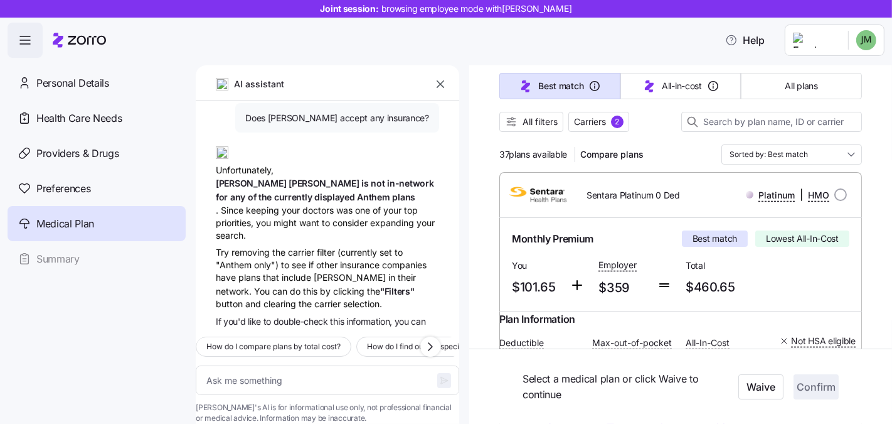
scroll to position [139, 0]
